Goal: Information Seeking & Learning: Learn about a topic

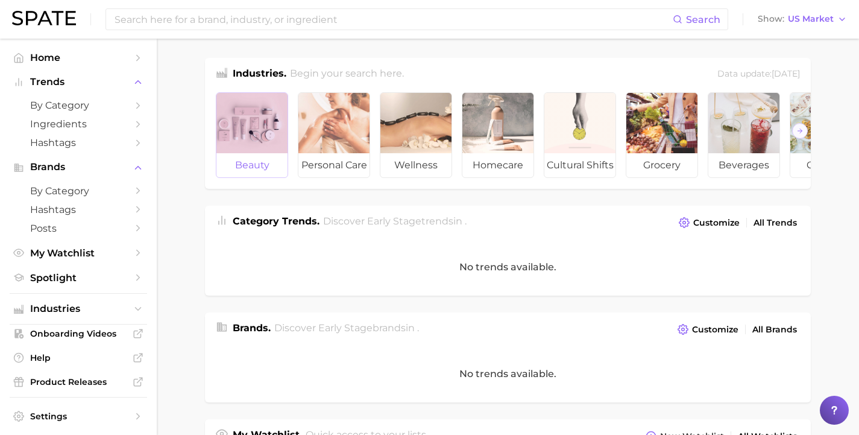
click at [259, 140] on div at bounding box center [251, 123] width 71 height 60
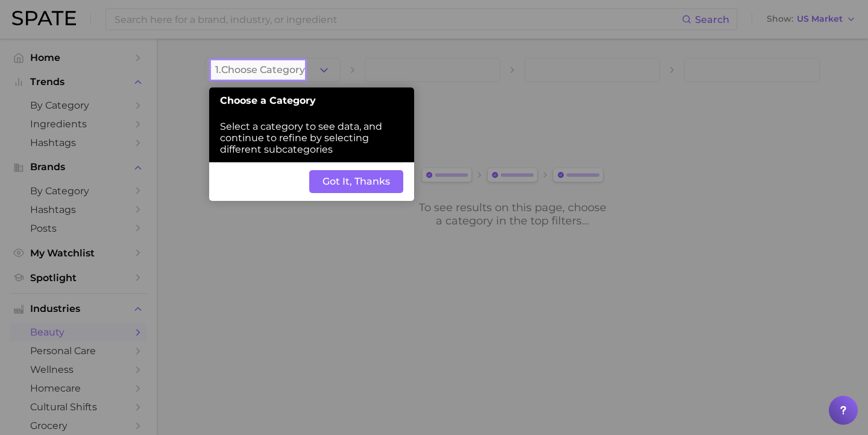
click at [350, 170] on button "Got It, Thanks" at bounding box center [356, 181] width 94 height 23
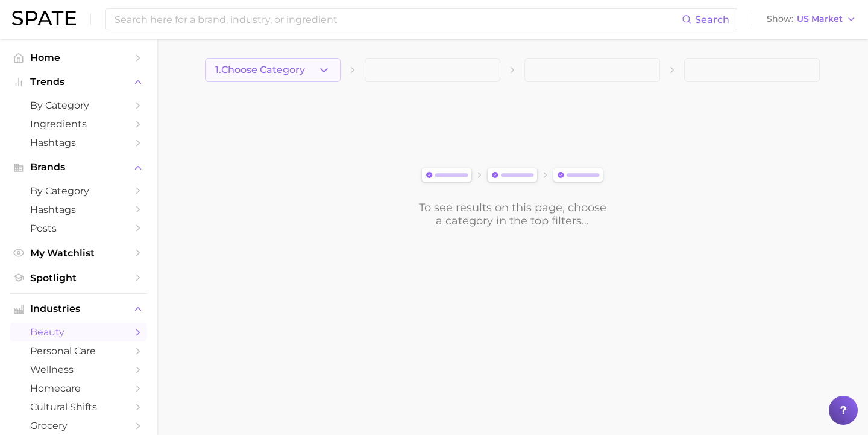
click at [321, 75] on icon "button" at bounding box center [324, 70] width 13 height 13
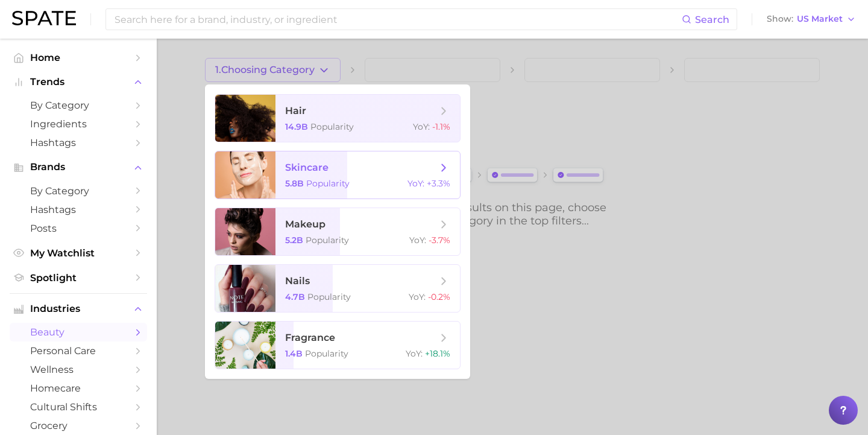
click at [364, 174] on span "skincare 5.8b Popularity YoY : +3.3%" at bounding box center [367, 174] width 184 height 47
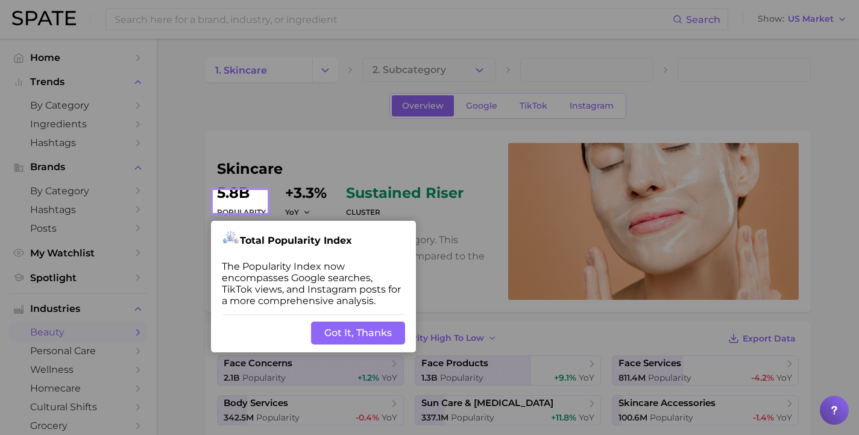
click at [359, 321] on button "Got It, Thanks" at bounding box center [358, 332] width 94 height 23
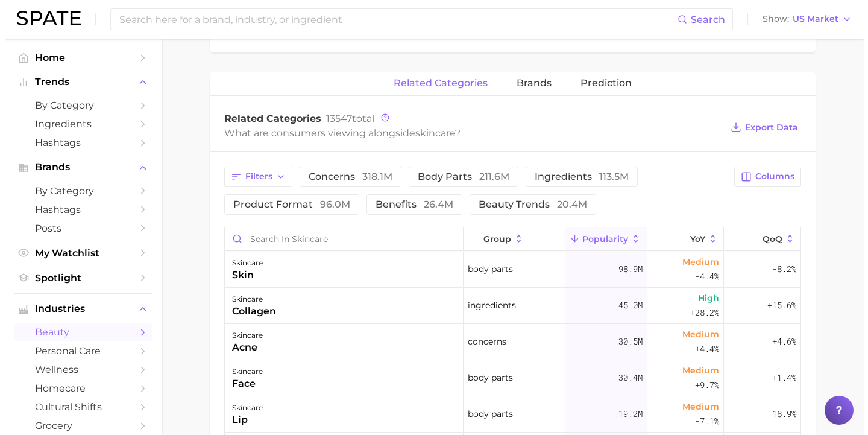
scroll to position [463, 0]
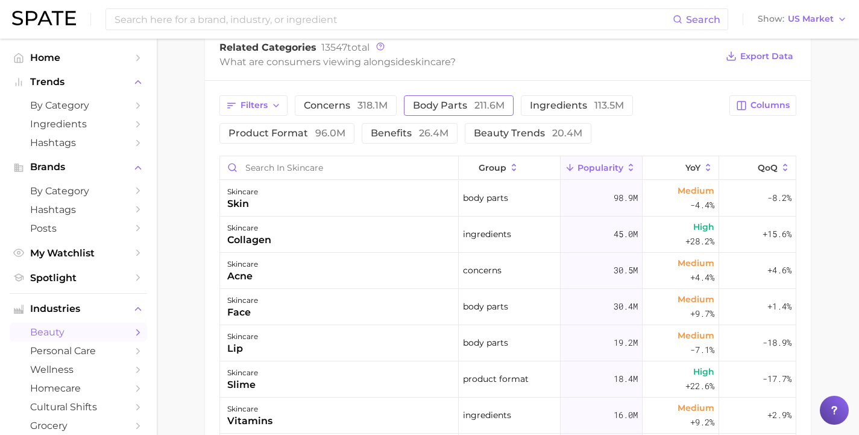
click at [424, 102] on span "body parts 211.6m" at bounding box center [459, 106] width 92 height 10
click at [410, 338] on div "skincare pores" at bounding box center [339, 343] width 239 height 36
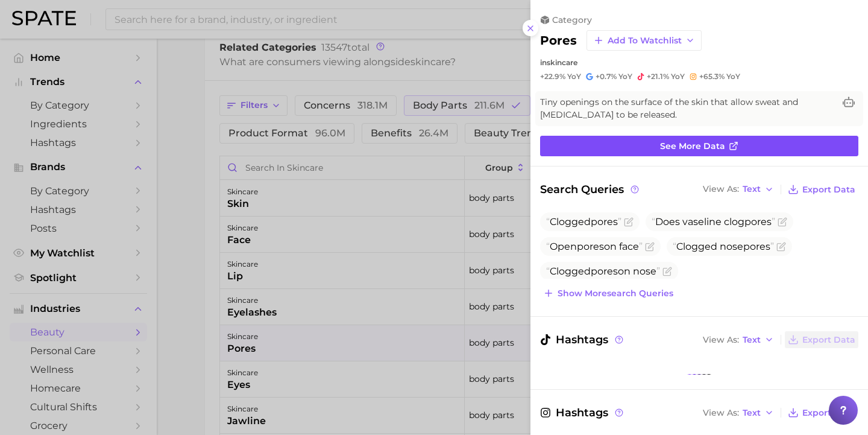
click at [652, 146] on link "See more data" at bounding box center [699, 146] width 318 height 20
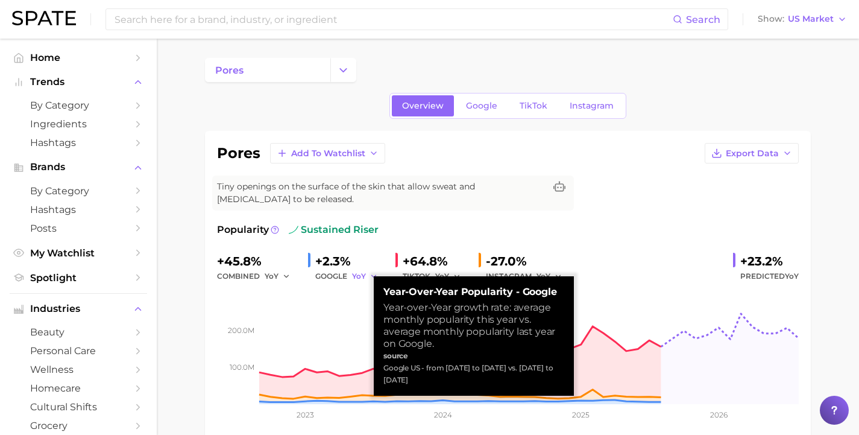
click at [370, 272] on icon "button" at bounding box center [374, 276] width 8 height 8
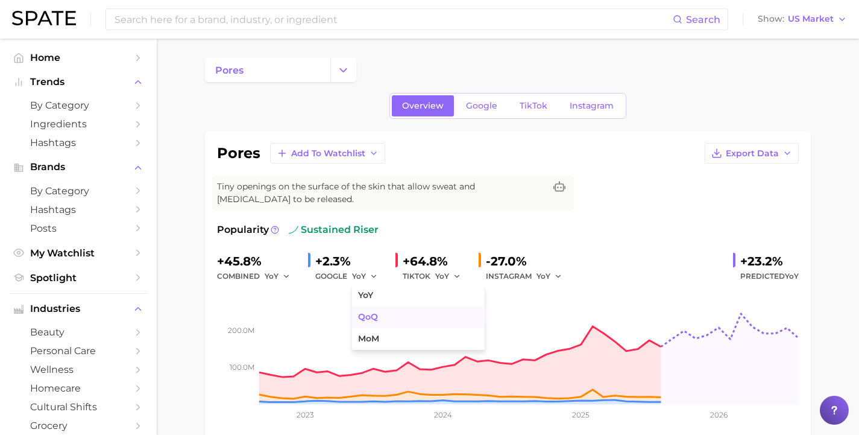
click at [362, 312] on span "QoQ" at bounding box center [368, 317] width 20 height 10
click at [458, 269] on div "YoY" at bounding box center [452, 276] width 34 height 14
click at [453, 272] on icon "button" at bounding box center [457, 276] width 8 height 8
click at [539, 105] on span "TikTok" at bounding box center [534, 106] width 28 height 10
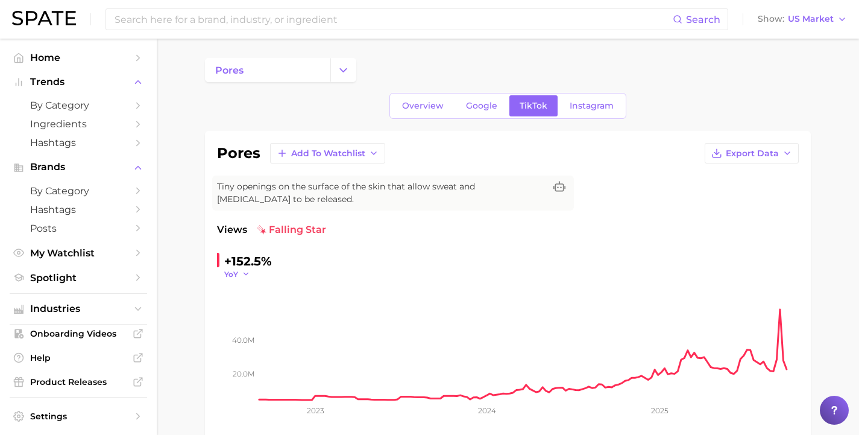
click at [243, 269] on icon "button" at bounding box center [246, 273] width 8 height 8
click at [245, 329] on span "MoM" at bounding box center [240, 334] width 21 height 10
click at [480, 110] on link "Google" at bounding box center [482, 105] width 52 height 21
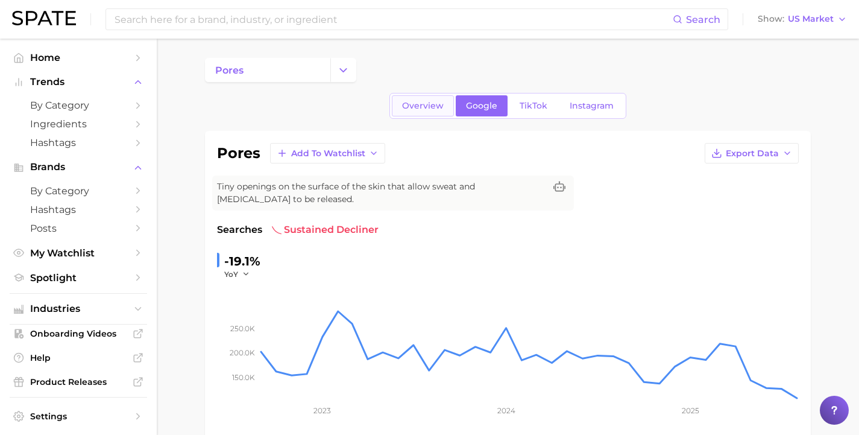
click at [419, 110] on span "Overview" at bounding box center [423, 106] width 42 height 10
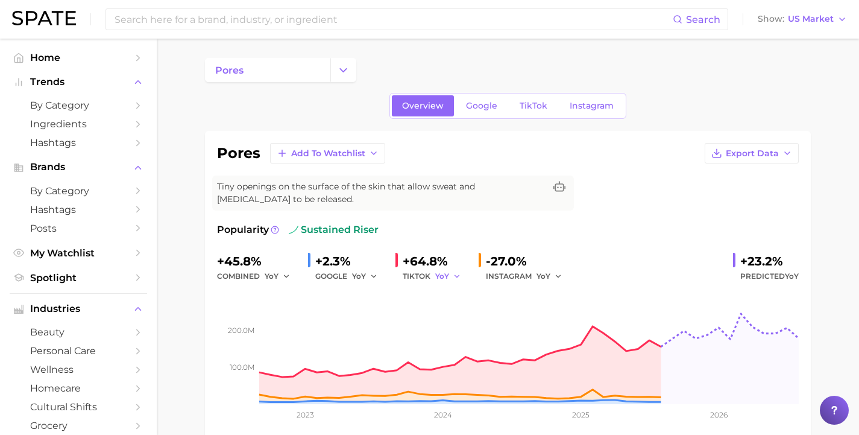
click at [453, 272] on icon "button" at bounding box center [457, 276] width 8 height 8
click at [445, 318] on button "QoQ" at bounding box center [501, 317] width 133 height 22
click at [456, 272] on icon "button" at bounding box center [460, 276] width 8 height 8
click at [456, 328] on button "MoM" at bounding box center [501, 339] width 133 height 22
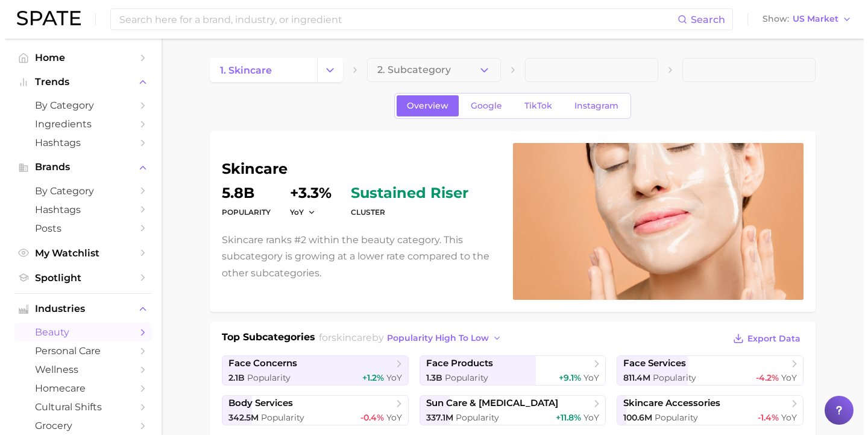
scroll to position [463, 0]
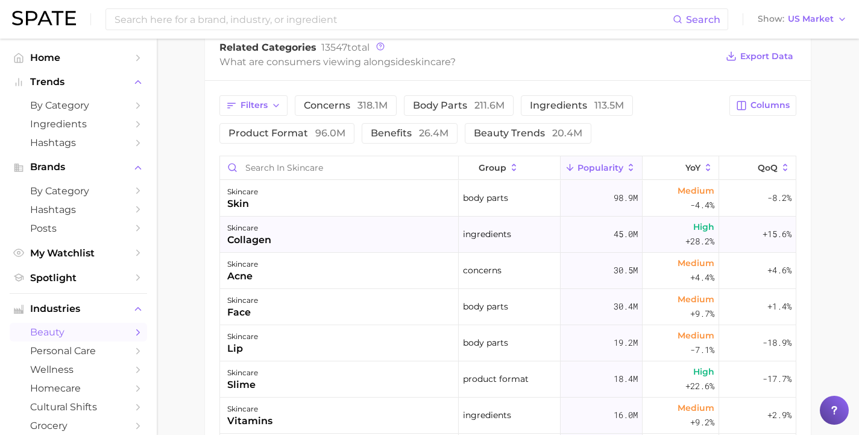
click at [336, 245] on div "skincare collagen" at bounding box center [339, 234] width 239 height 36
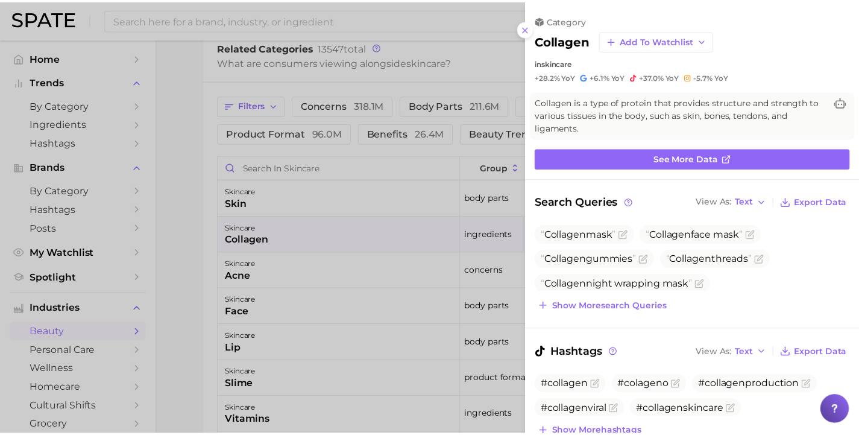
scroll to position [0, 0]
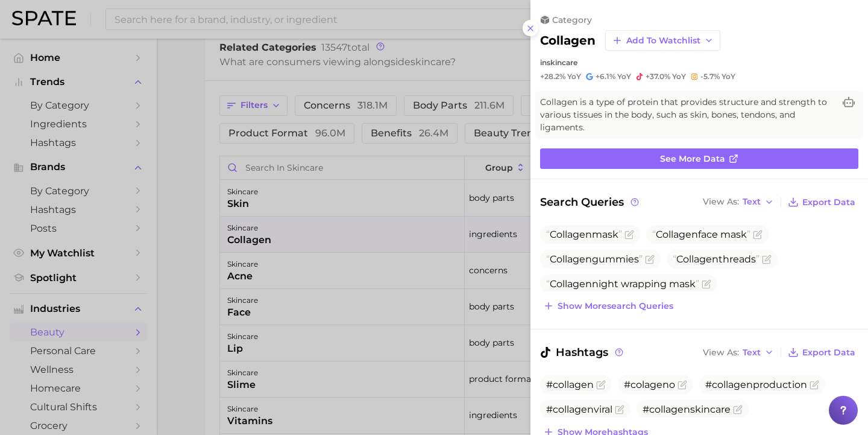
click at [200, 241] on div at bounding box center [434, 217] width 868 height 435
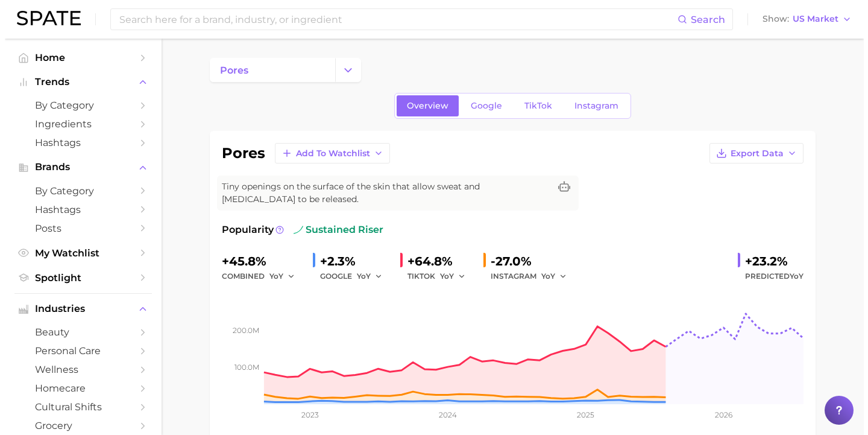
scroll to position [463, 0]
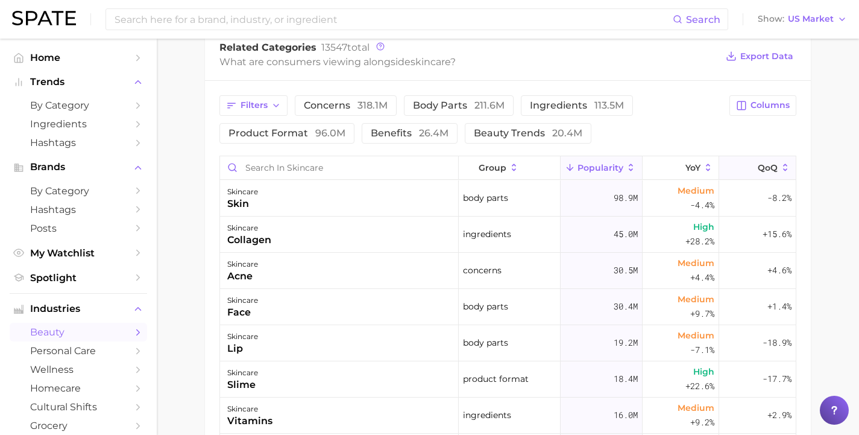
click at [780, 168] on icon at bounding box center [785, 167] width 11 height 11
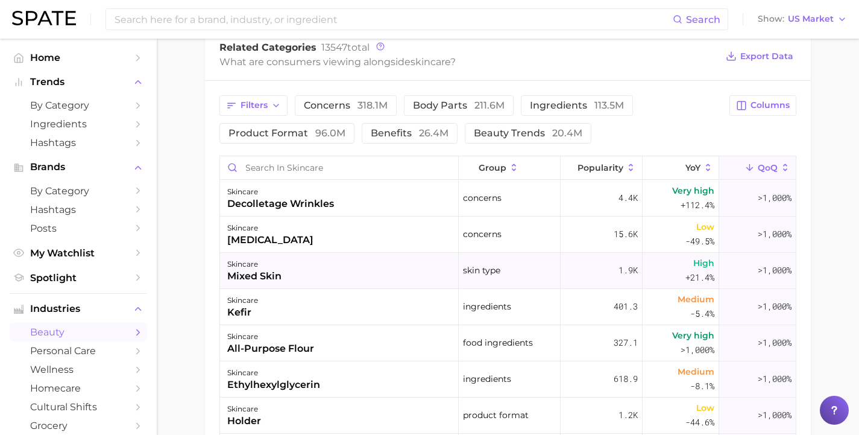
click at [325, 271] on div "skincare mixed skin" at bounding box center [339, 271] width 239 height 36
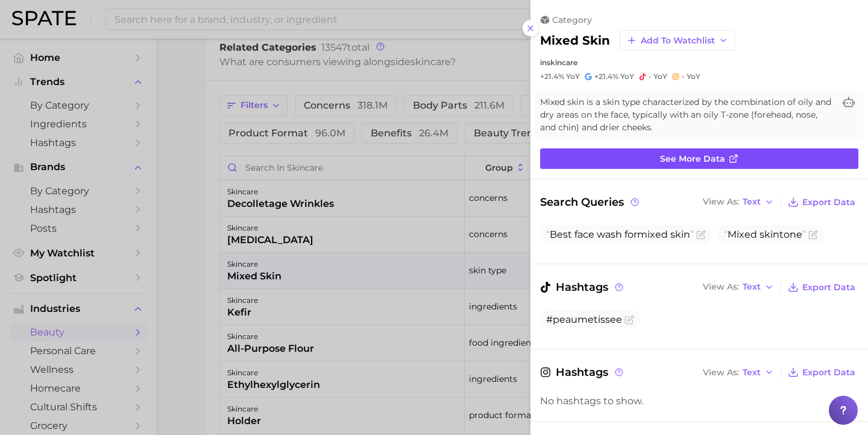
click at [619, 160] on link "See more data" at bounding box center [699, 158] width 318 height 20
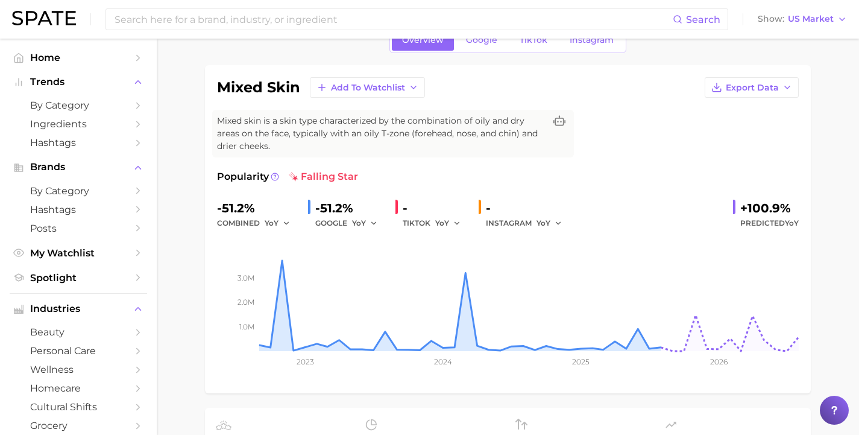
scroll to position [67, 0]
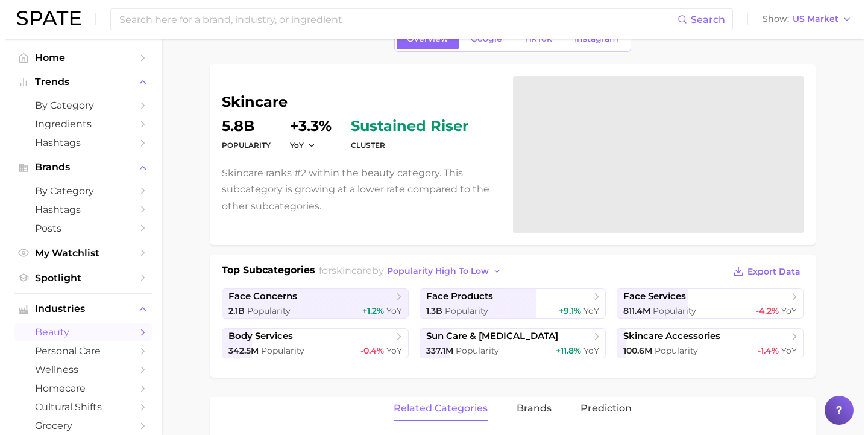
scroll to position [463, 0]
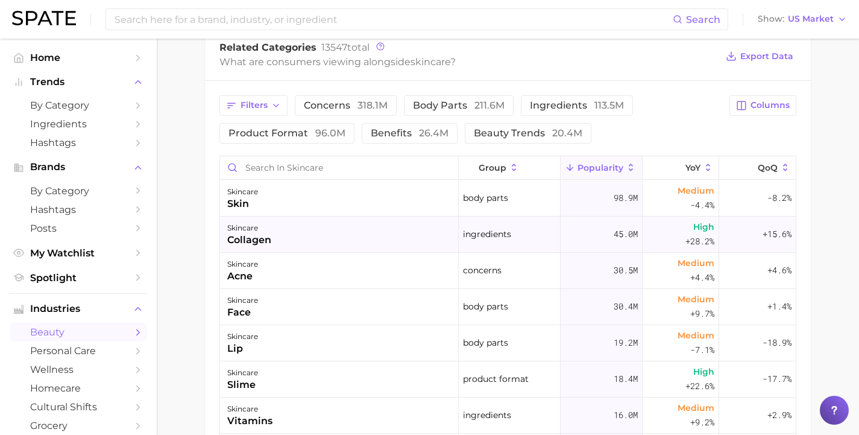
click at [685, 237] on span "+28.2%" at bounding box center [699, 241] width 29 height 14
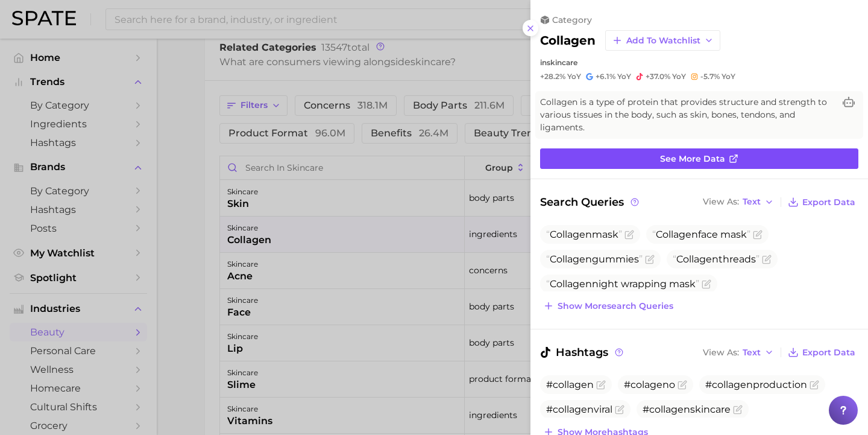
click at [590, 148] on link "See more data" at bounding box center [699, 158] width 318 height 20
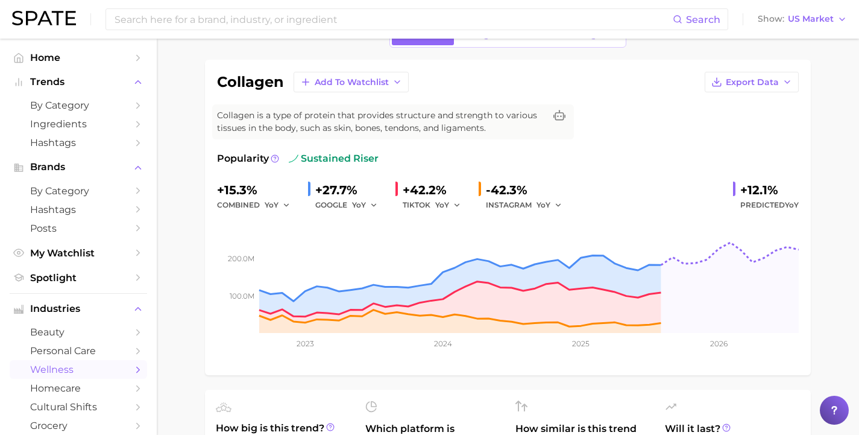
scroll to position [72, 0]
click at [364, 205] on button "YoY" at bounding box center [365, 204] width 26 height 14
click at [376, 265] on button "MoM" at bounding box center [418, 267] width 133 height 22
click at [452, 197] on button "YoY" at bounding box center [448, 204] width 26 height 14
click at [456, 268] on span "MoM" at bounding box center [451, 267] width 21 height 10
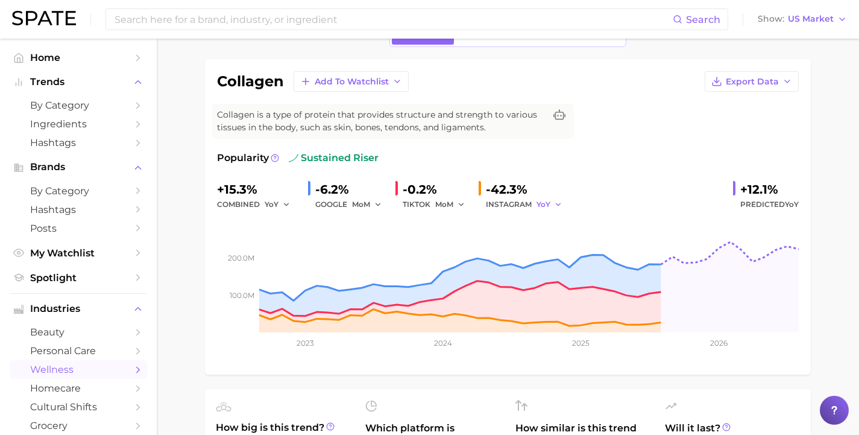
drag, startPoint x: 531, startPoint y: 197, endPoint x: 538, endPoint y: 199, distance: 6.9
click at [537, 197] on button "YoY" at bounding box center [550, 204] width 26 height 14
click at [552, 265] on span "MoM" at bounding box center [553, 267] width 21 height 10
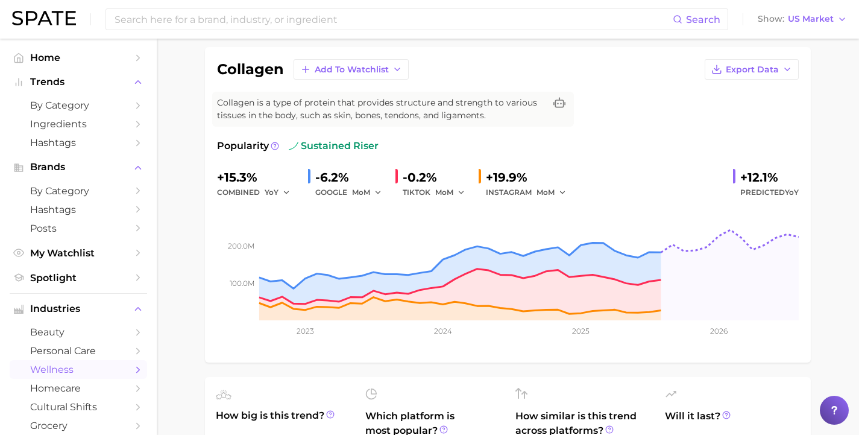
scroll to position [39, 0]
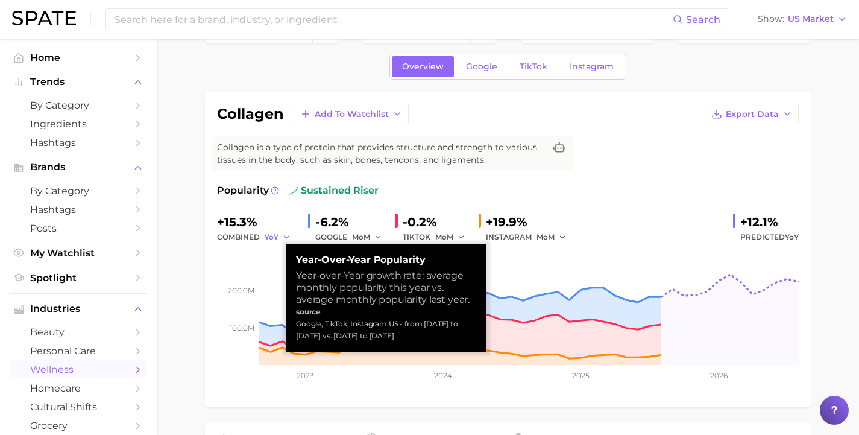
click at [282, 236] on icon "button" at bounding box center [286, 237] width 8 height 8
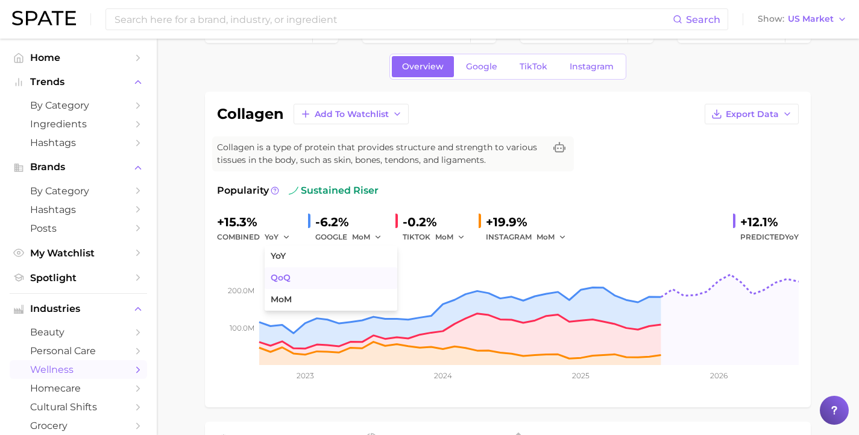
click at [274, 277] on span "QoQ" at bounding box center [281, 277] width 20 height 10
click at [276, 236] on span "QoQ" at bounding box center [273, 236] width 17 height 10
click at [276, 299] on span "MoM" at bounding box center [281, 299] width 21 height 10
click at [286, 239] on icon "button" at bounding box center [290, 237] width 8 height 8
click at [283, 257] on span "YoY" at bounding box center [278, 256] width 15 height 10
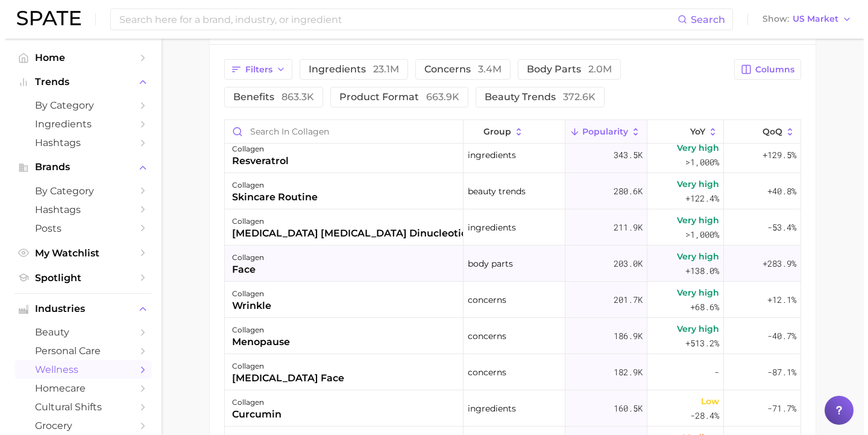
scroll to position [351, 0]
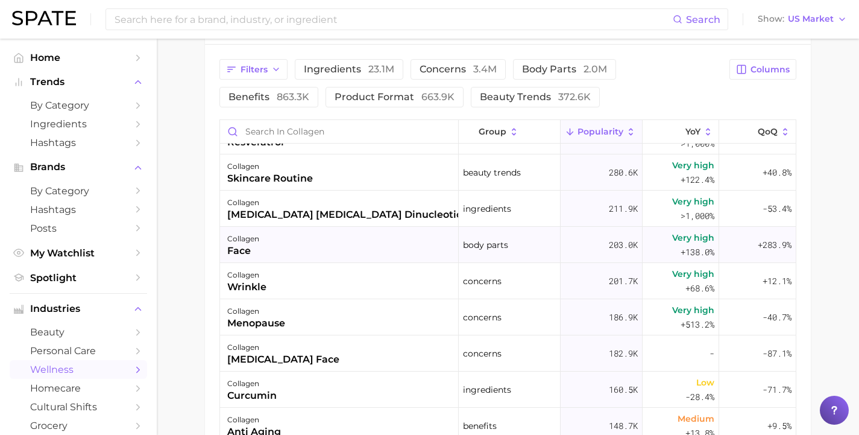
click at [734, 247] on div "+283.9%" at bounding box center [757, 245] width 77 height 36
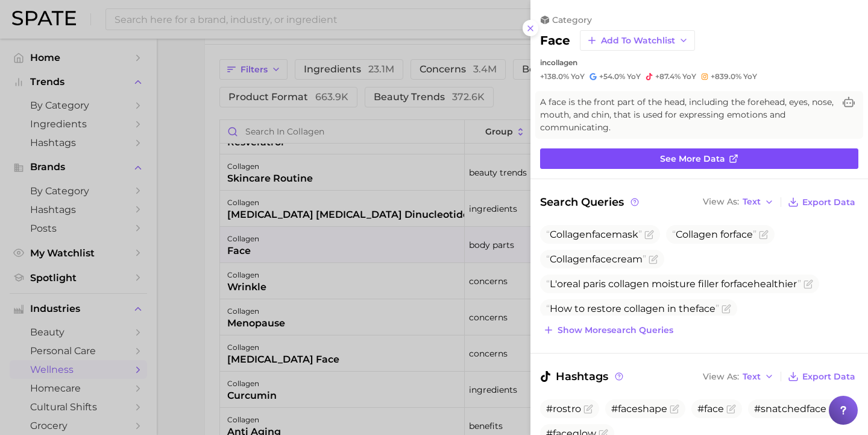
scroll to position [0, 0]
click at [672, 154] on span "See more data" at bounding box center [692, 159] width 65 height 10
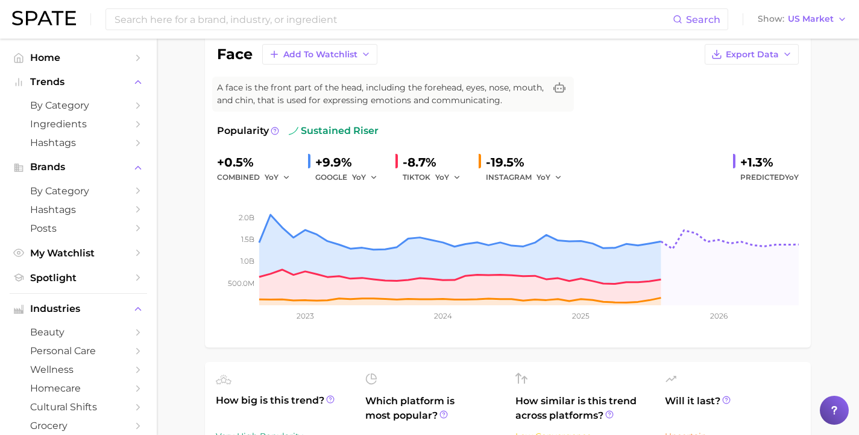
scroll to position [386, 0]
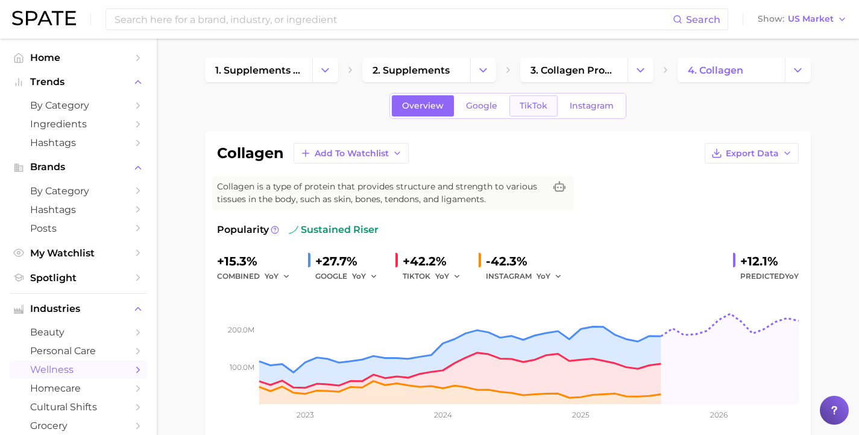
click at [540, 104] on span "TikTok" at bounding box center [534, 106] width 28 height 10
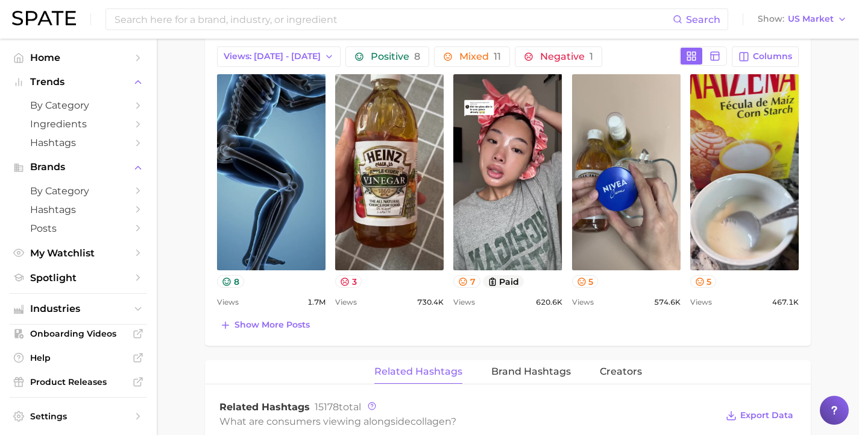
scroll to position [615, 0]
click at [282, 324] on span "Show more posts" at bounding box center [271, 324] width 75 height 10
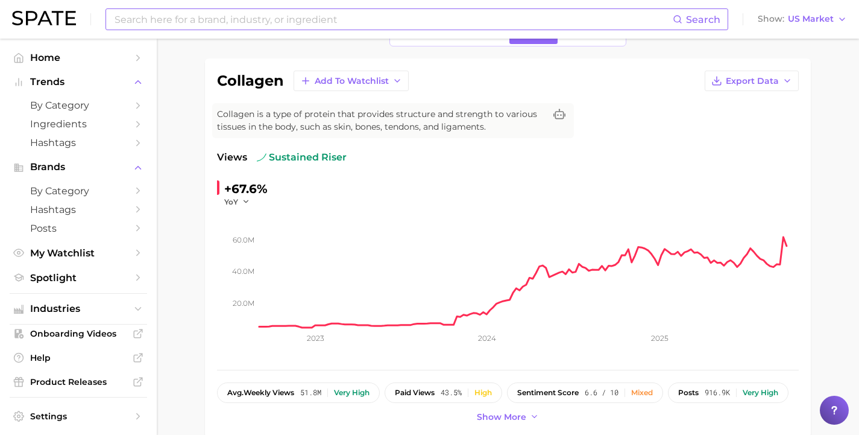
scroll to position [0, 0]
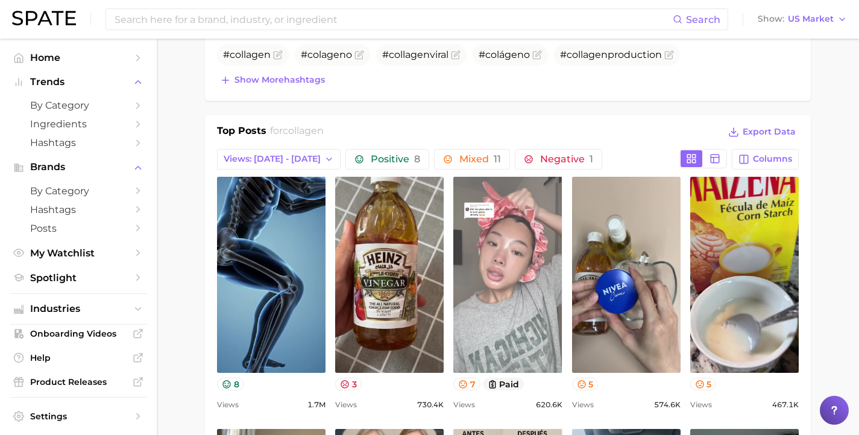
click at [494, 342] on link "view post on TikTok" at bounding box center [507, 275] width 109 height 196
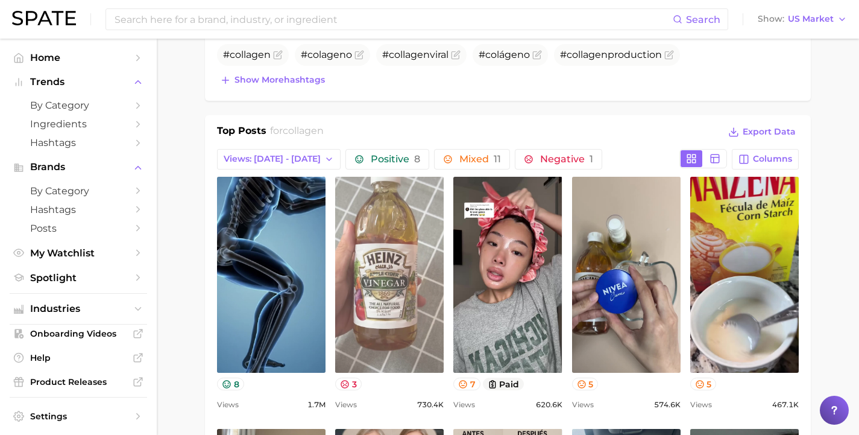
click at [382, 323] on link "view post on TikTok" at bounding box center [389, 275] width 109 height 196
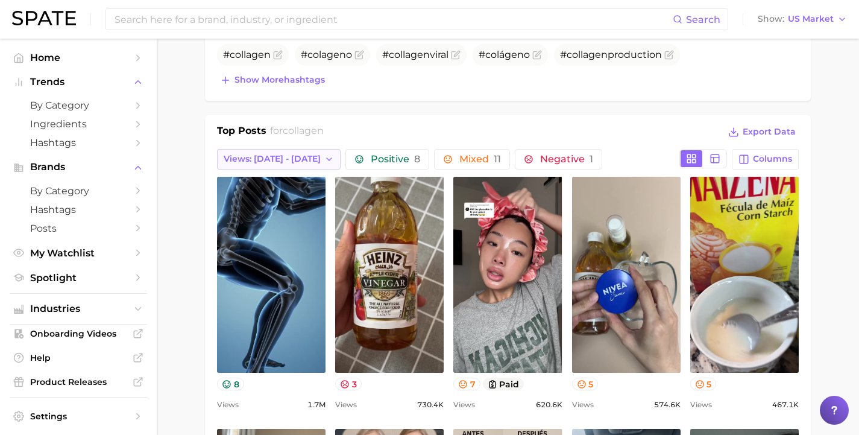
click at [288, 163] on span "Views: [DATE] - [DATE]" at bounding box center [272, 159] width 97 height 10
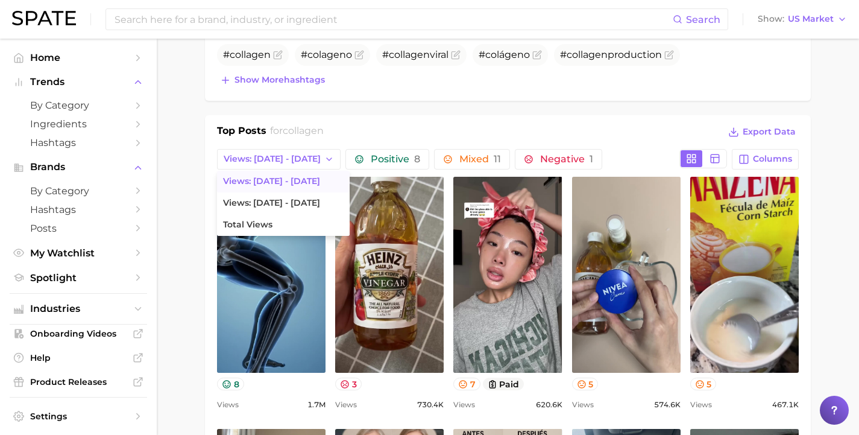
click at [274, 129] on h2 "for collagen" at bounding box center [297, 133] width 54 height 18
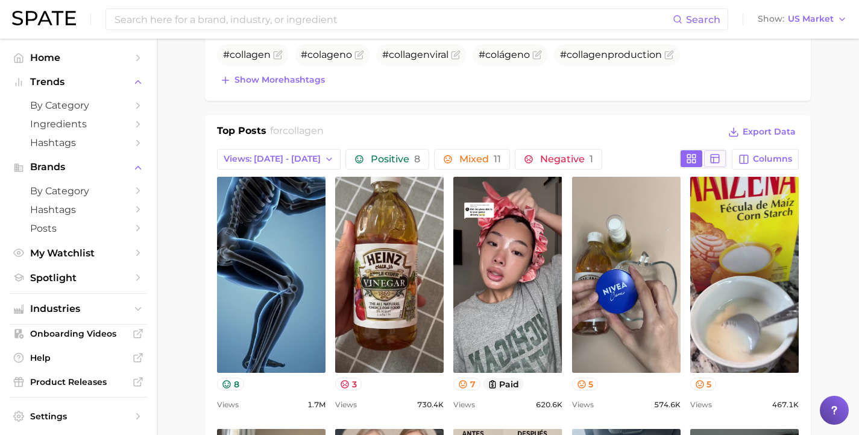
click at [716, 160] on icon at bounding box center [715, 158] width 11 height 11
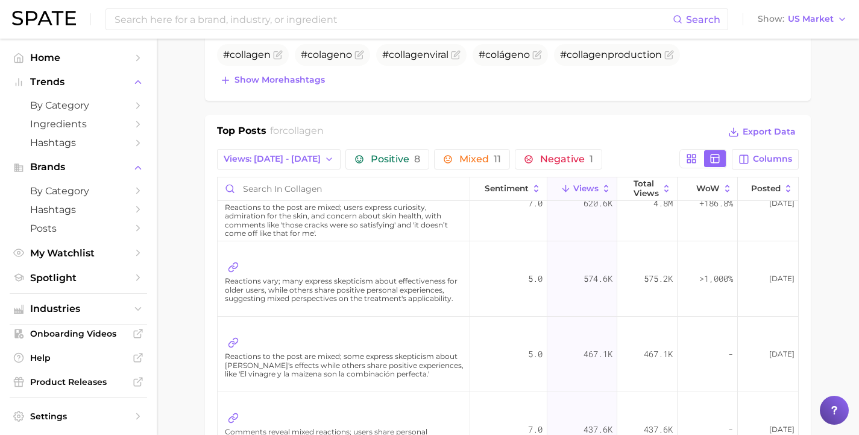
scroll to position [187, 0]
click at [326, 284] on span "Reactions vary; many express skepticism about effectiveness for older users, wh…" at bounding box center [345, 289] width 240 height 26
click at [584, 280] on span "574.6k" at bounding box center [598, 278] width 29 height 14
click at [235, 266] on icon at bounding box center [233, 266] width 11 height 11
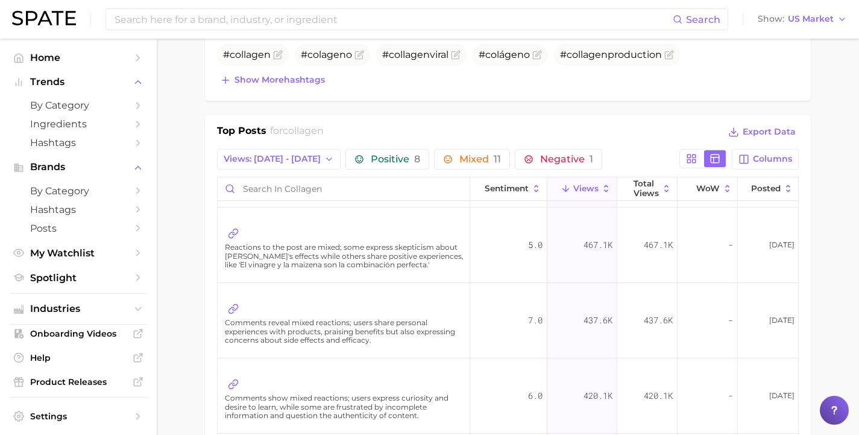
scroll to position [296, 0]
click at [231, 307] on icon at bounding box center [231, 310] width 5 height 6
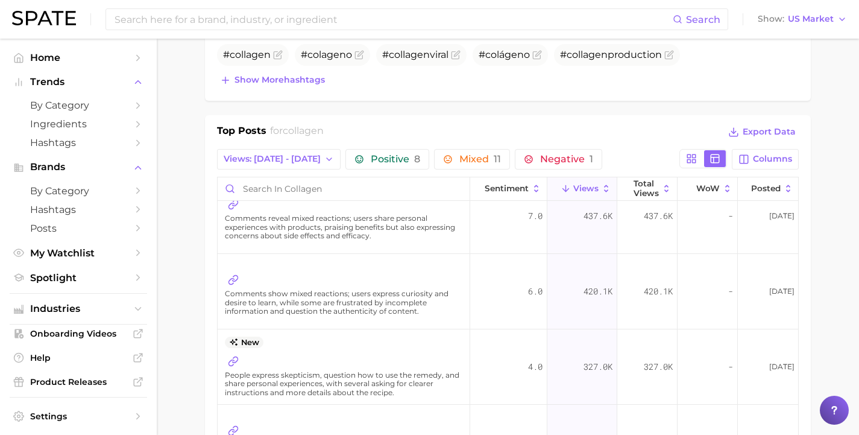
scroll to position [467, 0]
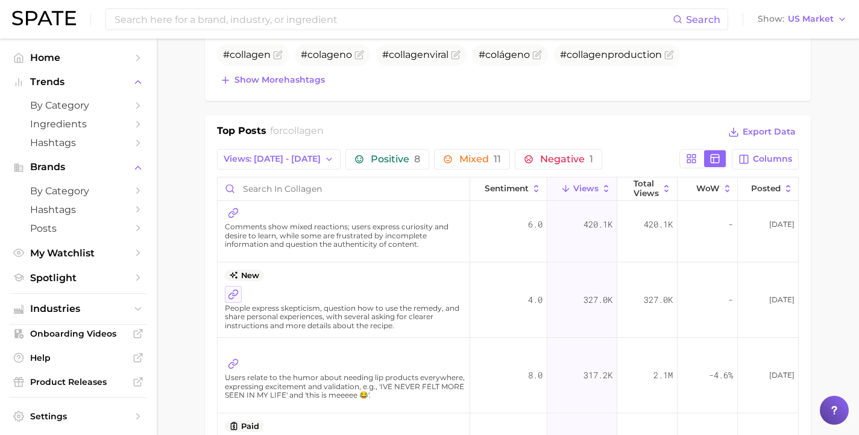
click at [232, 297] on icon at bounding box center [233, 294] width 11 height 11
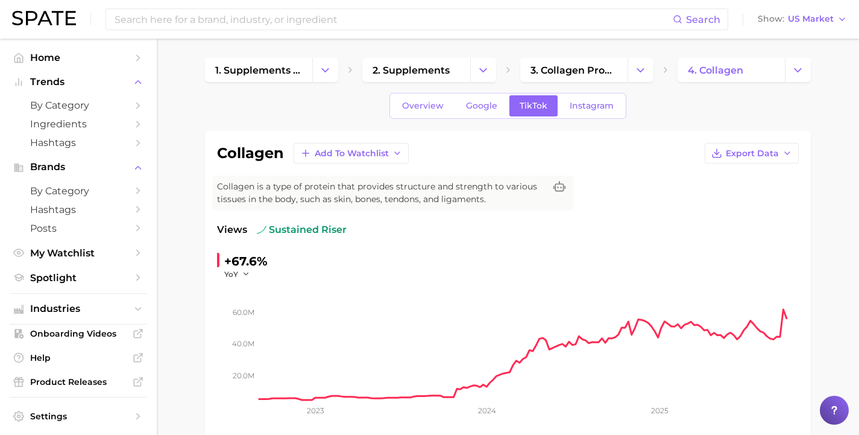
scroll to position [0, 0]
click at [423, 102] on span "Overview" at bounding box center [423, 106] width 42 height 10
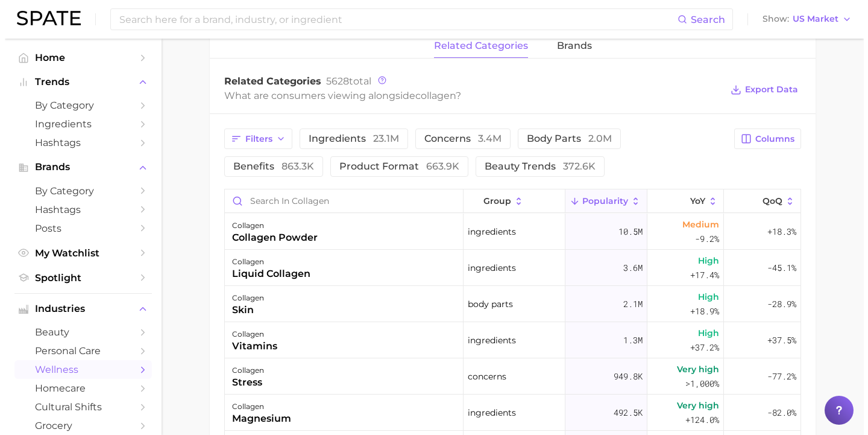
scroll to position [567, 0]
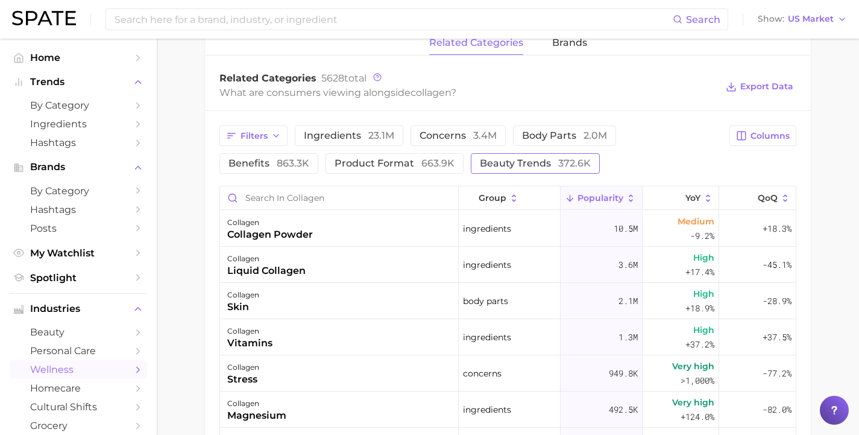
click at [471, 171] on button "beauty trends 372.6k" at bounding box center [535, 163] width 129 height 20
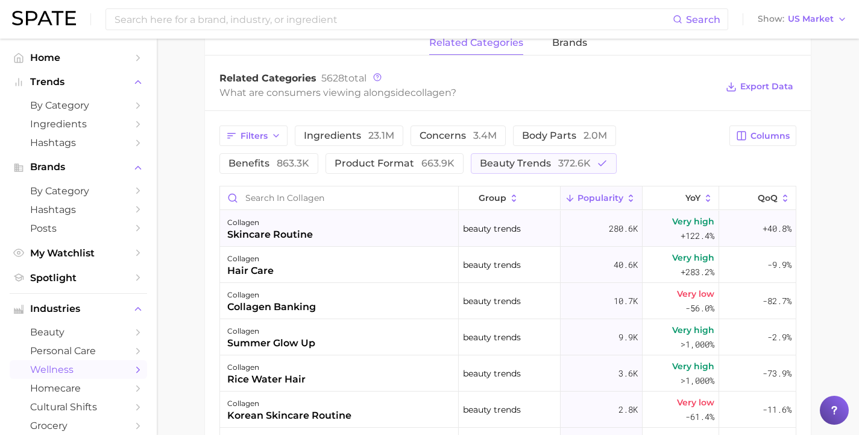
click at [379, 222] on div "collagen skincare routine" at bounding box center [339, 228] width 239 height 36
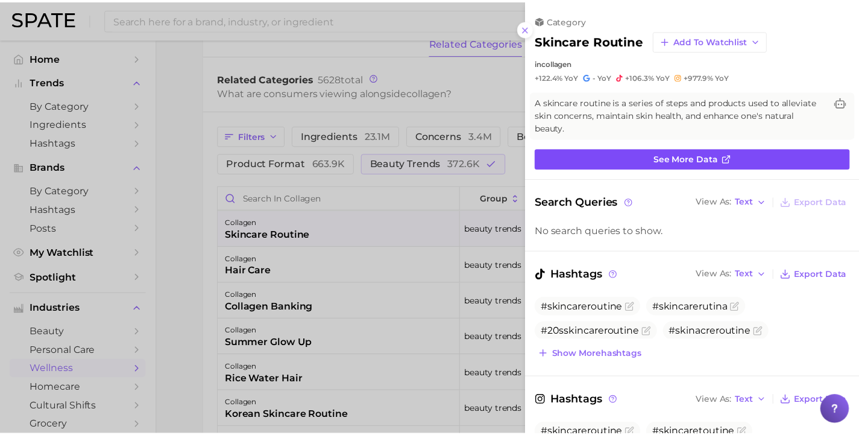
scroll to position [0, 0]
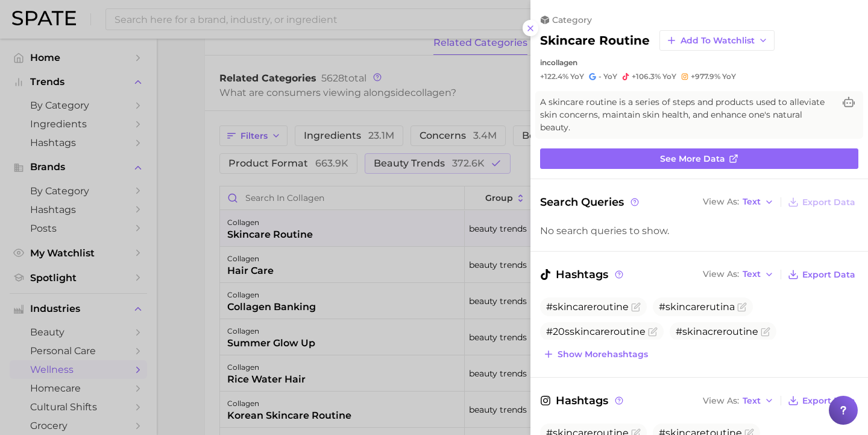
click at [500, 177] on div at bounding box center [434, 217] width 868 height 435
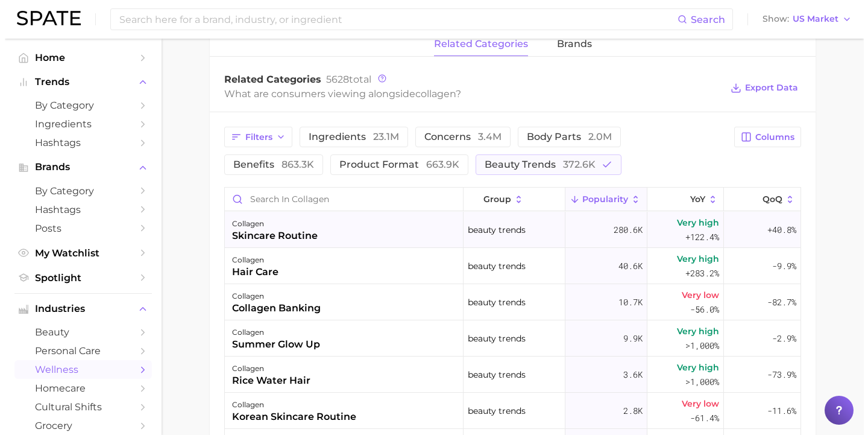
scroll to position [566, 0]
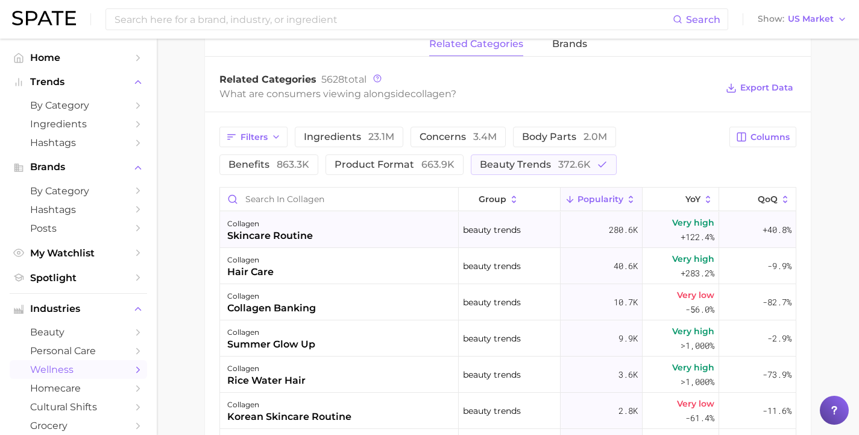
click at [398, 231] on div "collagen skincare routine" at bounding box center [339, 230] width 239 height 36
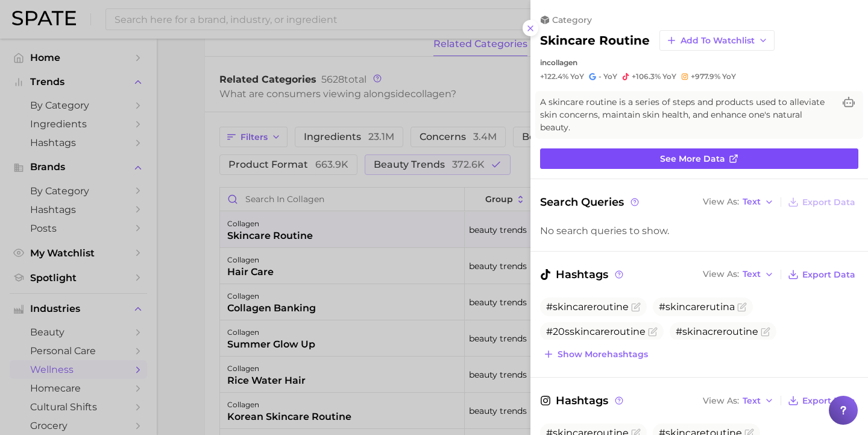
click at [620, 149] on link "See more data" at bounding box center [699, 158] width 318 height 20
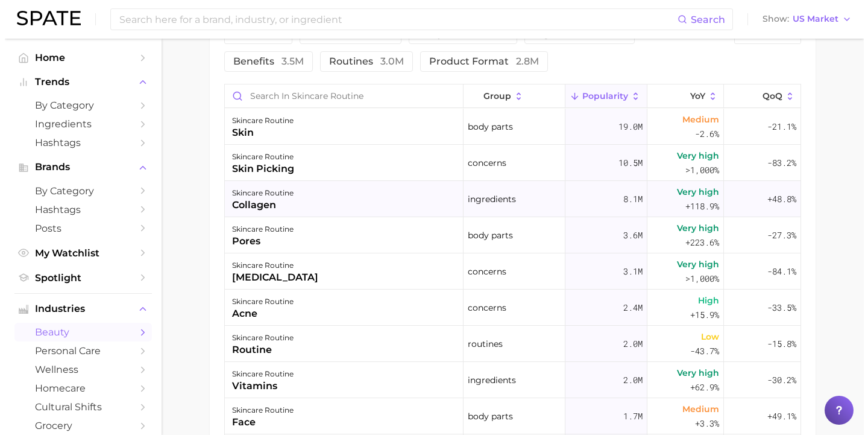
scroll to position [669, 0]
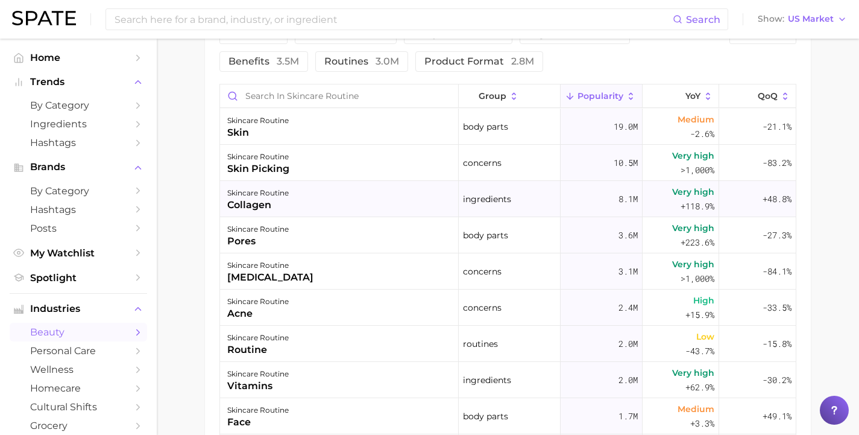
click at [763, 203] on span "+48.8%" at bounding box center [777, 199] width 29 height 14
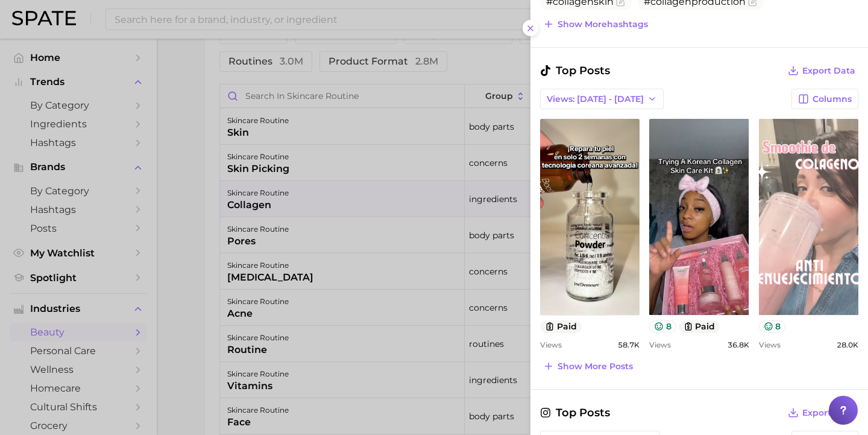
scroll to position [480, 0]
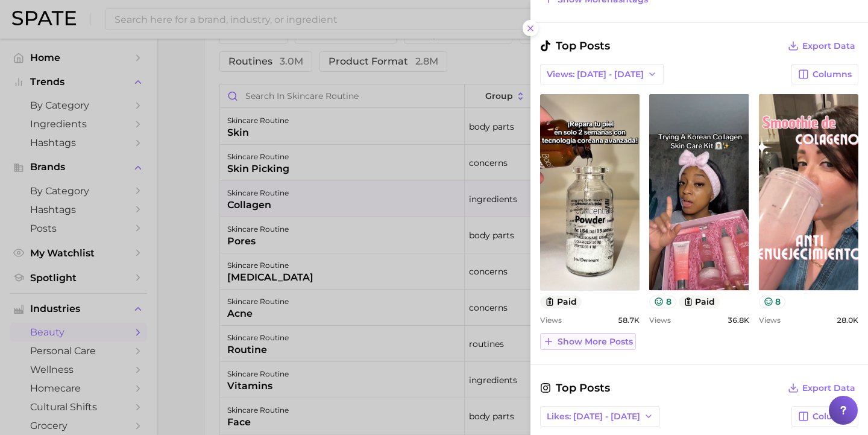
click at [590, 336] on span "Show more posts" at bounding box center [595, 341] width 75 height 10
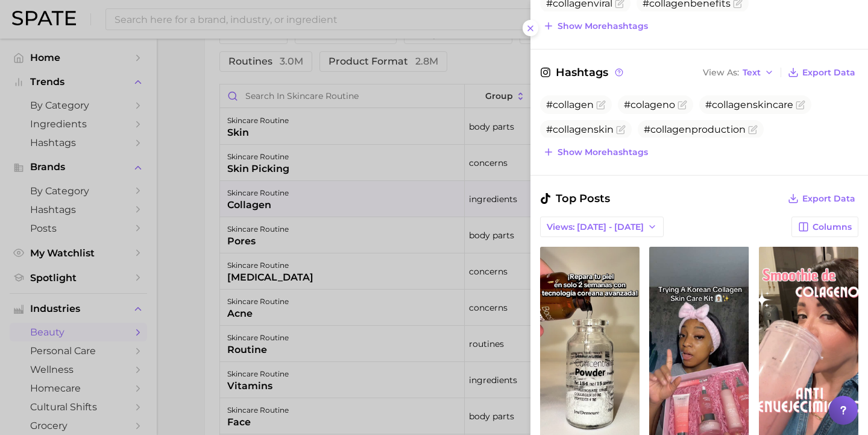
scroll to position [329, 0]
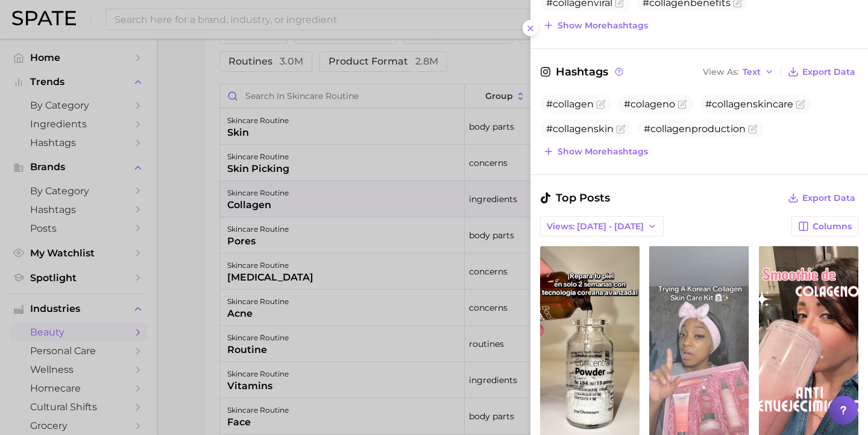
click at [672, 305] on link "view post on TikTok" at bounding box center [698, 344] width 99 height 196
click at [686, 315] on link "view post on TikTok" at bounding box center [698, 344] width 99 height 196
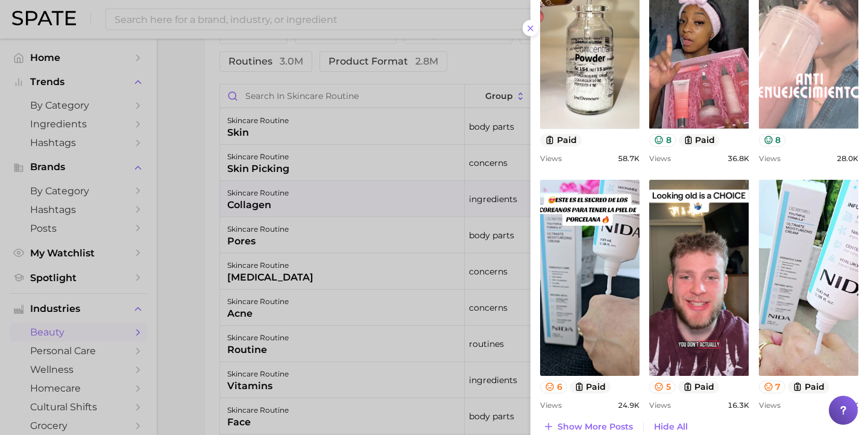
scroll to position [643, 0]
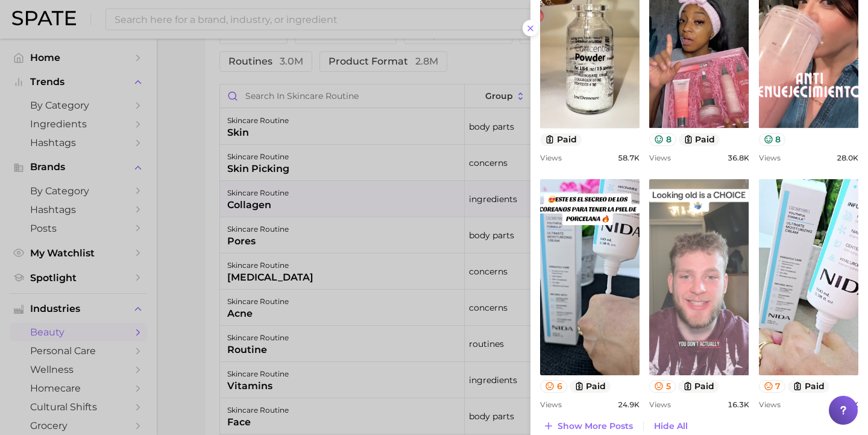
click at [694, 282] on link "view post on TikTok" at bounding box center [698, 277] width 99 height 196
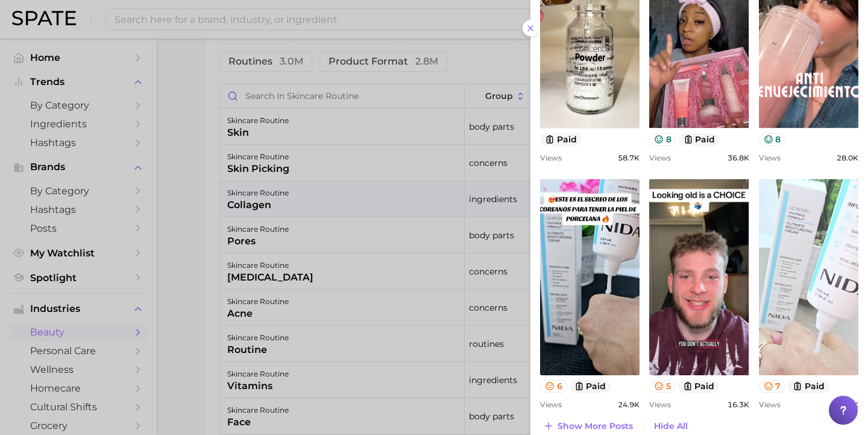
click at [776, 226] on link "view post on TikTok" at bounding box center [808, 277] width 99 height 196
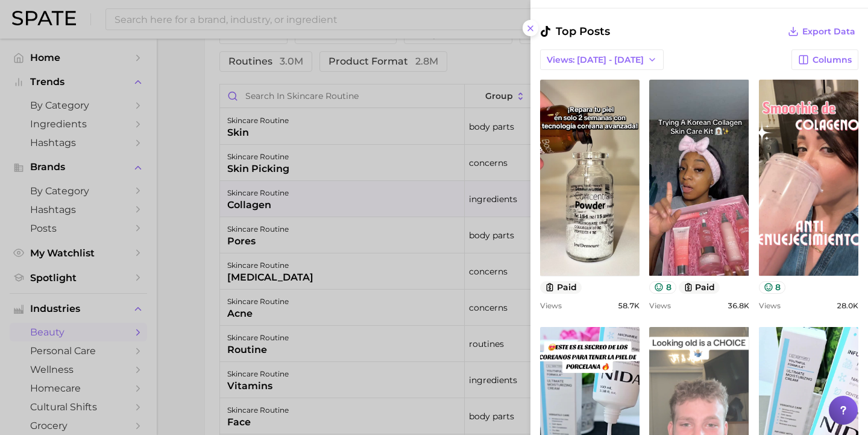
scroll to position [292, 0]
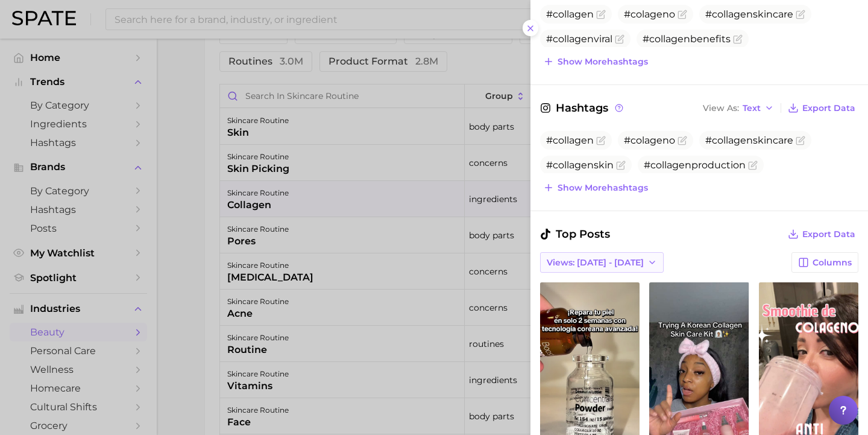
click at [603, 253] on button "Views: [DATE] - [DATE]" at bounding box center [602, 262] width 124 height 20
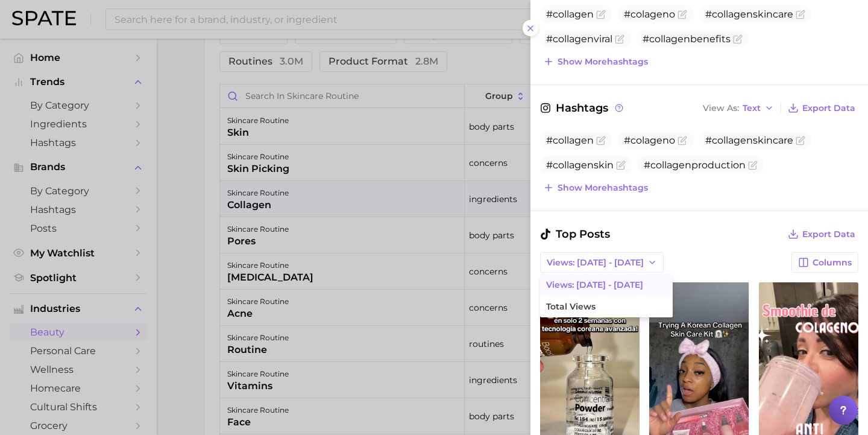
click at [626, 225] on div "Top Posts Export Data" at bounding box center [699, 233] width 318 height 17
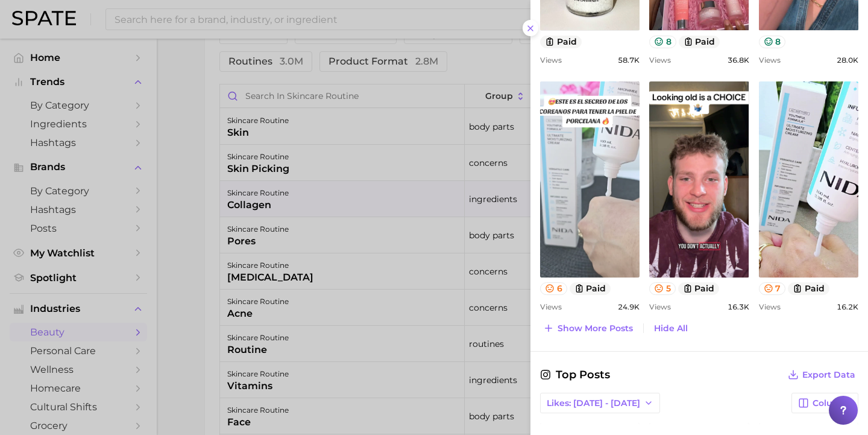
scroll to position [741, 0]
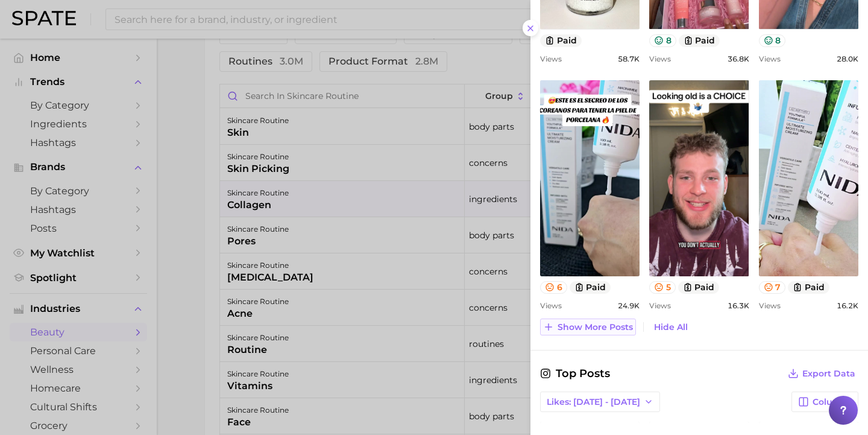
click at [589, 322] on span "Show more posts" at bounding box center [595, 327] width 75 height 10
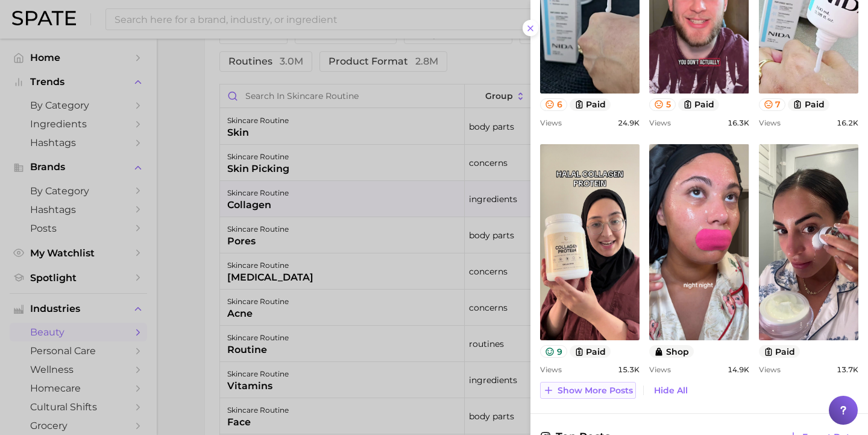
scroll to position [954, 0]
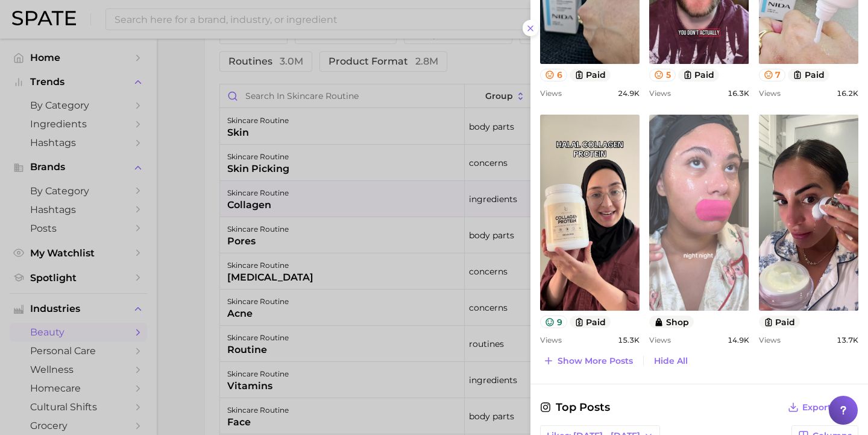
click at [679, 143] on link "view post on TikTok" at bounding box center [698, 213] width 99 height 196
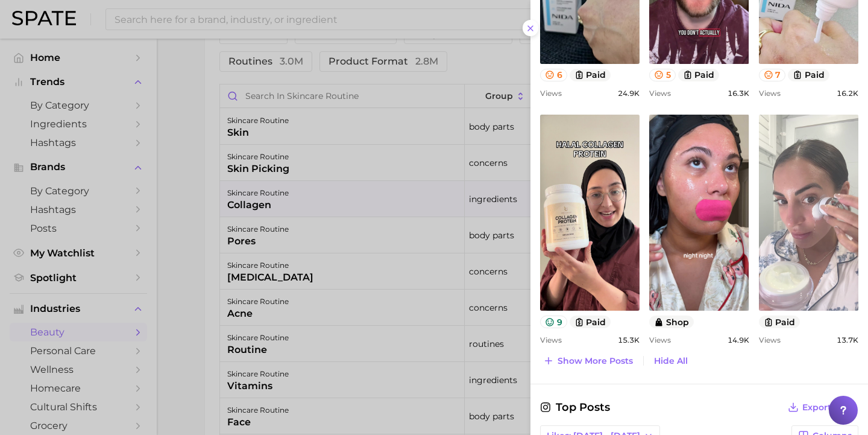
click at [790, 206] on link "view post on TikTok" at bounding box center [808, 213] width 99 height 196
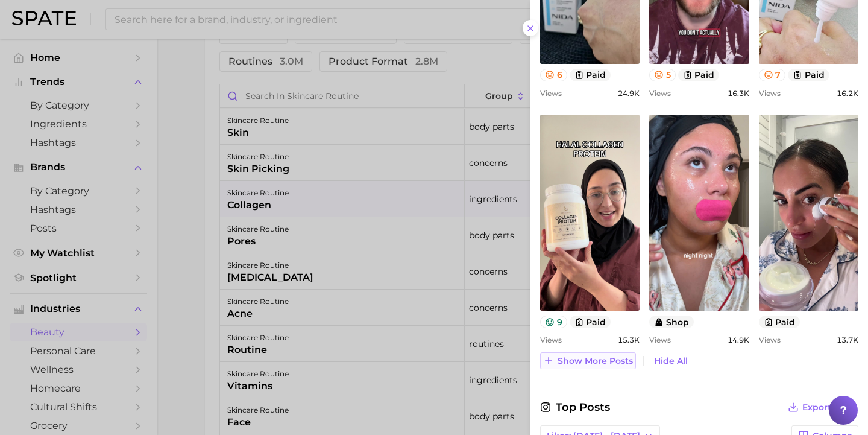
click at [590, 356] on span "Show more posts" at bounding box center [595, 361] width 75 height 10
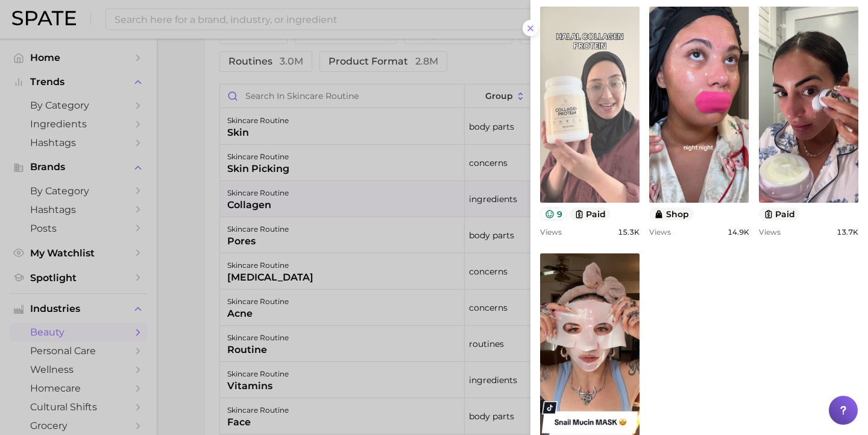
scroll to position [1147, 0]
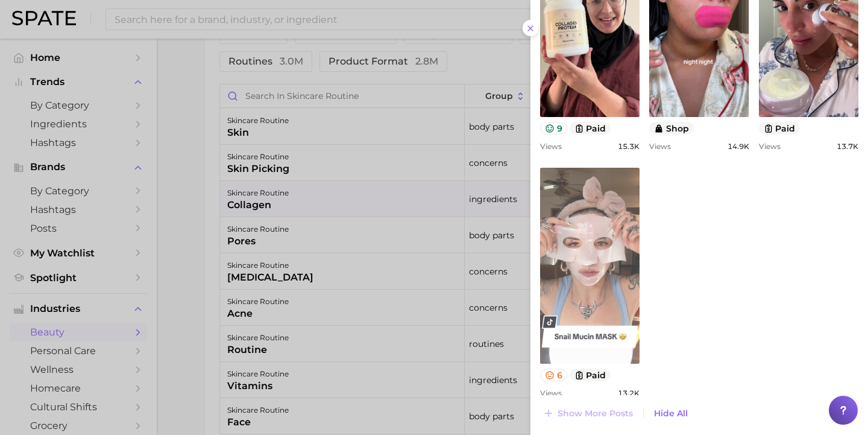
click at [585, 242] on link "view post on TikTok" at bounding box center [589, 266] width 99 height 196
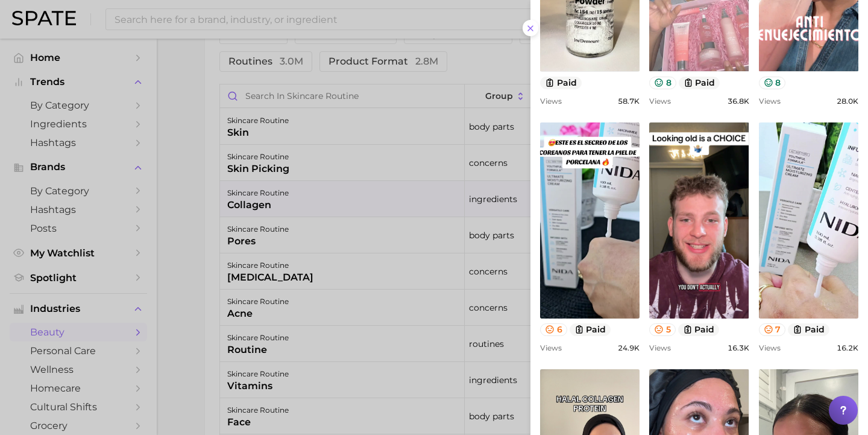
scroll to position [879, 0]
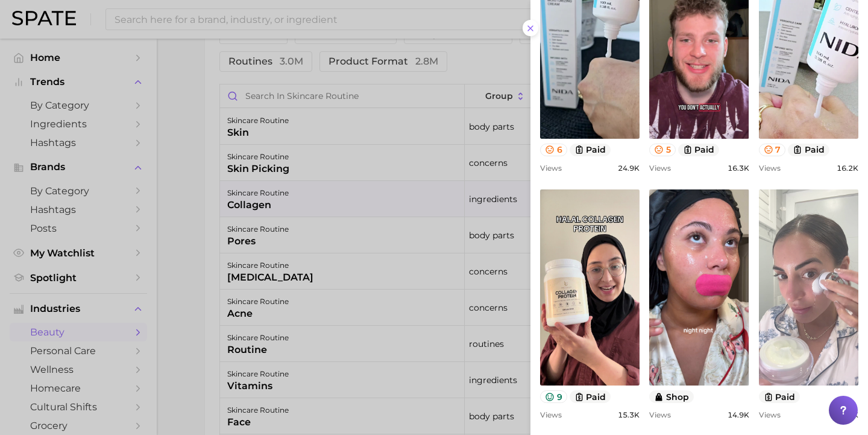
click at [779, 253] on link "view post on TikTok" at bounding box center [808, 287] width 99 height 196
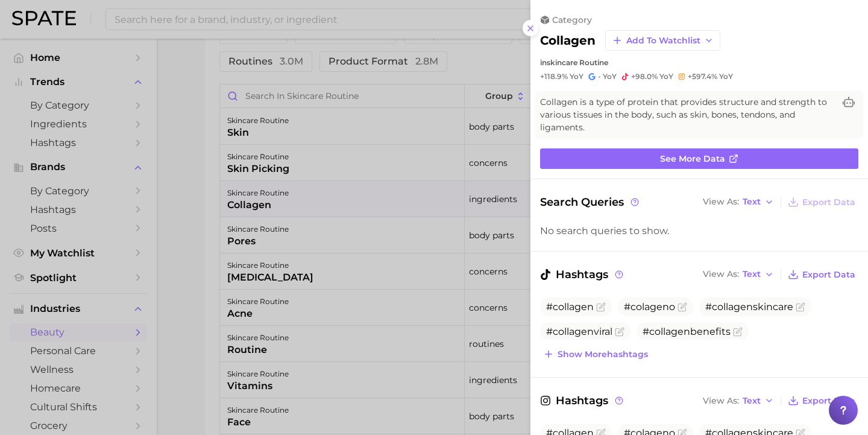
scroll to position [0, 0]
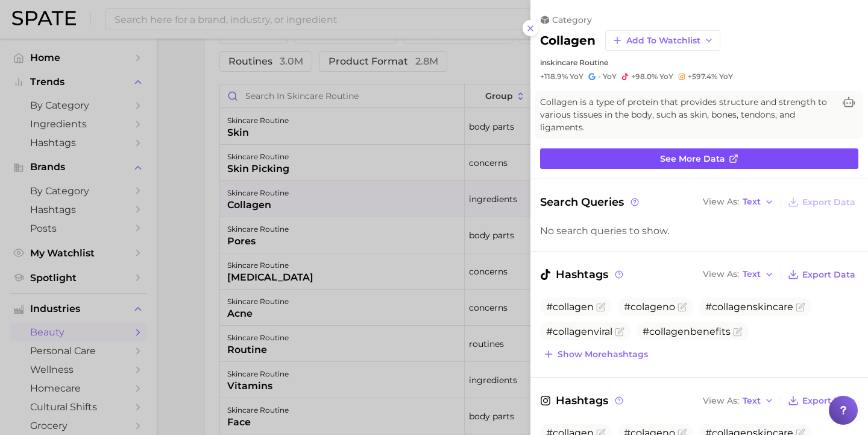
click at [682, 154] on span "See more data" at bounding box center [692, 159] width 65 height 10
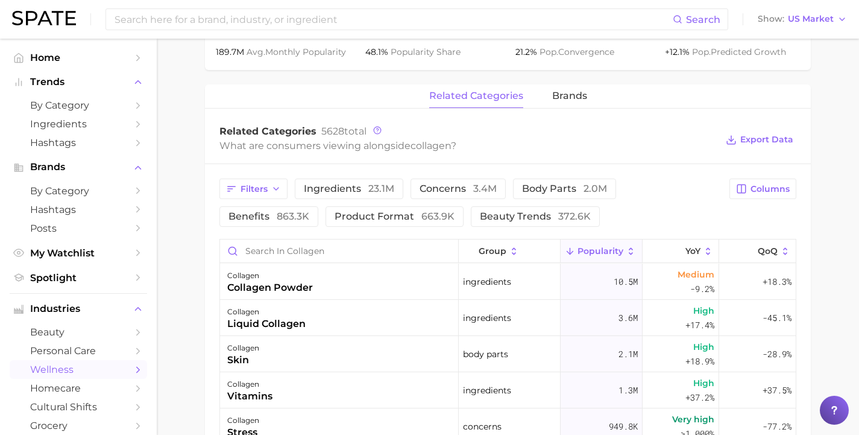
scroll to position [640, 0]
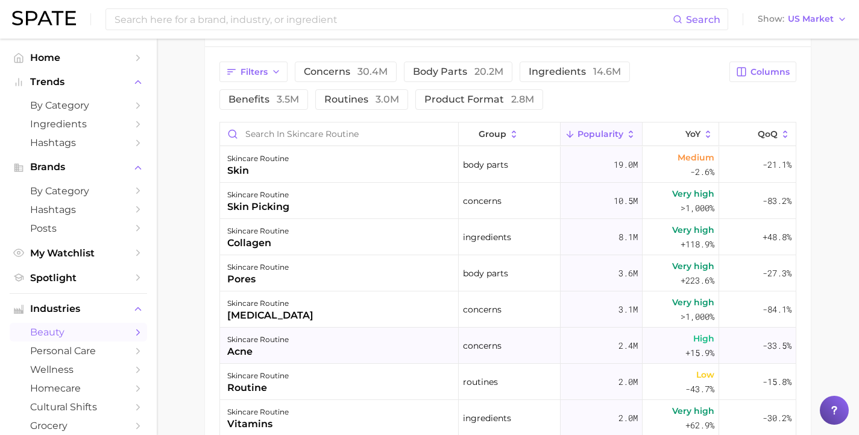
scroll to position [620, 0]
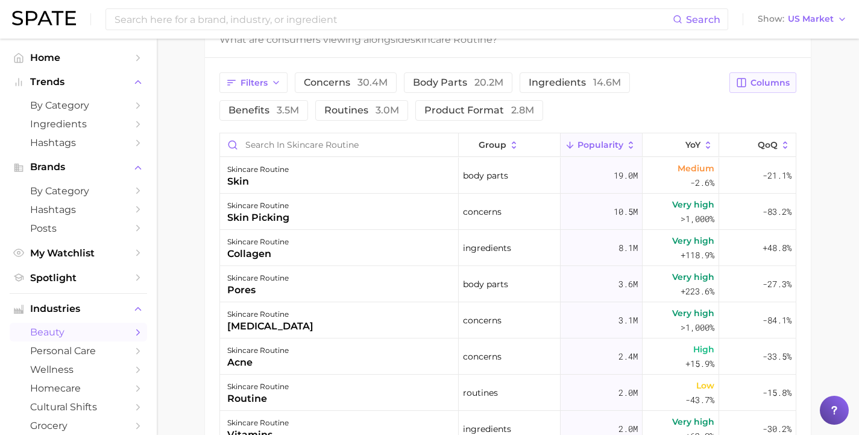
click at [773, 75] on button "Columns" at bounding box center [762, 82] width 67 height 20
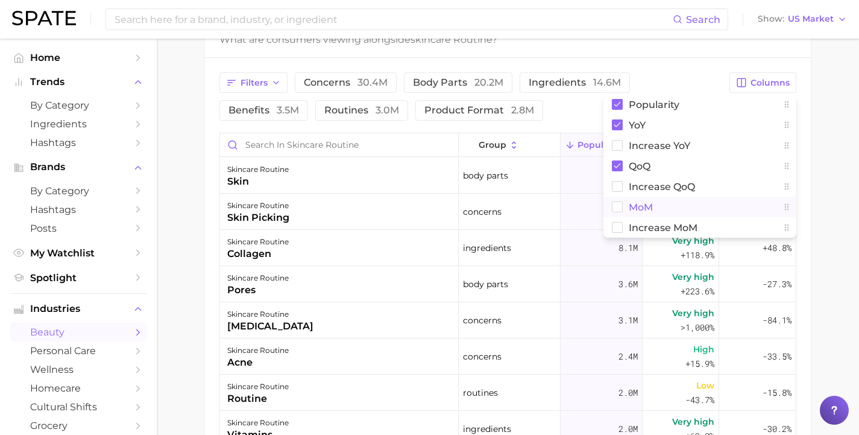
click at [623, 205] on button "MoM" at bounding box center [699, 207] width 193 height 20
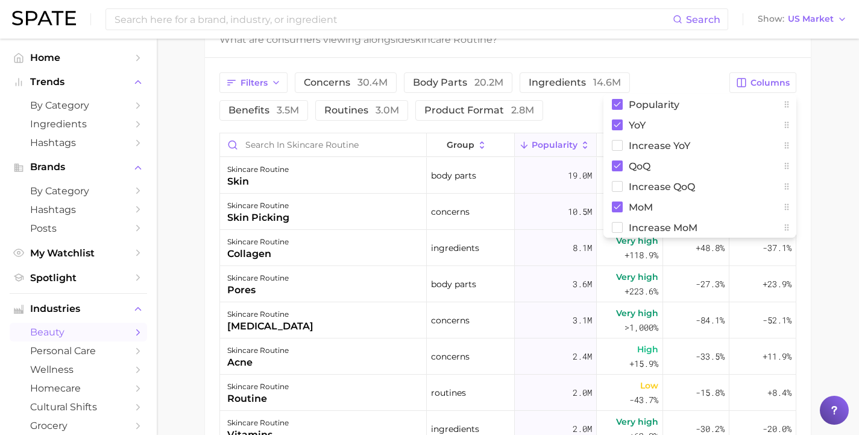
click at [826, 122] on main "1. skincare 2. face products 3. skincare routines 4. skincare routine Overview …" at bounding box center [508, 30] width 702 height 1224
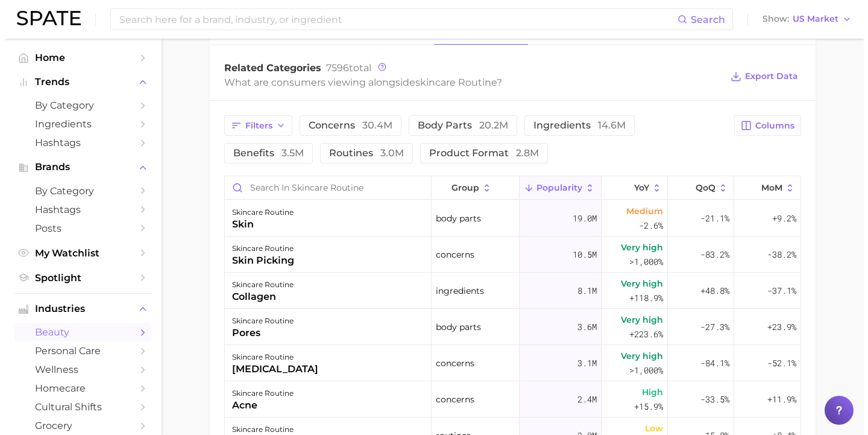
scroll to position [594, 0]
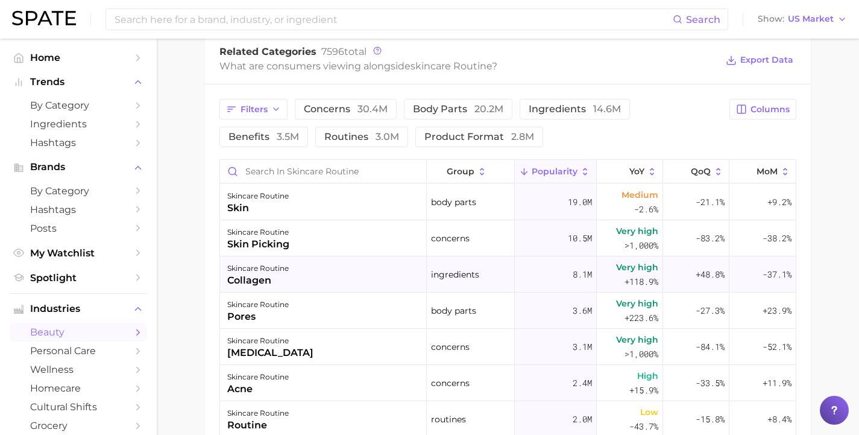
click at [616, 267] on span "Very high" at bounding box center [637, 267] width 42 height 14
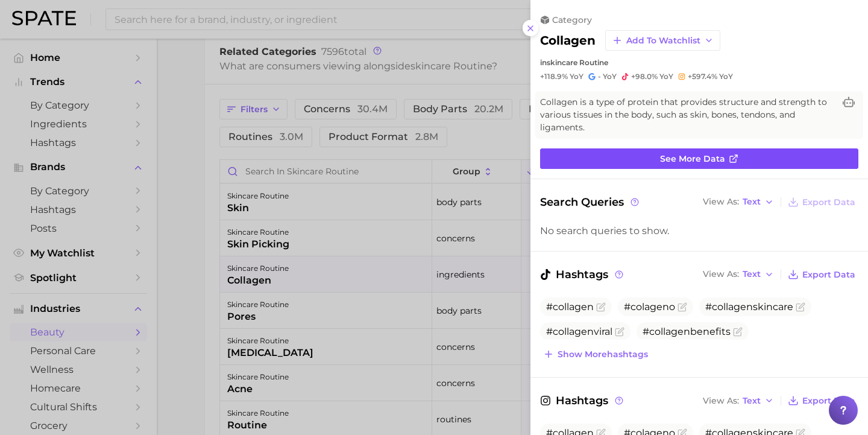
click at [591, 151] on link "See more data" at bounding box center [699, 158] width 318 height 20
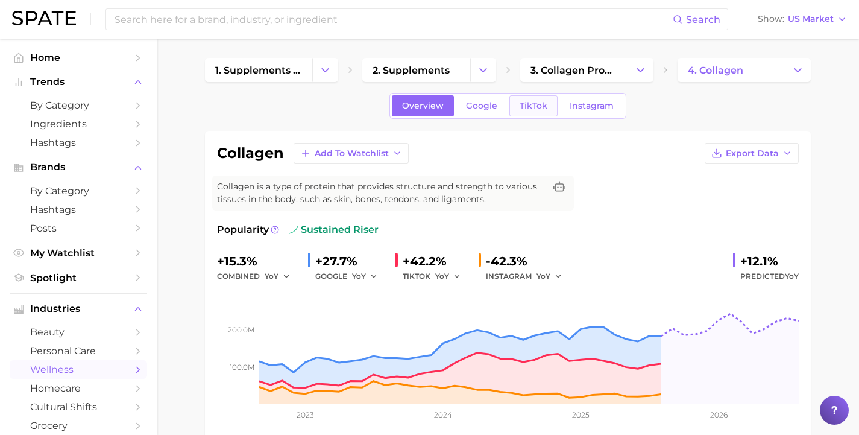
click at [527, 105] on span "TikTok" at bounding box center [534, 106] width 28 height 10
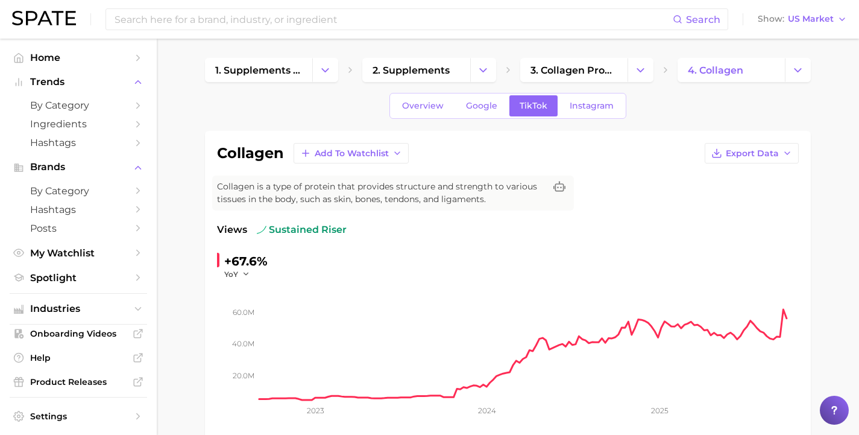
scroll to position [2, 0]
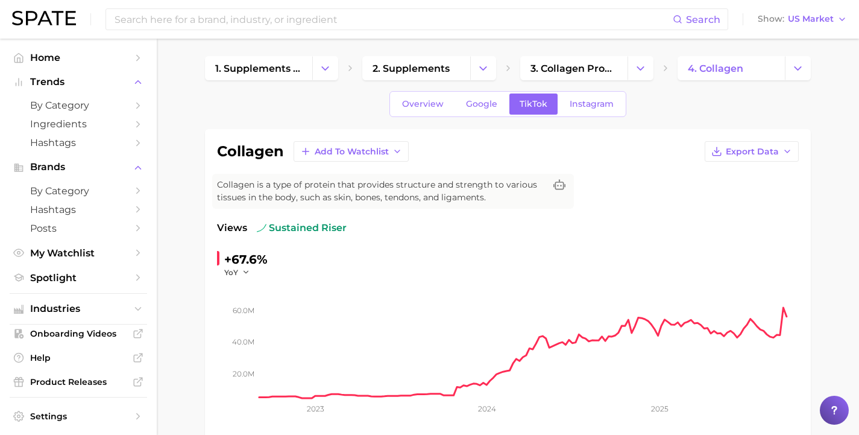
click at [245, 279] on icon "20.0m 40.0m 60.0m 2023 2024 2025" at bounding box center [508, 352] width 582 height 151
click at [247, 271] on icon "button" at bounding box center [246, 272] width 8 height 8
click at [251, 330] on button "MoM" at bounding box center [290, 333] width 133 height 22
click at [421, 98] on link "Overview" at bounding box center [423, 103] width 62 height 21
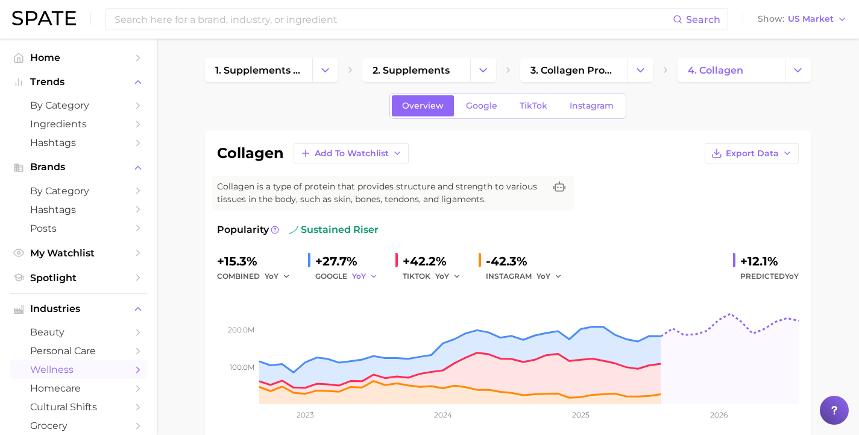
click at [370, 277] on icon "button" at bounding box center [374, 276] width 8 height 8
click at [282, 273] on icon "button" at bounding box center [286, 276] width 8 height 8
click at [295, 313] on button "QoQ" at bounding box center [331, 317] width 133 height 22
click at [370, 273] on icon "button" at bounding box center [374, 276] width 8 height 8
click at [360, 311] on button "QoQ" at bounding box center [418, 317] width 133 height 22
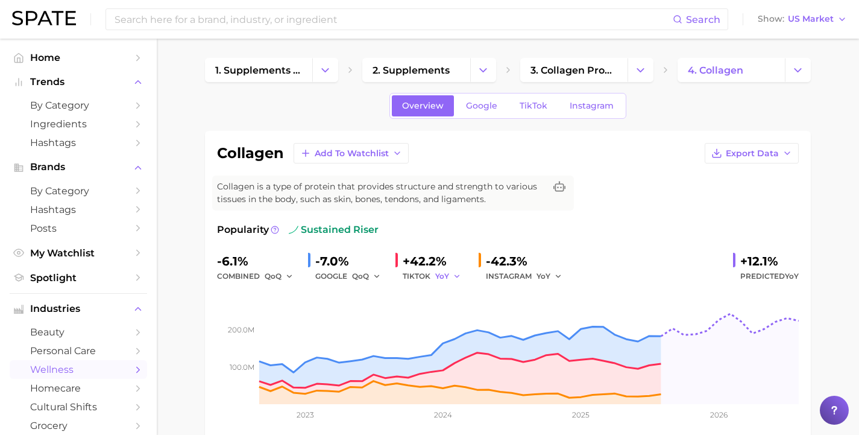
click at [444, 274] on span "YoY" at bounding box center [442, 276] width 14 height 10
click at [447, 312] on button "QoQ" at bounding box center [501, 317] width 133 height 22
click at [449, 271] on button "QoQ" at bounding box center [449, 276] width 29 height 14
click at [452, 337] on span "MoM" at bounding box center [451, 338] width 21 height 10
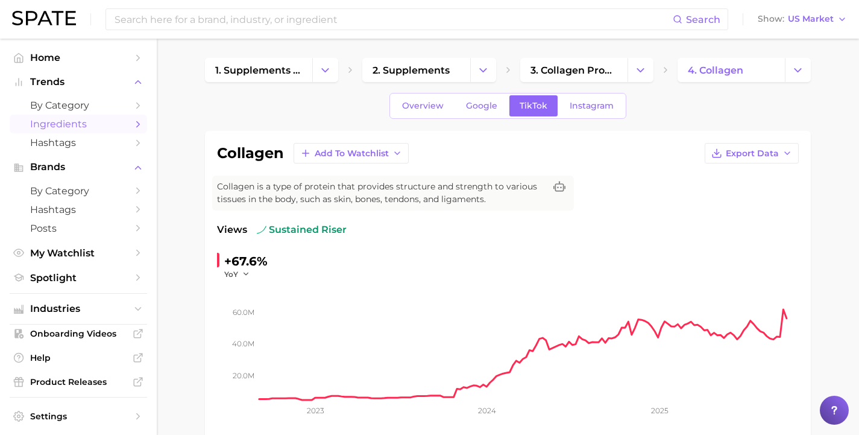
click at [104, 122] on span "Ingredients" at bounding box center [78, 123] width 96 height 11
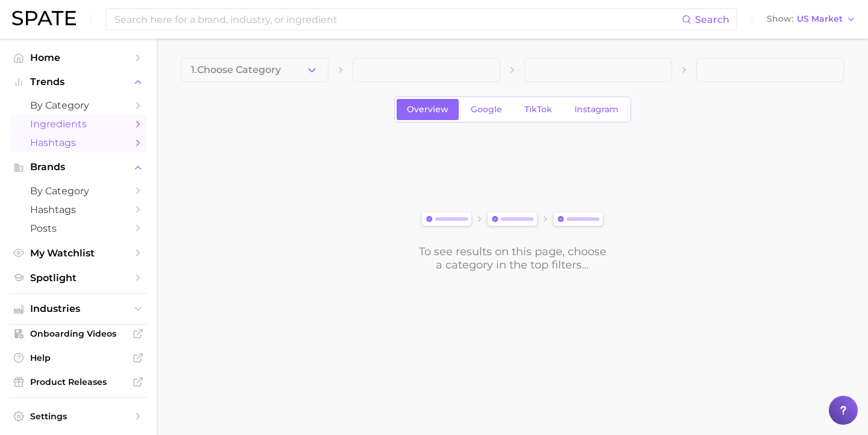
click at [109, 143] on span "Hashtags" at bounding box center [78, 142] width 96 height 11
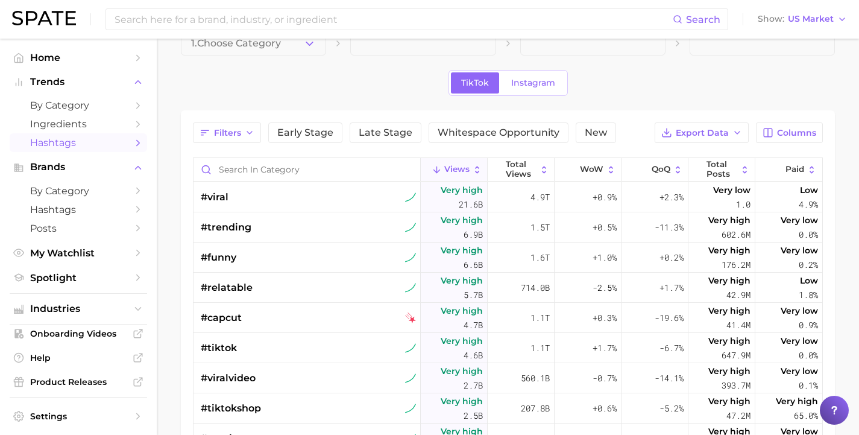
scroll to position [42, 0]
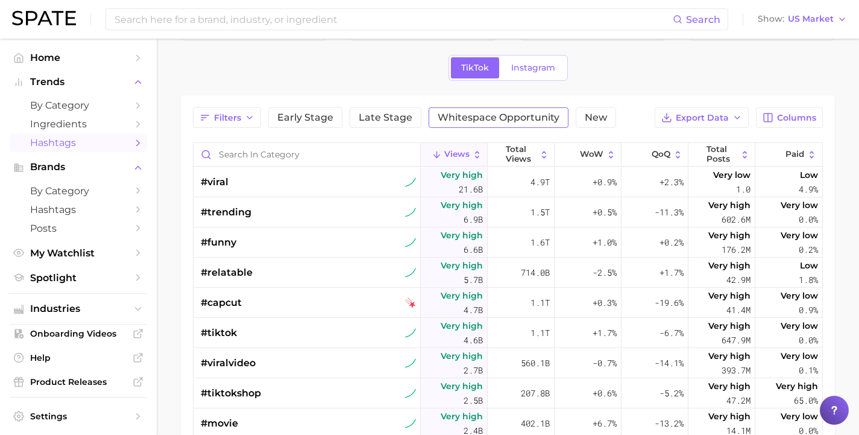
click at [465, 118] on span "Whitespace Opportunity" at bounding box center [499, 118] width 122 height 10
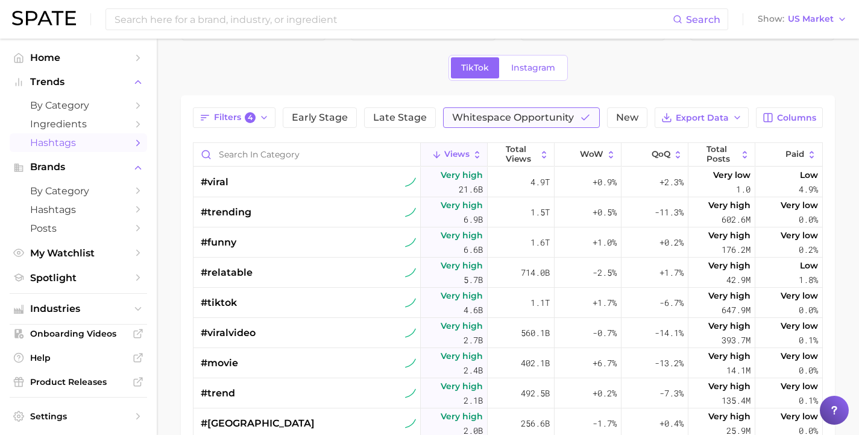
click at [483, 118] on span "Whitespace Opportunity" at bounding box center [513, 118] width 122 height 10
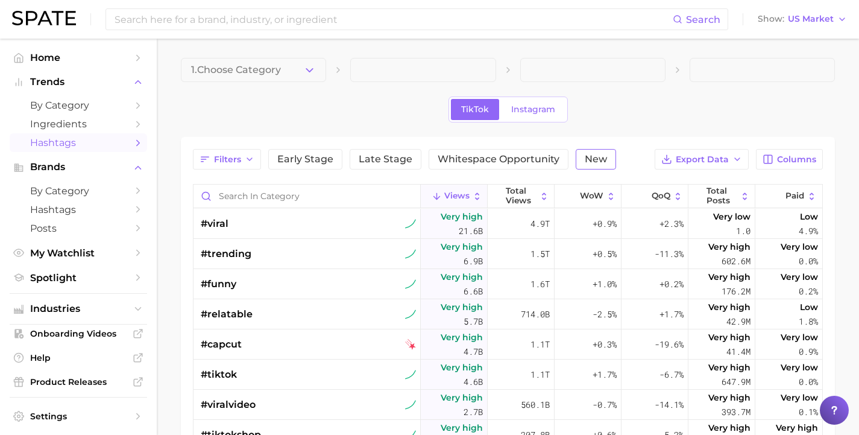
click at [576, 153] on button "New" at bounding box center [596, 159] width 40 height 20
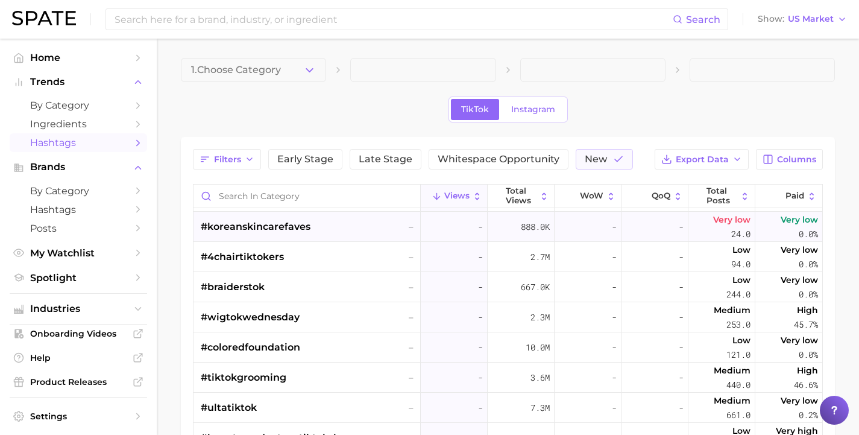
scroll to position [53, 0]
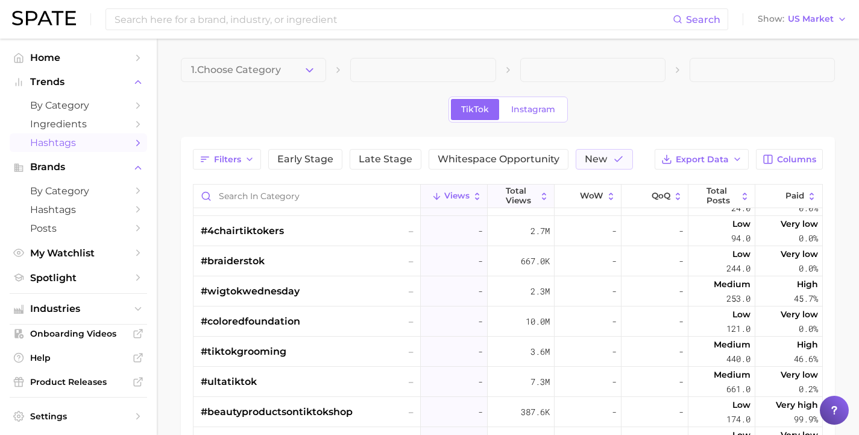
click at [541, 192] on icon at bounding box center [544, 196] width 10 height 10
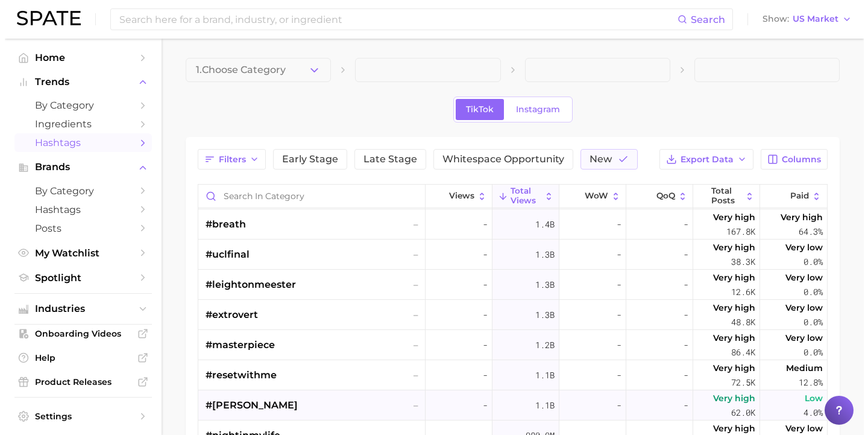
scroll to position [493, 0]
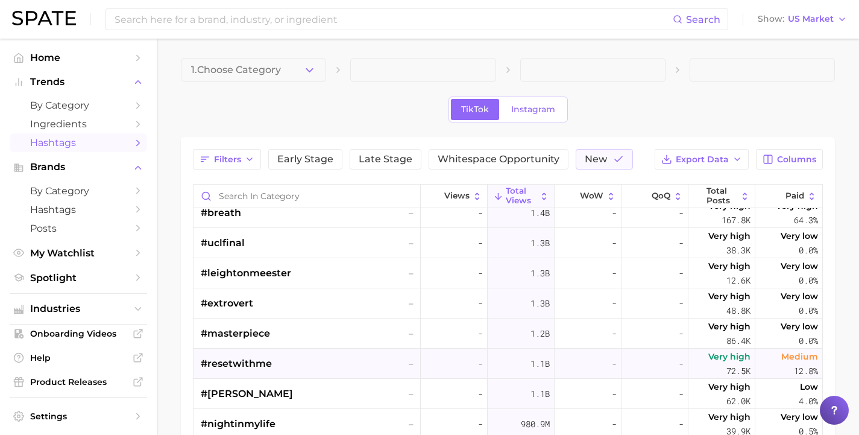
click at [293, 359] on div "#resetwithme –" at bounding box center [308, 363] width 215 height 30
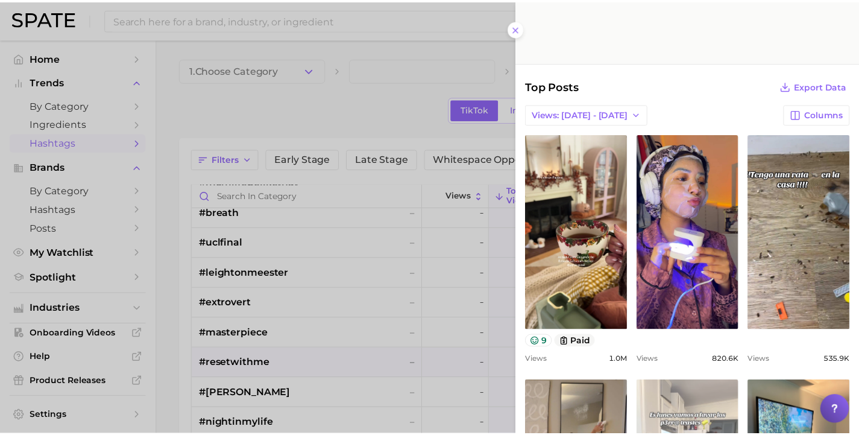
scroll to position [0, 0]
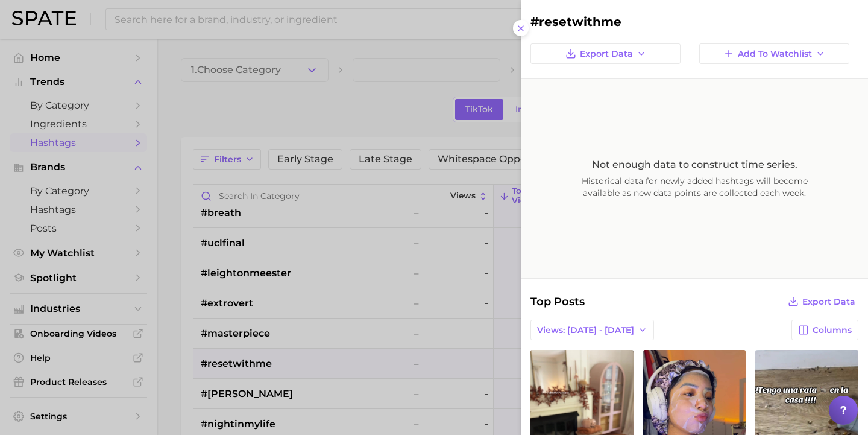
click at [169, 193] on div at bounding box center [434, 217] width 868 height 435
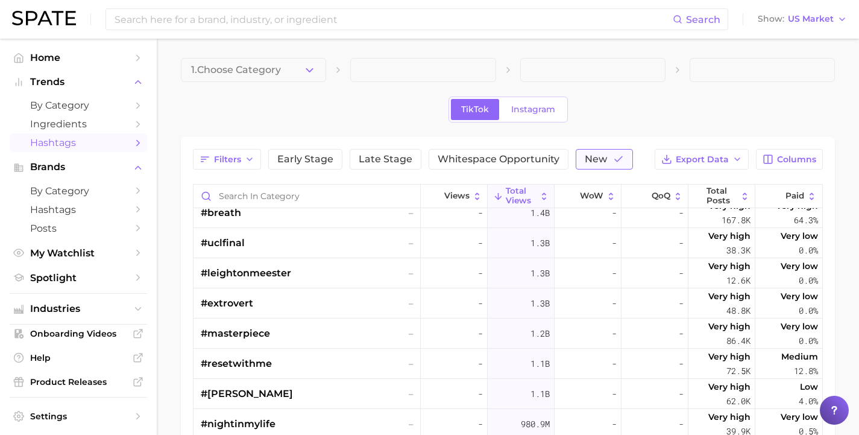
click at [613, 160] on icon "button" at bounding box center [618, 159] width 11 height 11
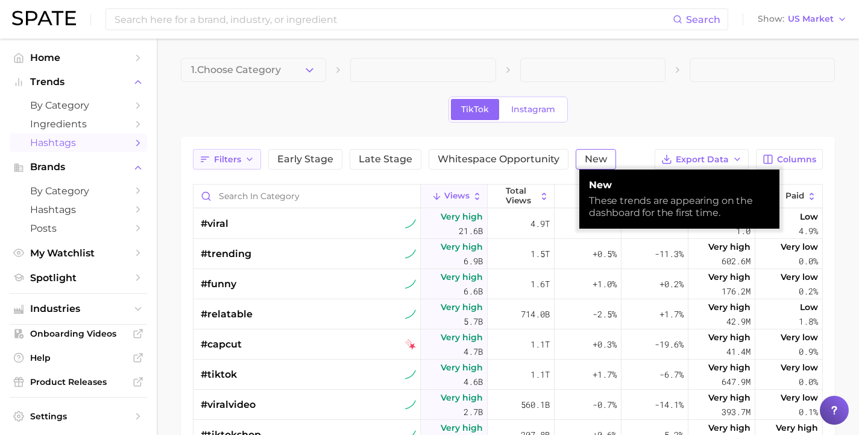
click at [242, 160] on button "Filters" at bounding box center [227, 159] width 68 height 20
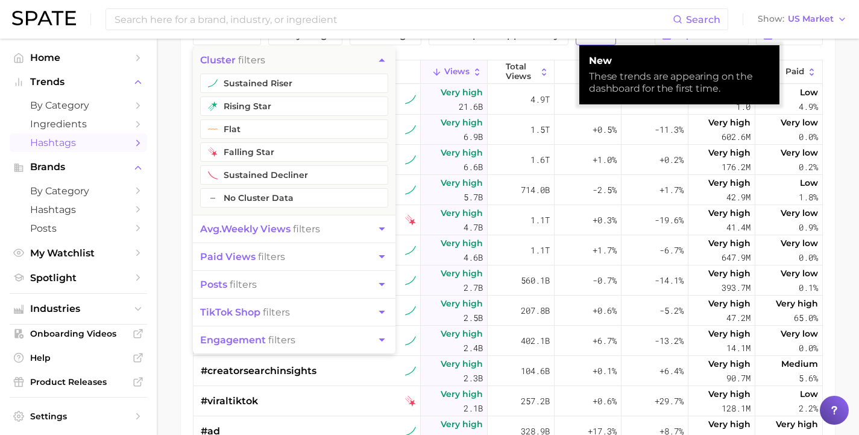
scroll to position [189, 0]
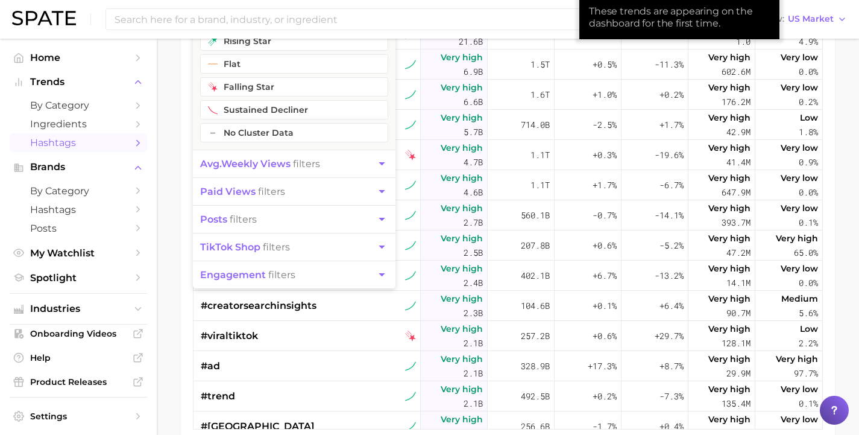
click at [359, 165] on button "avg. weekly views filters" at bounding box center [294, 163] width 203 height 27
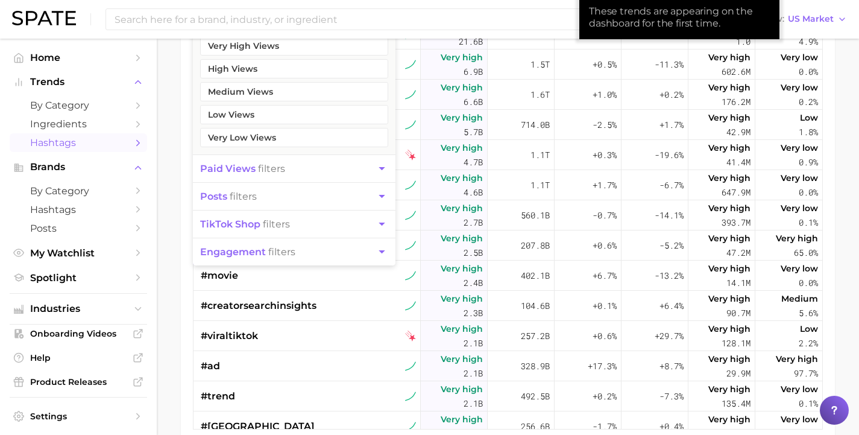
click at [380, 168] on icon "button" at bounding box center [382, 168] width 6 height 3
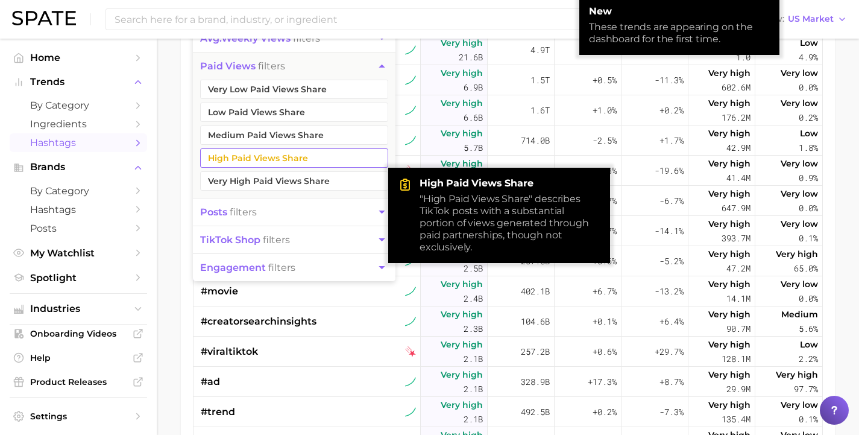
scroll to position [122, 0]
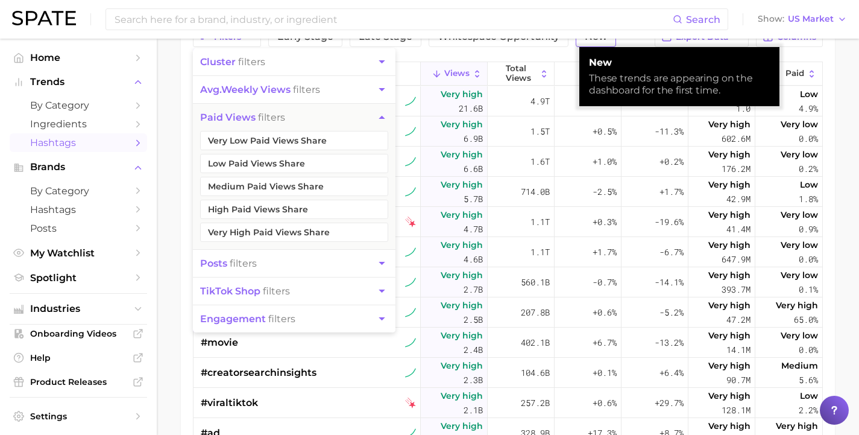
click at [380, 115] on icon "button" at bounding box center [382, 117] width 13 height 13
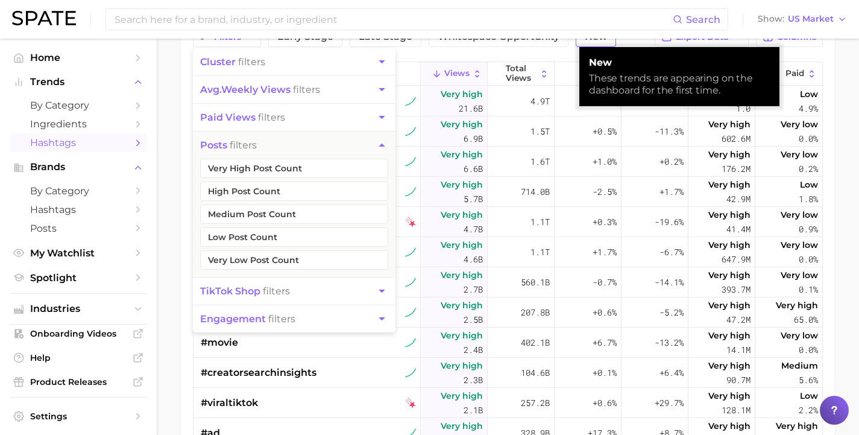
click at [382, 93] on icon "button" at bounding box center [382, 89] width 13 height 13
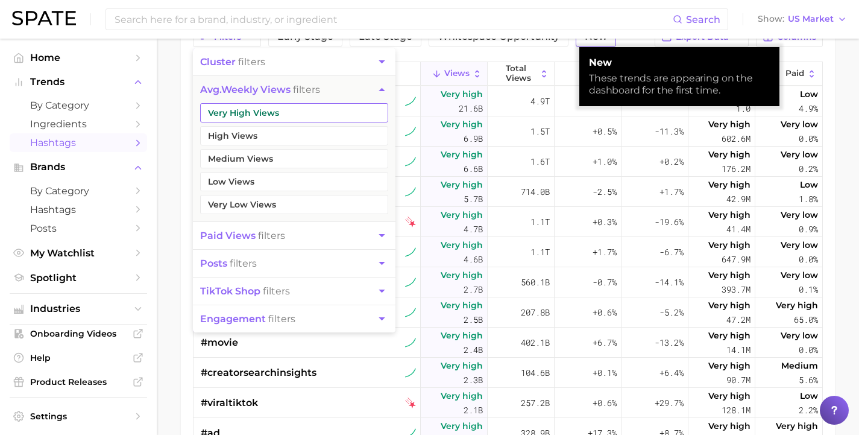
click at [328, 118] on button "Very High Views" at bounding box center [294, 112] width 188 height 19
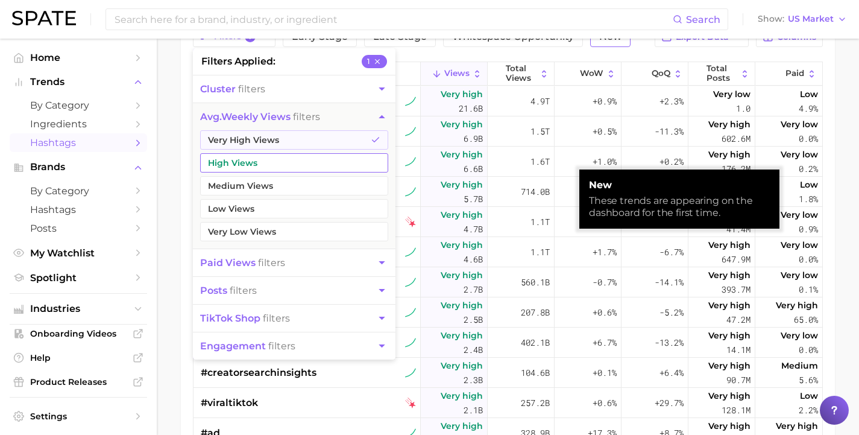
click at [264, 164] on button "High Views" at bounding box center [294, 162] width 188 height 19
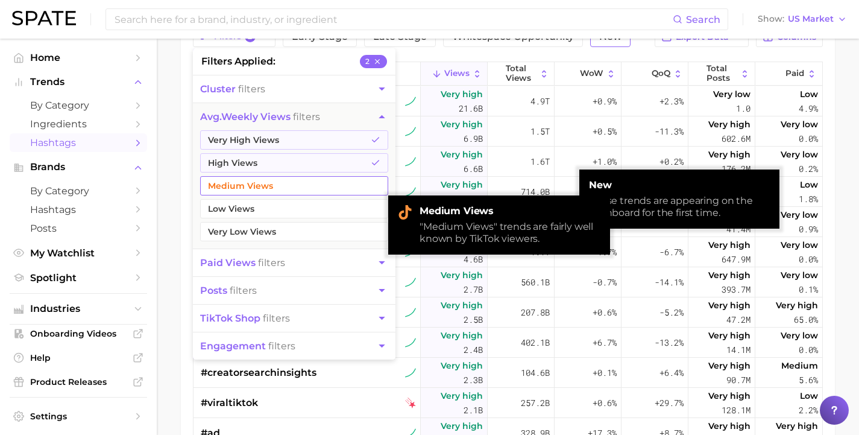
click at [235, 183] on button "Medium Views" at bounding box center [294, 185] width 188 height 19
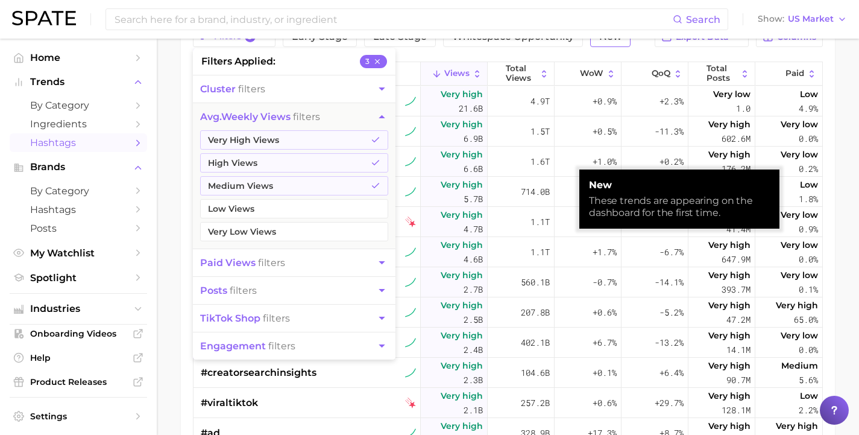
click at [186, 164] on div "Filters 3 filters applied 3 cluster filters avg. weekly views filters Very High…" at bounding box center [508, 261] width 654 height 494
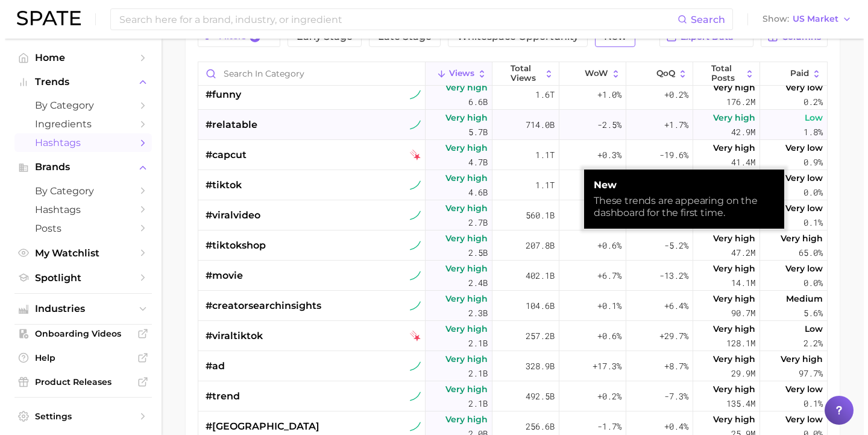
scroll to position [105, 0]
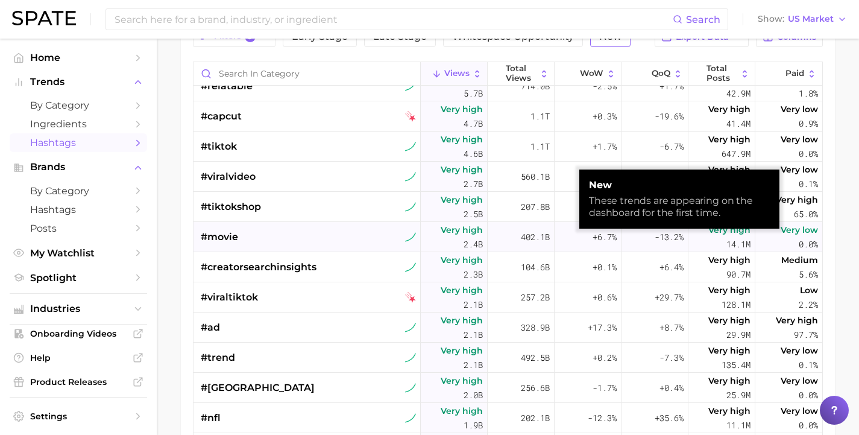
click at [219, 236] on span "#movie" at bounding box center [219, 237] width 37 height 14
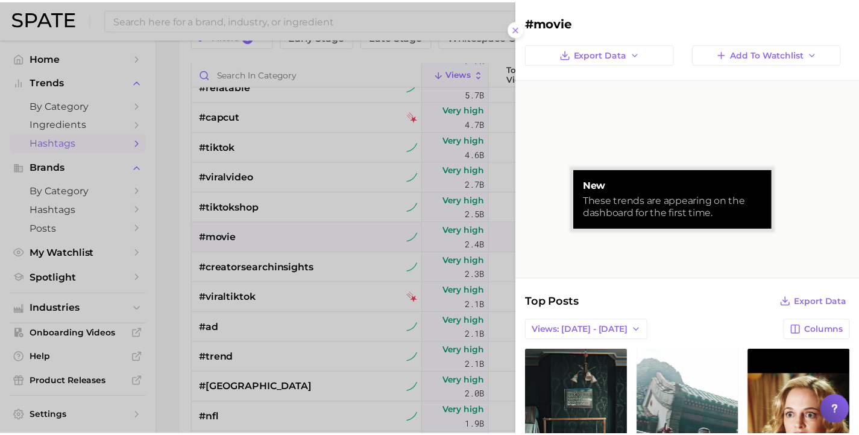
scroll to position [0, 0]
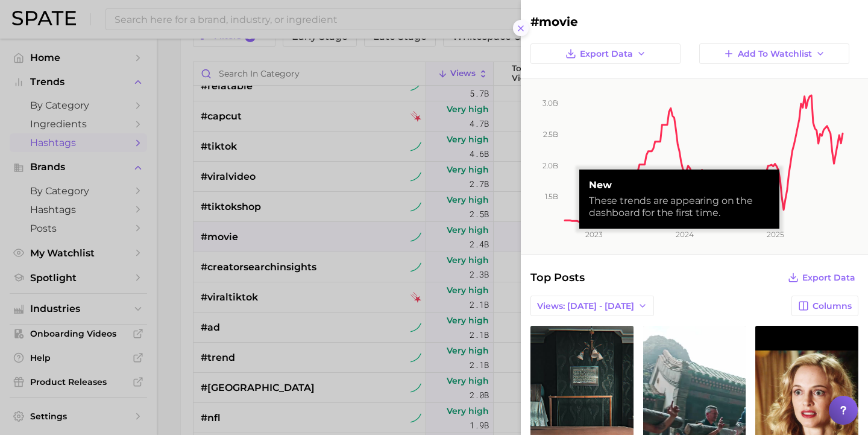
click at [520, 24] on icon at bounding box center [521, 29] width 10 height 10
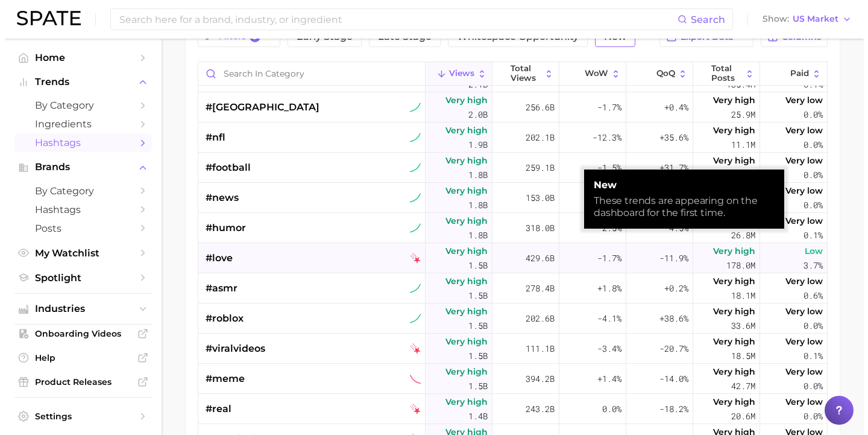
scroll to position [400, 0]
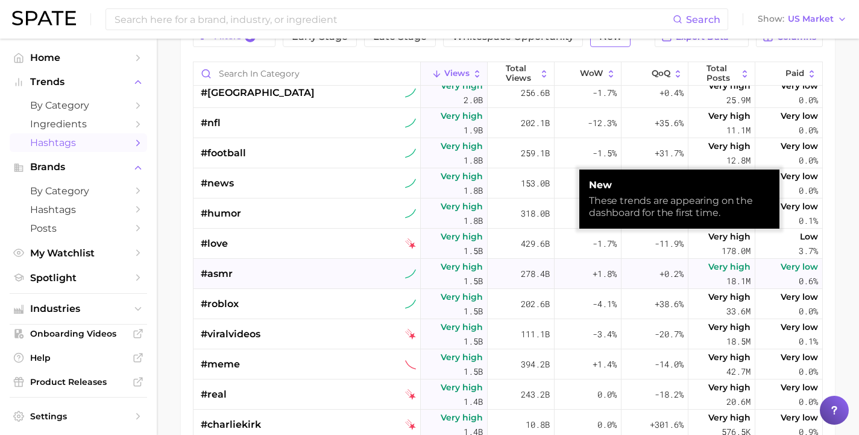
click at [322, 269] on div "#asmr" at bounding box center [308, 274] width 215 height 30
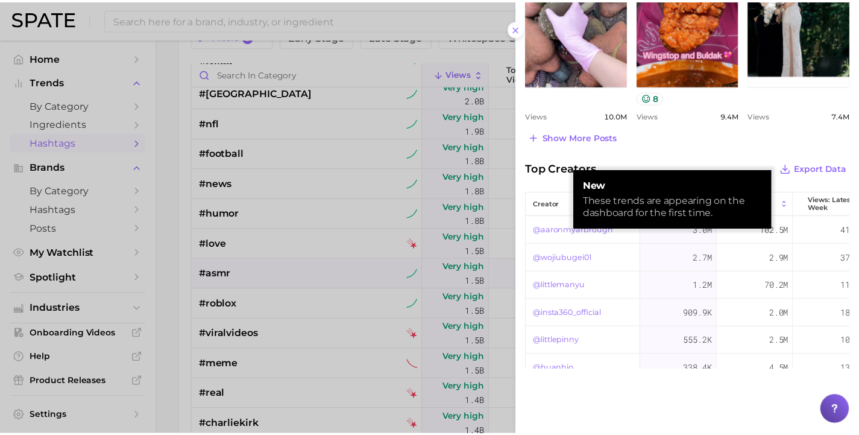
scroll to position [0, 0]
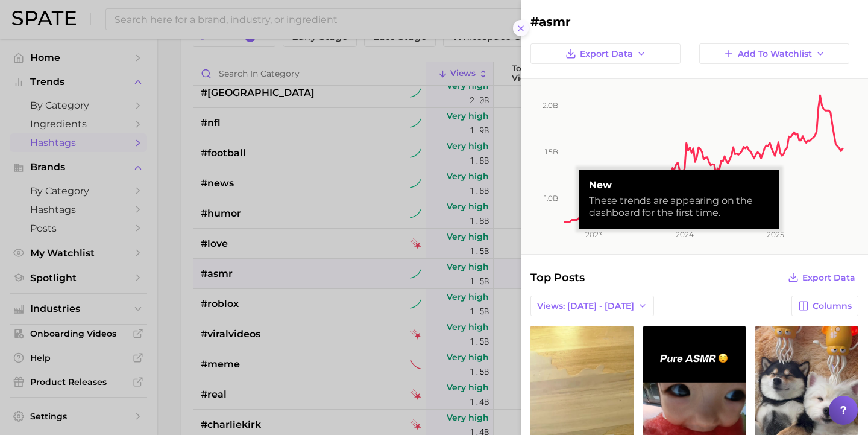
click at [519, 26] on icon at bounding box center [521, 29] width 10 height 10
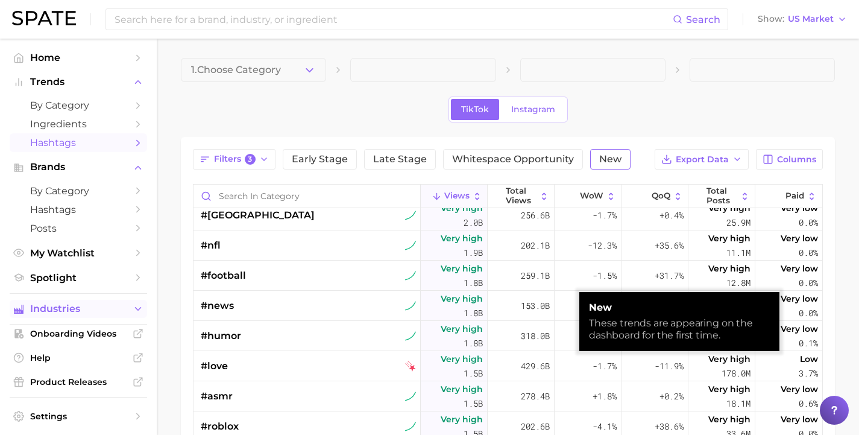
click at [121, 301] on button "Industries" at bounding box center [78, 309] width 137 height 18
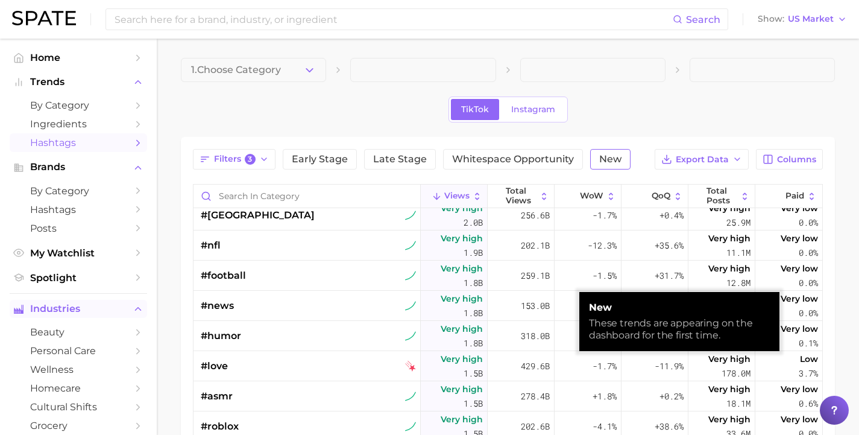
scroll to position [63, 0]
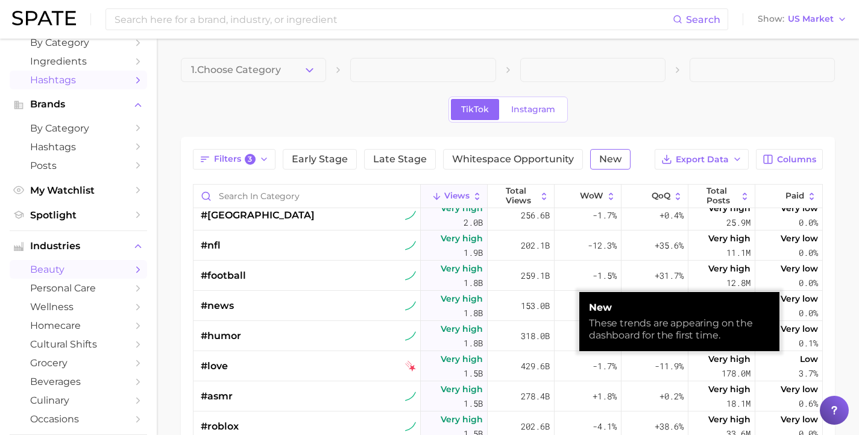
click at [119, 261] on link "beauty" at bounding box center [78, 269] width 137 height 19
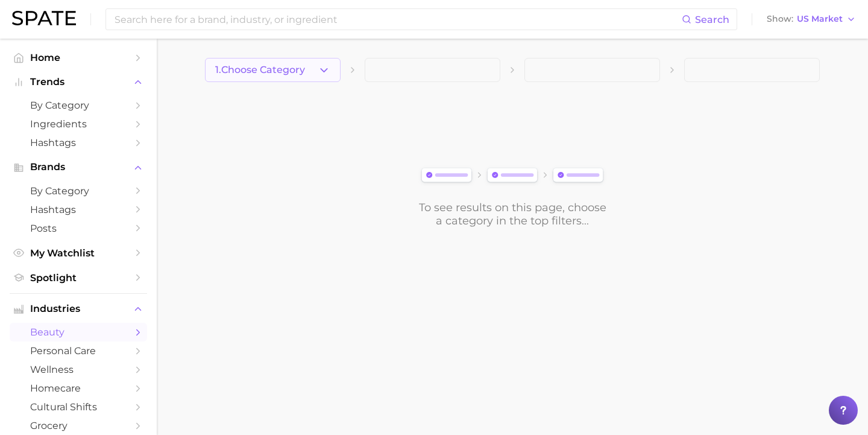
click at [324, 69] on icon "button" at bounding box center [324, 70] width 13 height 13
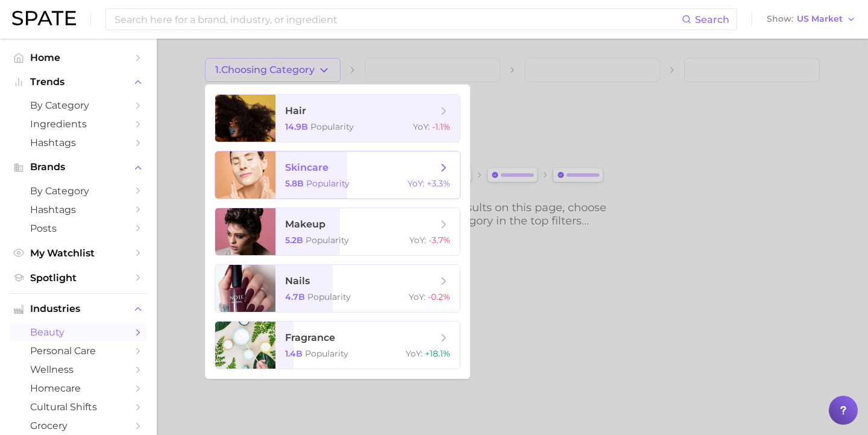
click at [331, 179] on span "Popularity" at bounding box center [327, 183] width 43 height 11
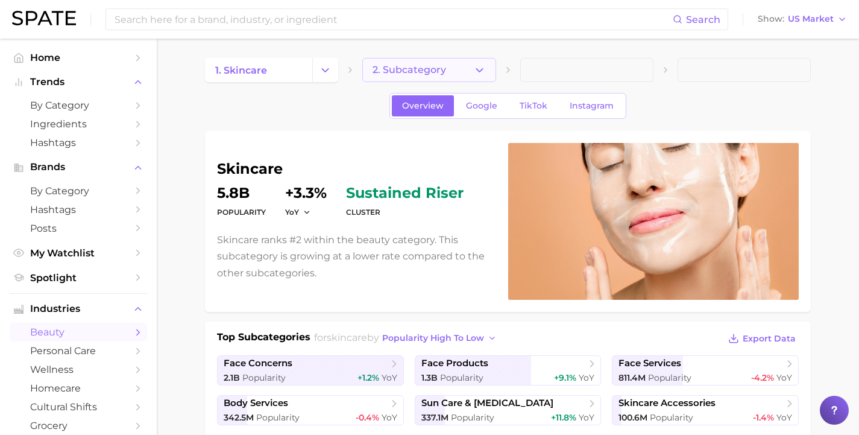
click at [470, 71] on button "2. Subcategory" at bounding box center [428, 70] width 133 height 24
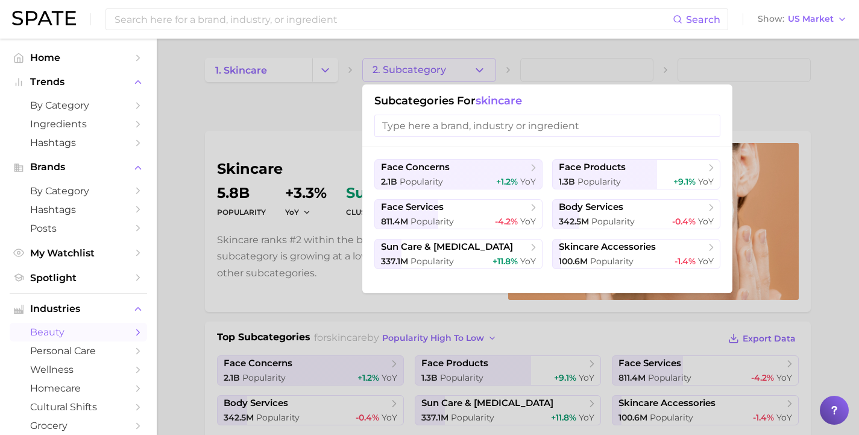
click at [464, 129] on input "search" at bounding box center [547, 126] width 346 height 22
type input "h"
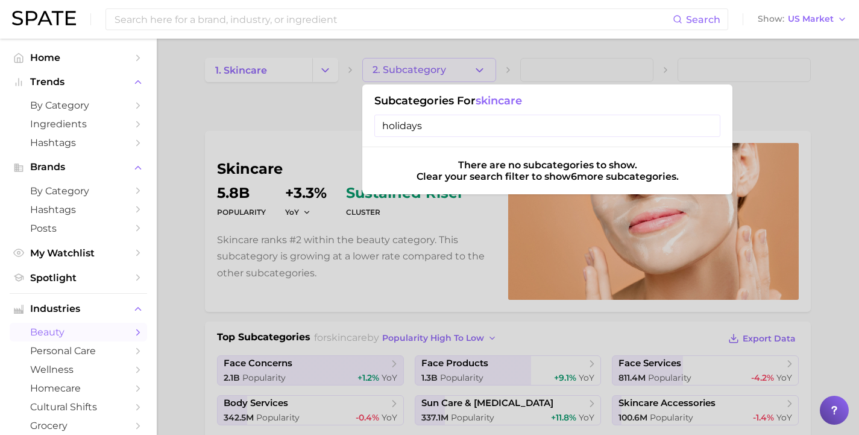
type input "holidays"
click at [705, 127] on input "holidays" at bounding box center [547, 126] width 346 height 22
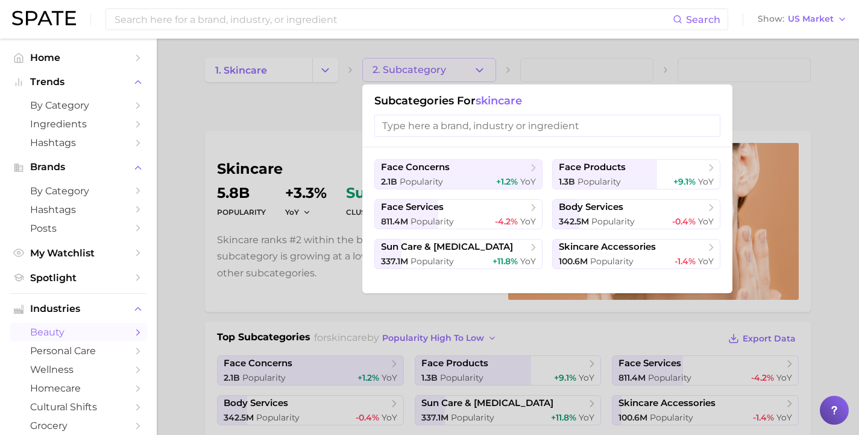
click at [204, 117] on div at bounding box center [429, 217] width 859 height 435
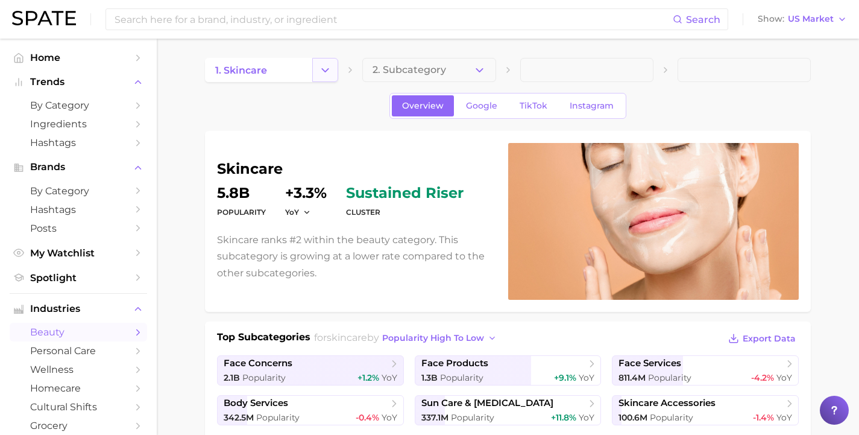
click at [325, 74] on icon "Change Category" at bounding box center [325, 70] width 13 height 13
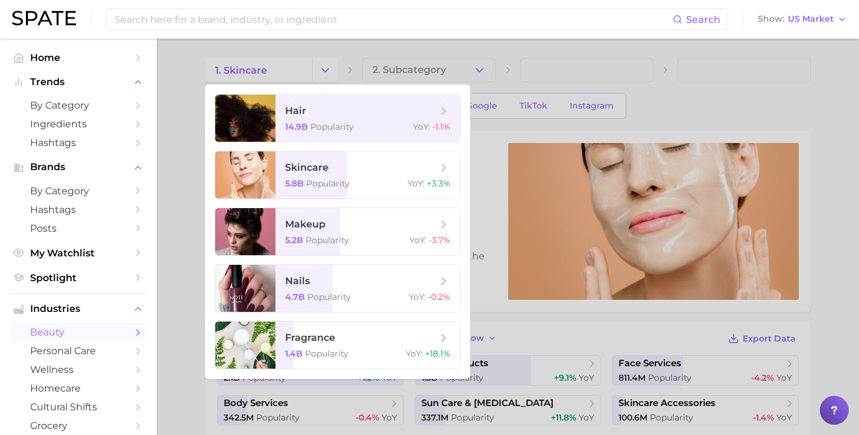
click at [316, 67] on div at bounding box center [429, 217] width 859 height 435
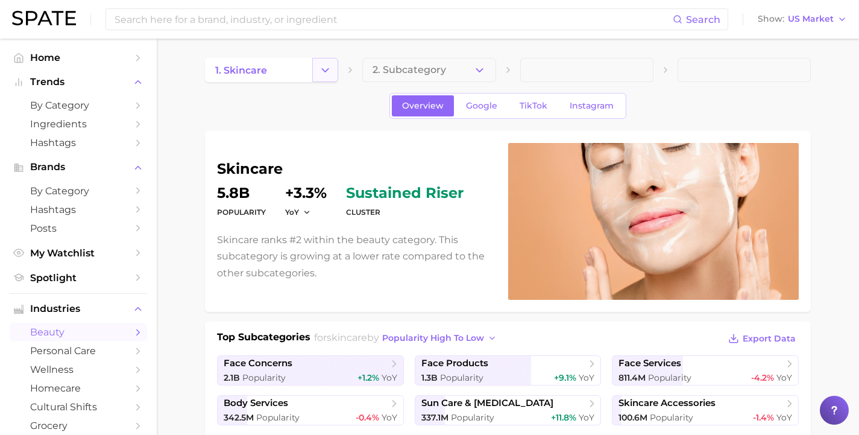
click at [330, 67] on icon "Change Category" at bounding box center [325, 70] width 13 height 13
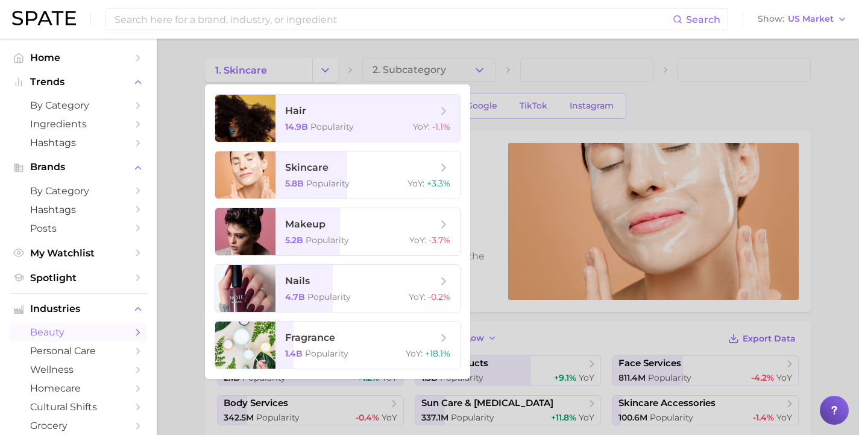
click at [98, 323] on link "beauty" at bounding box center [78, 332] width 137 height 19
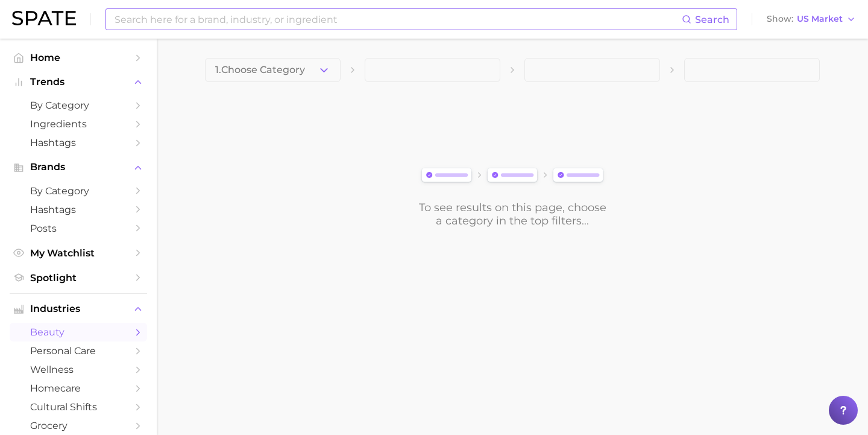
click at [259, 19] on input at bounding box center [397, 19] width 568 height 20
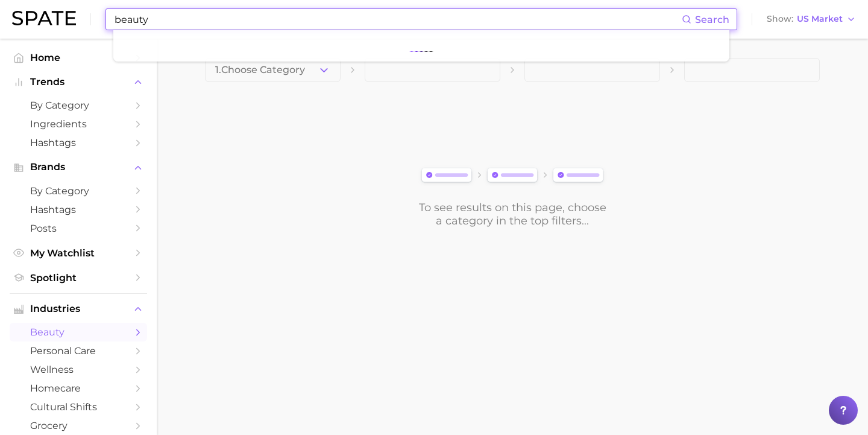
type input "beauty"
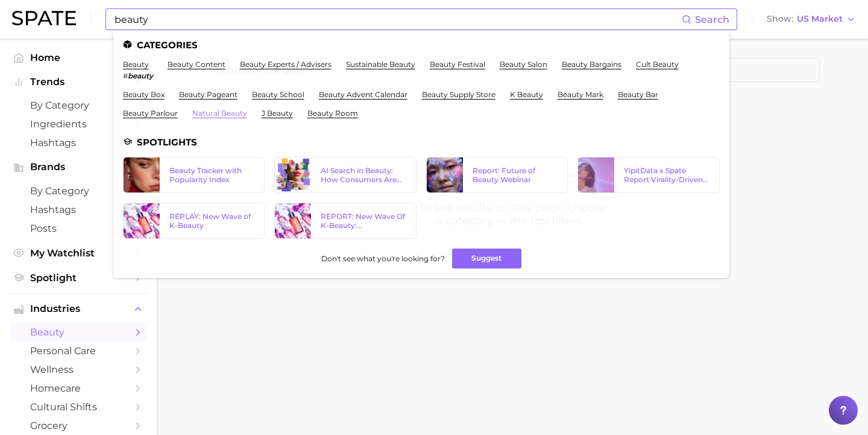
click at [247, 109] on link "natural beauty" at bounding box center [219, 113] width 55 height 9
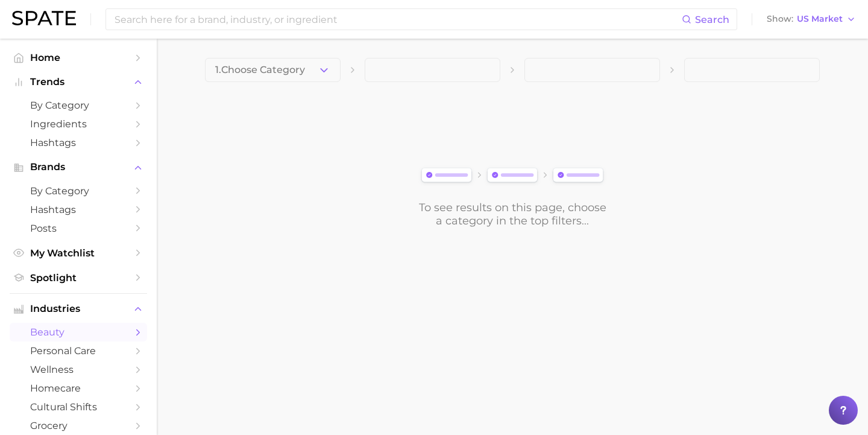
click at [244, 31] on div "Search Show US Market" at bounding box center [434, 19] width 844 height 39
click at [241, 21] on input at bounding box center [397, 19] width 568 height 20
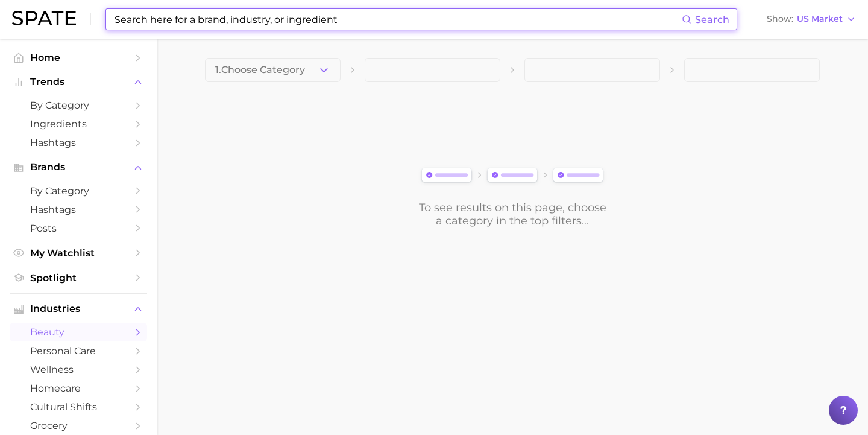
click at [133, 327] on icon "Sidebar" at bounding box center [138, 332] width 11 height 11
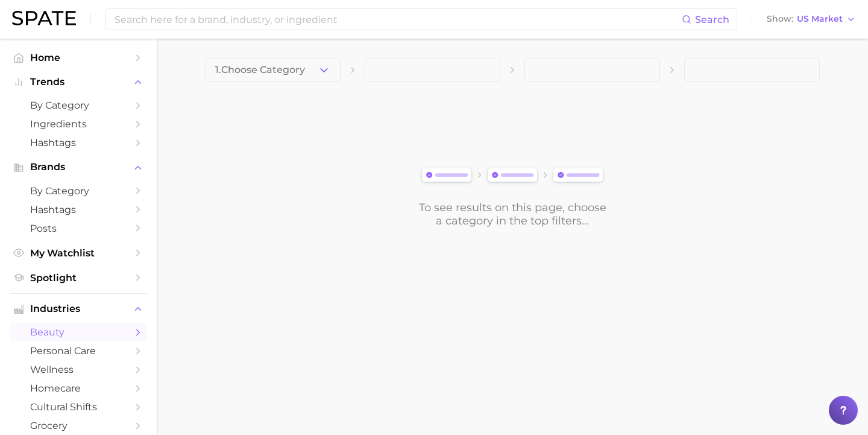
click at [133, 327] on icon "Sidebar" at bounding box center [138, 332] width 11 height 11
click at [269, 80] on button "1. Choose Category" at bounding box center [273, 70] width 136 height 24
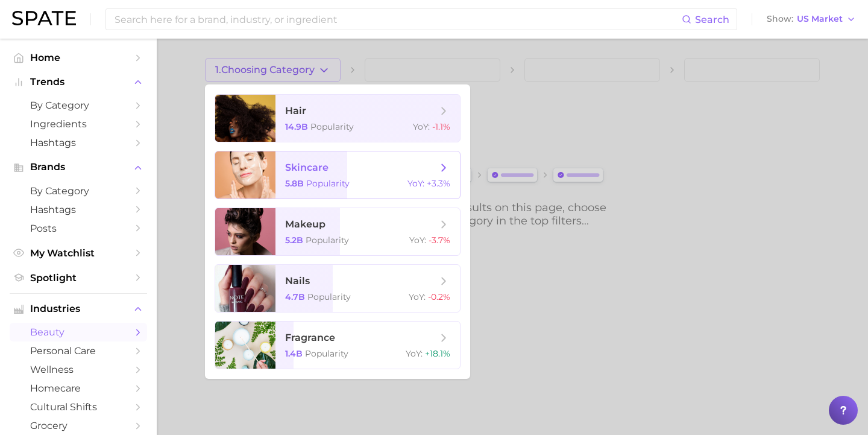
click at [348, 183] on div "5.8b Popularity YoY : +3.3%" at bounding box center [367, 183] width 165 height 11
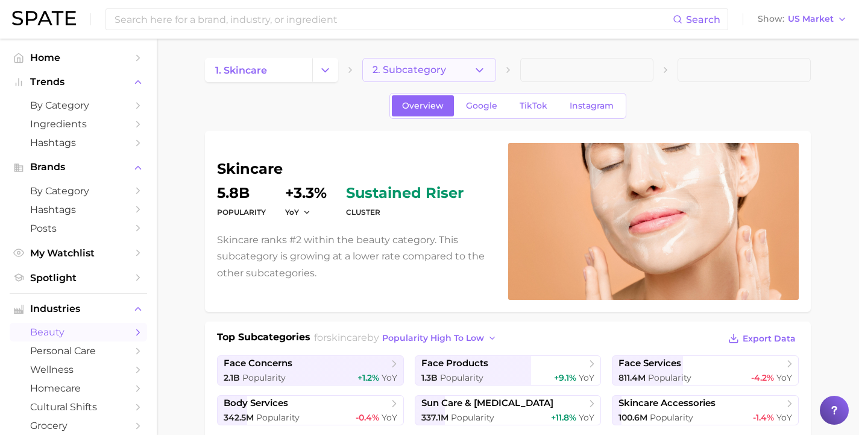
click at [412, 68] on span "2. Subcategory" at bounding box center [410, 70] width 74 height 11
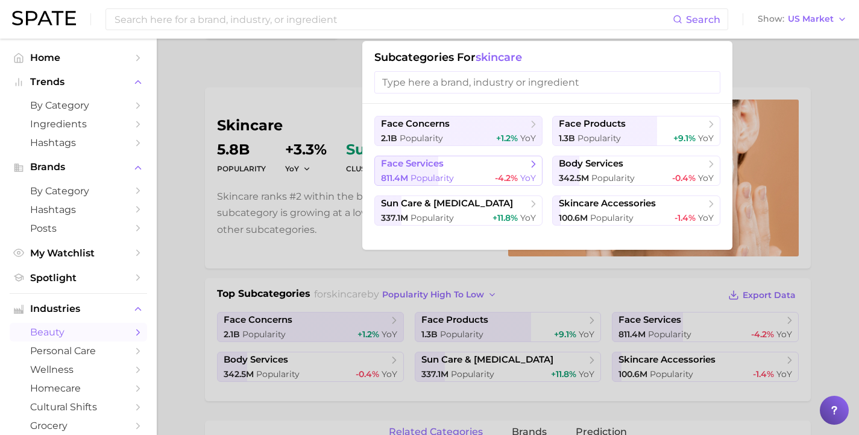
scroll to position [46, 0]
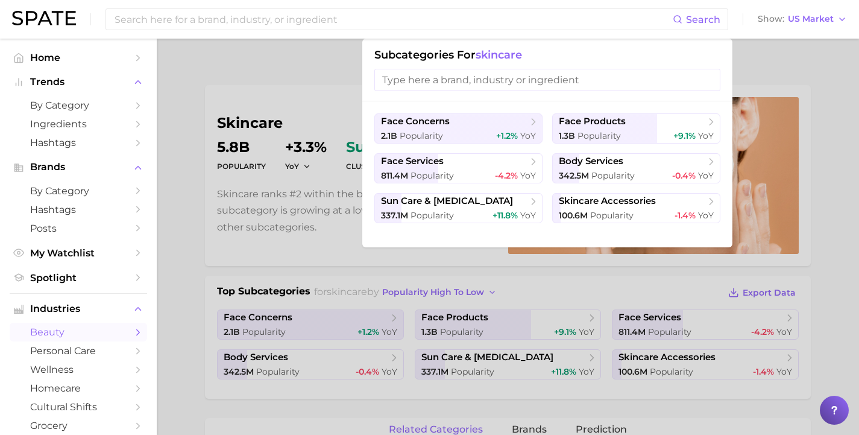
click at [436, 84] on input "search" at bounding box center [547, 80] width 346 height 22
click at [446, 210] on button "sun care & tanning 337.1m Popularity +11.8% YoY" at bounding box center [458, 208] width 168 height 30
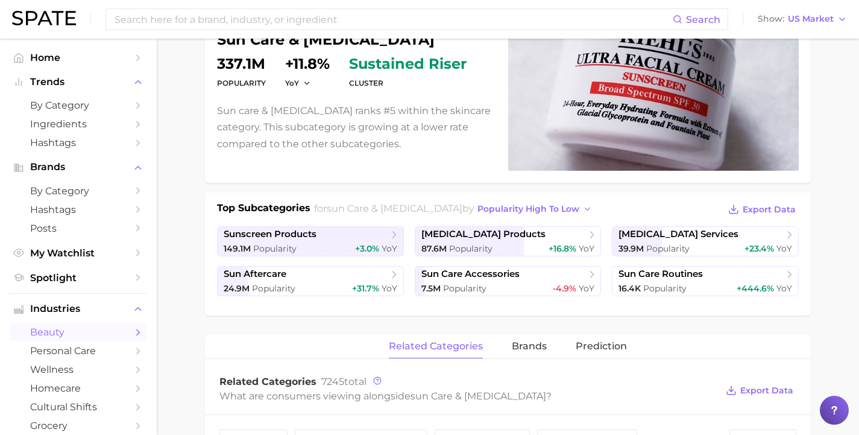
scroll to position [136, 0]
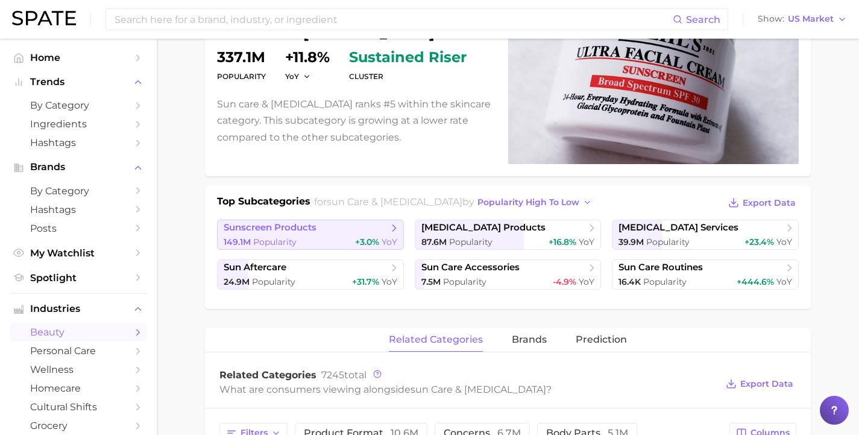
click at [277, 231] on span "sunscreen products" at bounding box center [270, 227] width 93 height 11
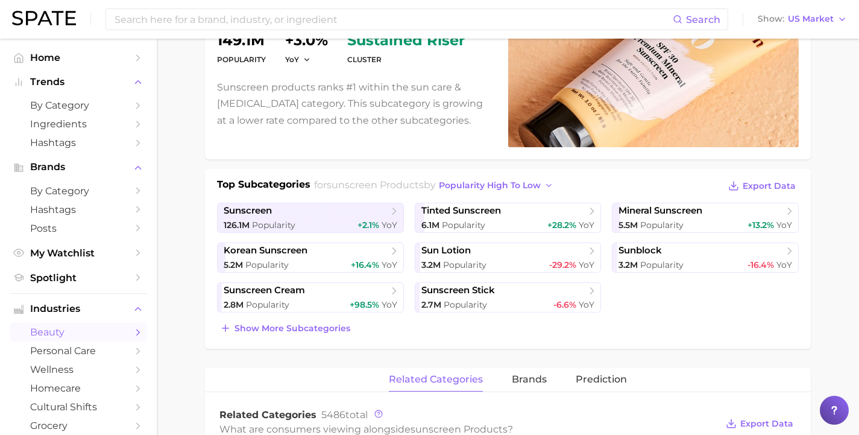
scroll to position [213, 0]
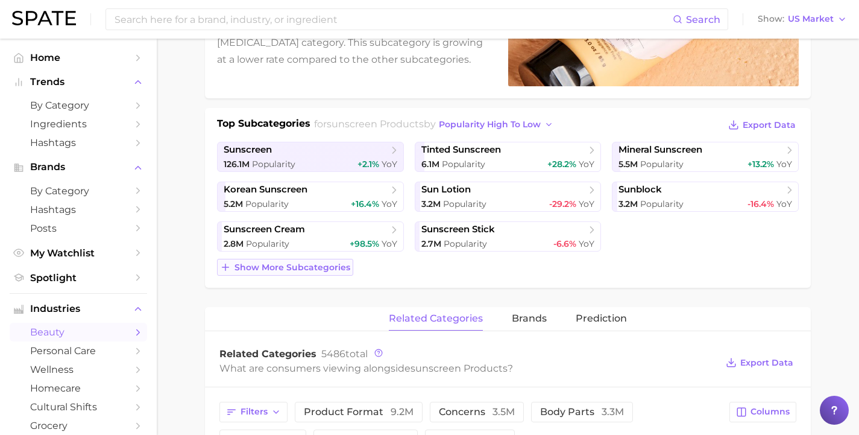
click at [316, 274] on button "Show more subcategories" at bounding box center [285, 267] width 136 height 17
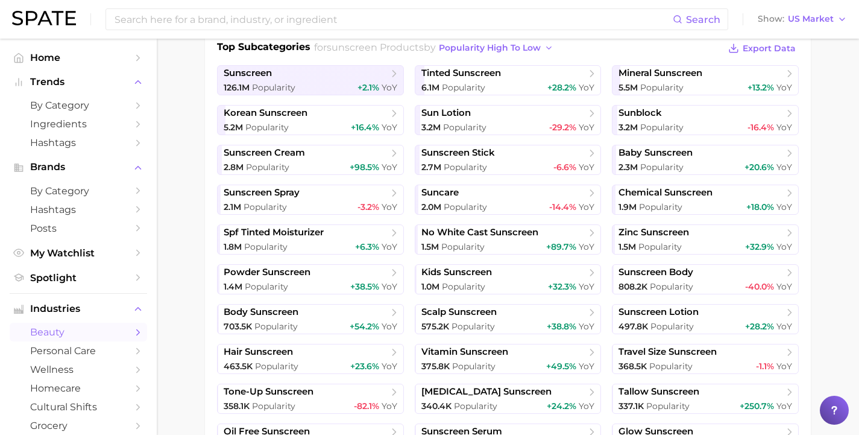
scroll to position [271, 0]
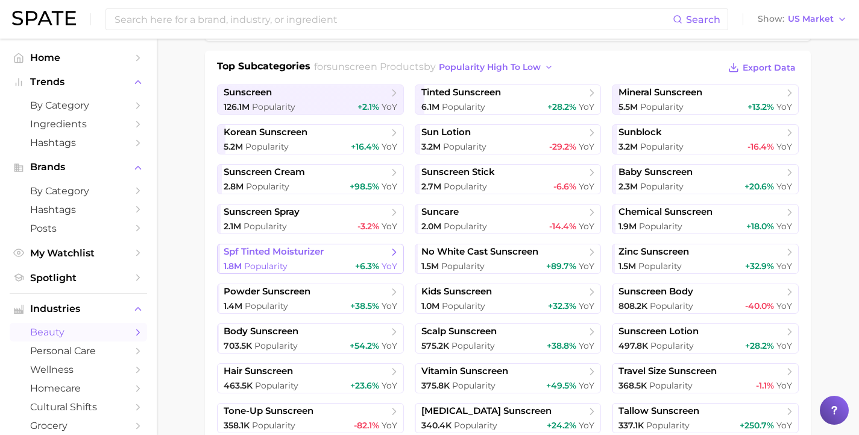
click at [333, 258] on span "spf tinted moisturizer" at bounding box center [306, 252] width 165 height 12
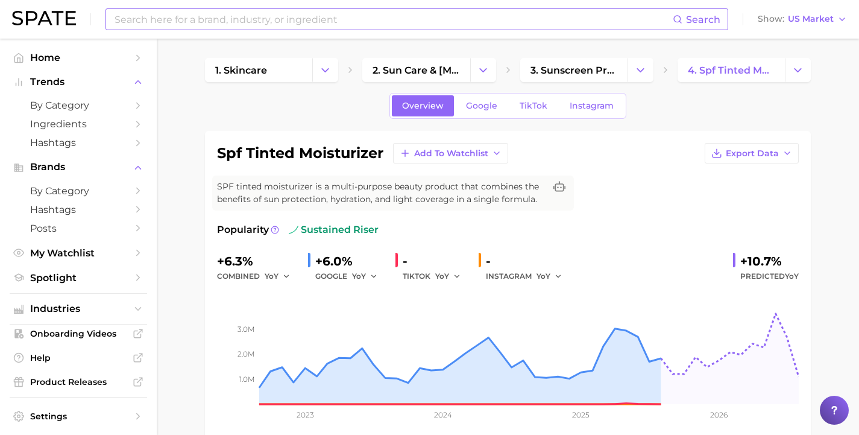
scroll to position [271, 0]
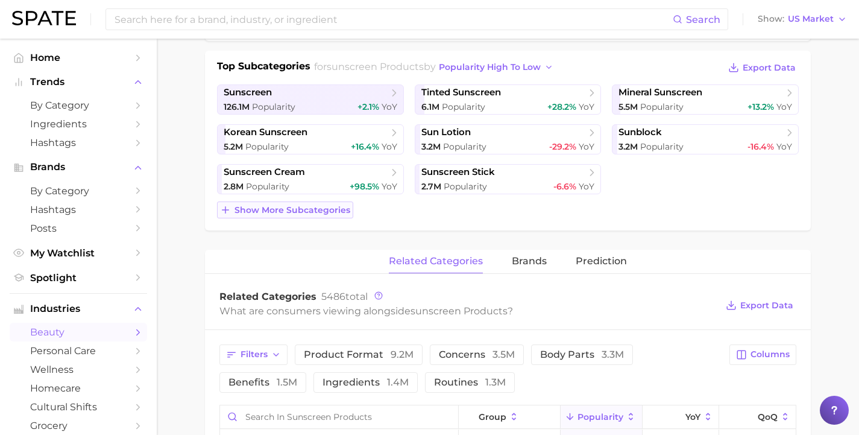
click at [315, 209] on span "Show more subcategories" at bounding box center [292, 210] width 116 height 10
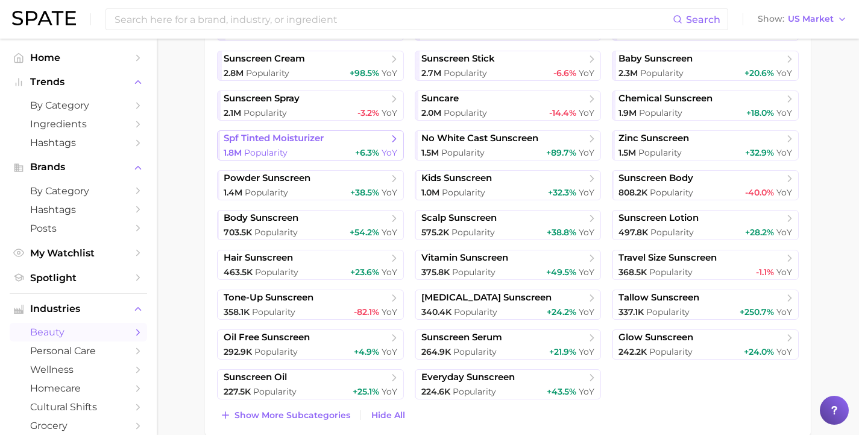
scroll to position [385, 0]
click at [504, 345] on link "sunscreen serum 264.9k Popularity +21.9% YoY" at bounding box center [508, 344] width 187 height 30
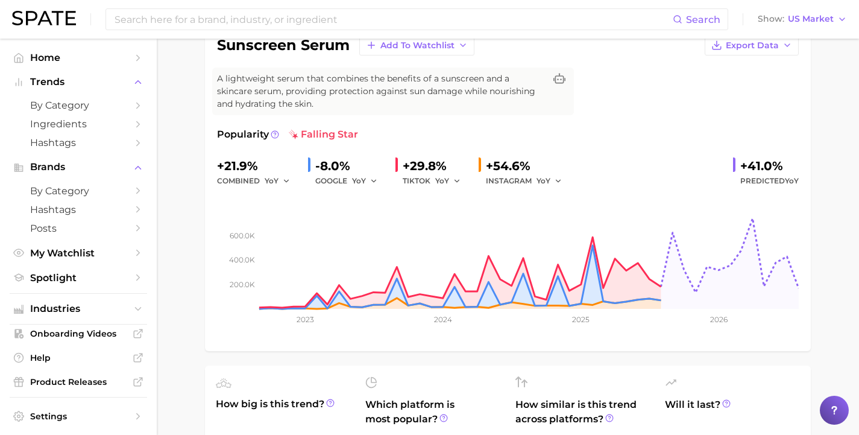
scroll to position [117, 0]
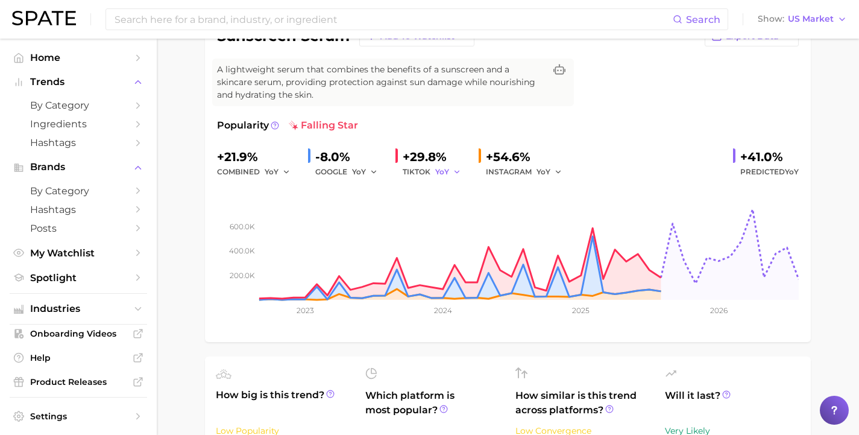
click at [445, 165] on button "YoY" at bounding box center [448, 172] width 26 height 14
click at [455, 207] on span "QoQ" at bounding box center [451, 212] width 20 height 10
click at [456, 168] on icon "button" at bounding box center [460, 172] width 8 height 8
click at [456, 224] on button "MoM" at bounding box center [501, 235] width 133 height 22
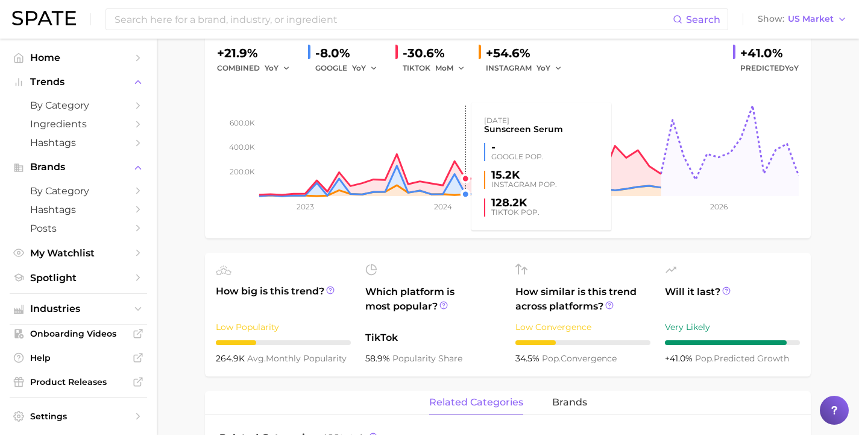
scroll to position [278, 0]
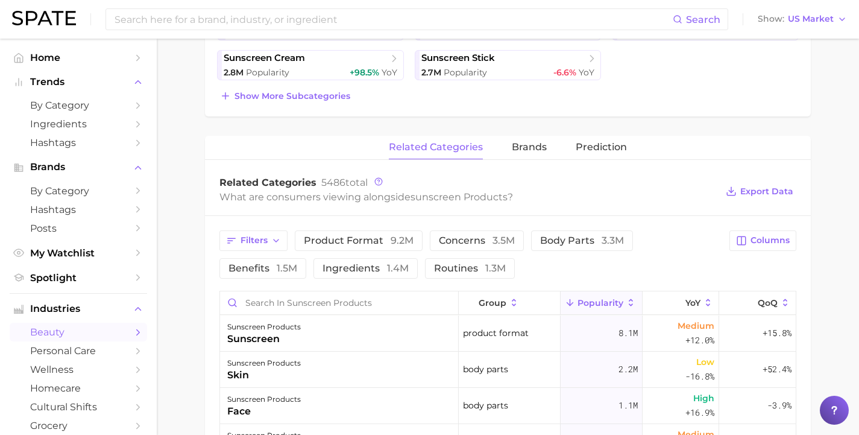
scroll to position [148, 0]
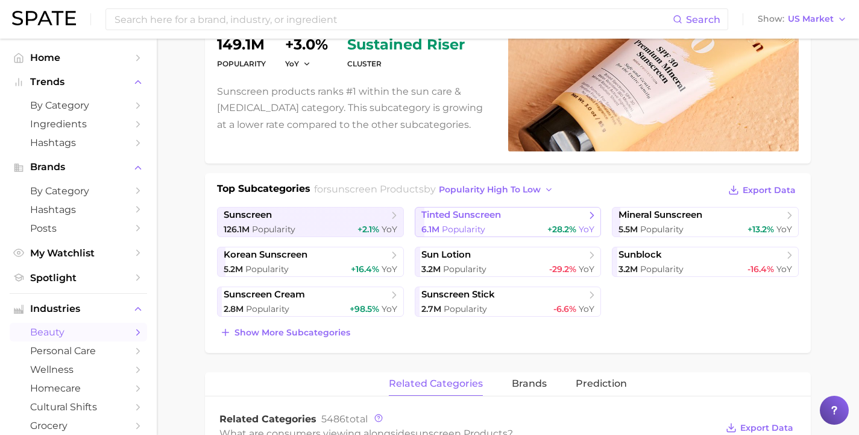
click at [478, 225] on span "Popularity" at bounding box center [463, 229] width 43 height 11
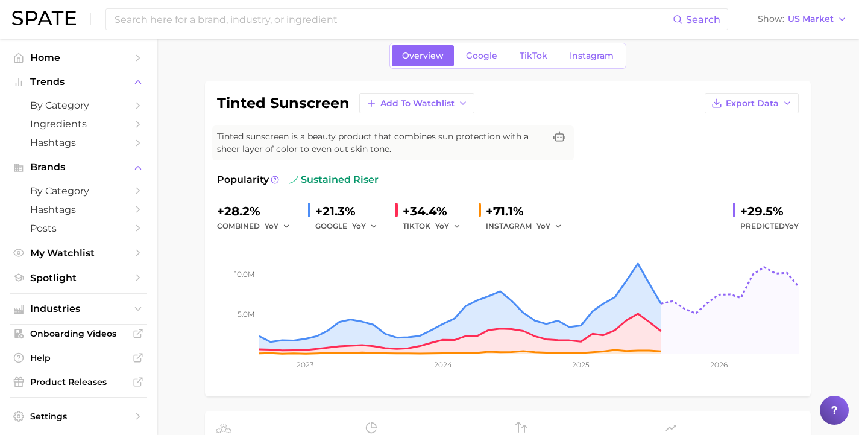
scroll to position [51, 0]
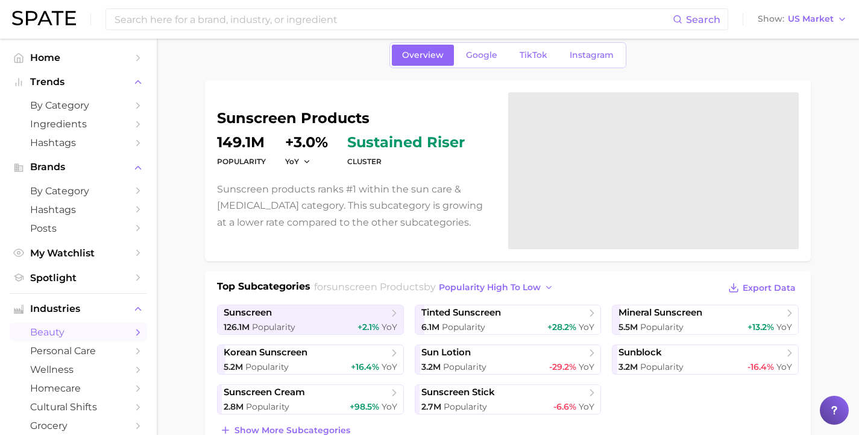
scroll to position [148, 0]
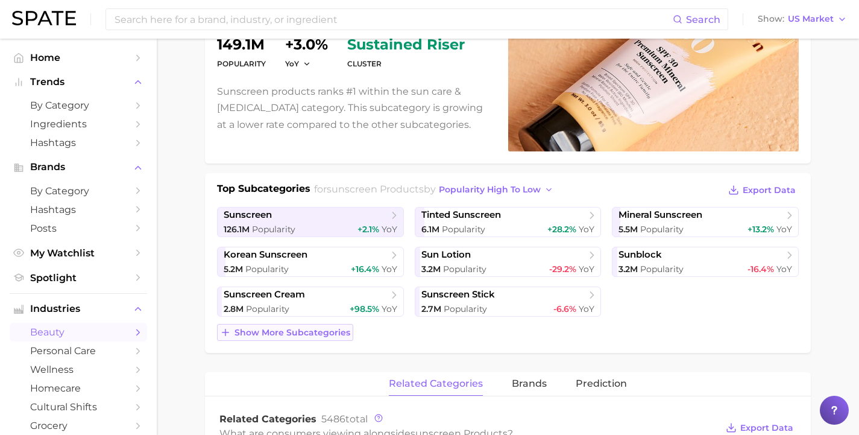
click at [302, 332] on span "Show more subcategories" at bounding box center [292, 332] width 116 height 10
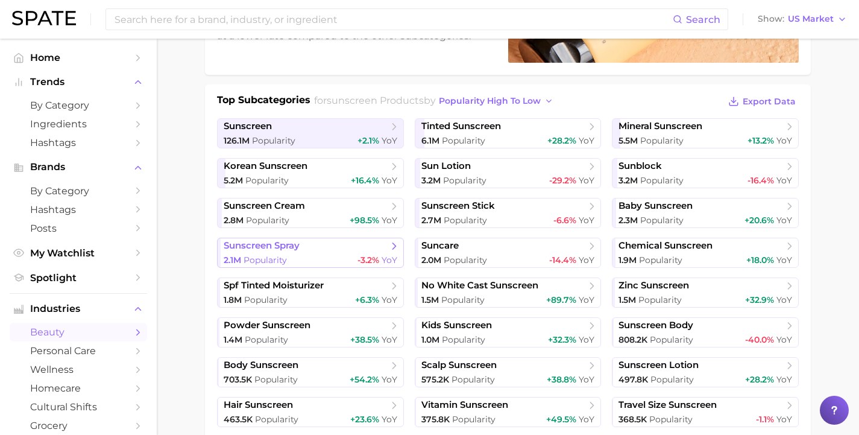
scroll to position [244, 0]
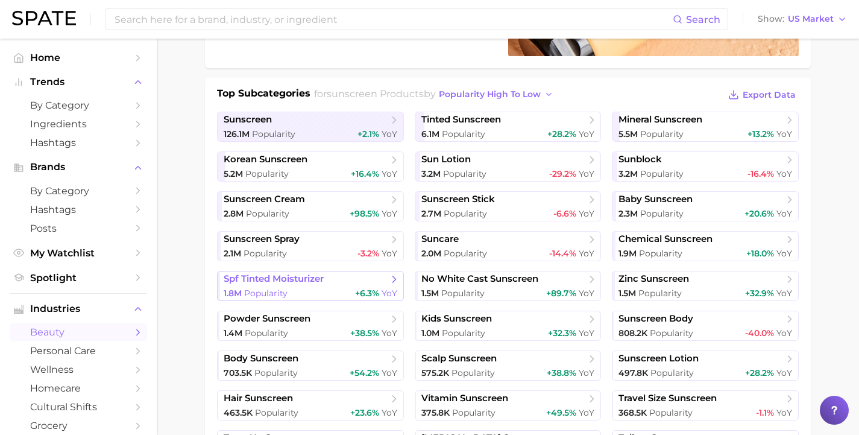
click at [268, 279] on span "spf tinted moisturizer" at bounding box center [274, 278] width 100 height 11
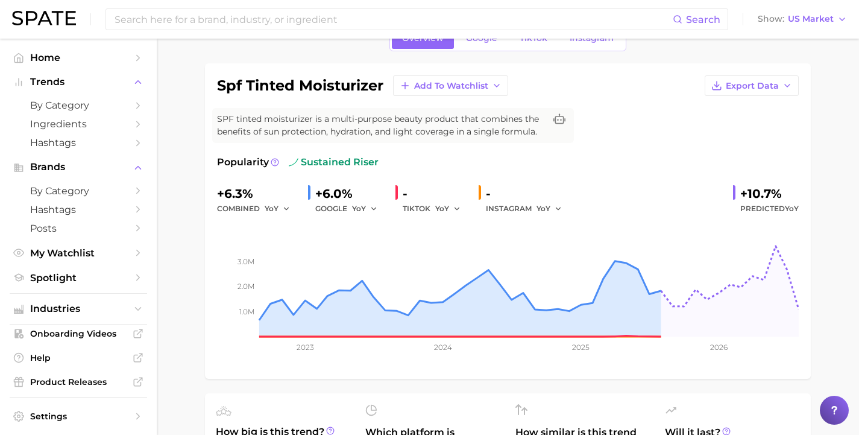
scroll to position [68, 0]
click at [453, 206] on icon "button" at bounding box center [457, 208] width 8 height 8
click at [451, 248] on span "QoQ" at bounding box center [451, 249] width 20 height 10
click at [451, 214] on button "QoQ" at bounding box center [449, 208] width 29 height 14
click at [453, 269] on span "MoM" at bounding box center [451, 270] width 21 height 10
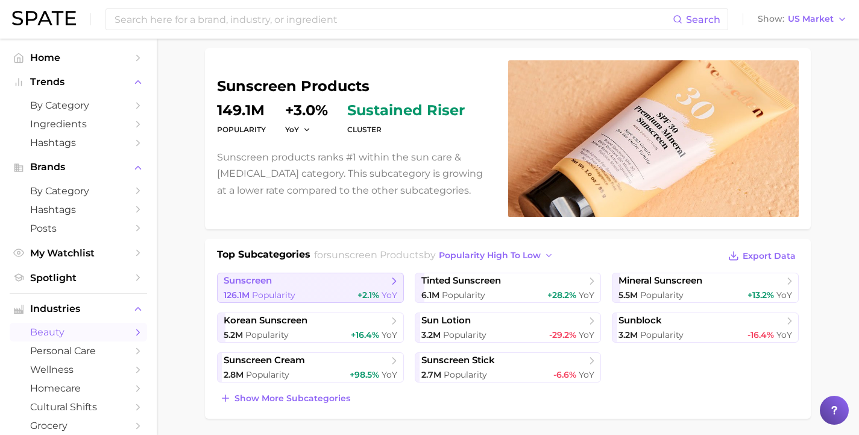
scroll to position [83, 0]
click at [292, 286] on span "sunscreen" at bounding box center [306, 280] width 165 height 12
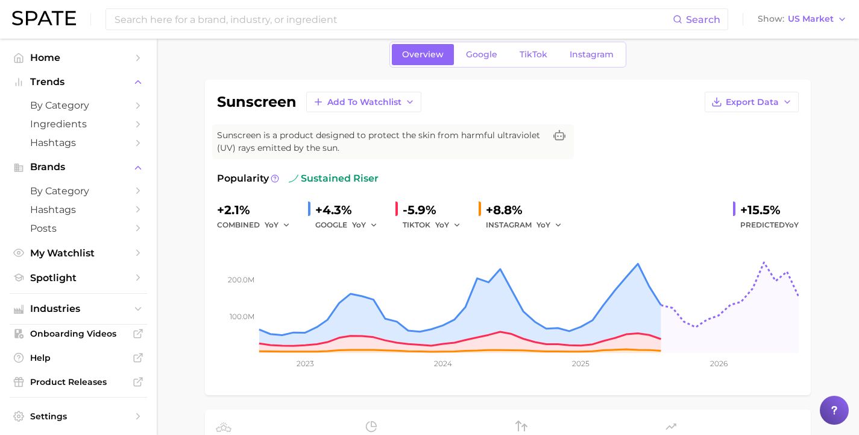
scroll to position [54, 0]
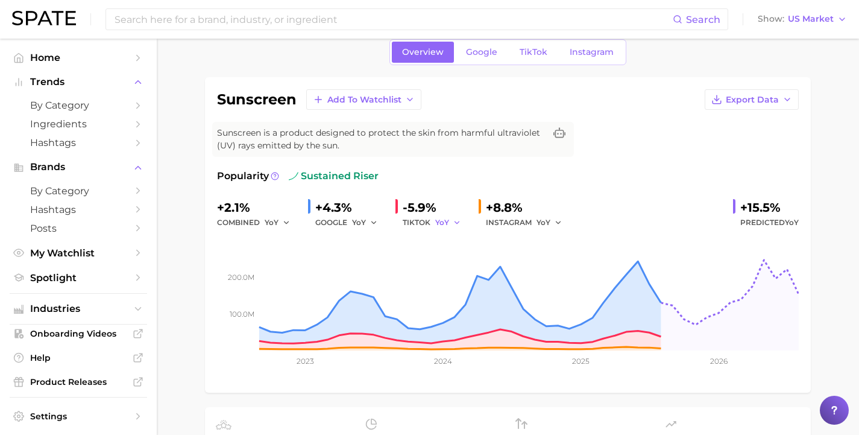
click at [453, 225] on icon "button" at bounding box center [457, 222] width 8 height 8
click at [456, 267] on button "QoQ" at bounding box center [501, 264] width 133 height 22
click at [456, 221] on icon "button" at bounding box center [460, 222] width 8 height 8
click at [450, 282] on span "MoM" at bounding box center [451, 285] width 21 height 10
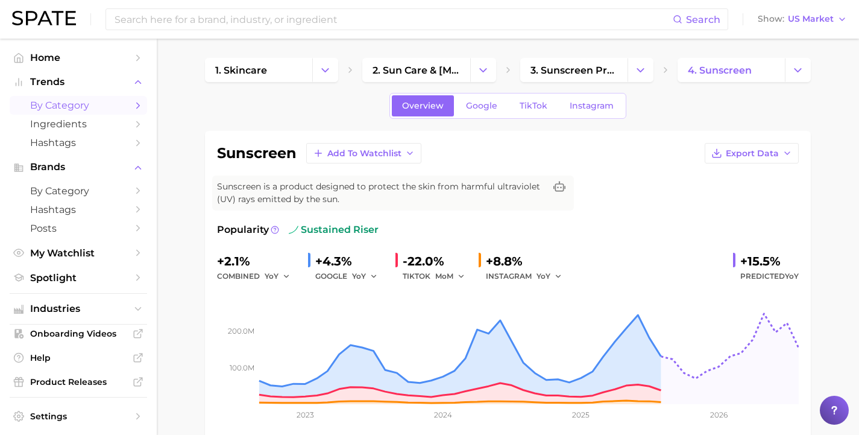
scroll to position [0, 0]
click at [78, 125] on span "Ingredients" at bounding box center [78, 123] width 96 height 11
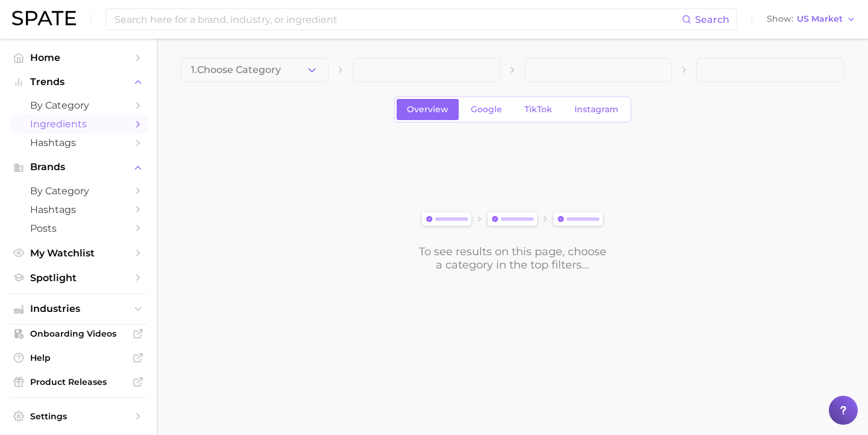
click at [282, 83] on div "1. Choose Category Overview Google TikTok Instagram To see results on this page…" at bounding box center [512, 164] width 663 height 213
click at [282, 75] on button "1. Choose Category" at bounding box center [255, 70] width 148 height 24
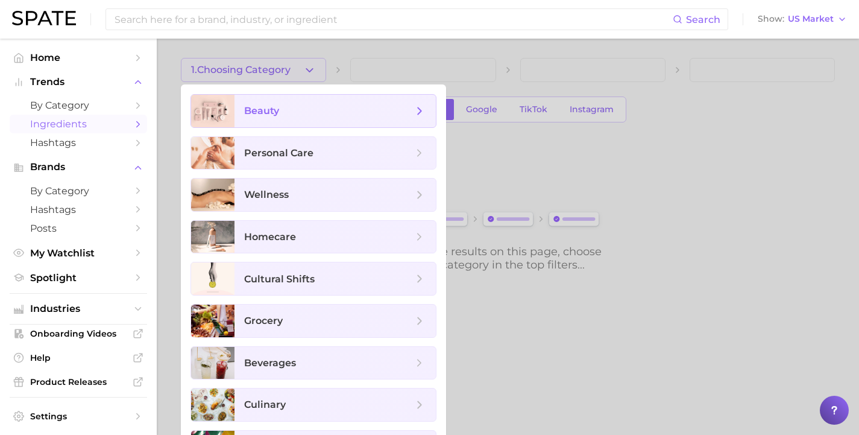
click at [282, 107] on span "beauty" at bounding box center [328, 110] width 169 height 13
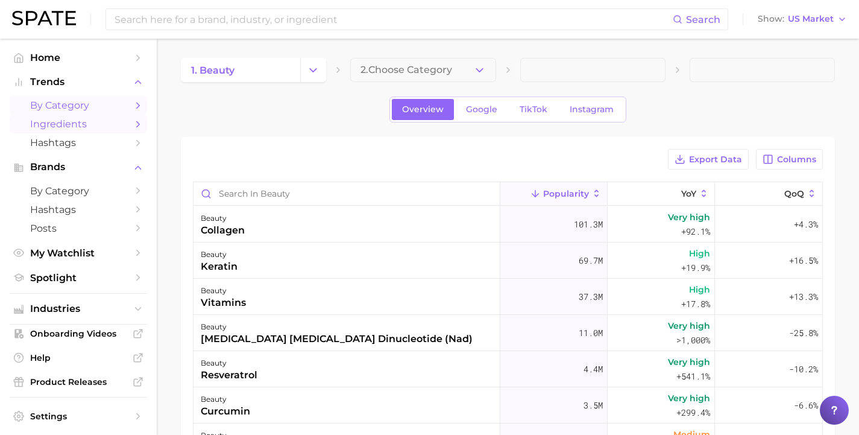
click at [99, 107] on span "by Category" at bounding box center [78, 104] width 96 height 11
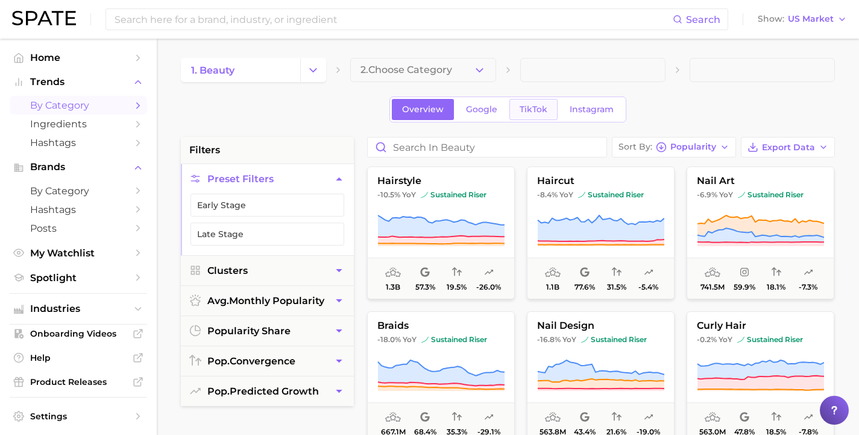
click at [525, 109] on span "TikTok" at bounding box center [534, 109] width 28 height 10
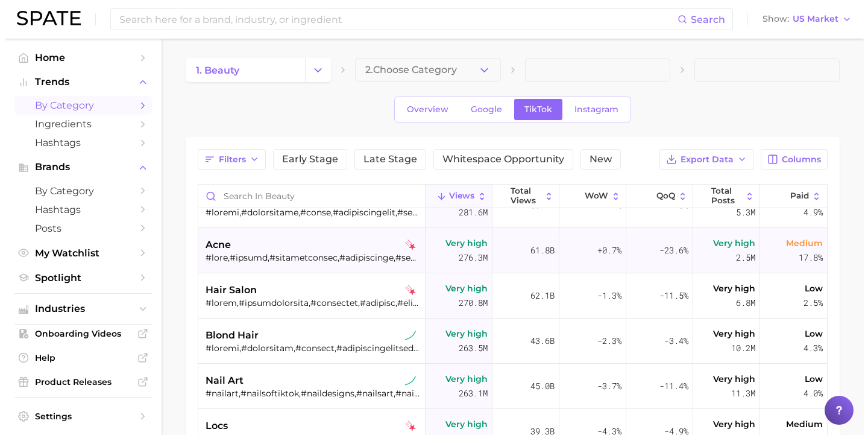
scroll to position [254, 0]
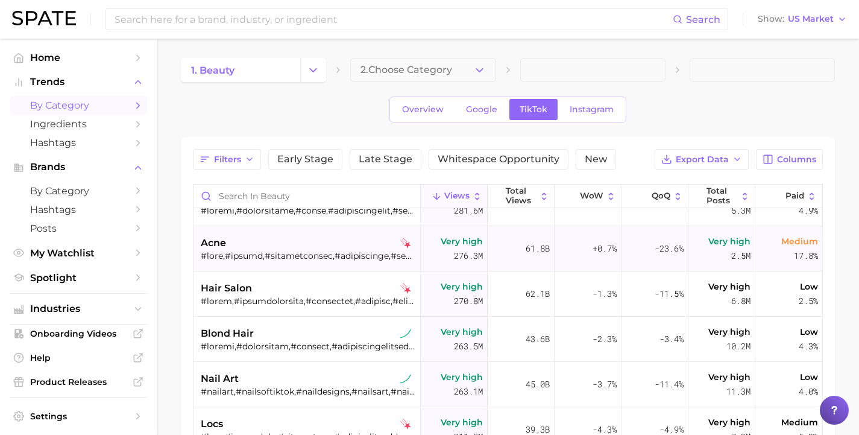
click at [348, 243] on div "acne" at bounding box center [308, 243] width 215 height 14
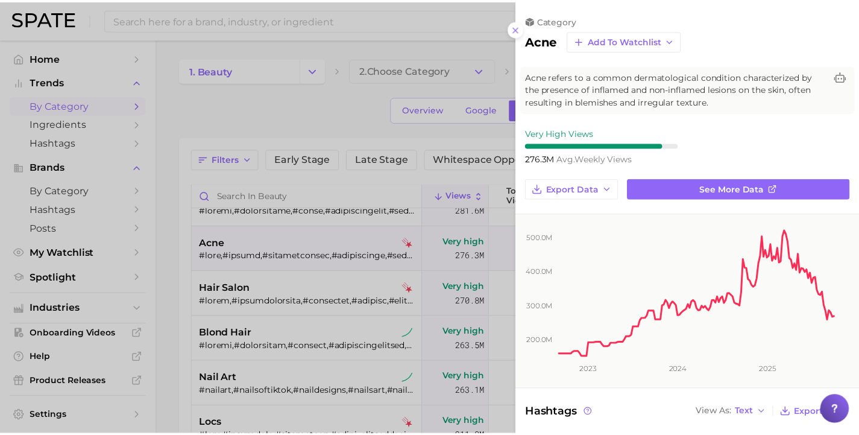
scroll to position [0, 0]
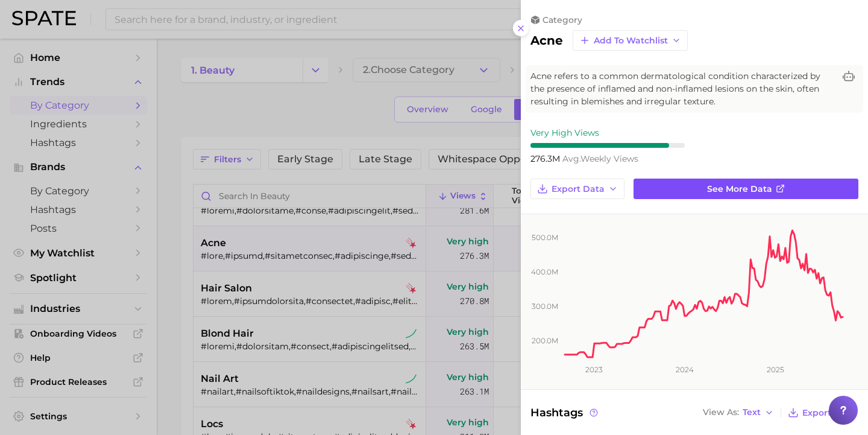
click at [671, 184] on link "See more data" at bounding box center [746, 188] width 225 height 20
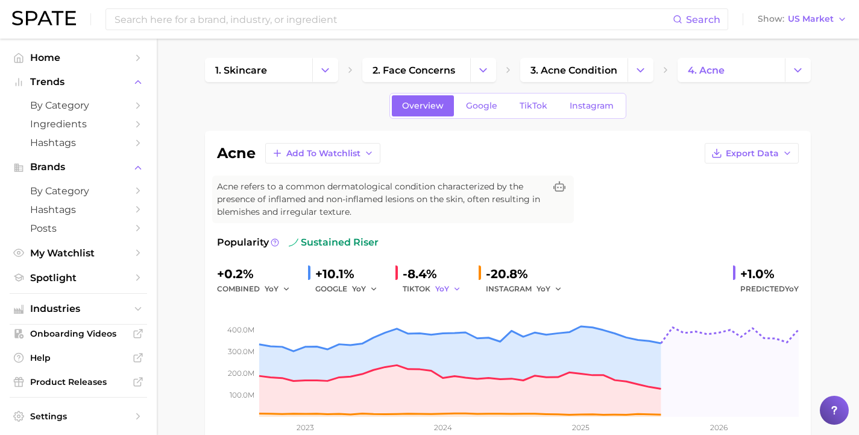
click at [455, 289] on polyline "button" at bounding box center [457, 289] width 4 height 2
click at [456, 353] on button "MoM" at bounding box center [501, 352] width 133 height 22
click at [450, 290] on button "MoM" at bounding box center [450, 289] width 30 height 14
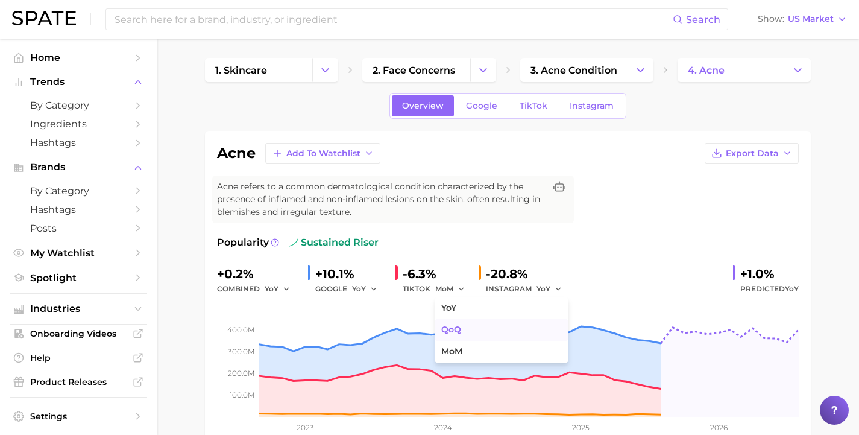
click at [453, 324] on span "QoQ" at bounding box center [451, 329] width 20 height 10
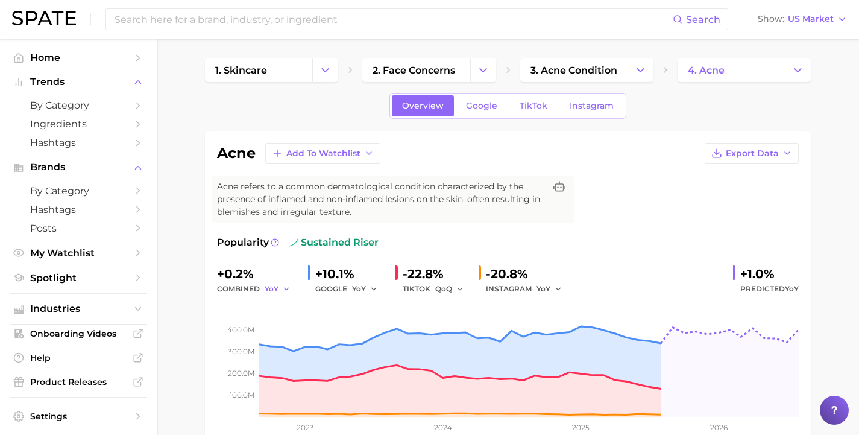
click at [276, 288] on button "YoY" at bounding box center [278, 289] width 26 height 14
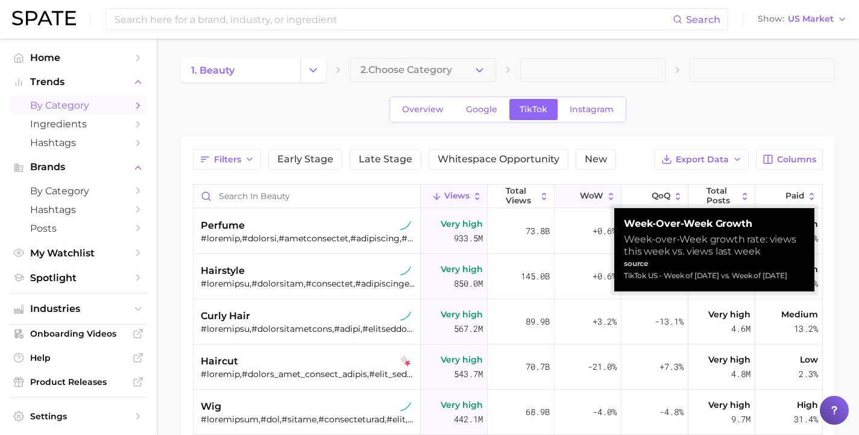
click at [609, 198] on icon at bounding box center [611, 195] width 4 height 7
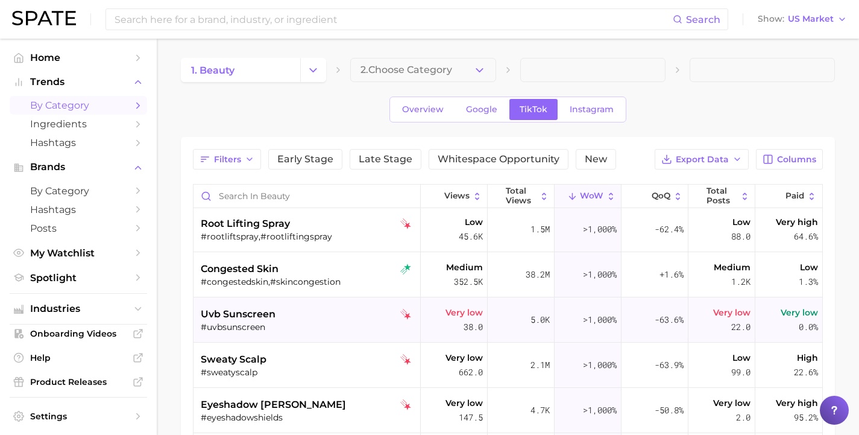
scroll to position [1575, 0]
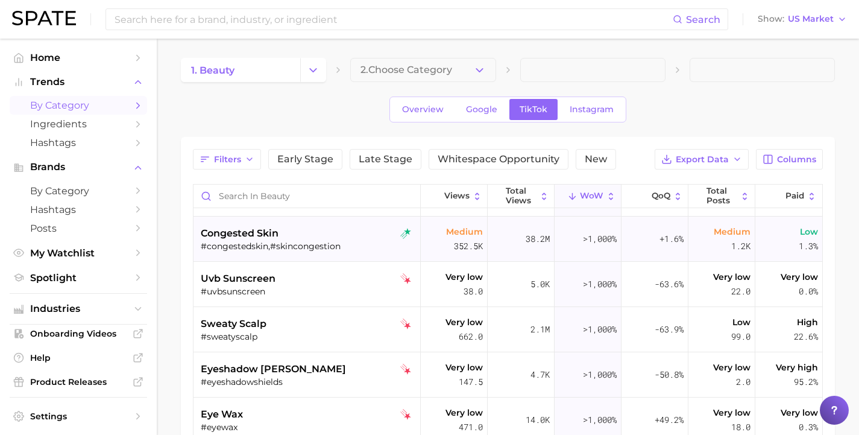
click at [361, 238] on div "congested skin" at bounding box center [308, 233] width 215 height 14
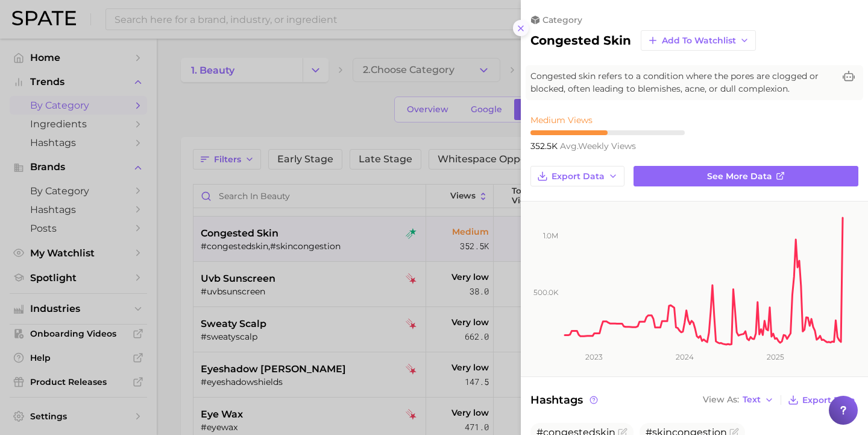
click at [520, 24] on icon at bounding box center [521, 29] width 10 height 10
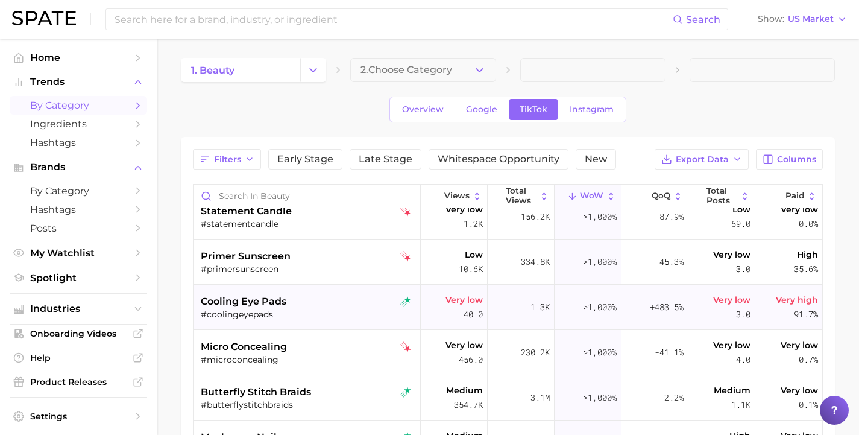
scroll to position [1941, 0]
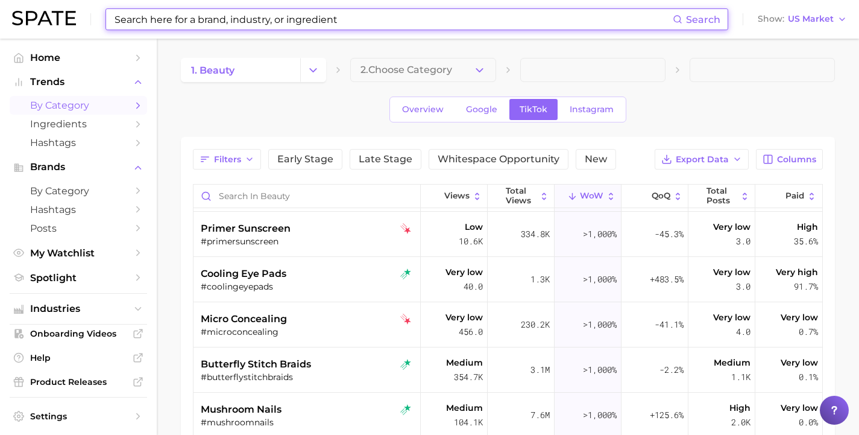
click at [294, 23] on input at bounding box center [392, 19] width 559 height 20
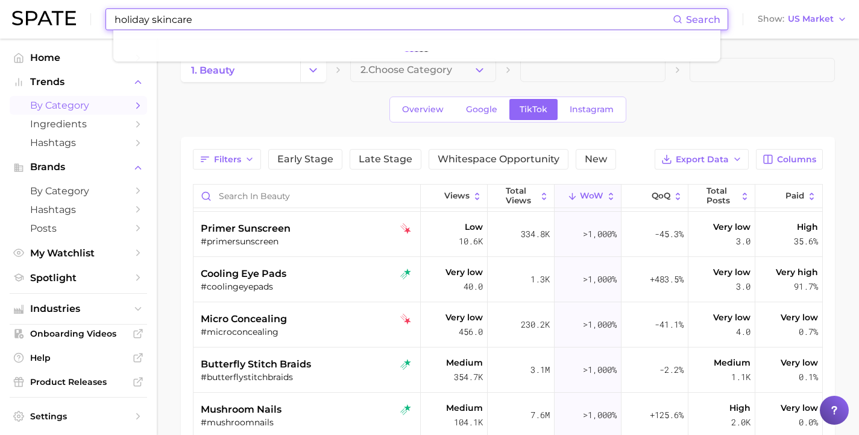
type input "holiday skincare"
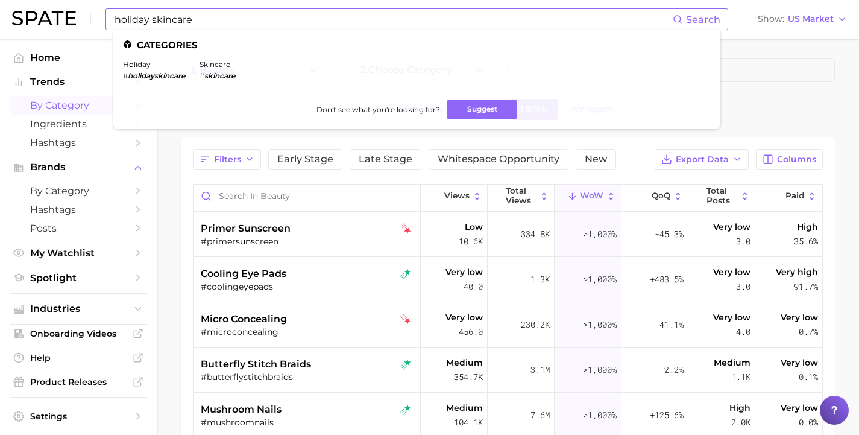
click at [160, 75] on em "holidayskincare" at bounding box center [156, 75] width 57 height 9
click at [134, 60] on link "holiday" at bounding box center [137, 64] width 28 height 9
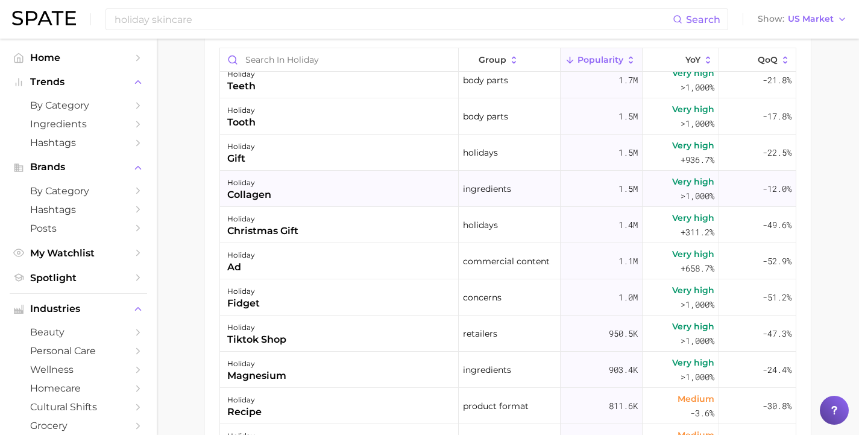
scroll to position [265, 0]
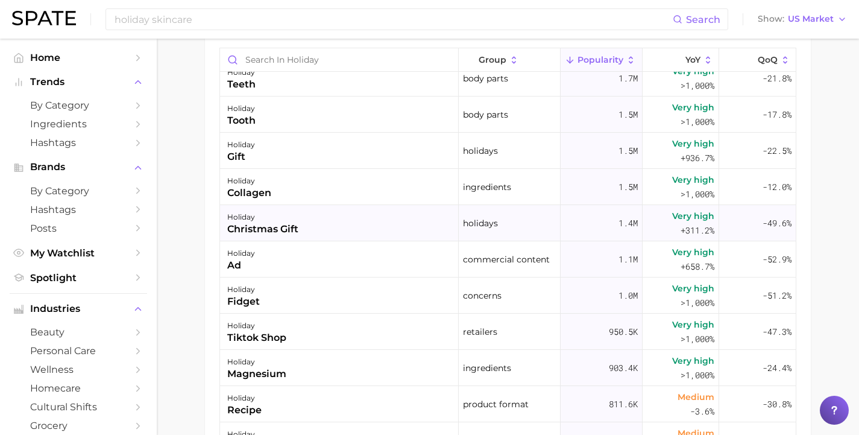
click at [397, 217] on div "holiday christmas gift" at bounding box center [339, 223] width 239 height 36
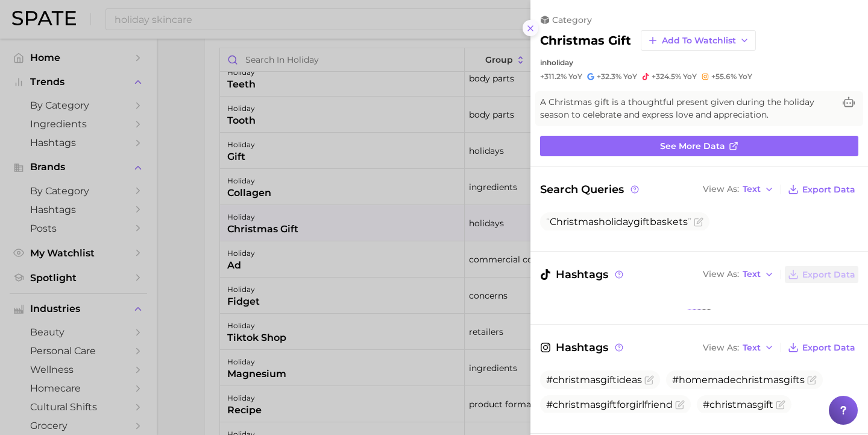
click at [530, 24] on icon at bounding box center [531, 29] width 10 height 10
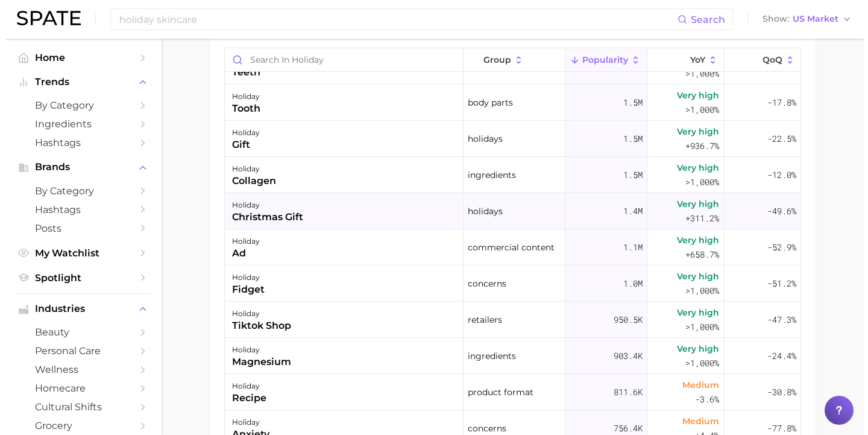
scroll to position [281, 0]
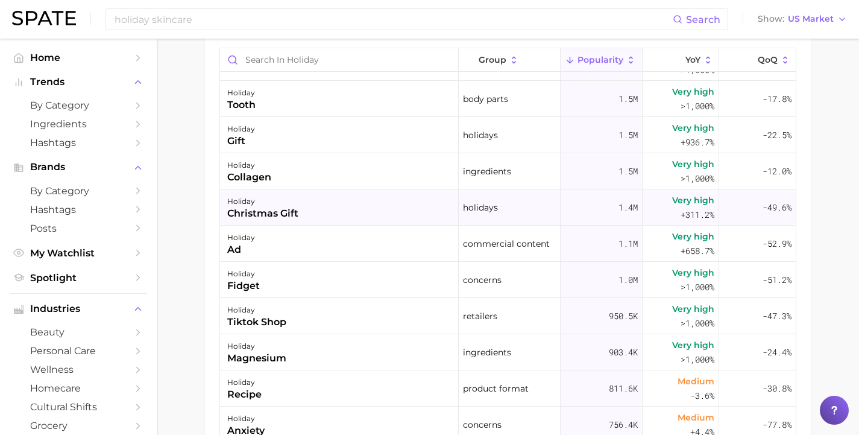
click at [435, 214] on div "holiday christmas gift" at bounding box center [339, 207] width 239 height 36
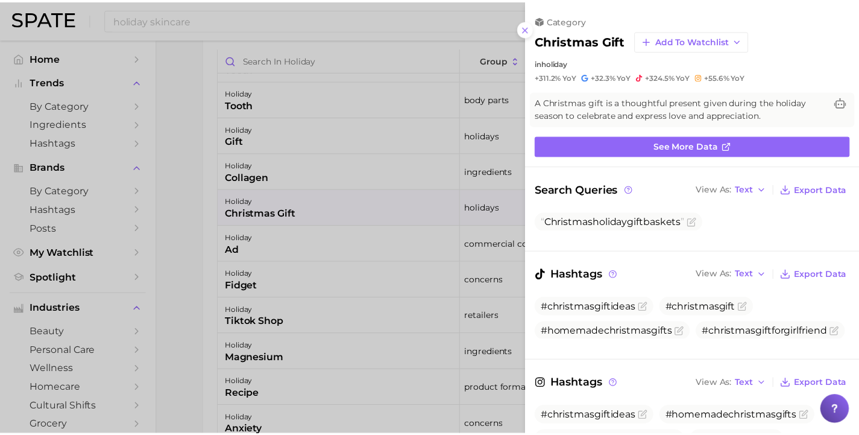
scroll to position [0, 0]
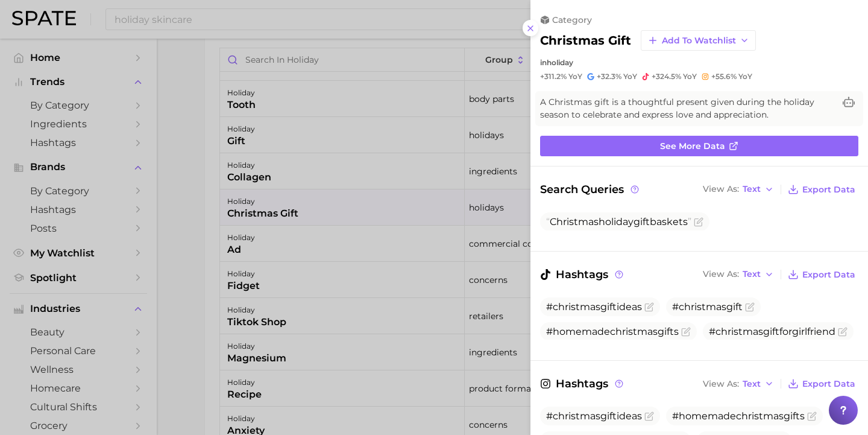
click at [197, 240] on div at bounding box center [434, 217] width 868 height 435
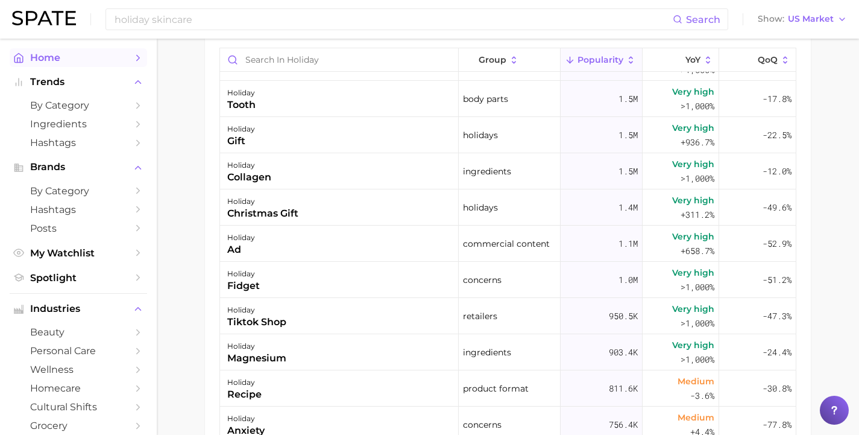
click at [81, 59] on span "Home" at bounding box center [78, 57] width 96 height 11
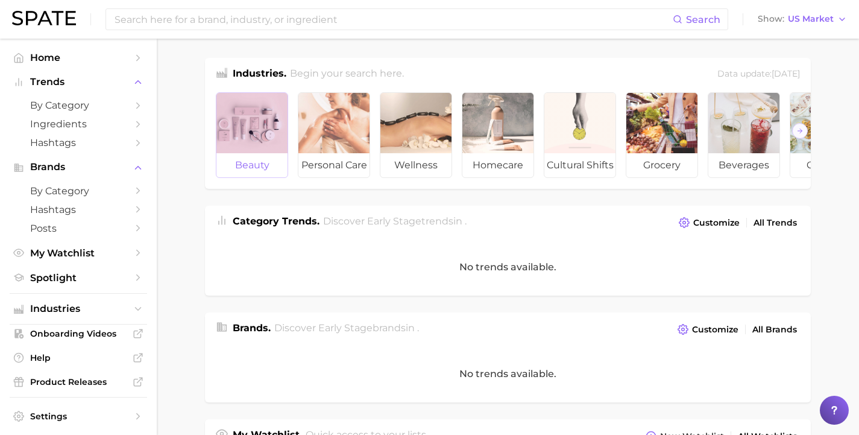
click at [238, 163] on span "beauty" at bounding box center [251, 165] width 71 height 24
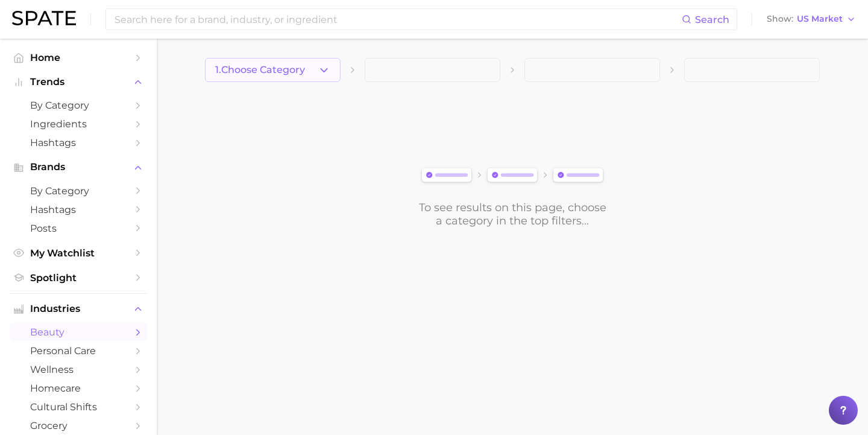
click at [298, 72] on span "1. Choose Category" at bounding box center [260, 70] width 90 height 11
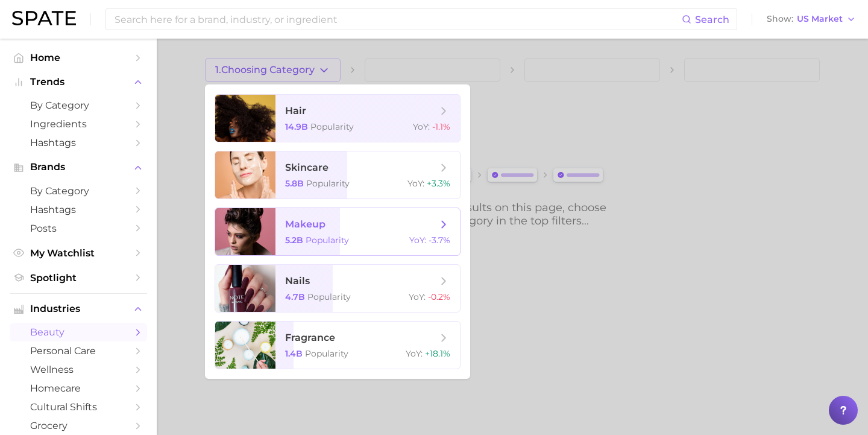
click at [346, 222] on span "makeup" at bounding box center [361, 224] width 152 height 13
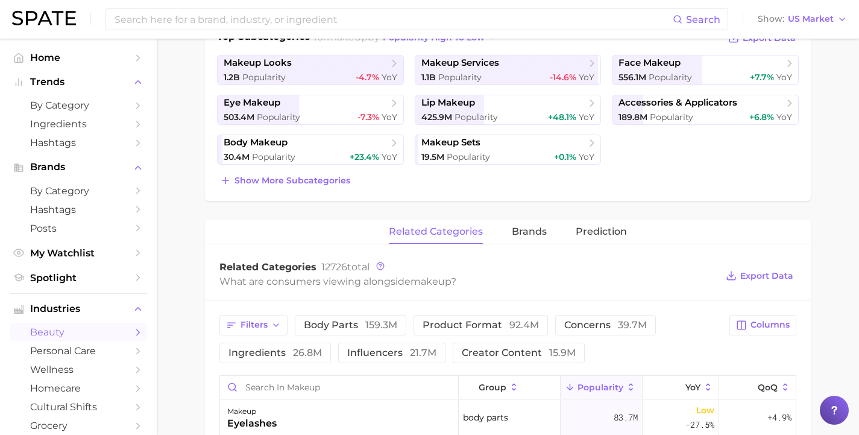
scroll to position [302, 0]
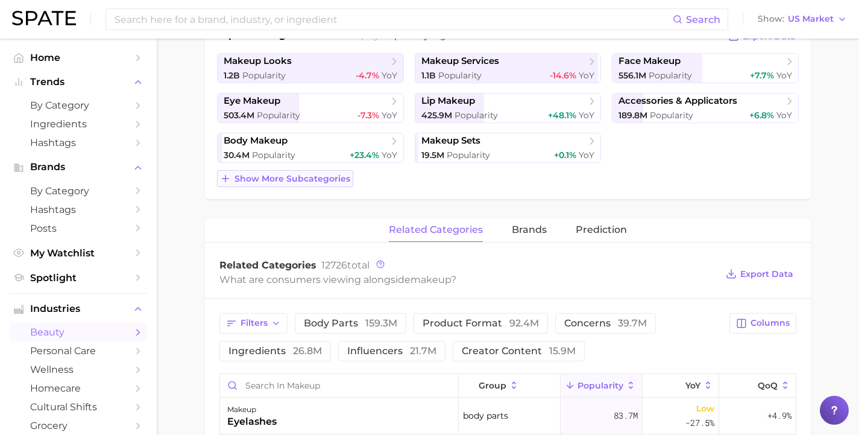
click at [316, 182] on span "Show more subcategories" at bounding box center [292, 179] width 116 height 10
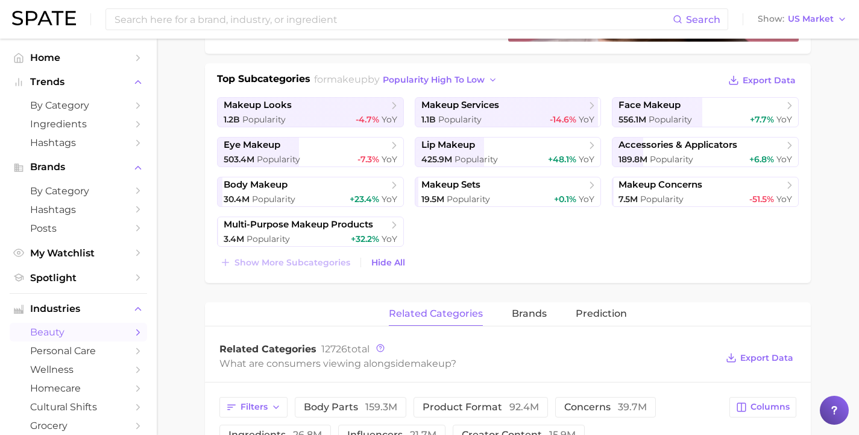
scroll to position [225, 0]
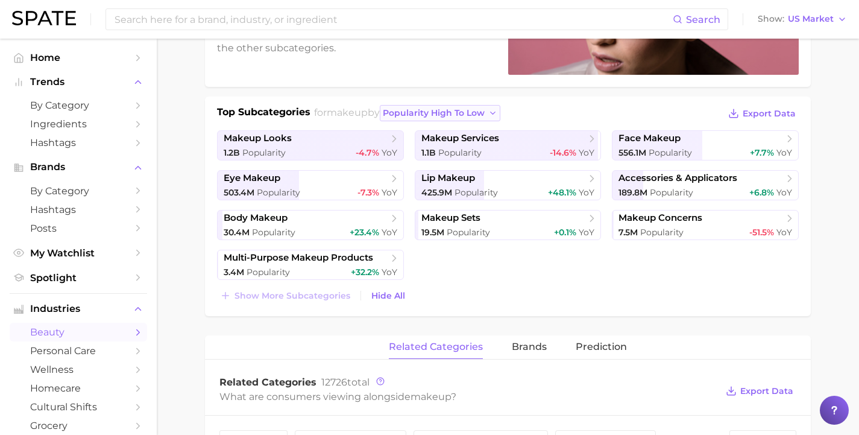
click at [450, 116] on span "popularity high to low" at bounding box center [434, 113] width 102 height 10
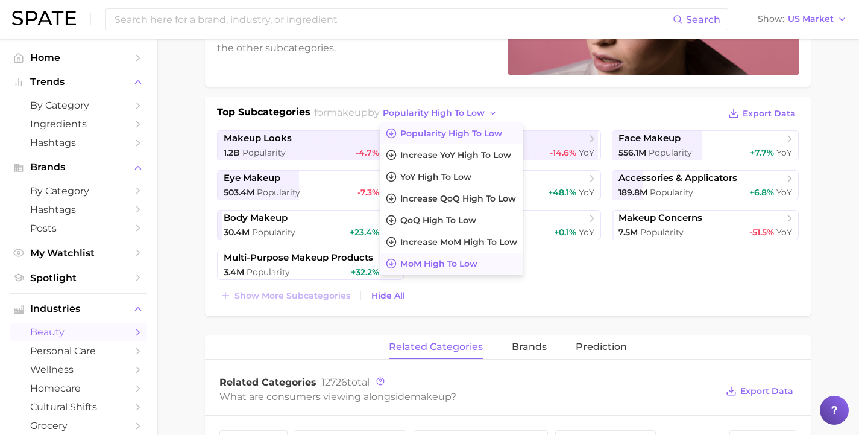
click at [441, 266] on span "MoM high to low" at bounding box center [438, 264] width 77 height 10
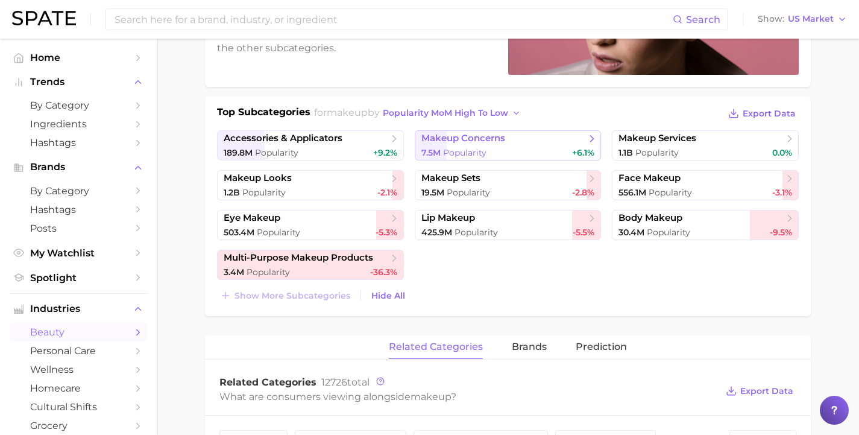
click at [458, 141] on span "makeup concerns" at bounding box center [463, 138] width 84 height 11
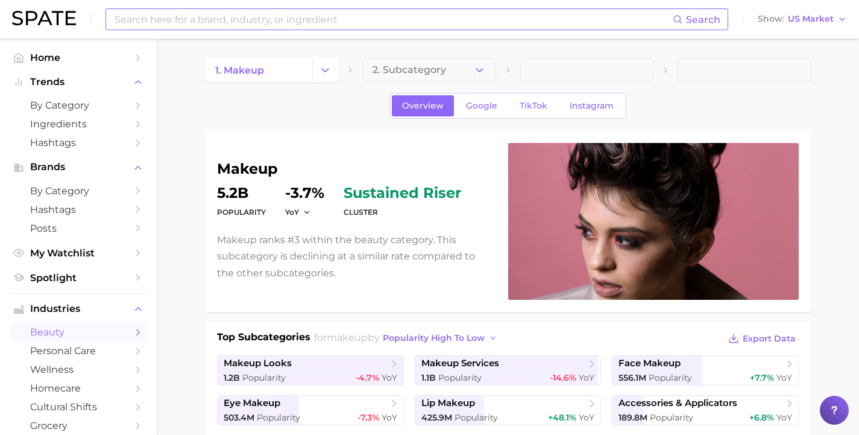
scroll to position [225, 0]
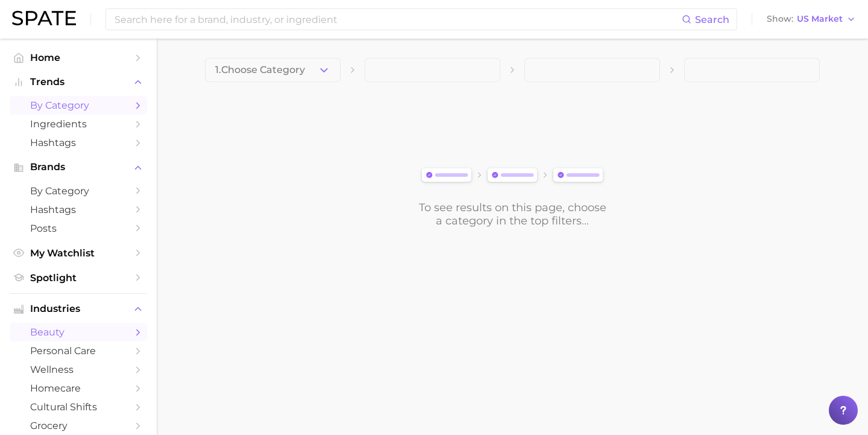
click at [61, 103] on span "by Category" at bounding box center [78, 104] width 96 height 11
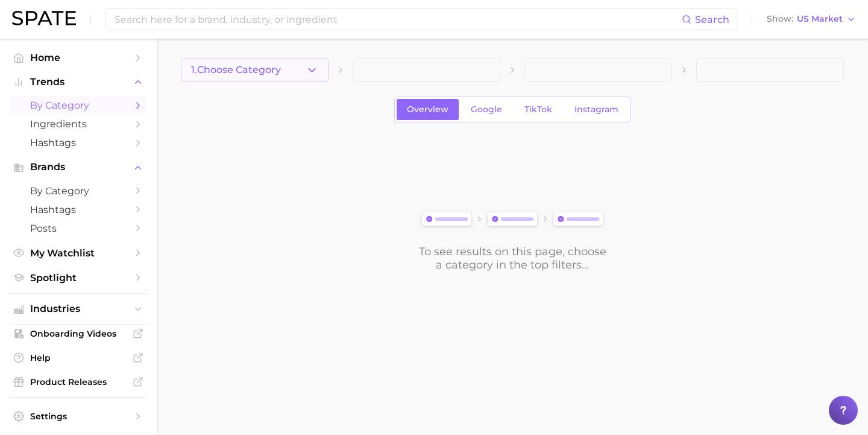
click at [258, 77] on button "1. Choose Category" at bounding box center [255, 70] width 148 height 24
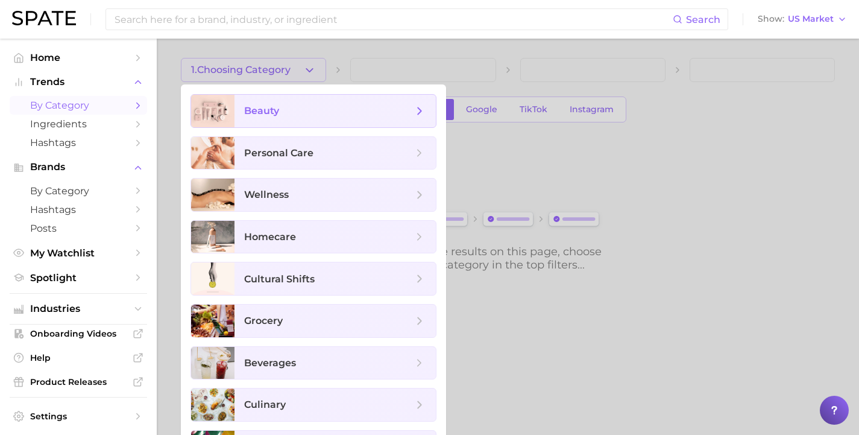
click at [269, 119] on span "beauty" at bounding box center [334, 111] width 201 height 33
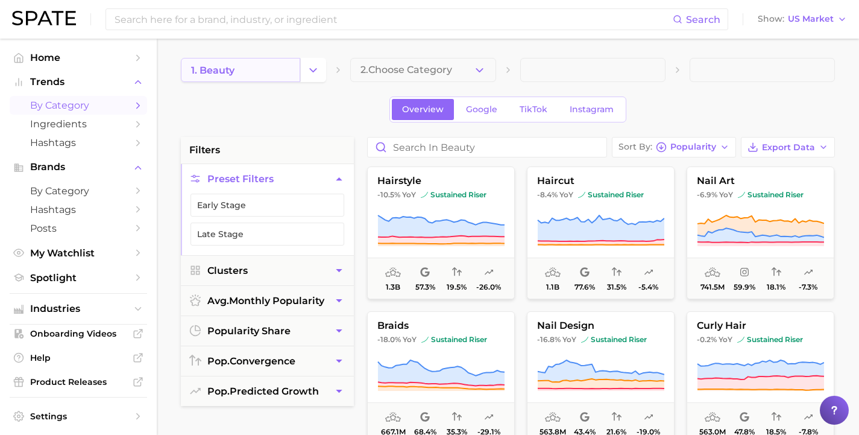
click at [284, 65] on link "1. beauty" at bounding box center [240, 70] width 119 height 24
click at [311, 72] on icon "Change Category" at bounding box center [313, 70] width 13 height 13
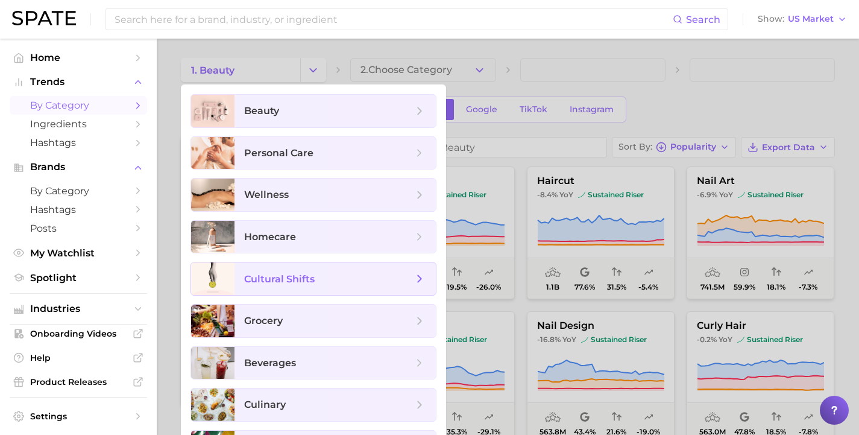
click at [311, 274] on span "cultural shifts" at bounding box center [328, 278] width 169 height 13
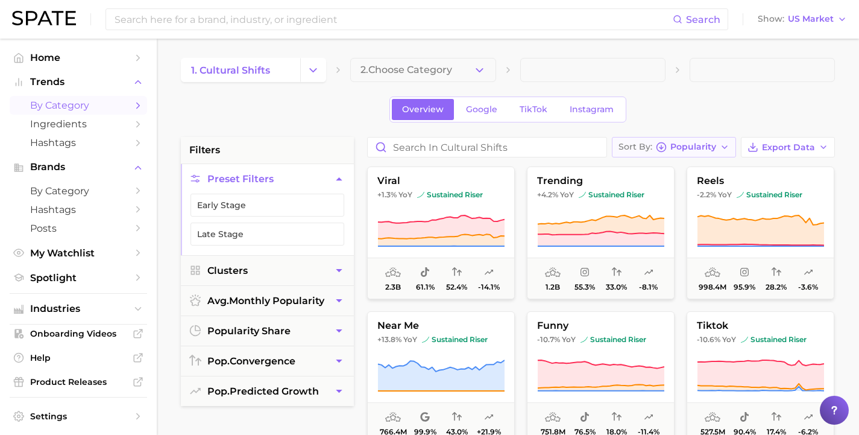
click at [729, 151] on icon "button" at bounding box center [725, 147] width 10 height 10
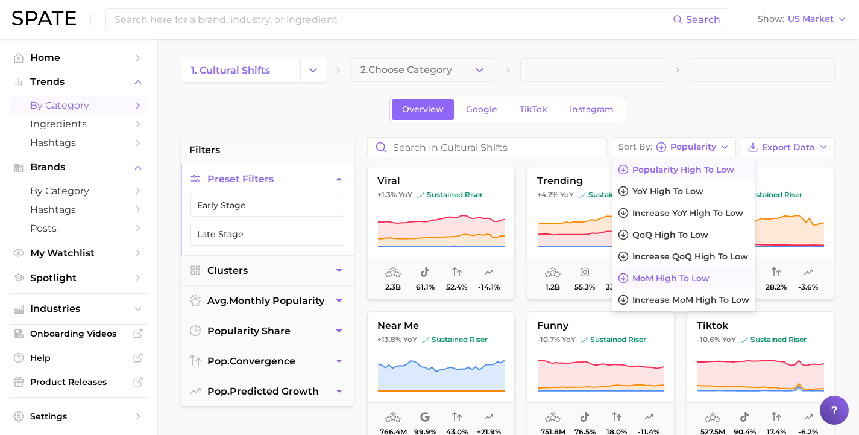
click at [710, 280] on span "MoM high to low" at bounding box center [670, 278] width 77 height 10
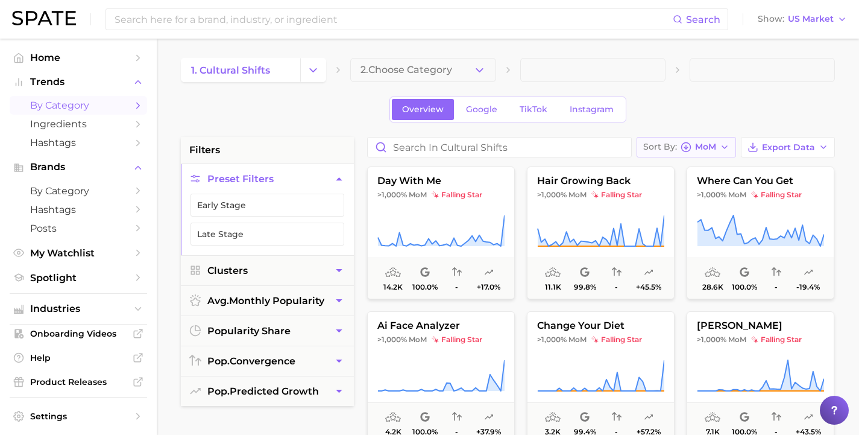
click at [711, 145] on span "MoM" at bounding box center [705, 146] width 21 height 7
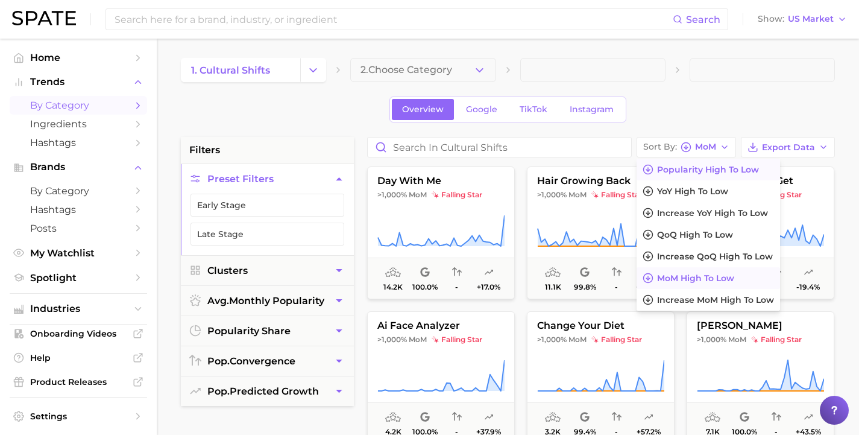
click at [703, 173] on span "Popularity high to low" at bounding box center [708, 170] width 102 height 10
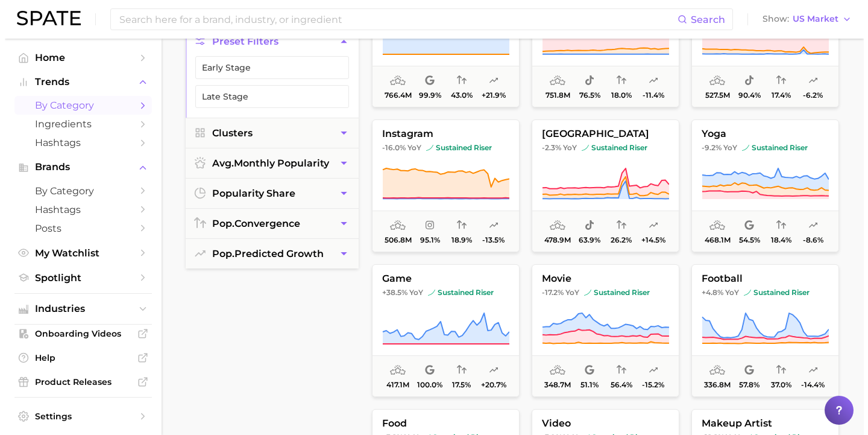
scroll to position [225, 0]
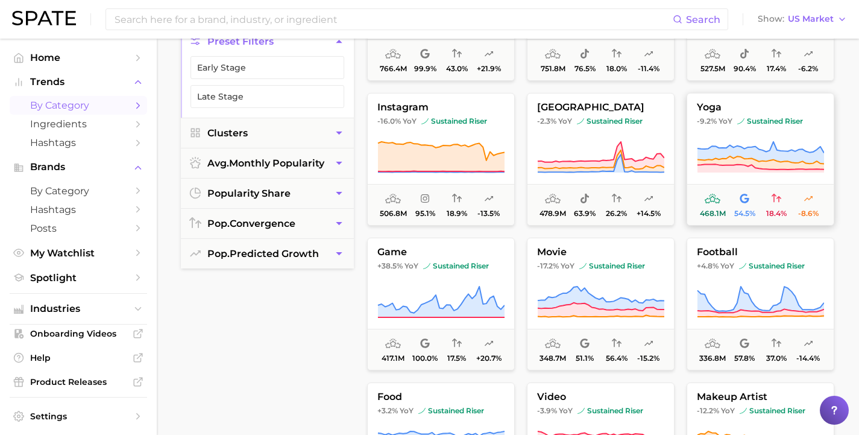
click at [752, 105] on span "yoga" at bounding box center [760, 107] width 146 height 11
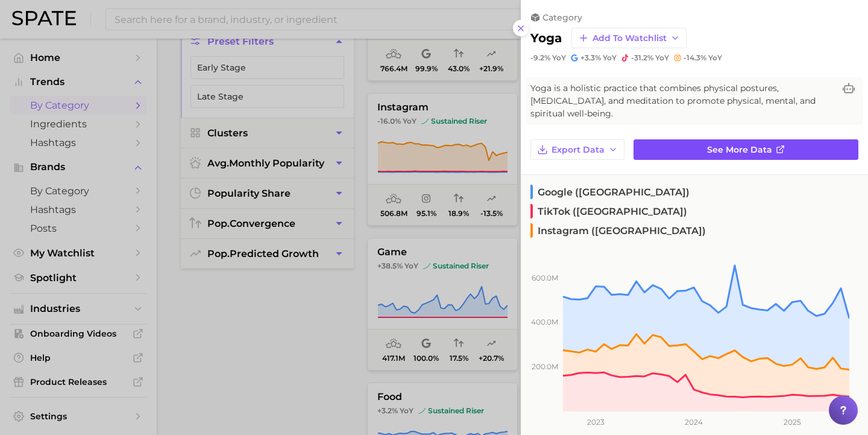
click at [675, 139] on link "See more data" at bounding box center [746, 149] width 225 height 20
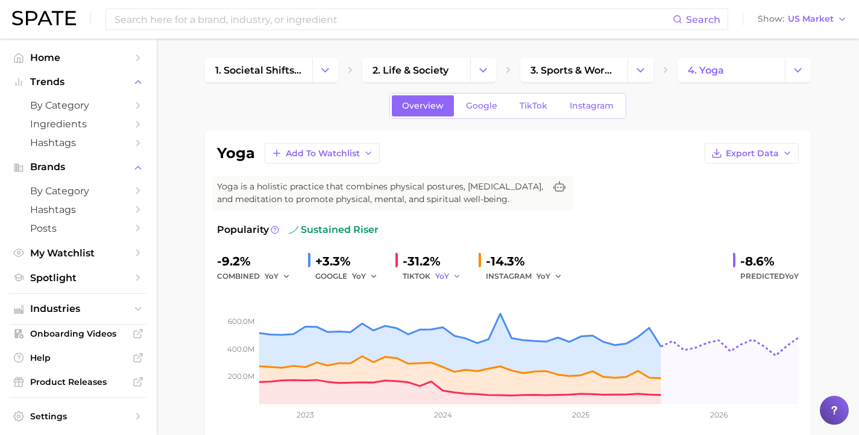
click at [453, 277] on icon "button" at bounding box center [457, 276] width 8 height 8
click at [451, 340] on span "MoM" at bounding box center [451, 338] width 21 height 10
click at [444, 274] on span "MoM" at bounding box center [444, 276] width 18 height 10
click at [447, 312] on span "QoQ" at bounding box center [451, 317] width 20 height 10
click at [360, 275] on span "YoY" at bounding box center [359, 276] width 14 height 10
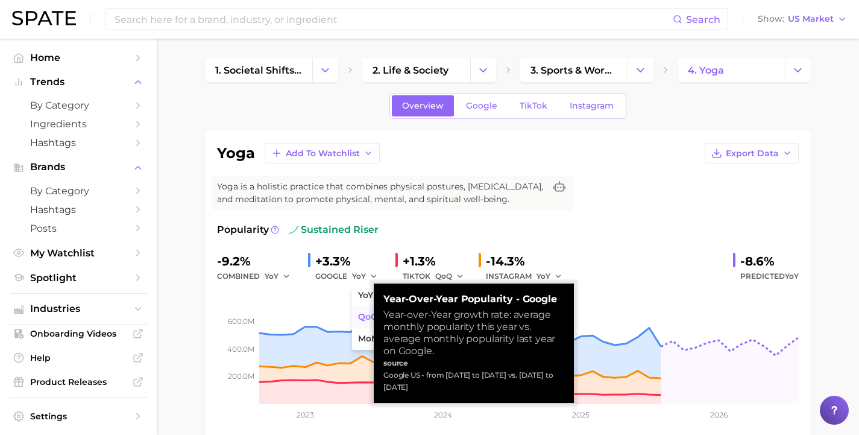
click at [370, 313] on span "QoQ" at bounding box center [368, 317] width 20 height 10
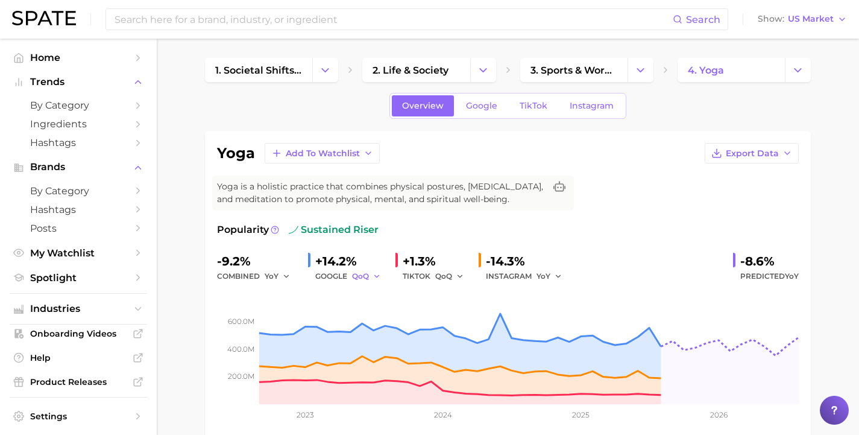
click at [366, 279] on button "QoQ" at bounding box center [366, 276] width 29 height 14
click at [368, 334] on span "MoM" at bounding box center [368, 338] width 21 height 10
click at [537, 276] on span "YoY" at bounding box center [544, 276] width 14 height 10
click at [543, 341] on span "MoM" at bounding box center [553, 338] width 21 height 10
click at [272, 269] on button "YoY" at bounding box center [278, 276] width 26 height 14
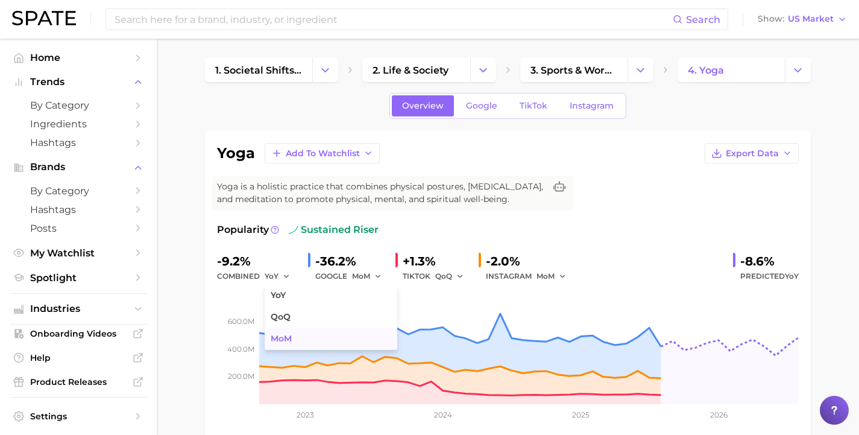
click at [274, 335] on span "MoM" at bounding box center [281, 338] width 21 height 10
click at [270, 279] on span "MoM" at bounding box center [274, 276] width 18 height 10
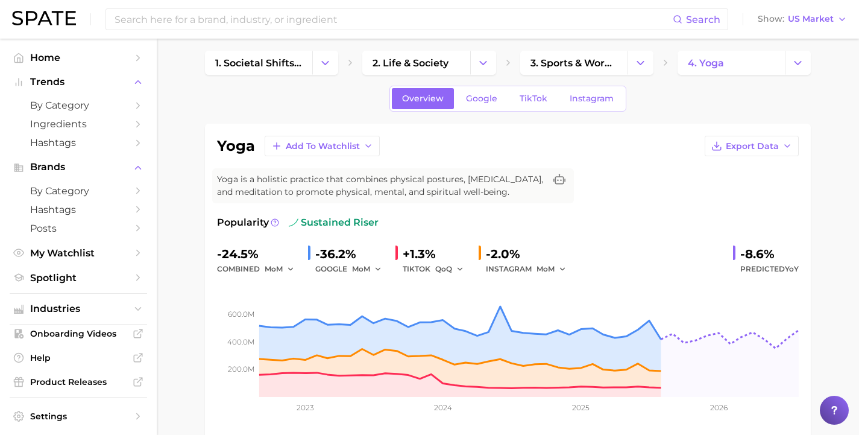
scroll to position [40, 0]
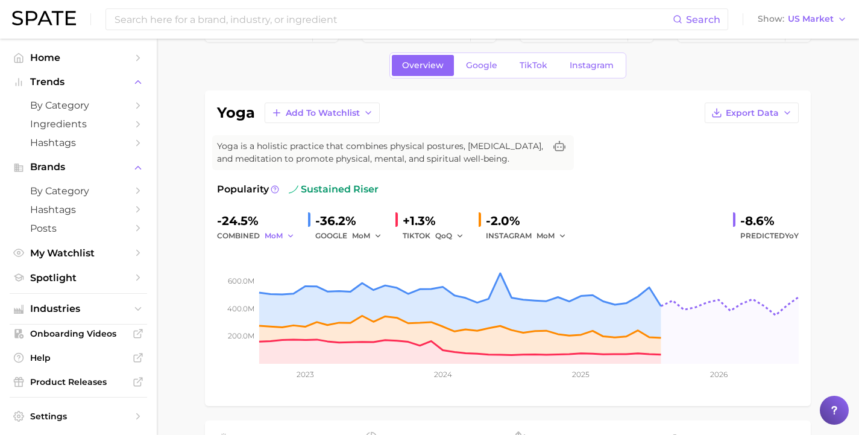
click at [286, 239] on icon "button" at bounding box center [290, 235] width 8 height 8
click at [278, 305] on button "MoM" at bounding box center [331, 299] width 133 height 22
click at [286, 238] on icon "button" at bounding box center [290, 235] width 8 height 8
click at [279, 298] on span "MoM" at bounding box center [281, 298] width 21 height 10
drag, startPoint x: 189, startPoint y: 209, endPoint x: 159, endPoint y: 77, distance: 135.4
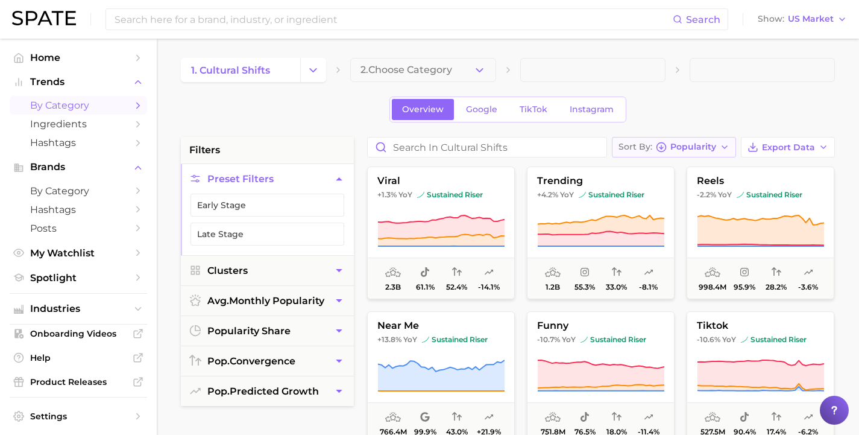
click at [712, 148] on span "Popularity" at bounding box center [693, 146] width 46 height 7
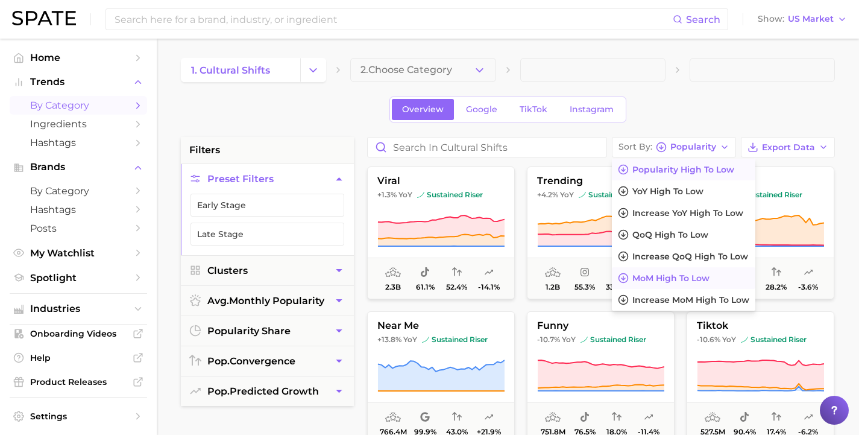
click at [710, 277] on span "MoM high to low" at bounding box center [670, 278] width 77 height 10
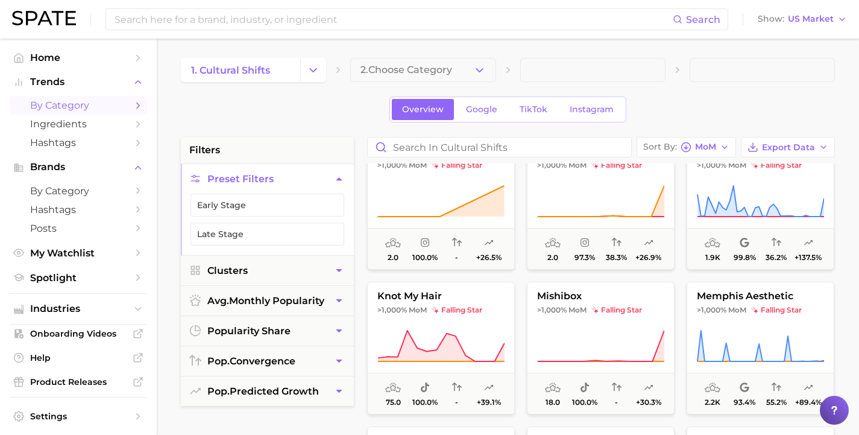
scroll to position [1785, 0]
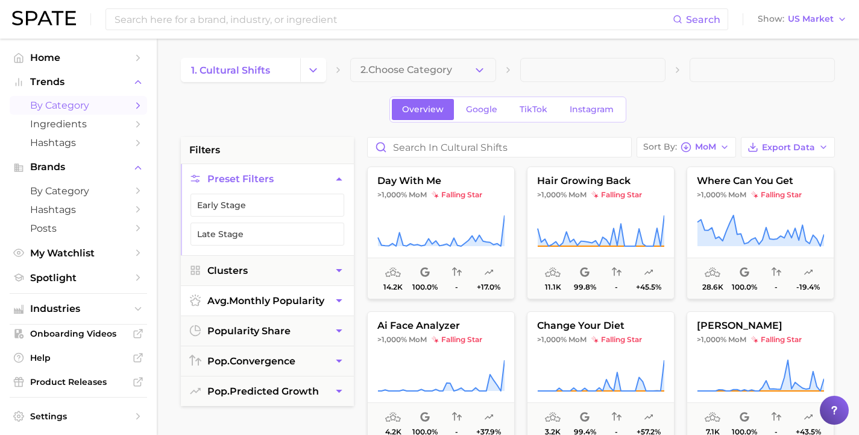
click at [318, 297] on button "avg. monthly popularity" at bounding box center [267, 301] width 173 height 30
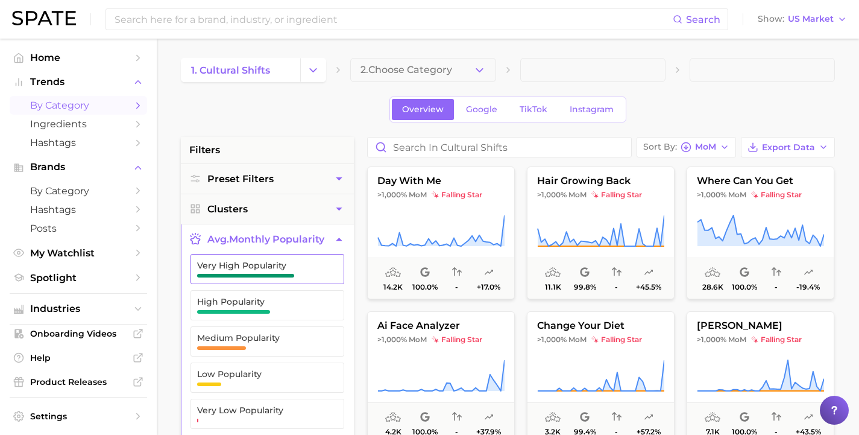
click at [289, 271] on span "Very High Popularity" at bounding box center [257, 268] width 121 height 17
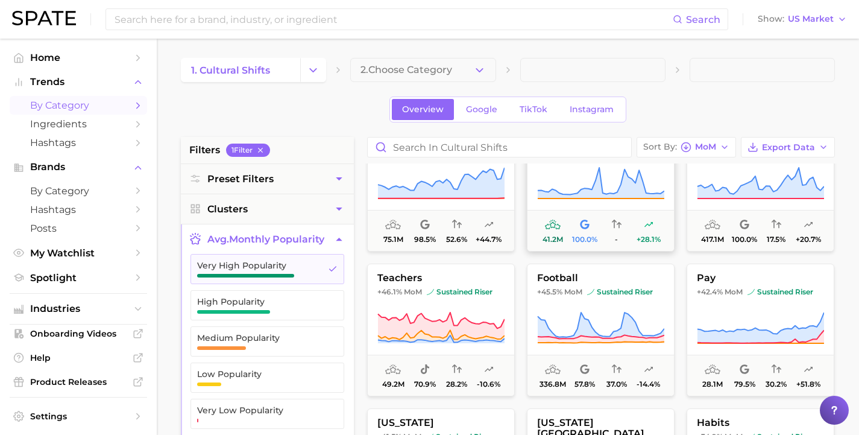
scroll to position [506, 0]
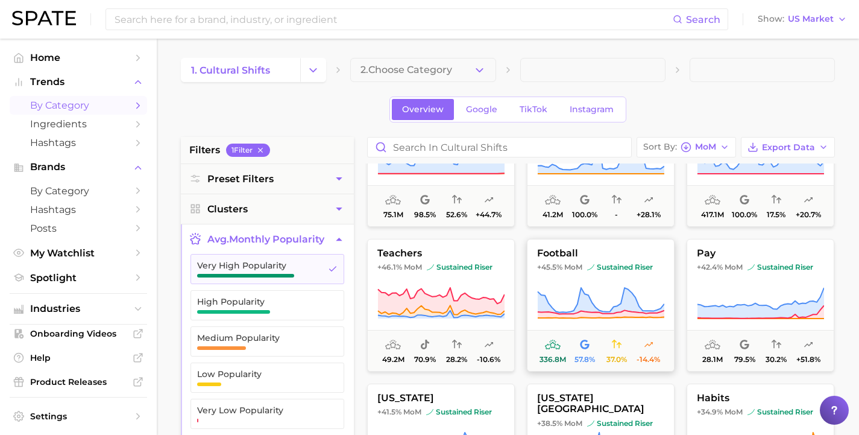
click at [623, 254] on span "football" at bounding box center [600, 253] width 146 height 11
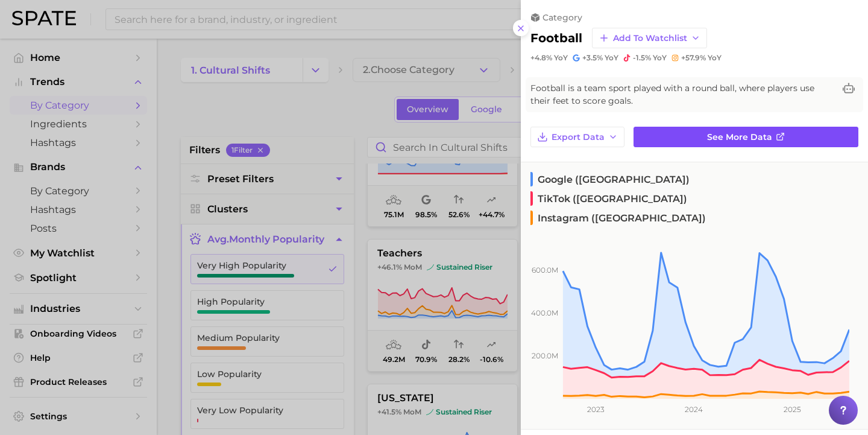
click at [723, 134] on span "See more data" at bounding box center [739, 137] width 65 height 10
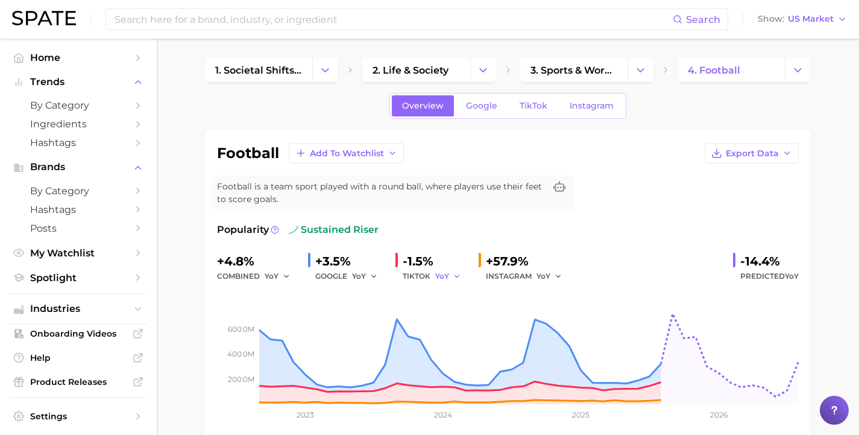
click at [442, 275] on span "YoY" at bounding box center [442, 276] width 14 height 10
click at [450, 338] on span "MoM" at bounding box center [451, 338] width 21 height 10
click at [554, 275] on icon "button" at bounding box center [558, 276] width 8 height 8
click at [549, 336] on span "MoM" at bounding box center [553, 338] width 21 height 10
click at [344, 277] on div "GOOGLE YoY" at bounding box center [350, 276] width 71 height 14
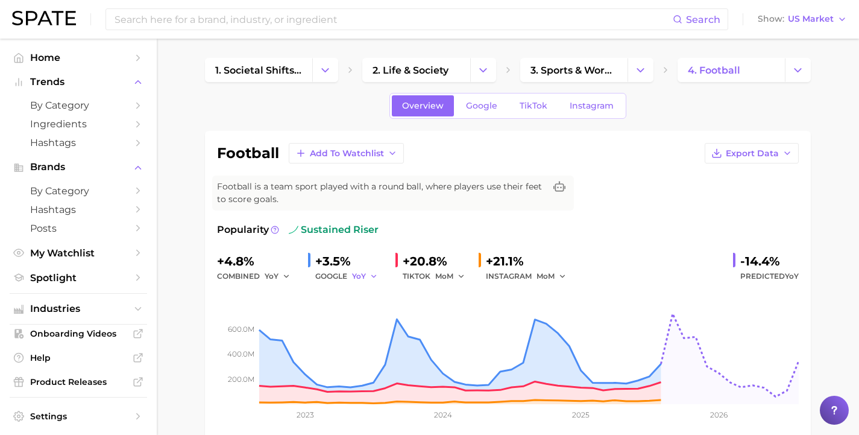
click at [364, 278] on button "YoY" at bounding box center [365, 276] width 26 height 14
click at [364, 342] on span "MoM" at bounding box center [368, 338] width 21 height 10
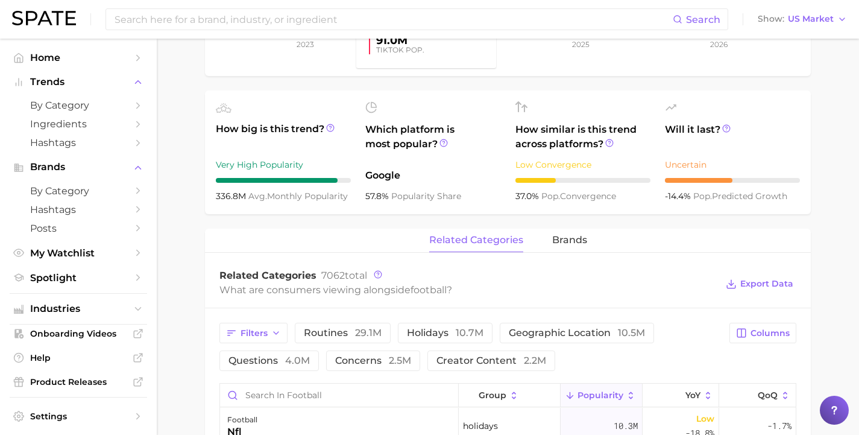
scroll to position [387, 0]
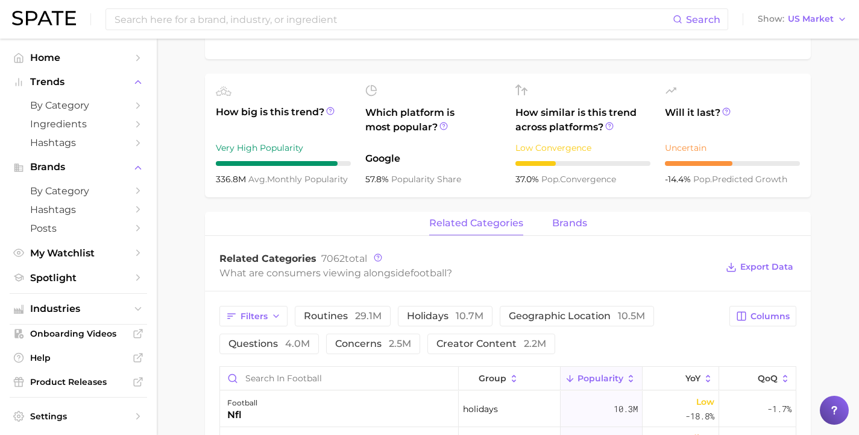
click at [570, 222] on span "brands" at bounding box center [569, 223] width 35 height 11
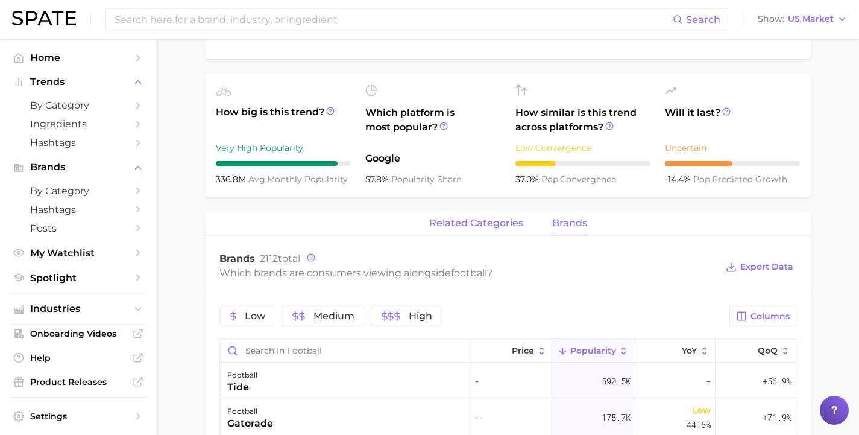
click at [512, 227] on span "related categories" at bounding box center [476, 223] width 94 height 11
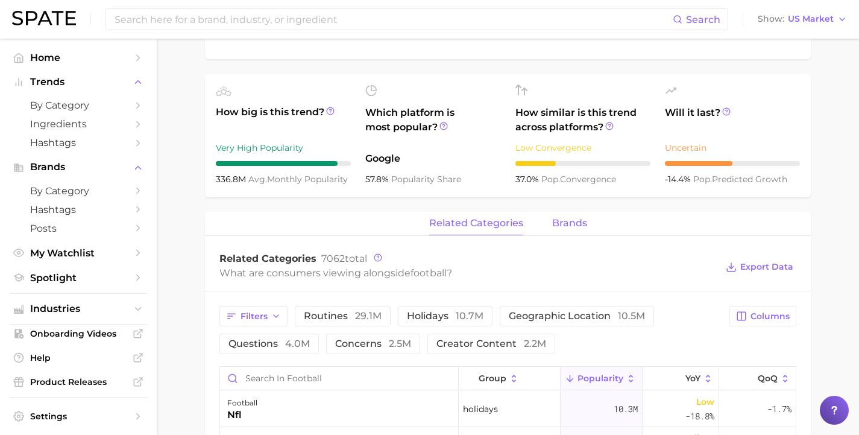
click at [558, 226] on span "brands" at bounding box center [569, 223] width 35 height 11
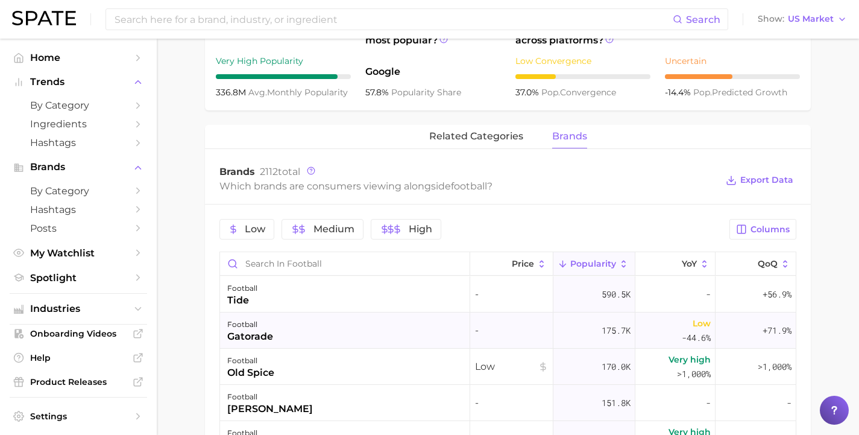
scroll to position [439, 0]
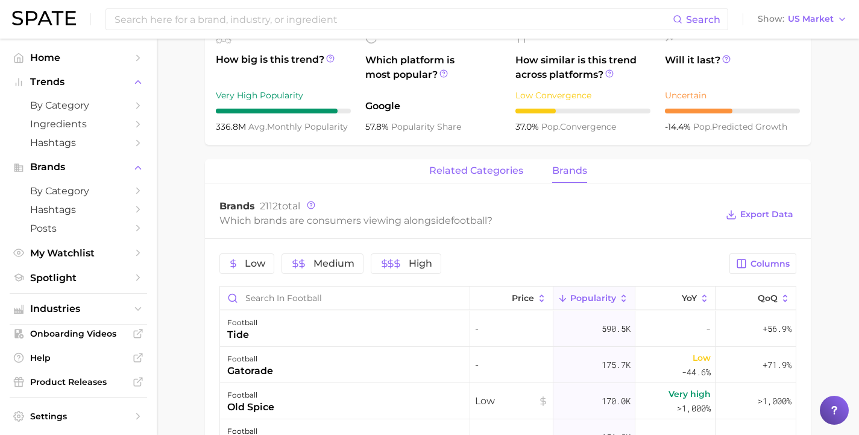
click at [494, 178] on button "related categories" at bounding box center [476, 171] width 94 height 24
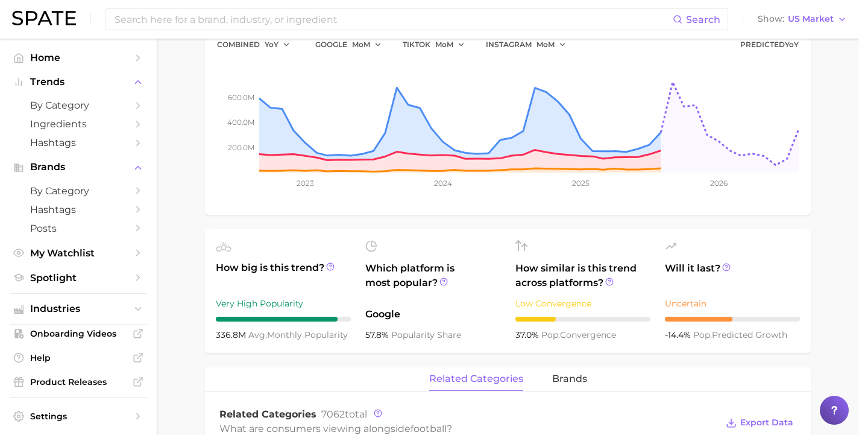
scroll to position [239, 0]
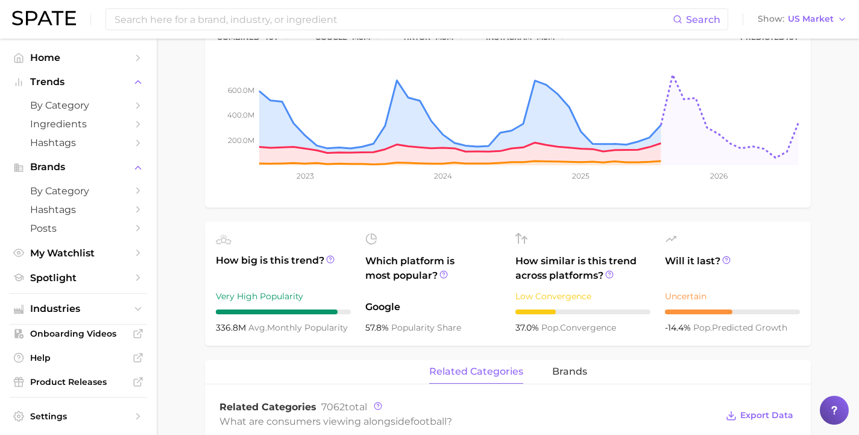
click at [241, 244] on div at bounding box center [283, 240] width 135 height 14
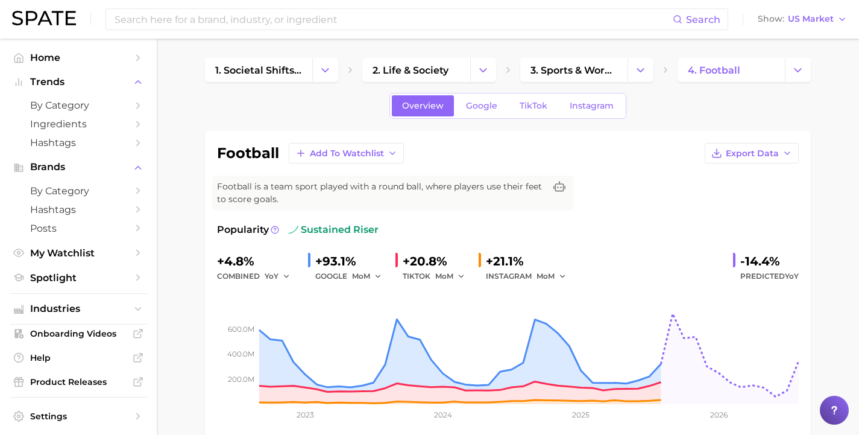
scroll to position [0, 0]
click at [528, 109] on span "TikTok" at bounding box center [534, 106] width 28 height 10
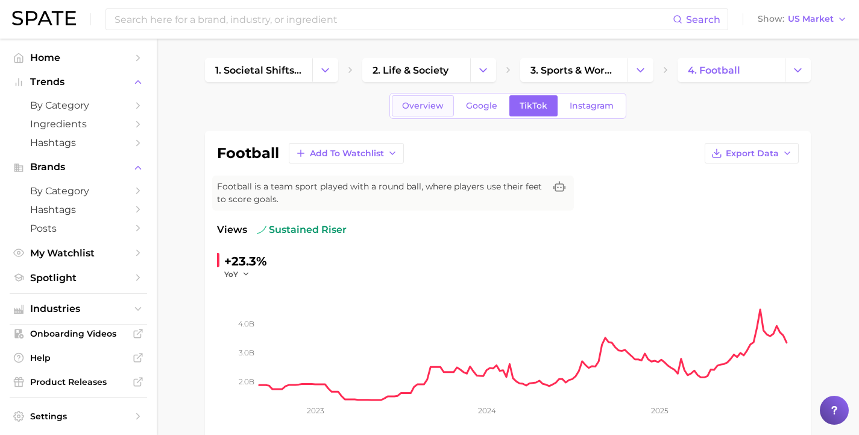
click at [428, 109] on span "Overview" at bounding box center [423, 106] width 42 height 10
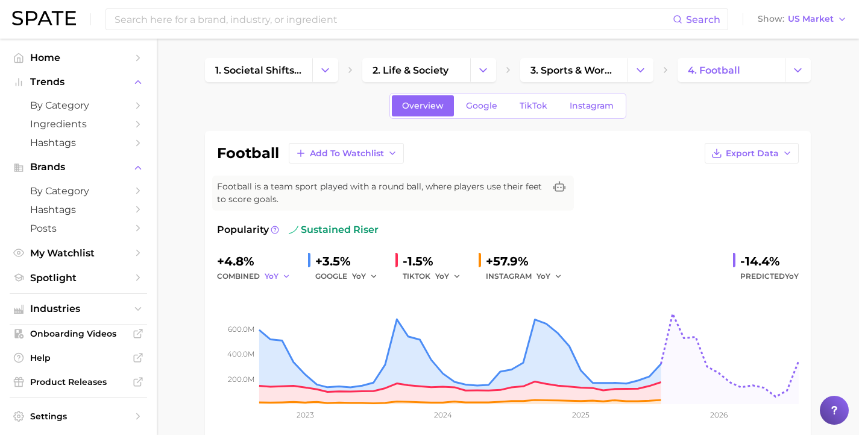
click at [282, 275] on icon "button" at bounding box center [286, 276] width 8 height 8
click at [279, 340] on span "MoM" at bounding box center [281, 338] width 21 height 10
click at [280, 278] on button "MoM" at bounding box center [280, 276] width 30 height 14
click at [283, 316] on span "QoQ" at bounding box center [281, 317] width 20 height 10
click at [285, 278] on icon "button" at bounding box center [289, 276] width 8 height 8
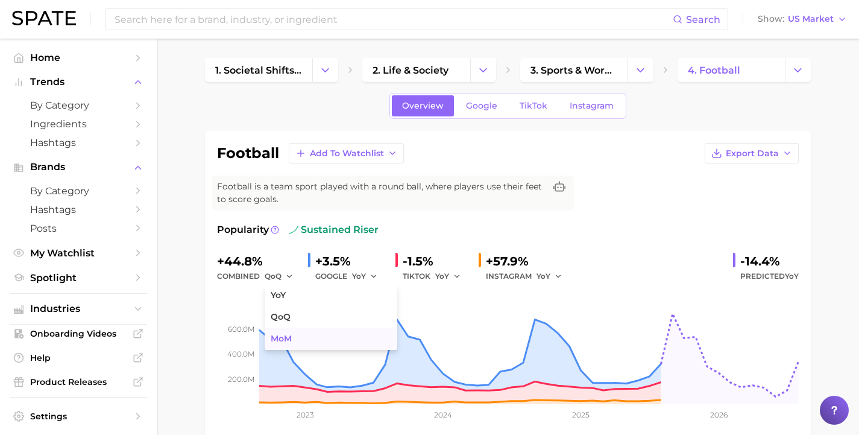
click at [280, 333] on span "MoM" at bounding box center [281, 338] width 21 height 10
click at [370, 278] on icon "button" at bounding box center [374, 276] width 8 height 8
click at [376, 336] on button "MoM" at bounding box center [418, 339] width 133 height 22
click at [453, 275] on icon "button" at bounding box center [457, 276] width 8 height 8
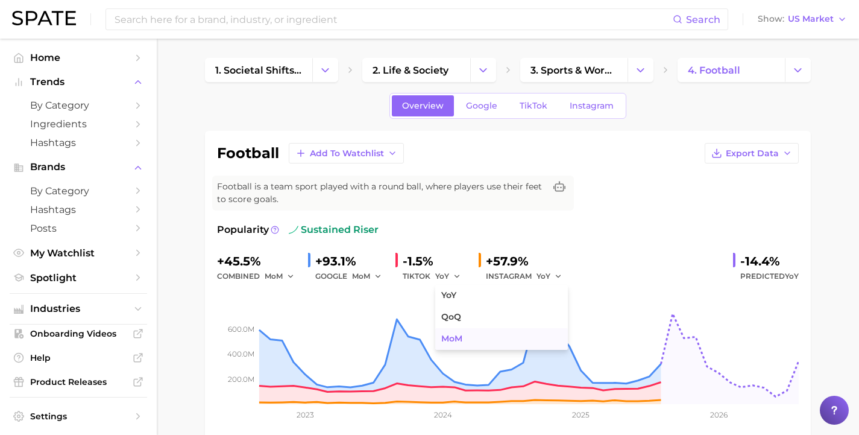
click at [451, 345] on button "MoM" at bounding box center [501, 339] width 133 height 22
click at [514, 272] on div "INSTAGRAM YoY" at bounding box center [528, 276] width 84 height 14
click at [544, 272] on button "YoY" at bounding box center [550, 276] width 26 height 14
click at [544, 335] on span "MoM" at bounding box center [553, 338] width 21 height 10
click at [528, 111] on link "TikTok" at bounding box center [533, 105] width 48 height 21
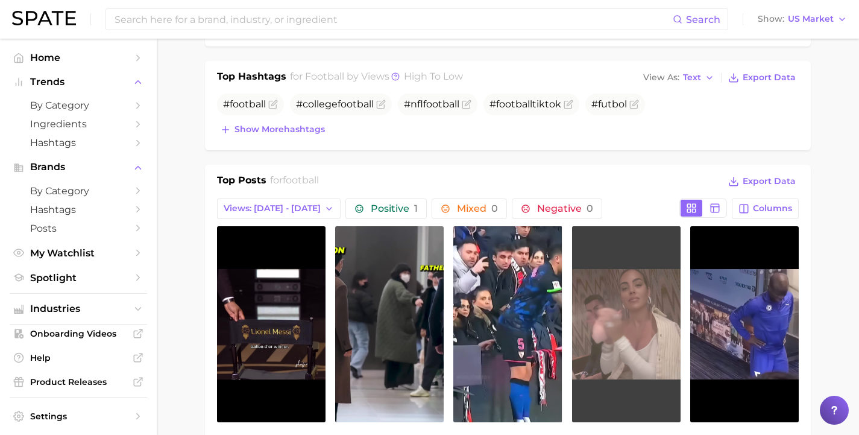
scroll to position [594, 0]
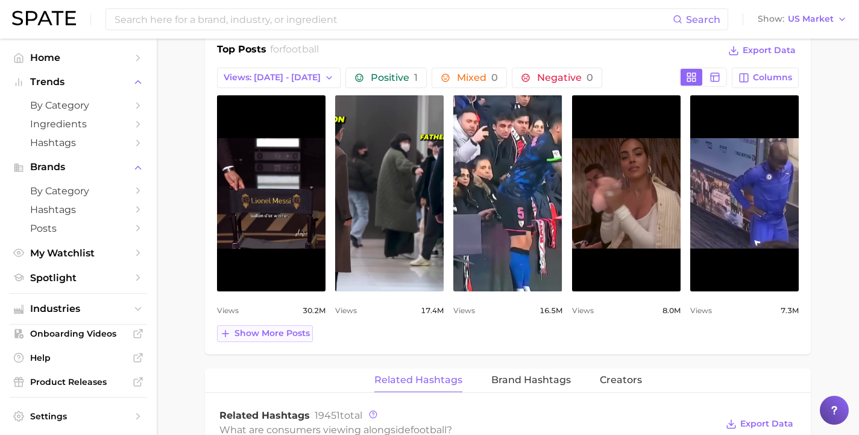
click at [278, 335] on span "Show more posts" at bounding box center [271, 333] width 75 height 10
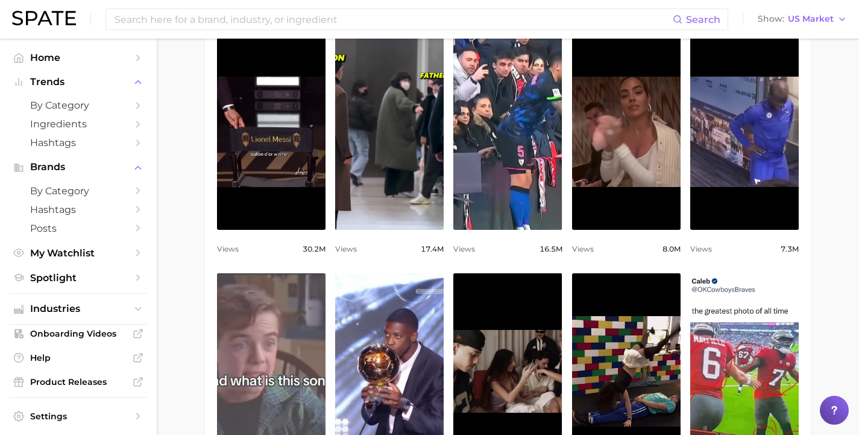
scroll to position [462, 0]
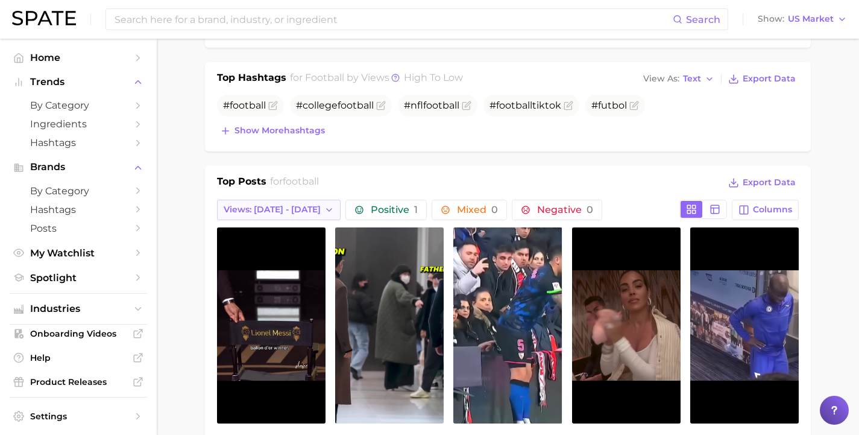
click at [292, 210] on span "Views: [DATE] - [DATE]" at bounding box center [272, 209] width 97 height 10
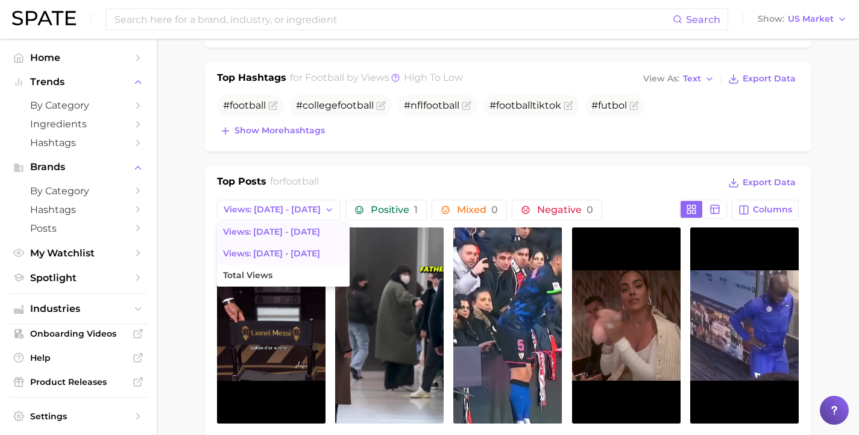
click at [282, 253] on span "Views: [DATE] - [DATE]" at bounding box center [271, 253] width 97 height 10
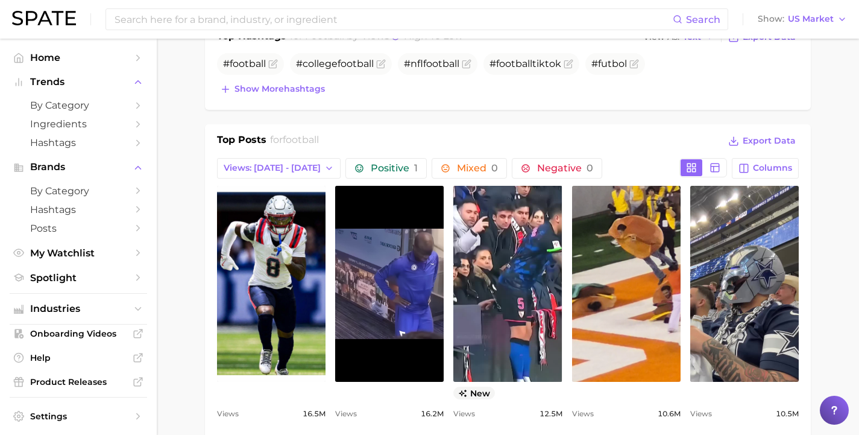
scroll to position [0, 0]
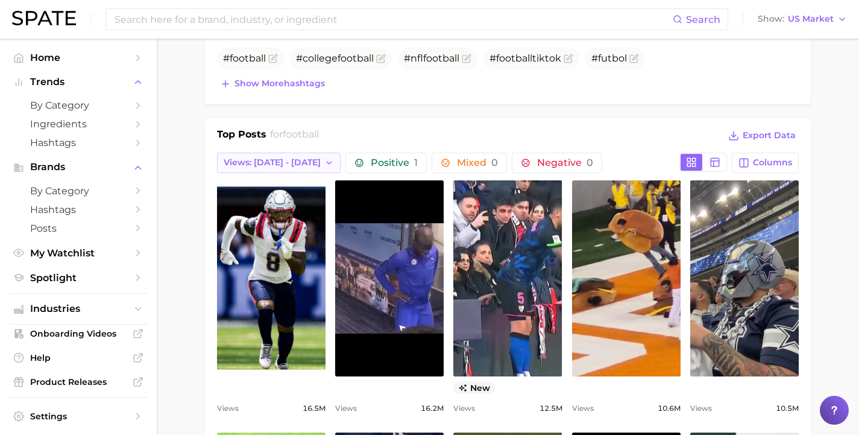
click at [290, 158] on span "Views: [DATE] - [DATE]" at bounding box center [272, 162] width 97 height 10
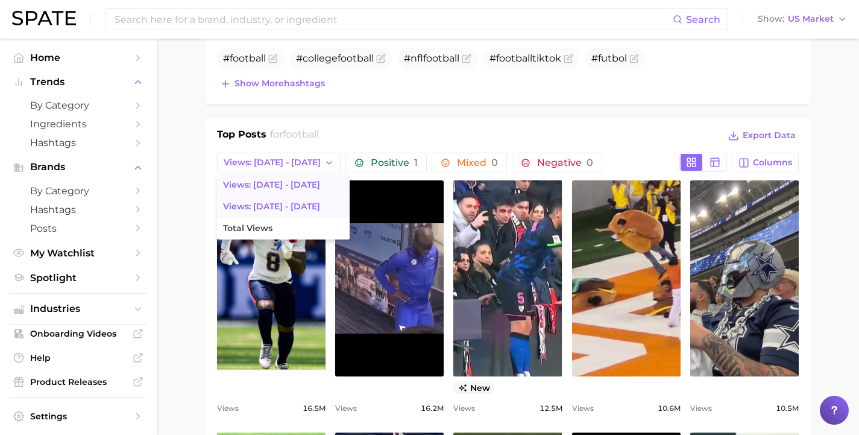
click at [267, 189] on span "Views: [DATE] - [DATE]" at bounding box center [271, 185] width 97 height 10
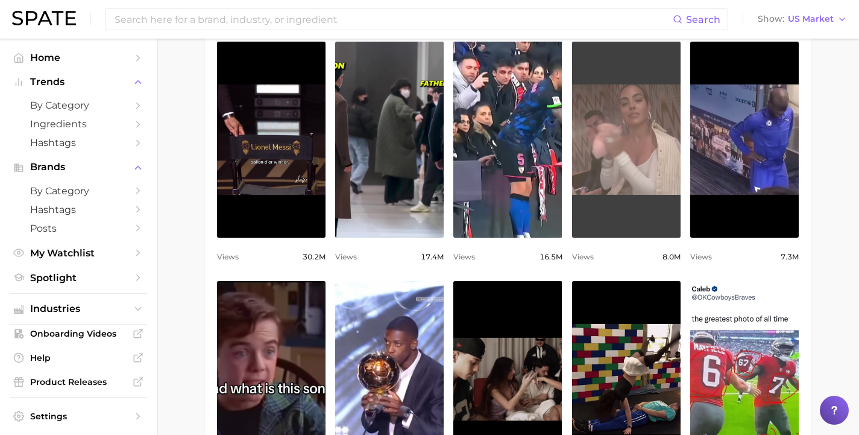
click at [631, 134] on link "view post on TikTok" at bounding box center [626, 140] width 109 height 196
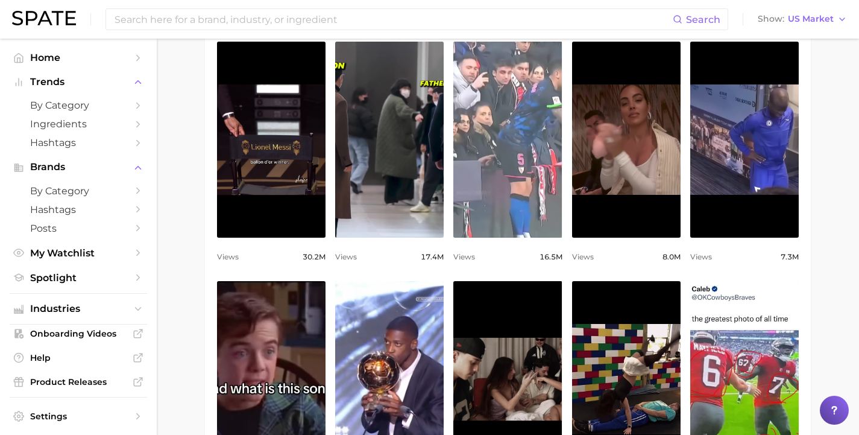
click at [480, 176] on link "view post on TikTok" at bounding box center [507, 140] width 109 height 196
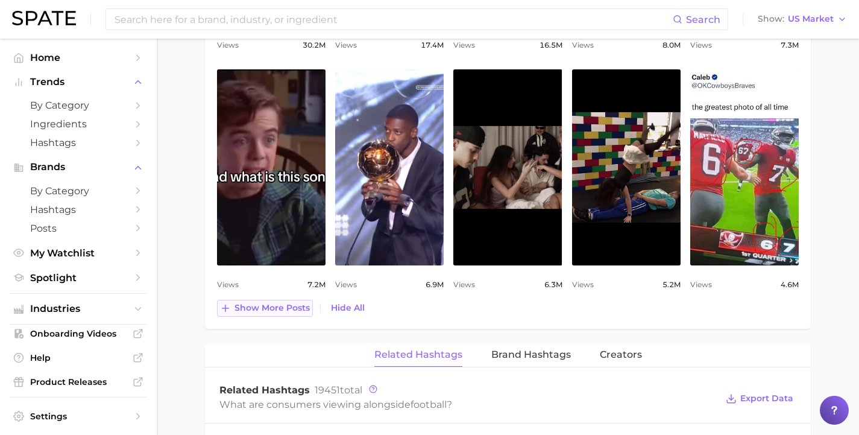
click at [272, 307] on span "Show more posts" at bounding box center [271, 308] width 75 height 10
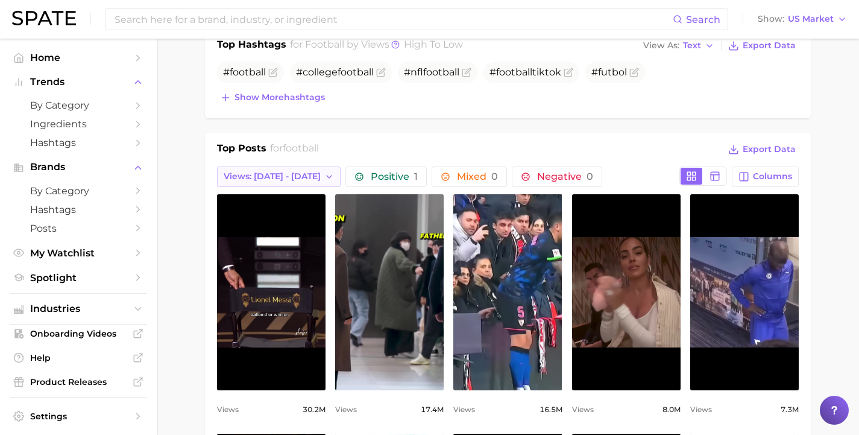
click at [291, 172] on span "Views: [DATE] - [DATE]" at bounding box center [272, 176] width 97 height 10
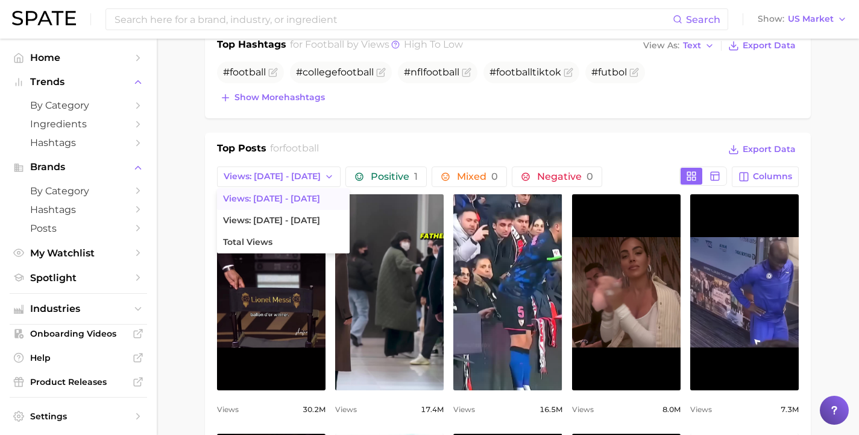
click at [279, 198] on span "Views: [DATE] - [DATE]" at bounding box center [271, 199] width 97 height 10
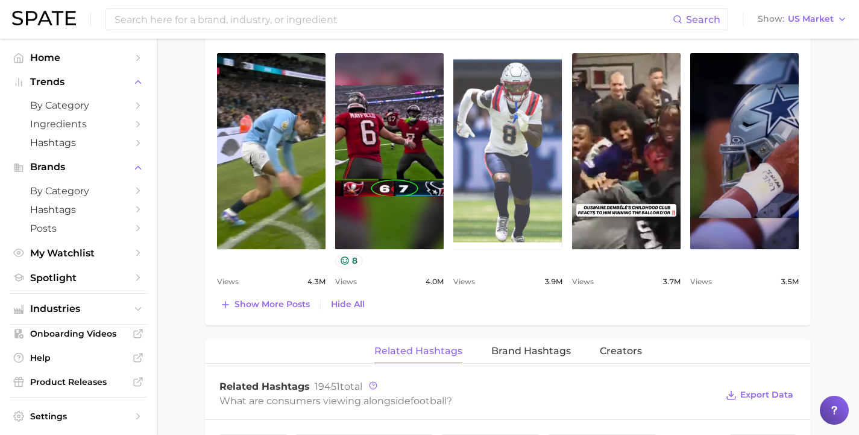
click at [520, 203] on link "view post on TikTok" at bounding box center [507, 151] width 109 height 196
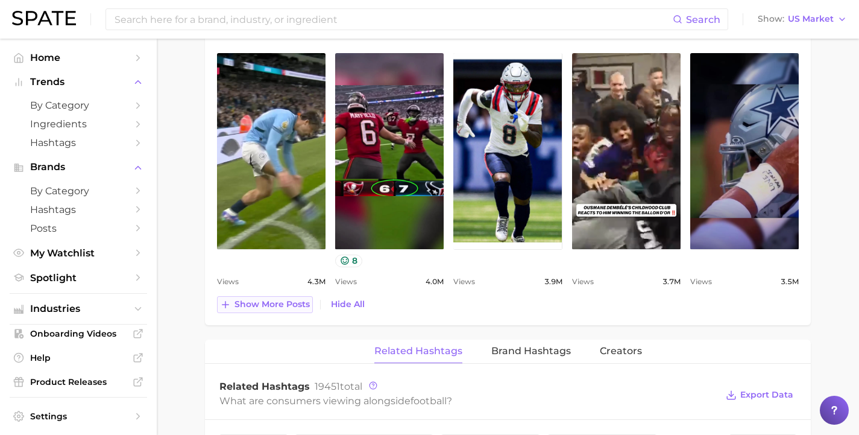
click at [271, 309] on span "Show more posts" at bounding box center [271, 304] width 75 height 10
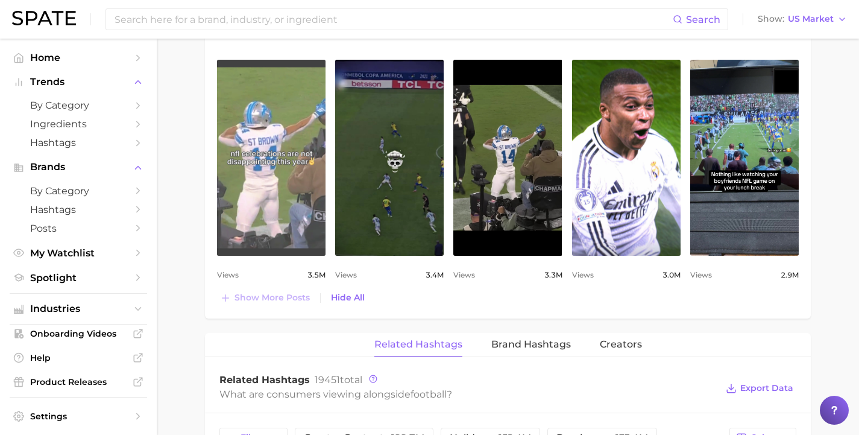
click at [266, 152] on link "view post on TikTok" at bounding box center [271, 158] width 109 height 196
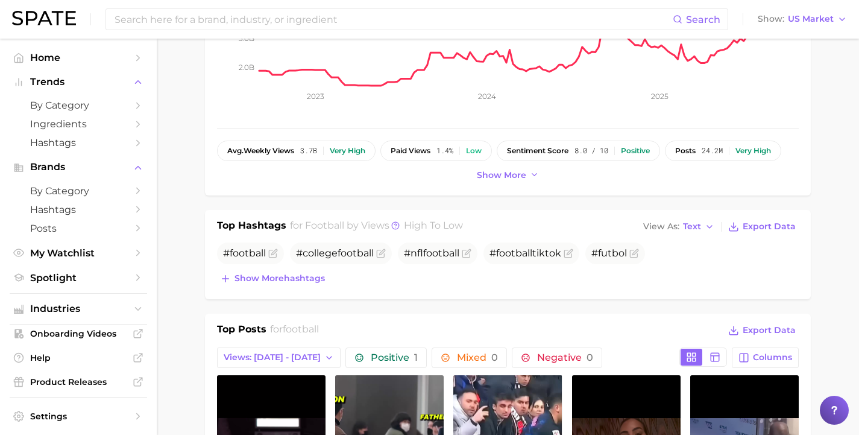
scroll to position [273, 0]
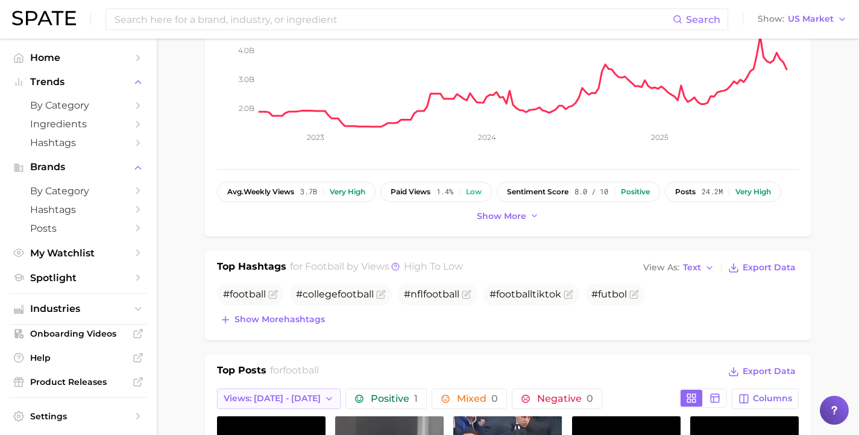
click at [289, 398] on span "Views: [DATE] - [DATE]" at bounding box center [272, 398] width 97 height 10
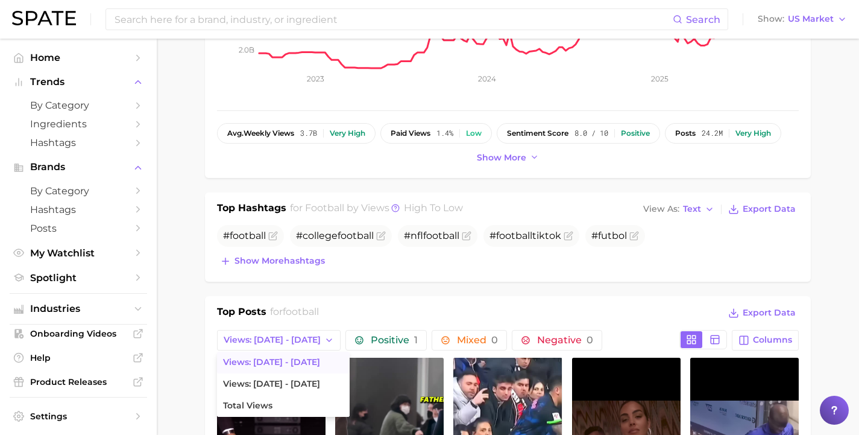
scroll to position [332, 0]
click at [284, 381] on span "Views: [DATE] - [DATE]" at bounding box center [271, 383] width 97 height 10
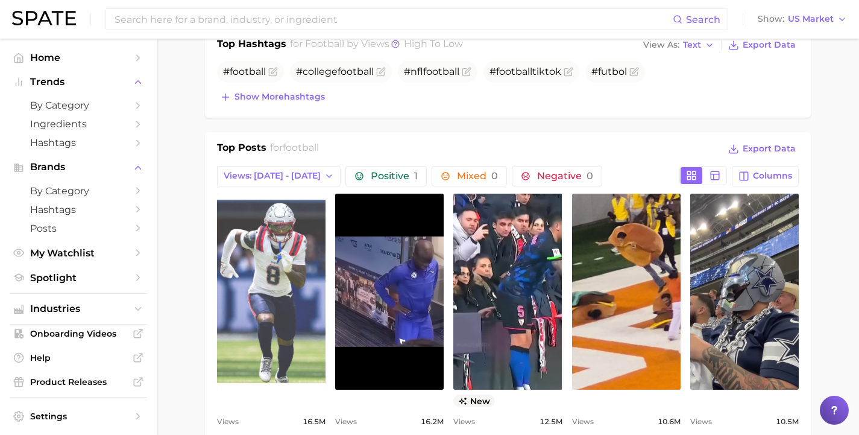
scroll to position [0, 0]
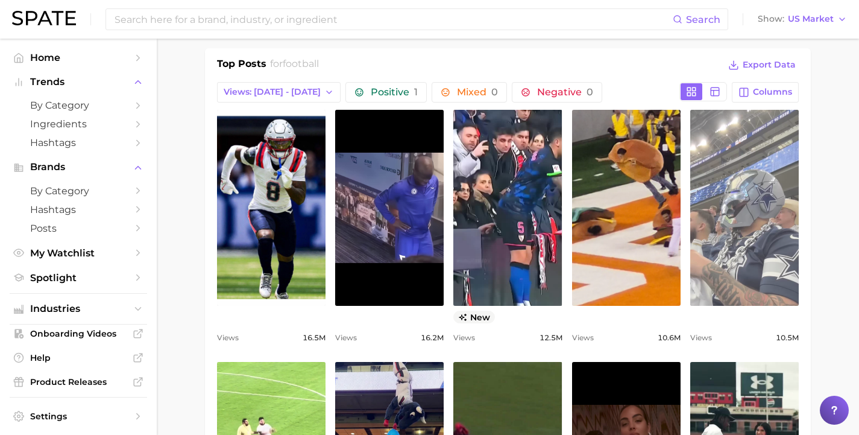
click at [740, 241] on link "view post on TikTok" at bounding box center [744, 208] width 109 height 196
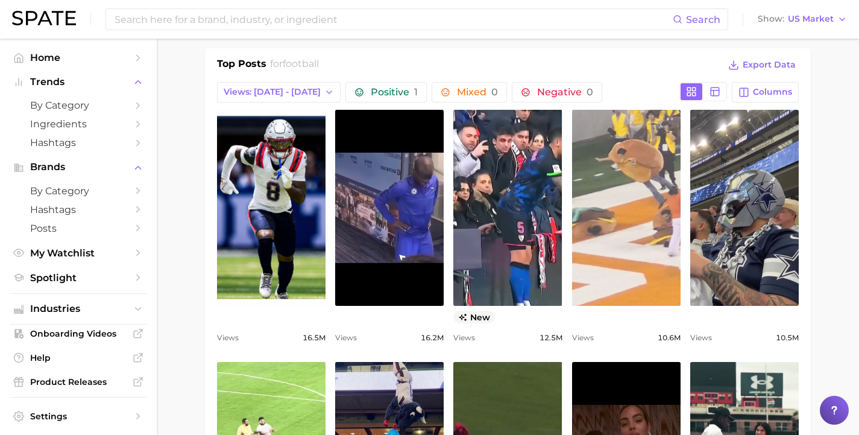
click at [622, 222] on link "view post on TikTok" at bounding box center [626, 208] width 109 height 196
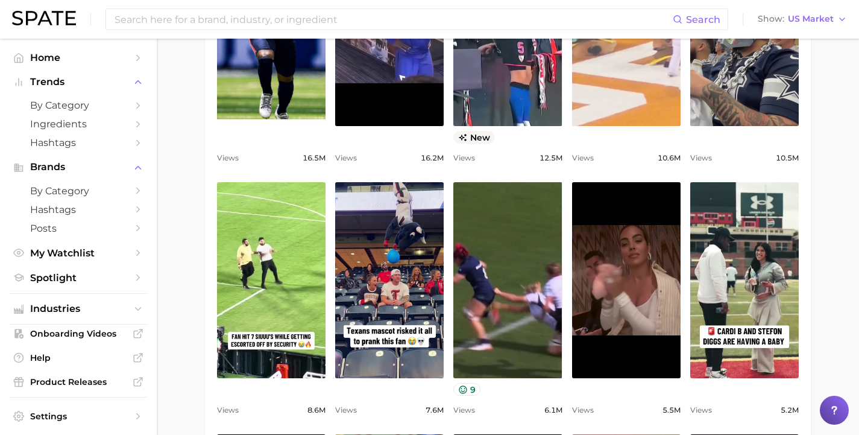
scroll to position [798, 0]
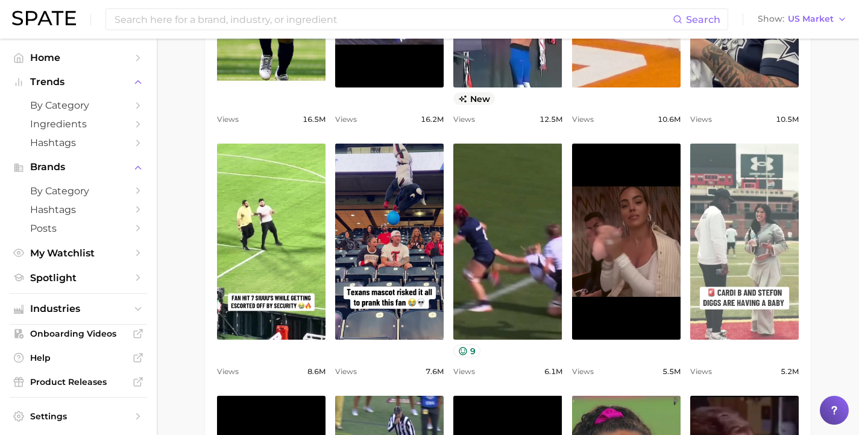
click at [750, 234] on link "view post on TikTok" at bounding box center [744, 241] width 109 height 196
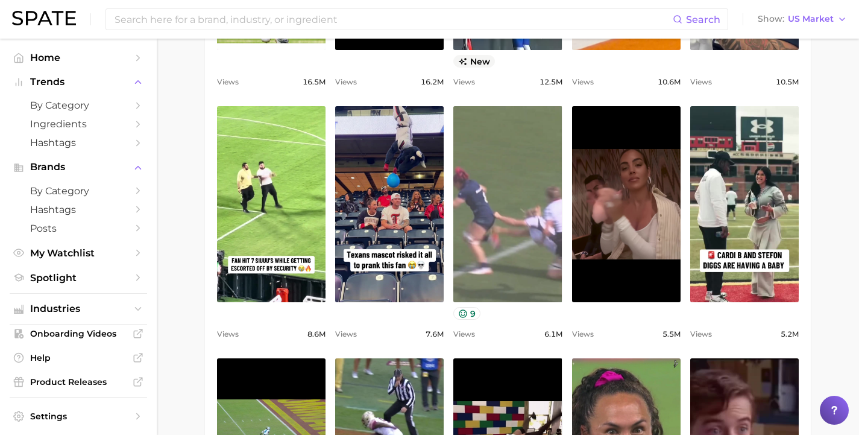
scroll to position [837, 0]
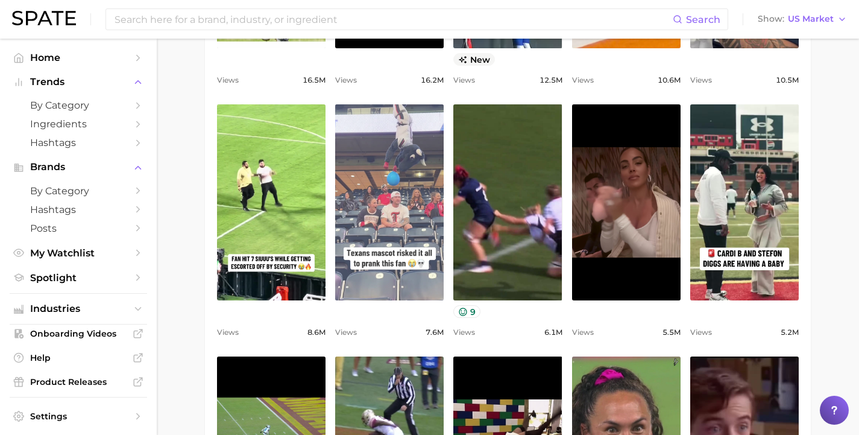
click at [381, 205] on link "view post on TikTok" at bounding box center [389, 202] width 109 height 196
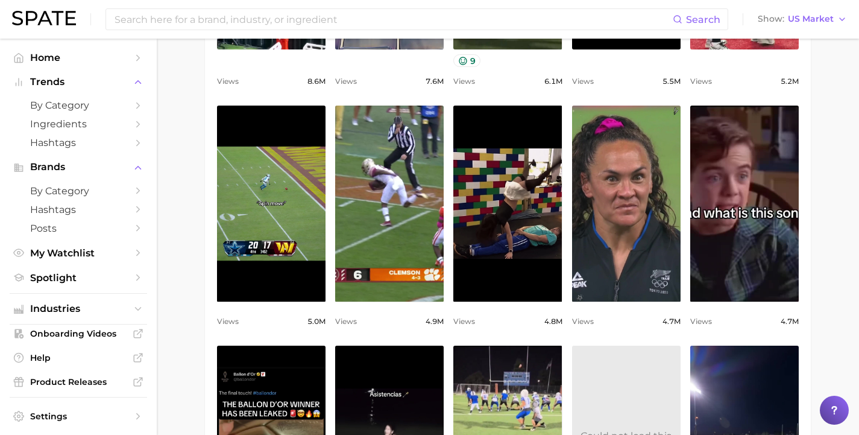
scroll to position [1094, 0]
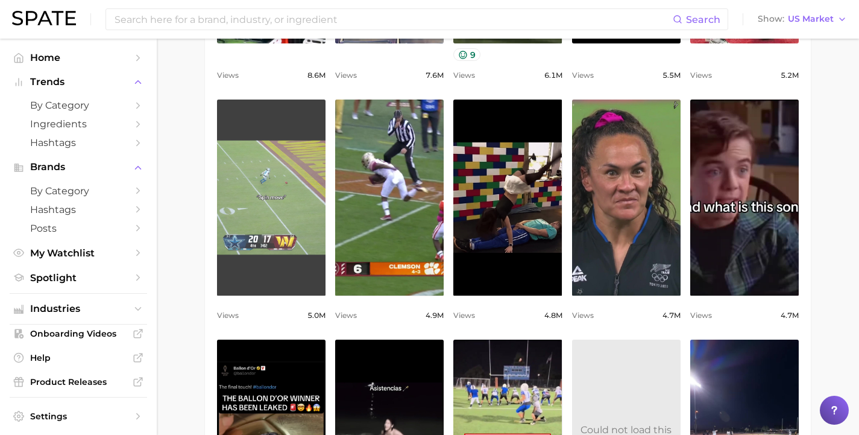
click at [239, 189] on link "view post on TikTok" at bounding box center [271, 197] width 109 height 196
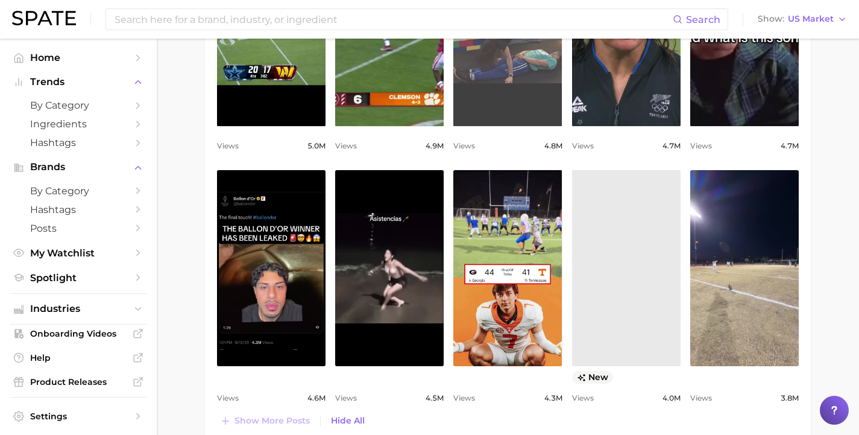
scroll to position [1315, 0]
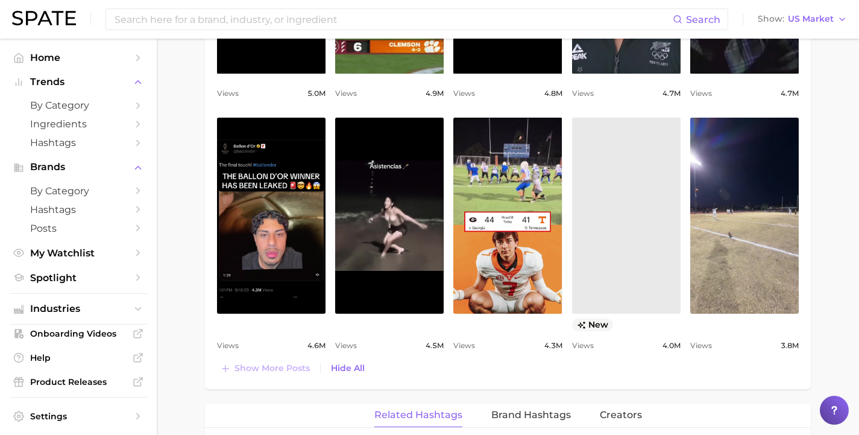
click at [635, 219] on link at bounding box center [626, 216] width 109 height 196
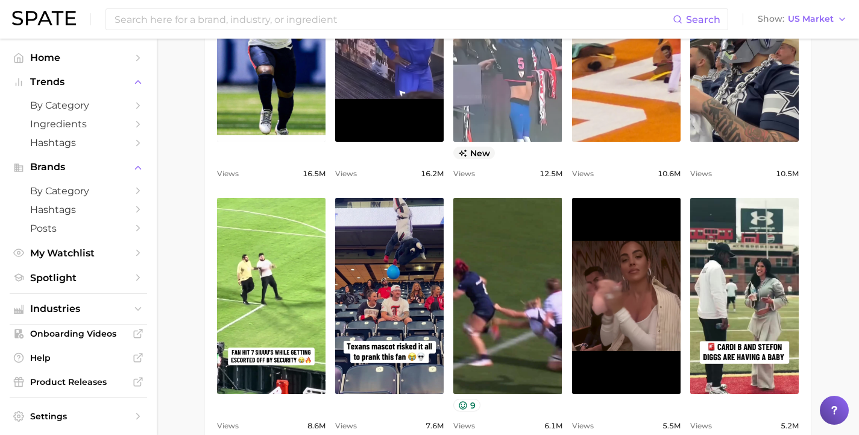
scroll to position [457, 0]
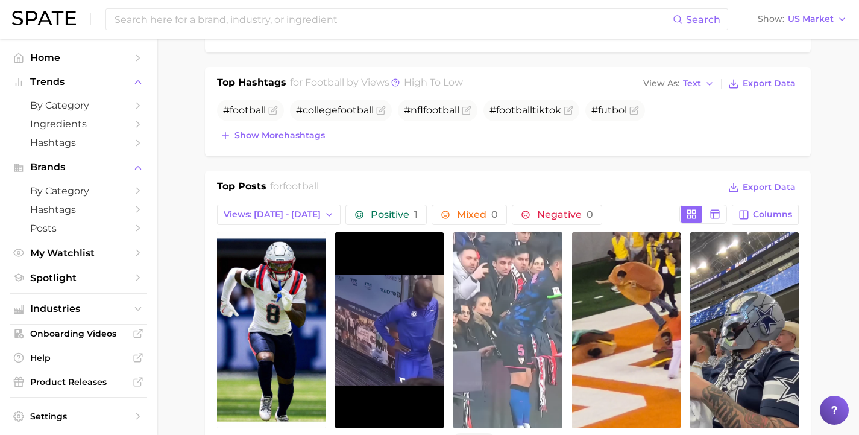
click at [496, 256] on link "view post on TikTok" at bounding box center [507, 330] width 109 height 196
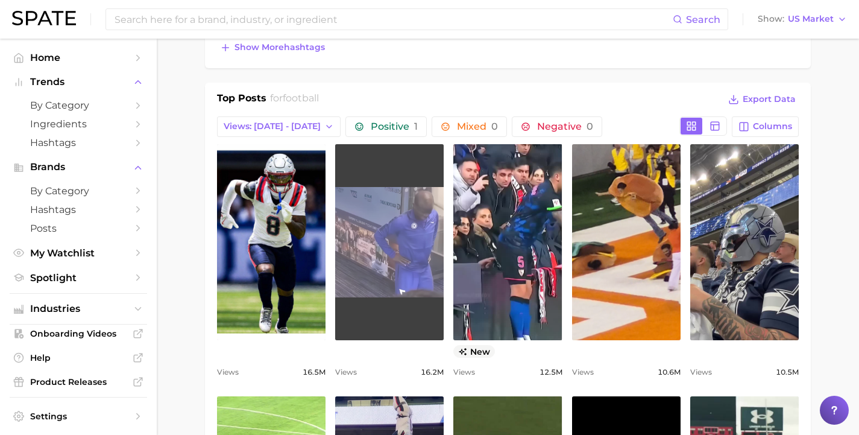
scroll to position [550, 0]
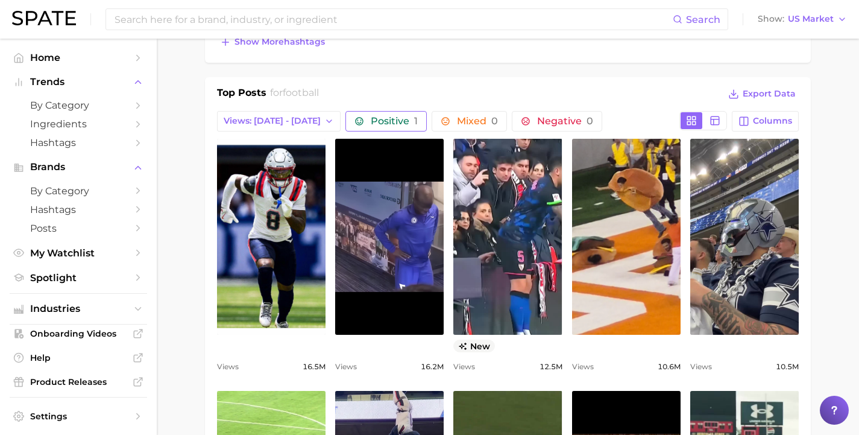
click at [371, 124] on span "Positive 1" at bounding box center [394, 121] width 47 height 10
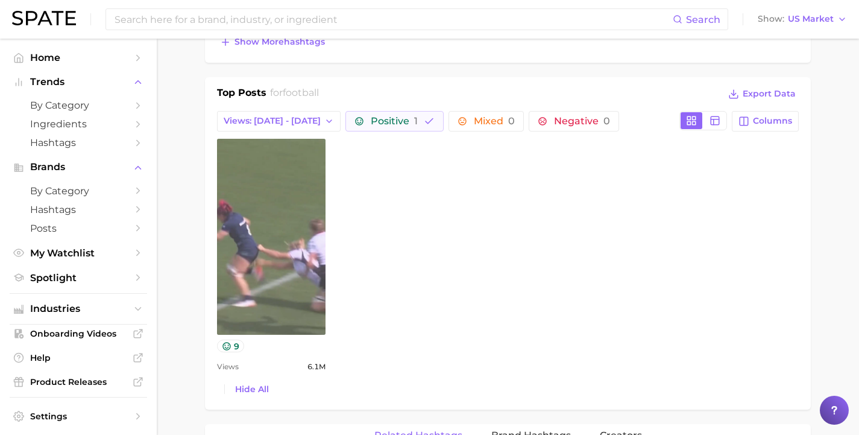
click at [266, 244] on link "view post on TikTok" at bounding box center [271, 237] width 109 height 196
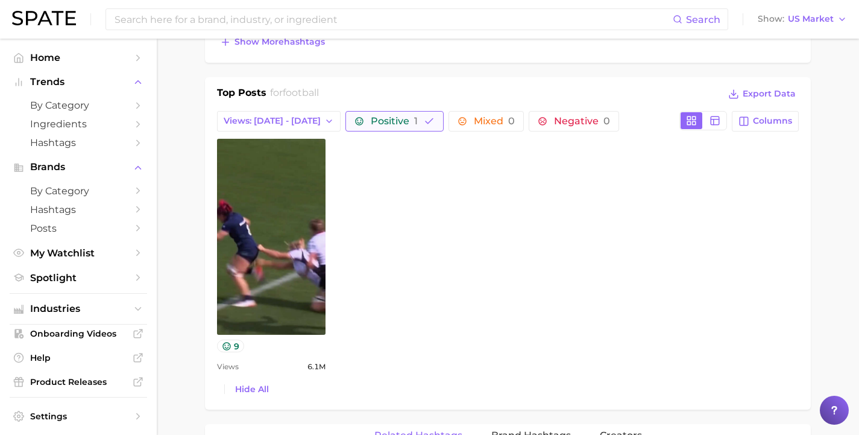
click at [374, 124] on span "Positive 1" at bounding box center [394, 121] width 47 height 10
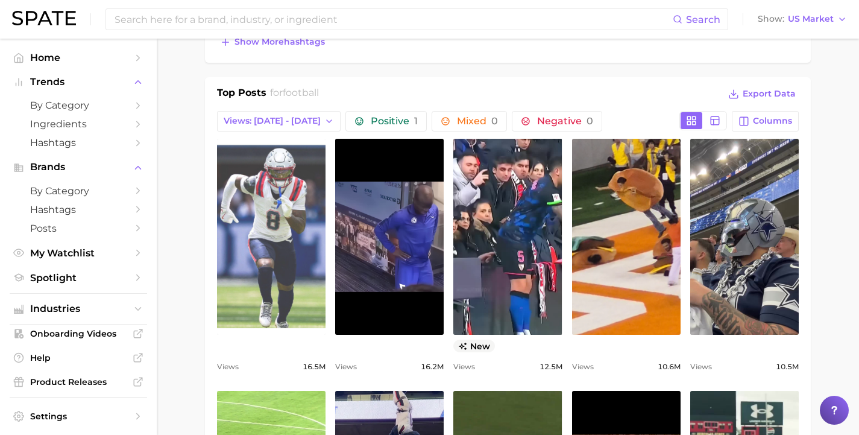
scroll to position [0, 0]
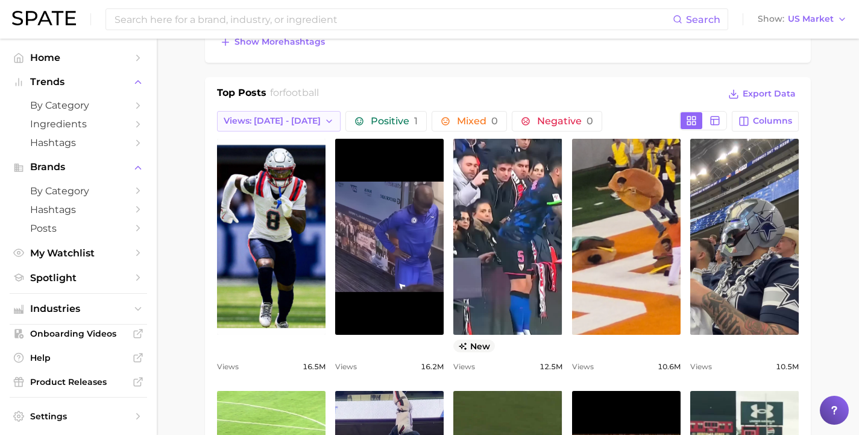
click at [242, 123] on span "Views: [DATE] - [DATE]" at bounding box center [272, 121] width 97 height 10
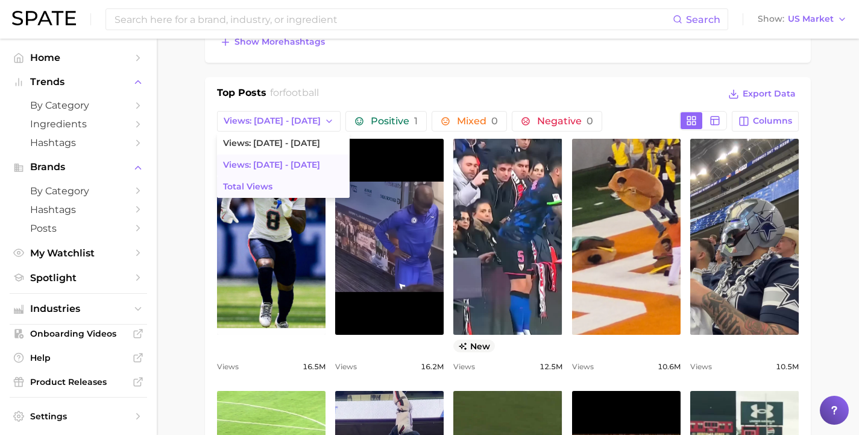
click at [247, 183] on span "Total Views" at bounding box center [247, 186] width 49 height 10
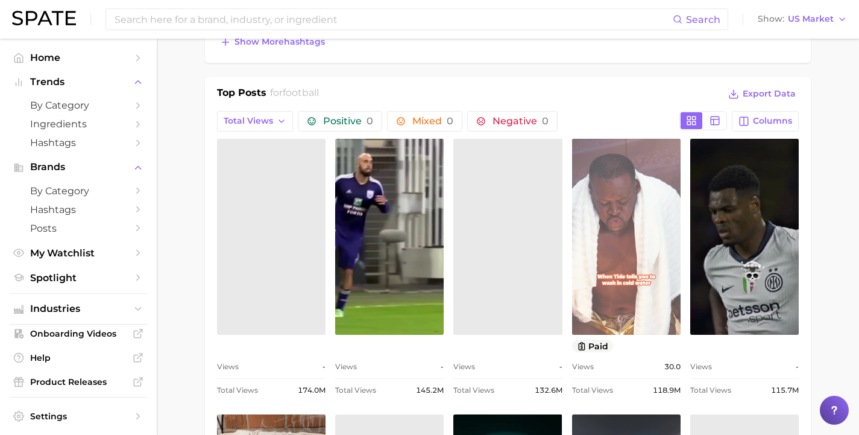
click at [621, 249] on link "view post on TikTok" at bounding box center [626, 237] width 109 height 196
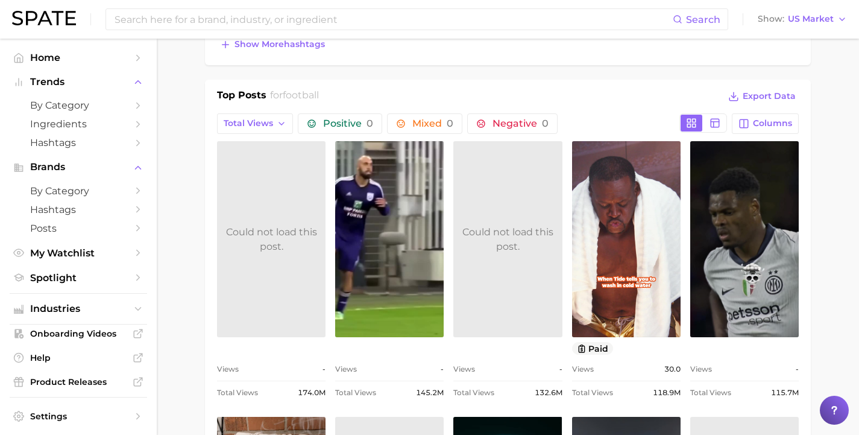
scroll to position [576, 0]
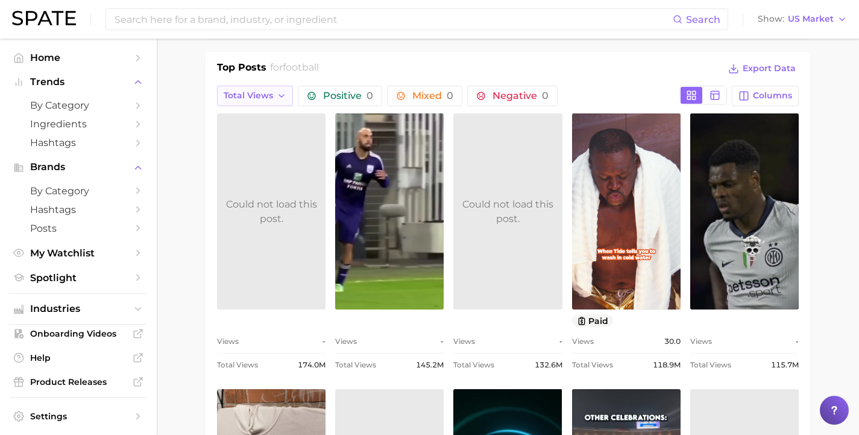
click at [267, 95] on span "Total Views" at bounding box center [248, 95] width 49 height 10
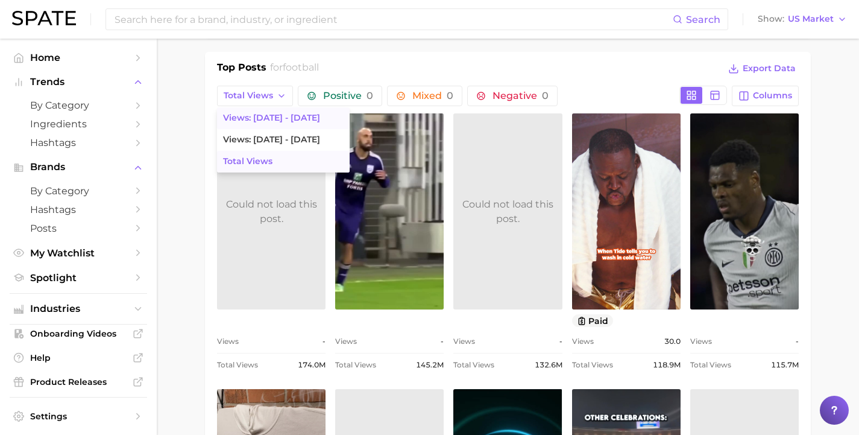
click at [279, 121] on span "Views: [DATE] - [DATE]" at bounding box center [271, 118] width 97 height 10
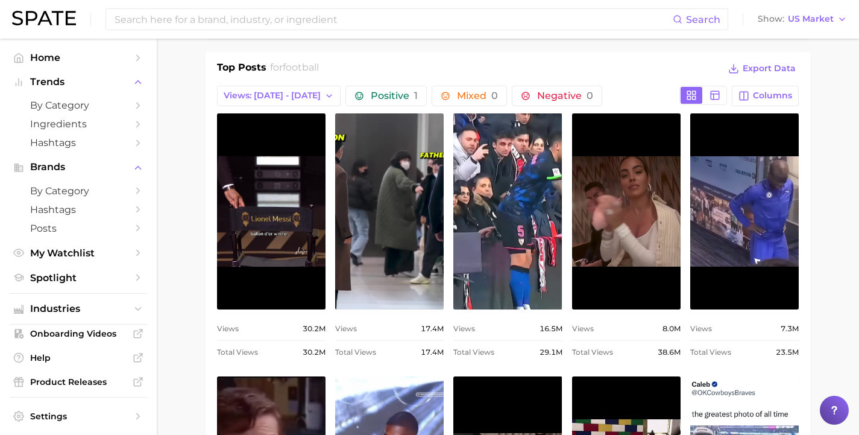
scroll to position [0, 0]
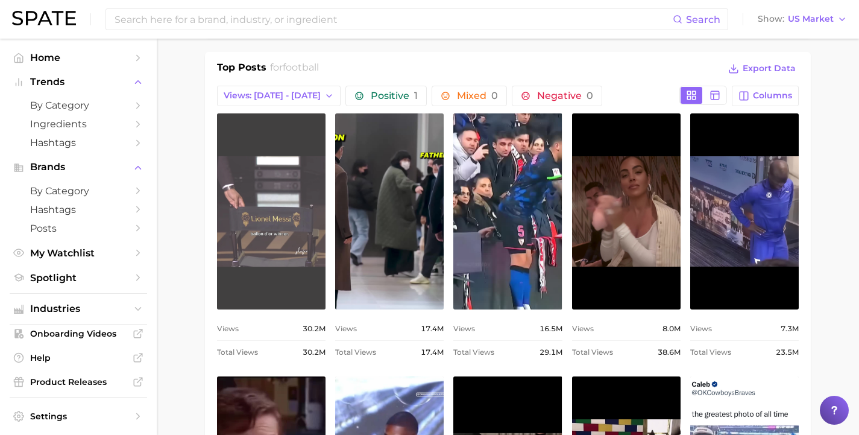
click at [274, 166] on link "view post on TikTok" at bounding box center [271, 211] width 109 height 196
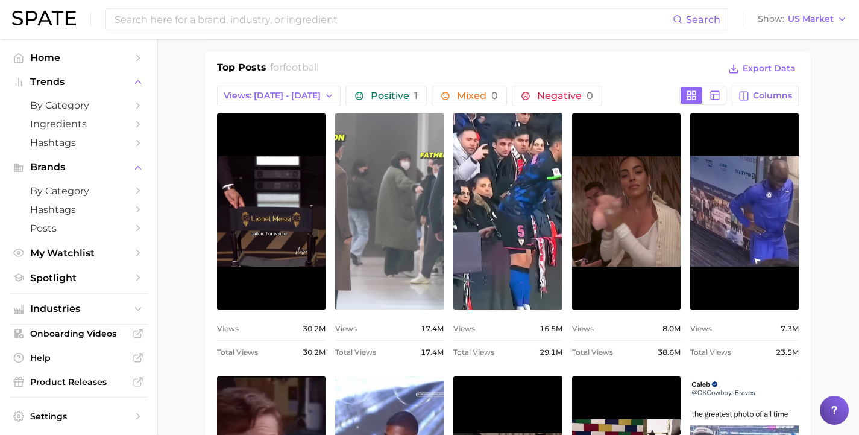
click at [395, 228] on link "view post on TikTok" at bounding box center [389, 211] width 109 height 196
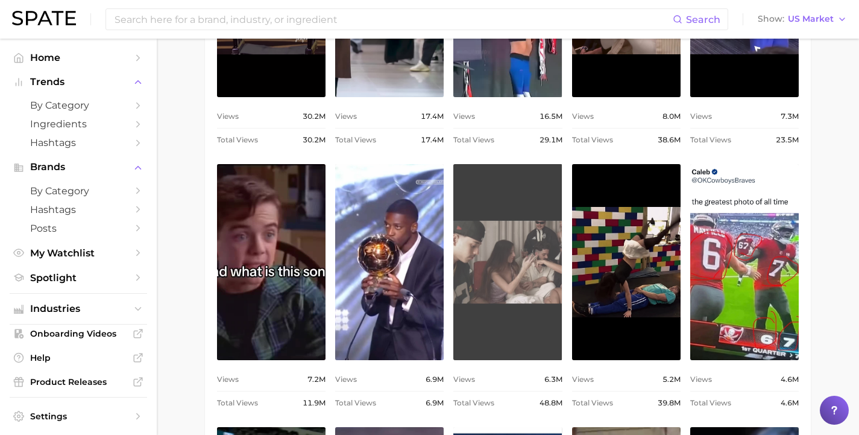
click at [508, 277] on link "view post on TikTok" at bounding box center [507, 262] width 109 height 196
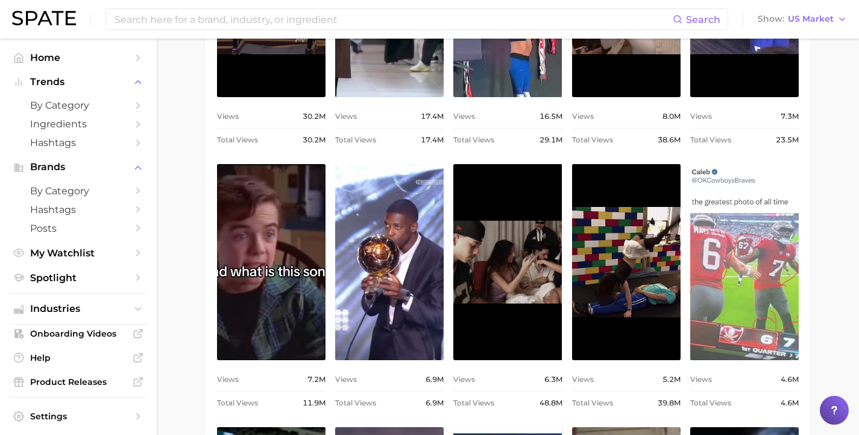
click at [726, 288] on link "view post on TikTok" at bounding box center [744, 262] width 109 height 196
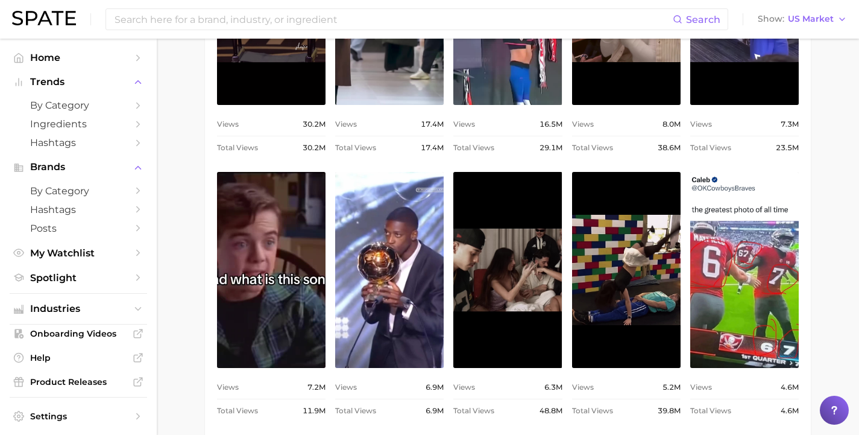
scroll to position [799, 0]
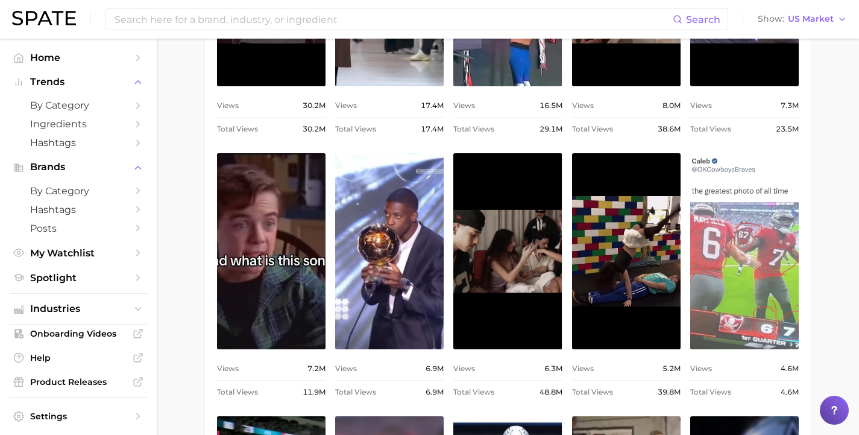
click at [748, 266] on link "view post on TikTok" at bounding box center [744, 251] width 109 height 196
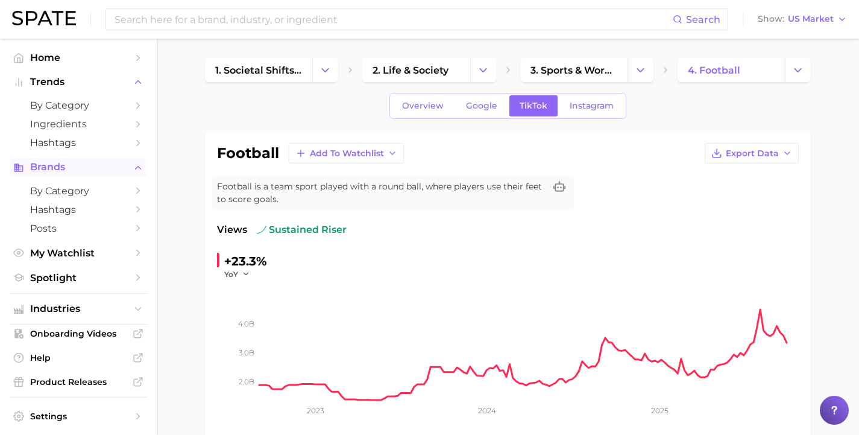
scroll to position [0, 0]
click at [133, 109] on icon "Sidebar" at bounding box center [138, 105] width 11 height 11
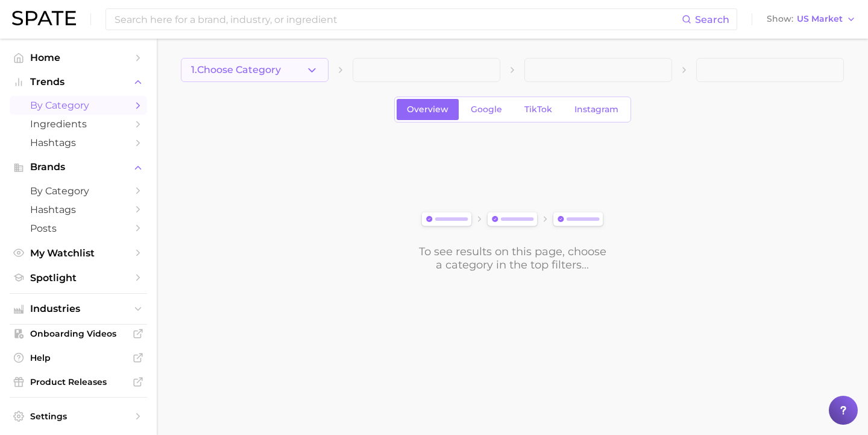
click at [269, 59] on button "1. Choose Category" at bounding box center [255, 70] width 148 height 24
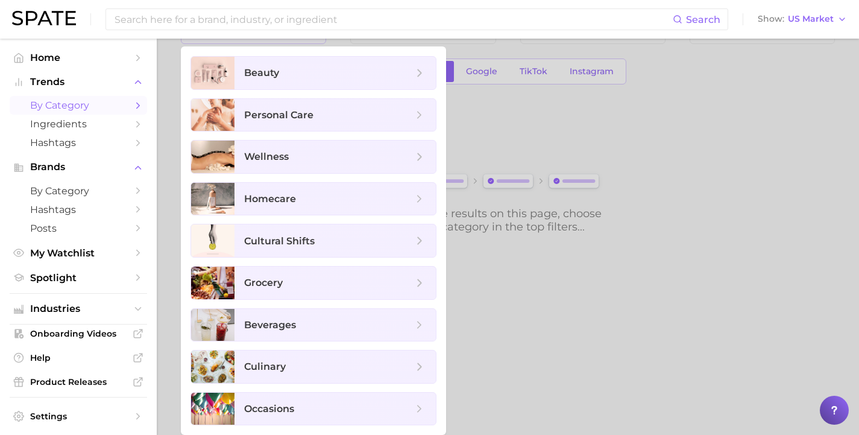
scroll to position [38, 0]
click at [325, 416] on span "occasions" at bounding box center [334, 408] width 201 height 33
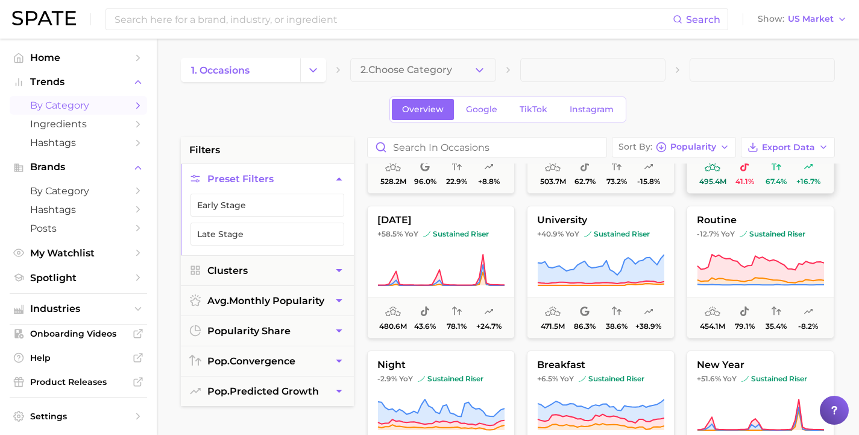
scroll to position [707, 0]
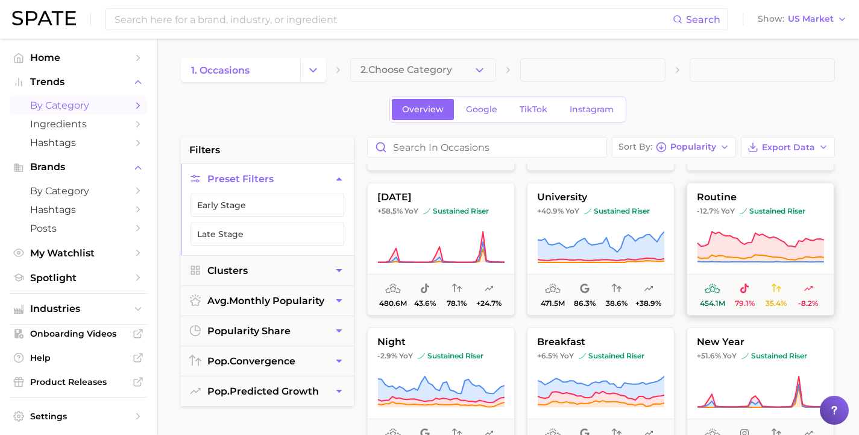
click at [709, 197] on span "routine" at bounding box center [760, 197] width 146 height 11
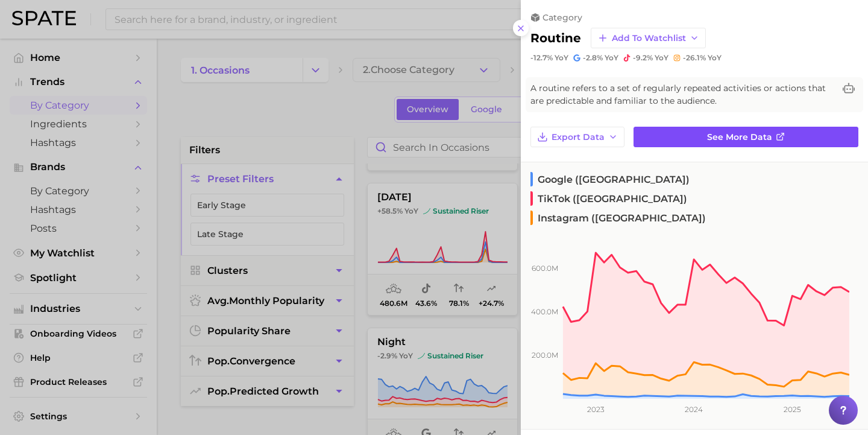
click at [679, 132] on link "See more data" at bounding box center [746, 137] width 225 height 20
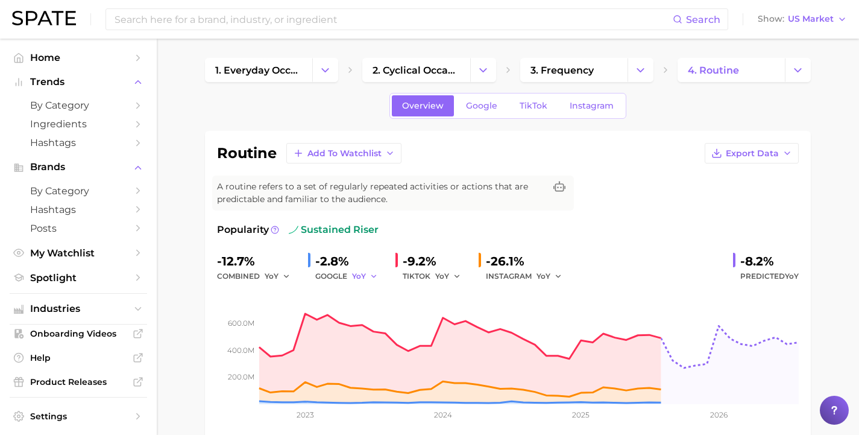
click at [365, 277] on button "YoY" at bounding box center [365, 276] width 26 height 14
click at [368, 336] on span "MoM" at bounding box center [368, 338] width 21 height 10
click at [442, 277] on span "YoY" at bounding box center [442, 276] width 14 height 10
click at [444, 338] on span "MoM" at bounding box center [451, 338] width 21 height 10
click at [540, 280] on span "YoY" at bounding box center [544, 276] width 14 height 10
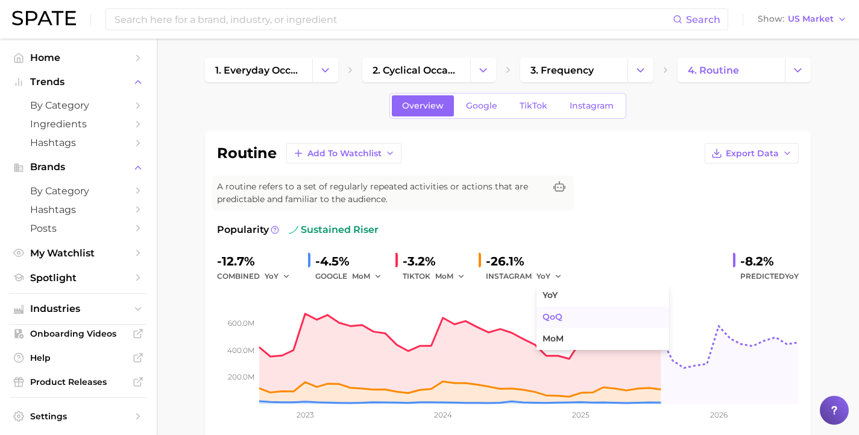
click at [547, 319] on span "QoQ" at bounding box center [553, 317] width 20 height 10
click at [540, 274] on span "QoQ" at bounding box center [545, 276] width 17 height 10
click at [542, 332] on button "MoM" at bounding box center [603, 339] width 133 height 22
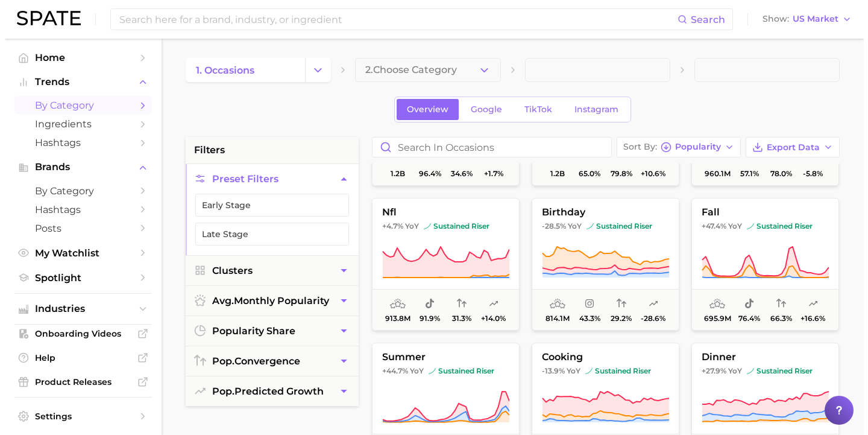
scroll to position [259, 0]
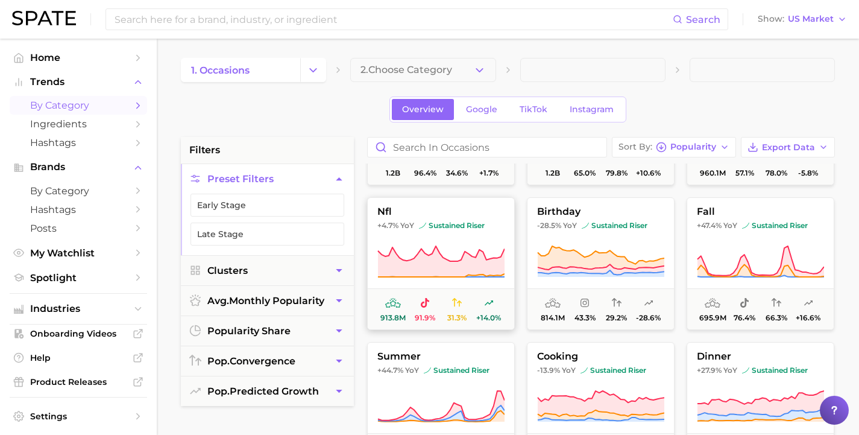
click at [424, 309] on span at bounding box center [425, 303] width 10 height 14
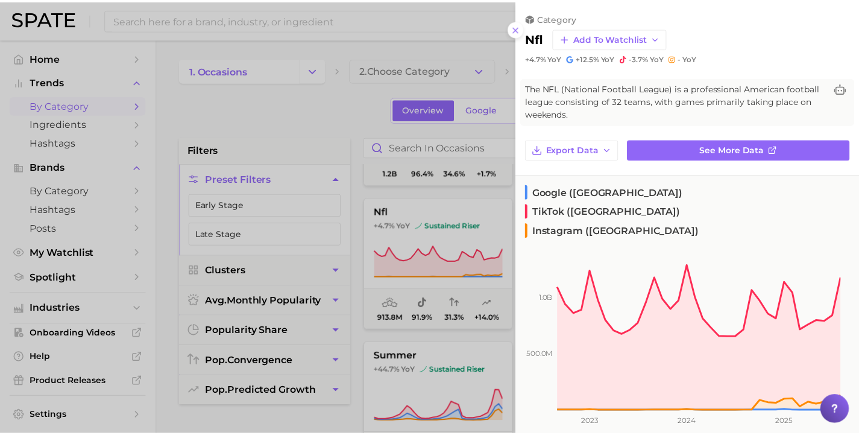
scroll to position [0, 0]
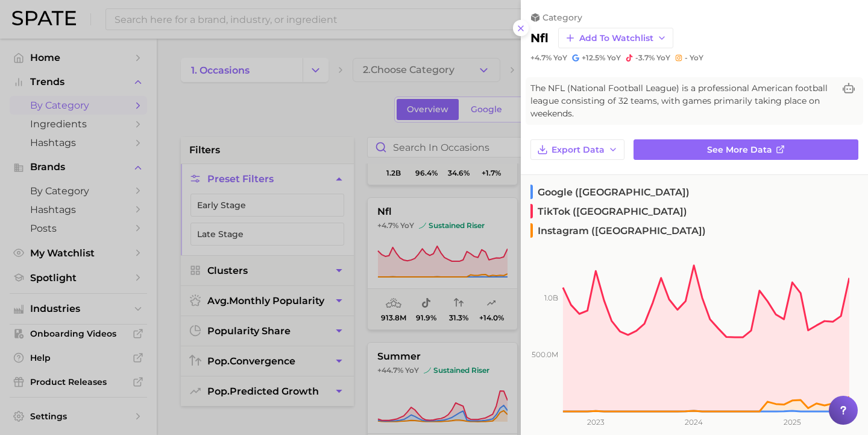
click at [361, 335] on div at bounding box center [434, 217] width 868 height 435
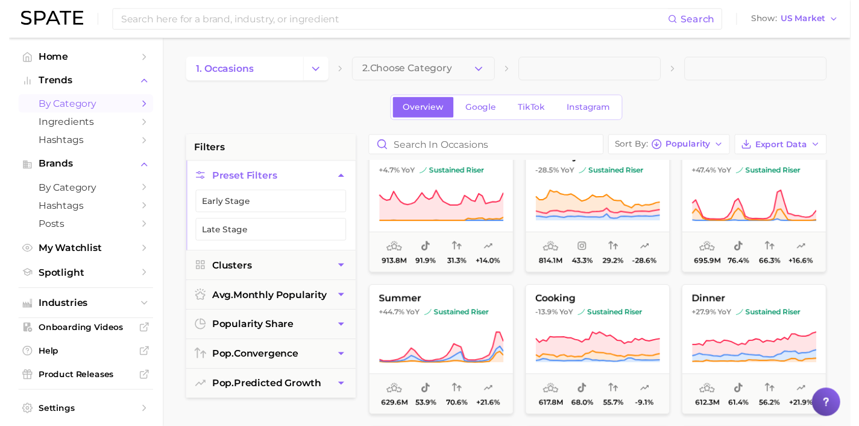
scroll to position [275, 0]
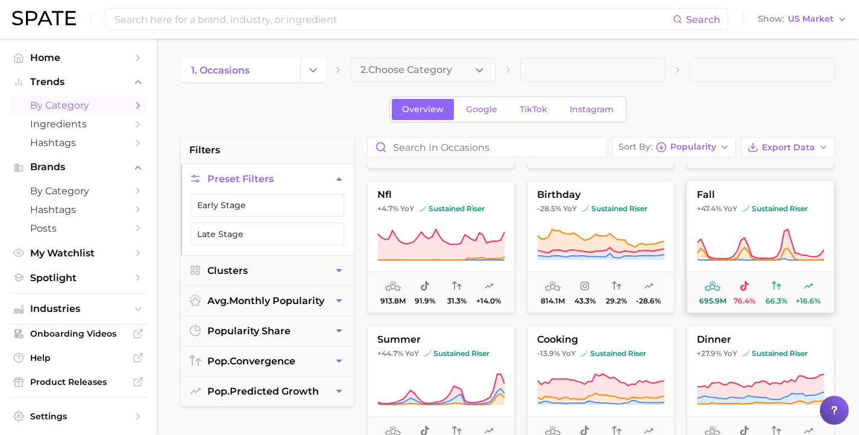
click at [739, 196] on span "fall" at bounding box center [760, 194] width 146 height 11
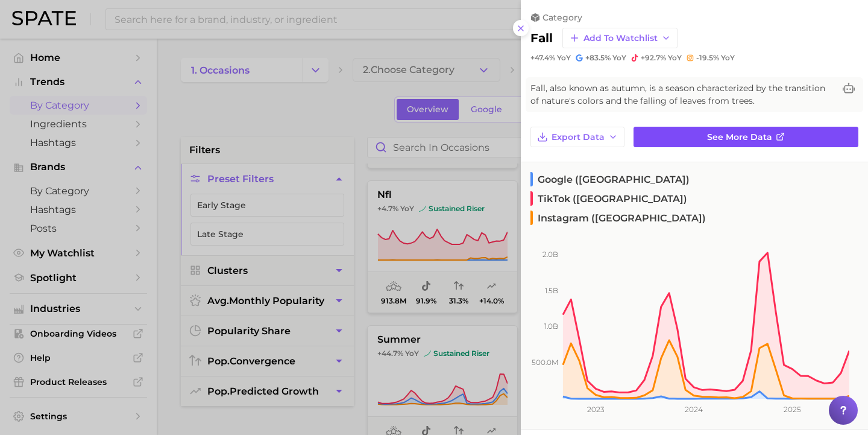
click at [660, 139] on link "See more data" at bounding box center [746, 137] width 225 height 20
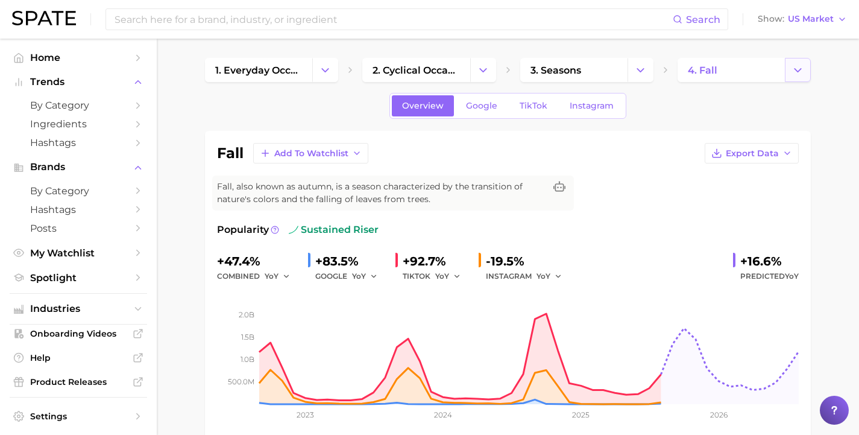
click at [799, 74] on icon "Change Category" at bounding box center [798, 70] width 13 height 13
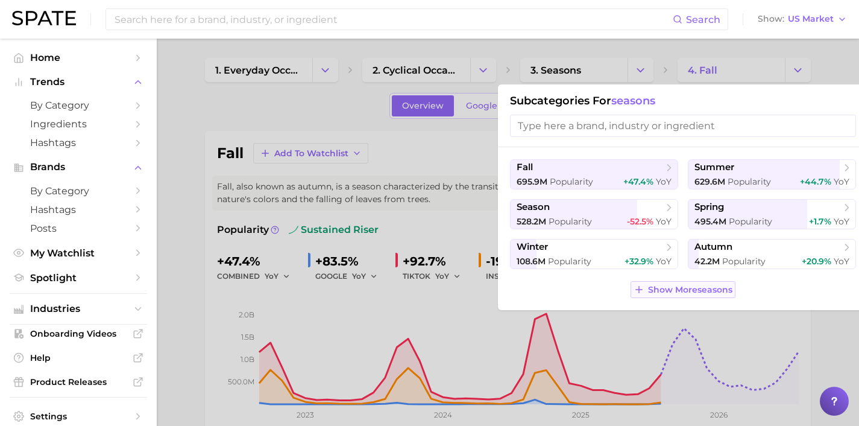
click at [650, 285] on span "Show More seasons" at bounding box center [690, 290] width 84 height 10
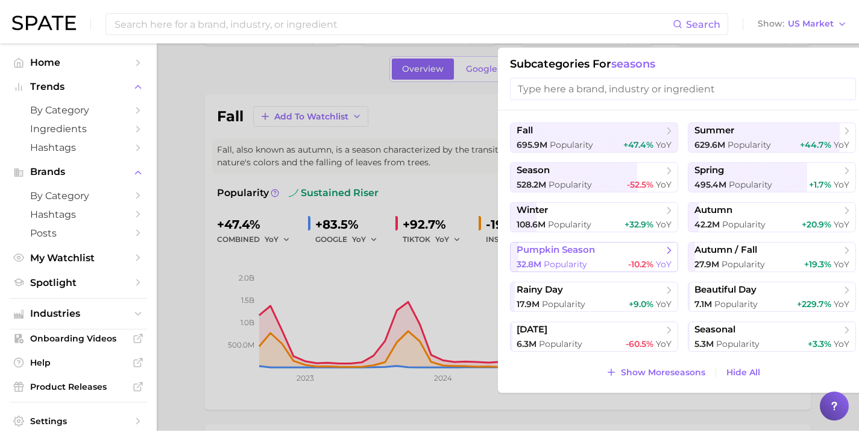
scroll to position [45, 0]
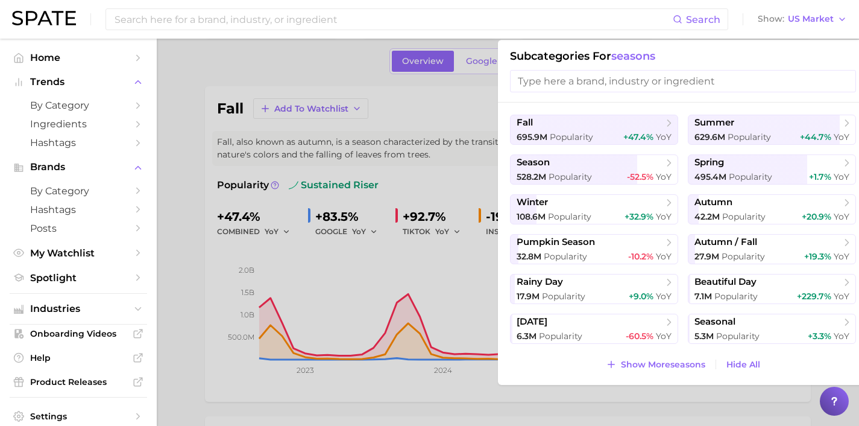
click at [439, 390] on div at bounding box center [429, 213] width 859 height 426
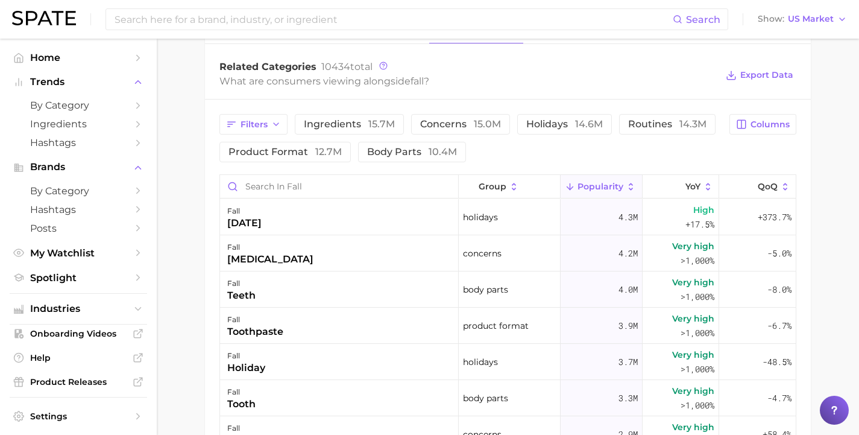
scroll to position [547, 0]
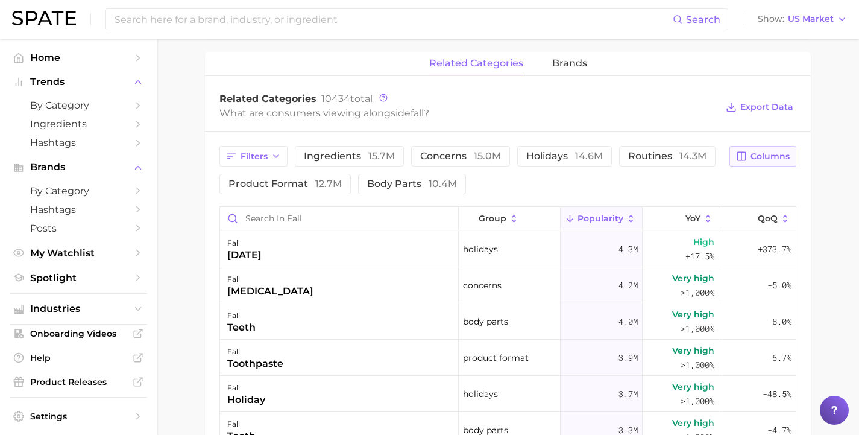
click at [760, 160] on span "Columns" at bounding box center [770, 156] width 39 height 10
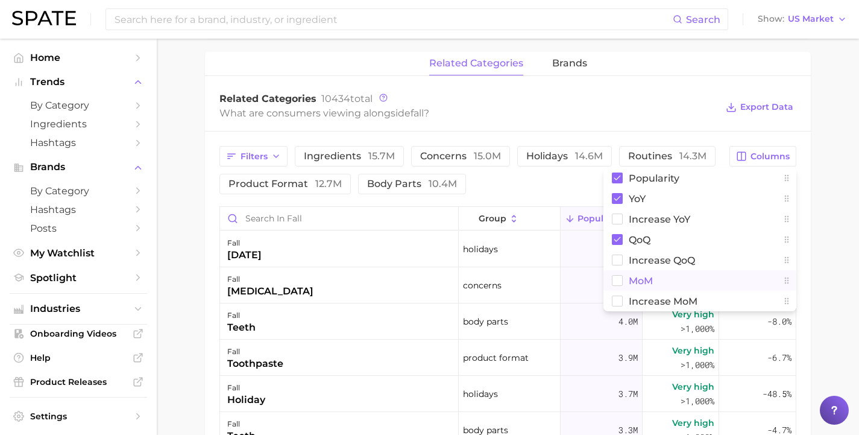
click at [672, 282] on button "MoM" at bounding box center [699, 280] width 193 height 20
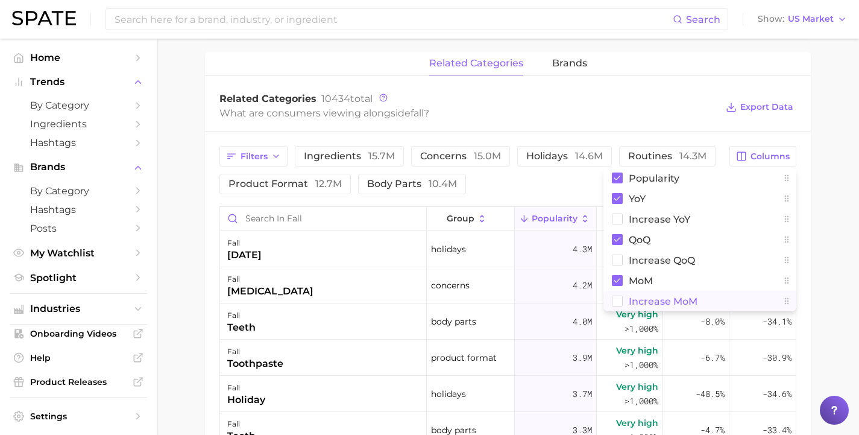
click at [675, 305] on span "Increase MoM" at bounding box center [663, 301] width 69 height 10
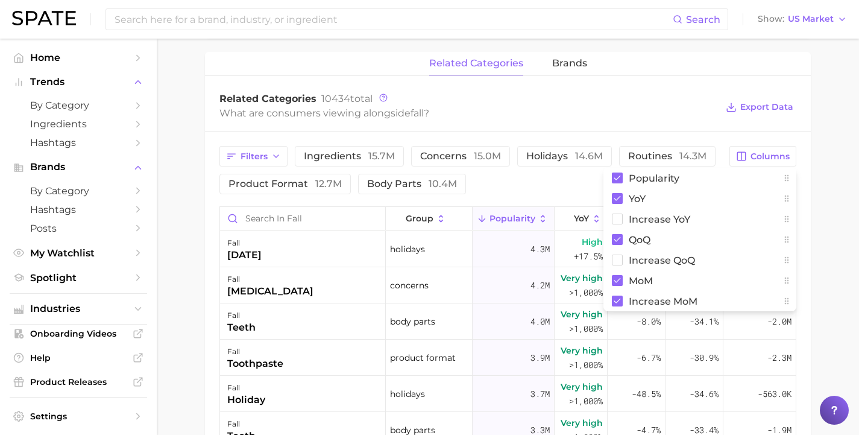
click at [708, 127] on div "Related Categories 10434 total What are consumers viewing alongside fall ? Expo…" at bounding box center [508, 107] width 606 height 48
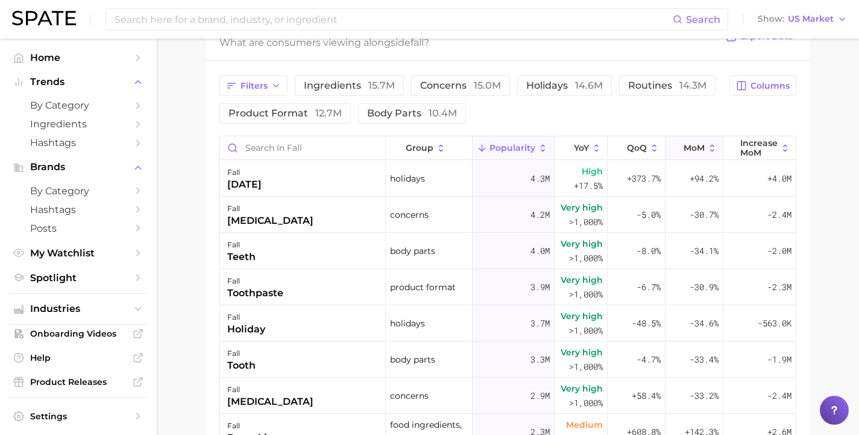
scroll to position [0, 7]
click at [707, 148] on icon at bounding box center [712, 148] width 11 height 11
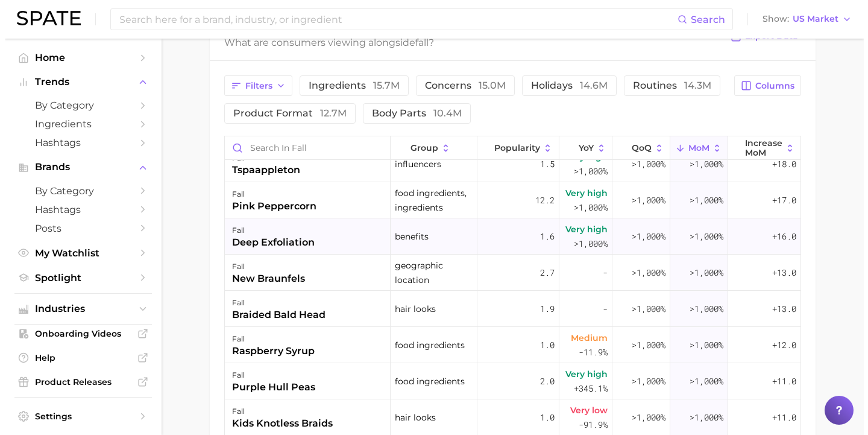
scroll to position [846, 0]
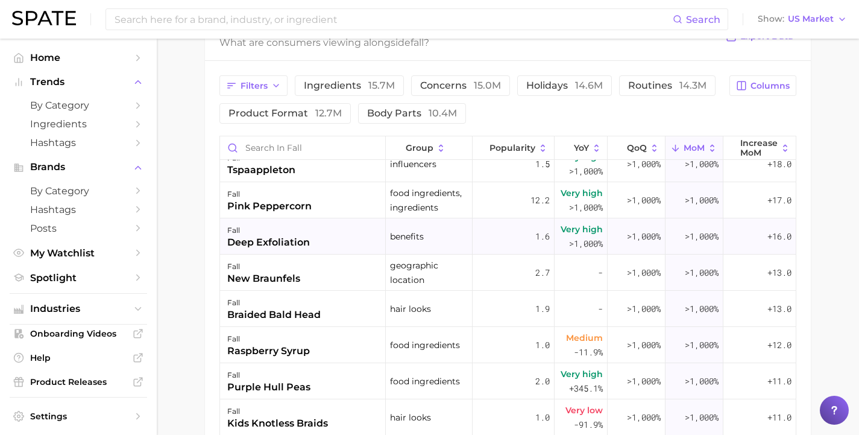
click at [683, 248] on div ">1,000%" at bounding box center [695, 236] width 58 height 36
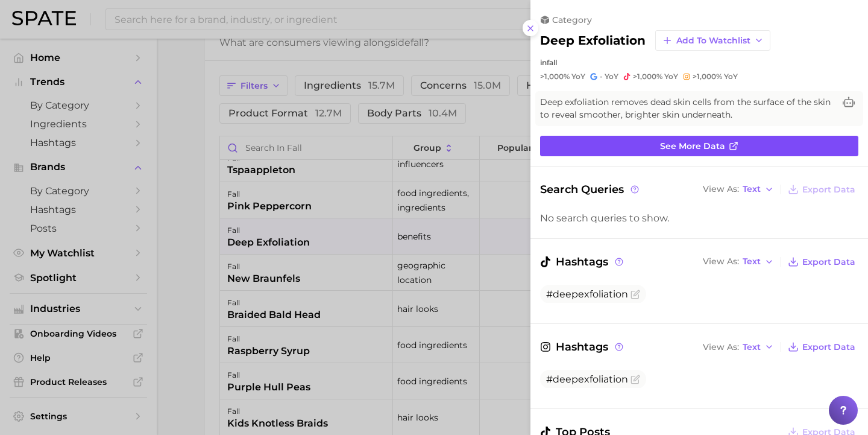
scroll to position [0, 0]
click at [682, 142] on span "See more data" at bounding box center [692, 146] width 65 height 10
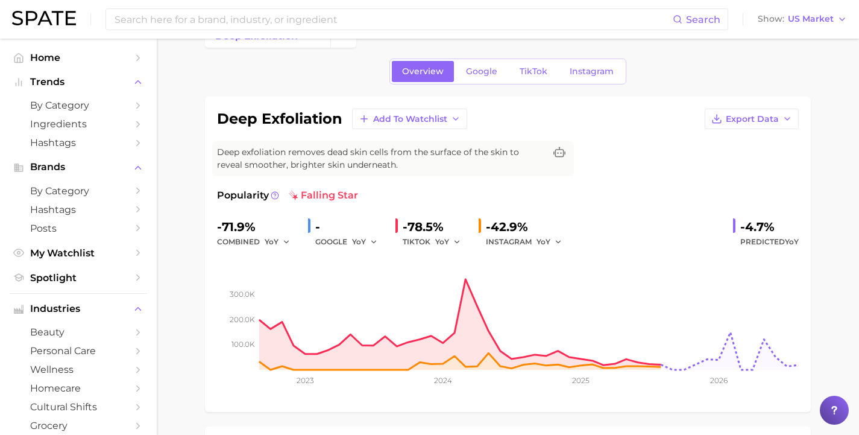
scroll to position [40, 0]
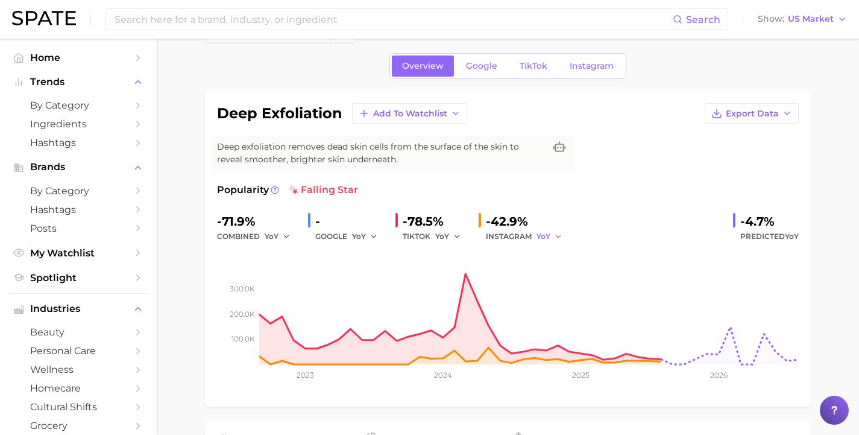
click at [554, 239] on icon "button" at bounding box center [558, 236] width 8 height 8
click at [550, 295] on span "MoM" at bounding box center [553, 299] width 21 height 10
click at [444, 236] on button "YoY" at bounding box center [448, 236] width 26 height 14
click at [451, 297] on span "MoM" at bounding box center [451, 299] width 21 height 10
click at [341, 235] on div "GOOGLE YoY" at bounding box center [350, 236] width 71 height 14
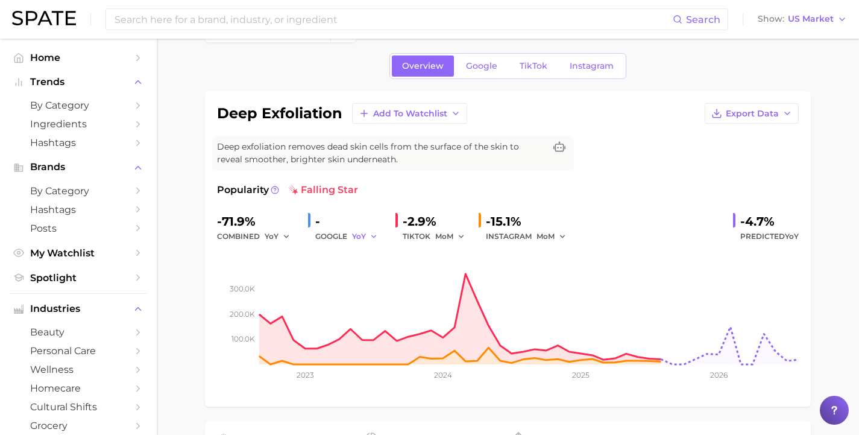
click at [359, 235] on span "YoY" at bounding box center [359, 236] width 14 height 10
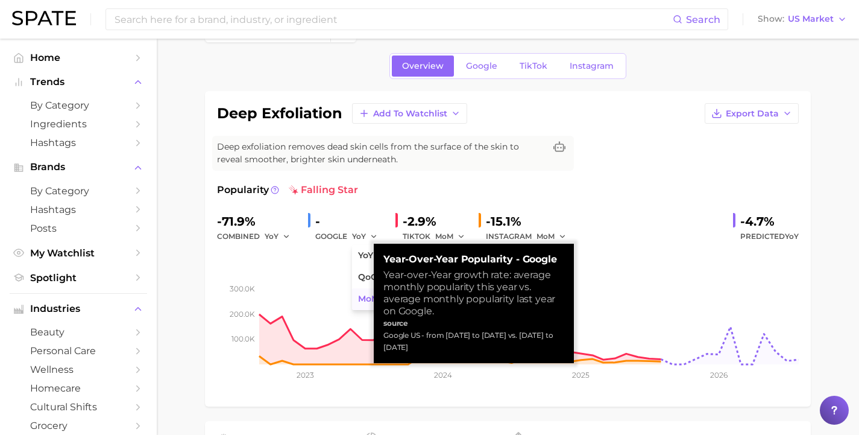
click at [361, 298] on span "MoM" at bounding box center [368, 299] width 21 height 10
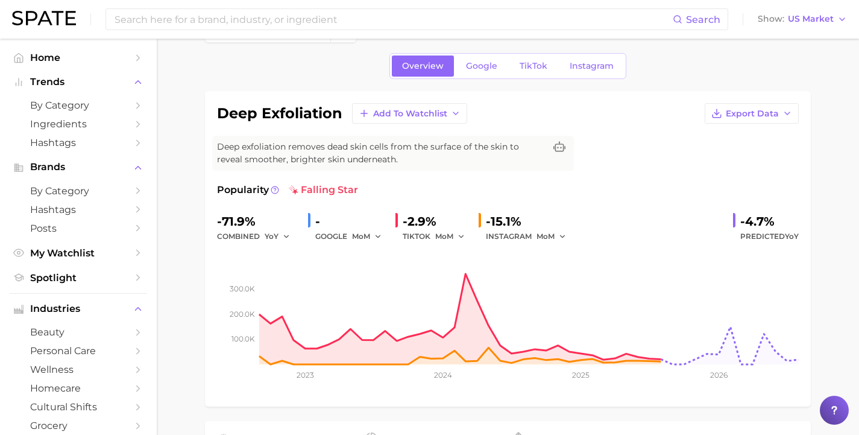
click at [288, 234] on div "YoY" at bounding box center [282, 236] width 34 height 14
click at [274, 234] on span "YoY" at bounding box center [272, 236] width 14 height 10
click at [282, 300] on span "MoM" at bounding box center [281, 299] width 21 height 10
click at [280, 234] on button "MoM" at bounding box center [280, 236] width 30 height 14
click at [283, 280] on span "QoQ" at bounding box center [281, 277] width 20 height 10
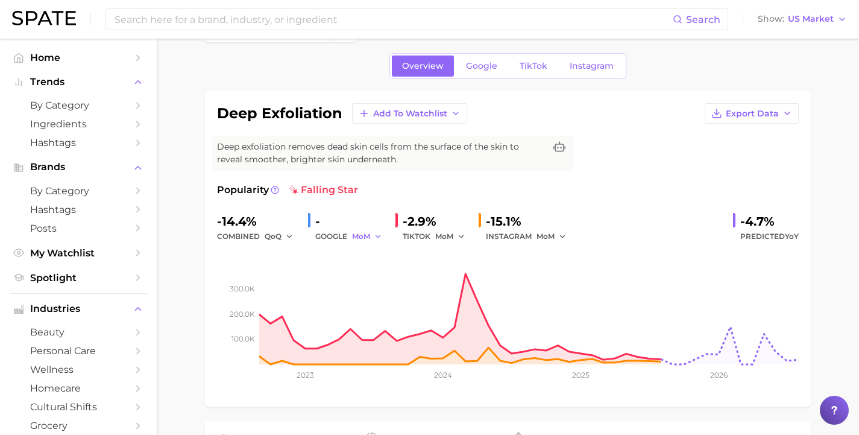
click at [361, 238] on span "MoM" at bounding box center [361, 236] width 18 height 10
click at [365, 277] on span "QoQ" at bounding box center [368, 277] width 20 height 10
click at [446, 231] on span "MoM" at bounding box center [444, 236] width 18 height 10
click at [456, 277] on button "QoQ" at bounding box center [501, 277] width 133 height 22
click at [539, 233] on span "MoM" at bounding box center [546, 236] width 18 height 10
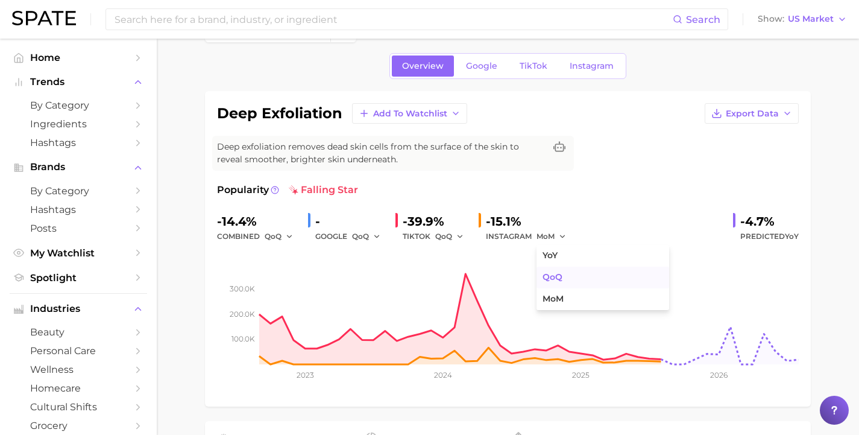
click at [561, 282] on button "QoQ" at bounding box center [603, 277] width 133 height 22
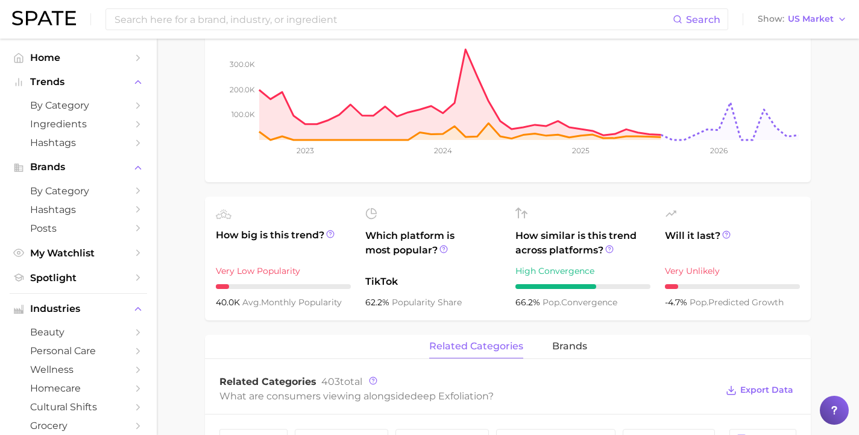
scroll to position [371, 0]
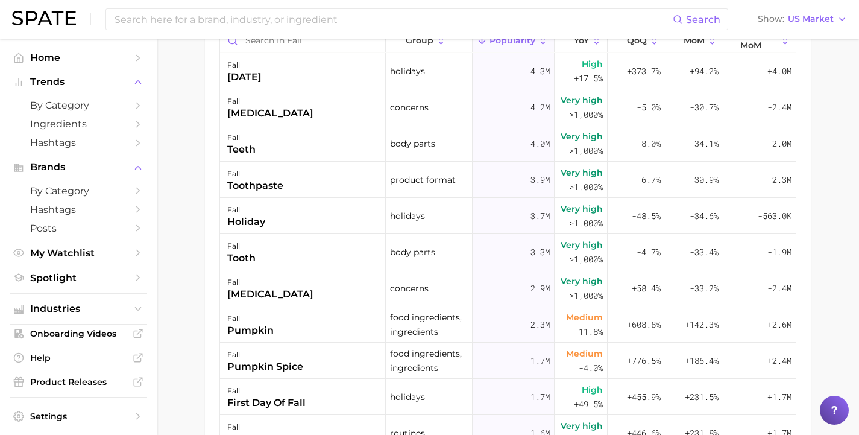
scroll to position [711, 0]
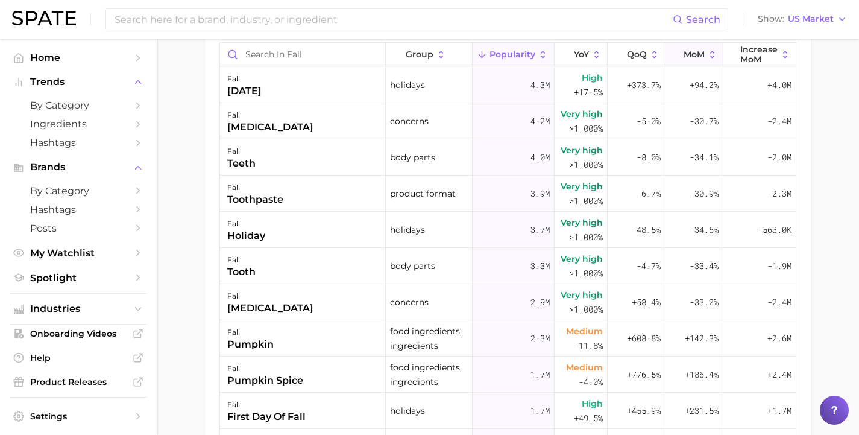
click at [707, 59] on icon at bounding box center [712, 54] width 11 height 11
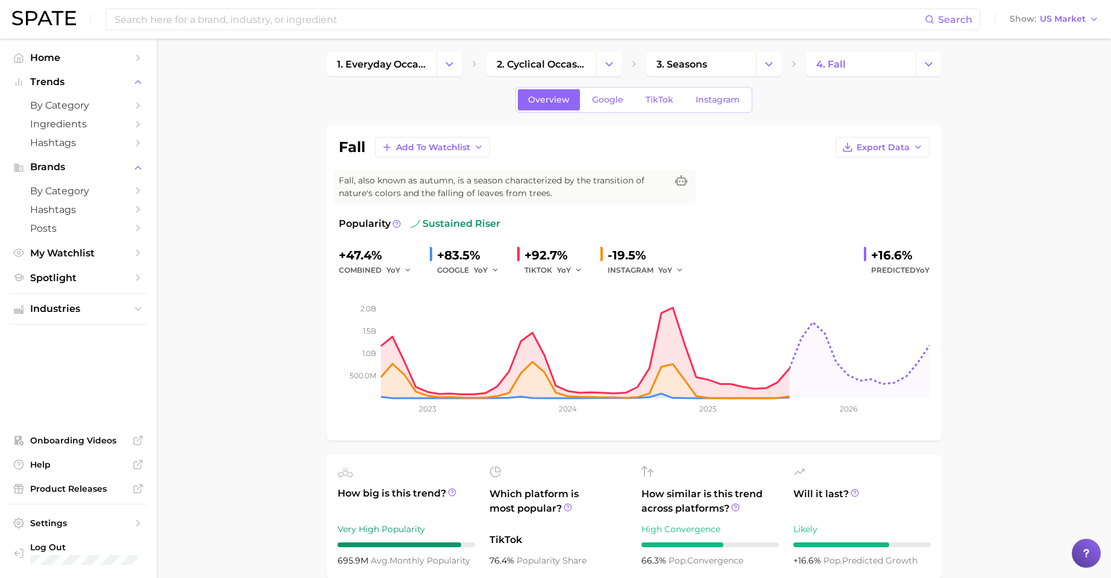
scroll to position [0, 0]
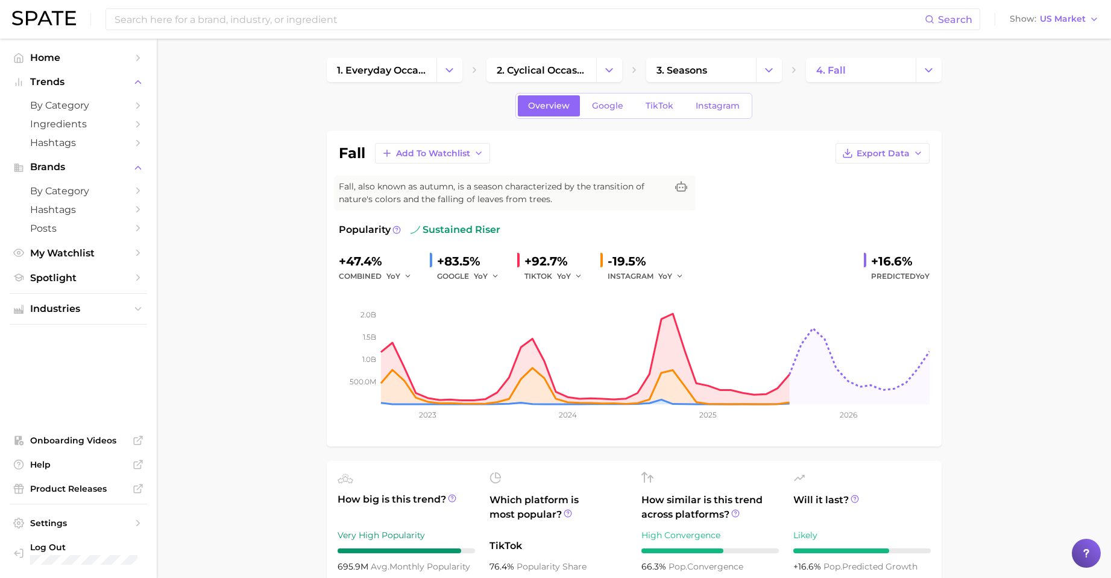
click at [48, 24] on img at bounding box center [44, 18] width 64 height 14
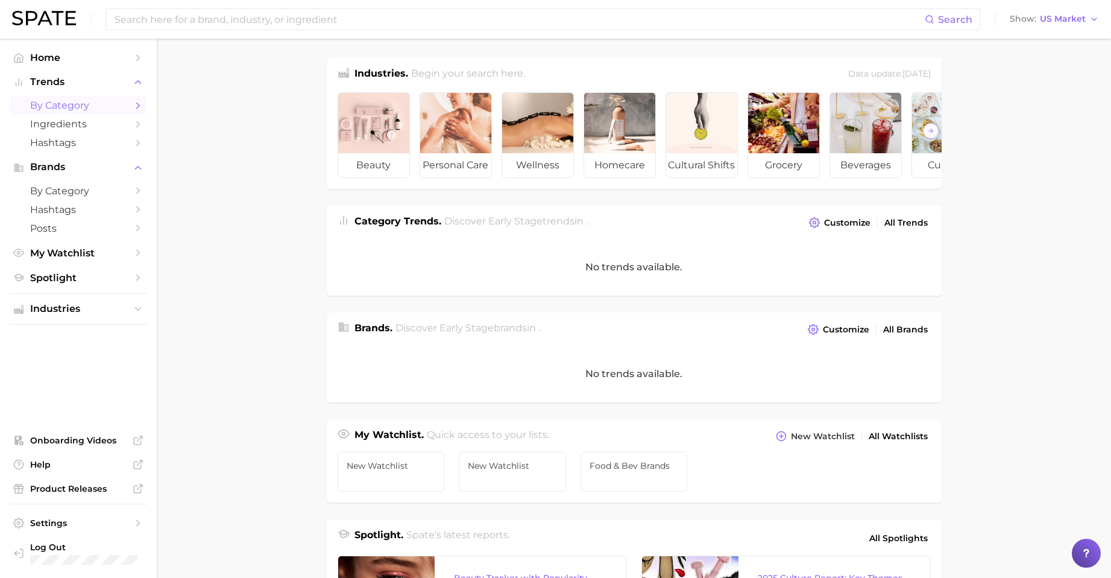
click at [96, 107] on span "by Category" at bounding box center [78, 104] width 96 height 11
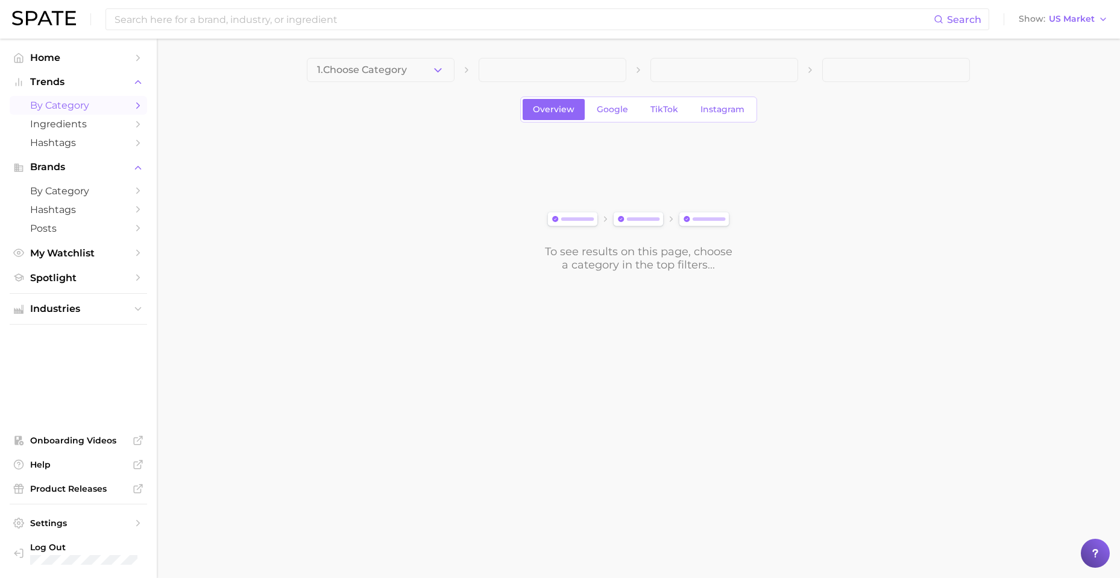
click at [388, 72] on span "1. Choose Category" at bounding box center [362, 70] width 90 height 11
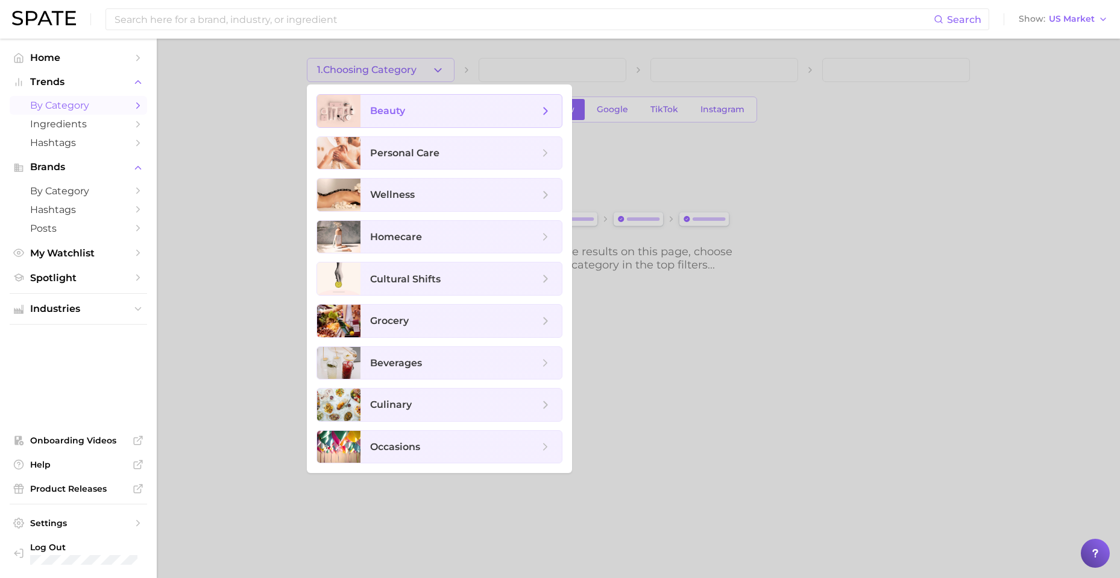
click at [415, 118] on span "beauty" at bounding box center [460, 111] width 201 height 33
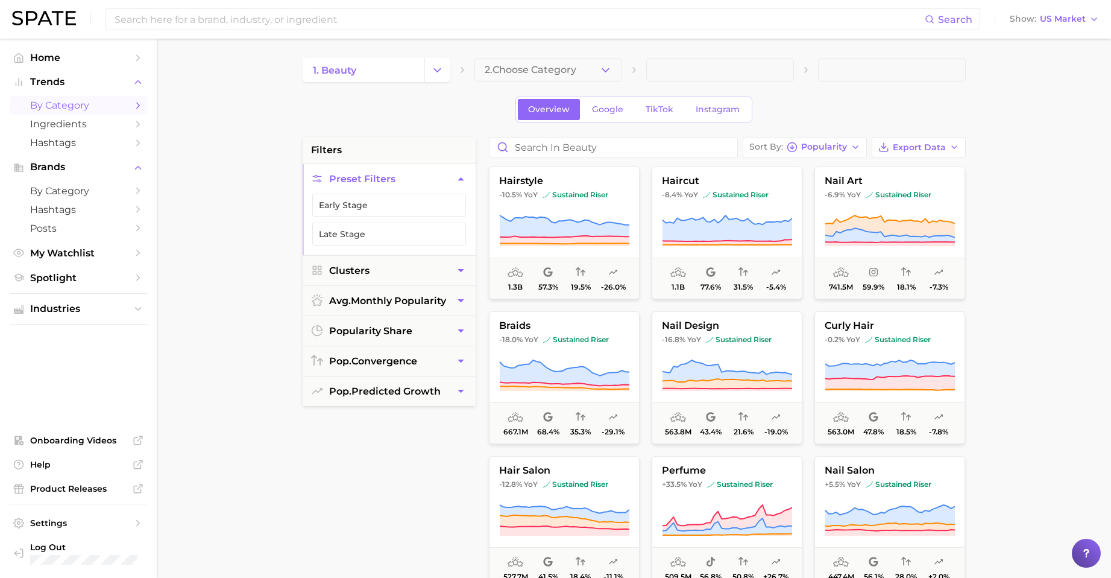
click at [602, 76] on icon "button" at bounding box center [605, 70] width 13 height 13
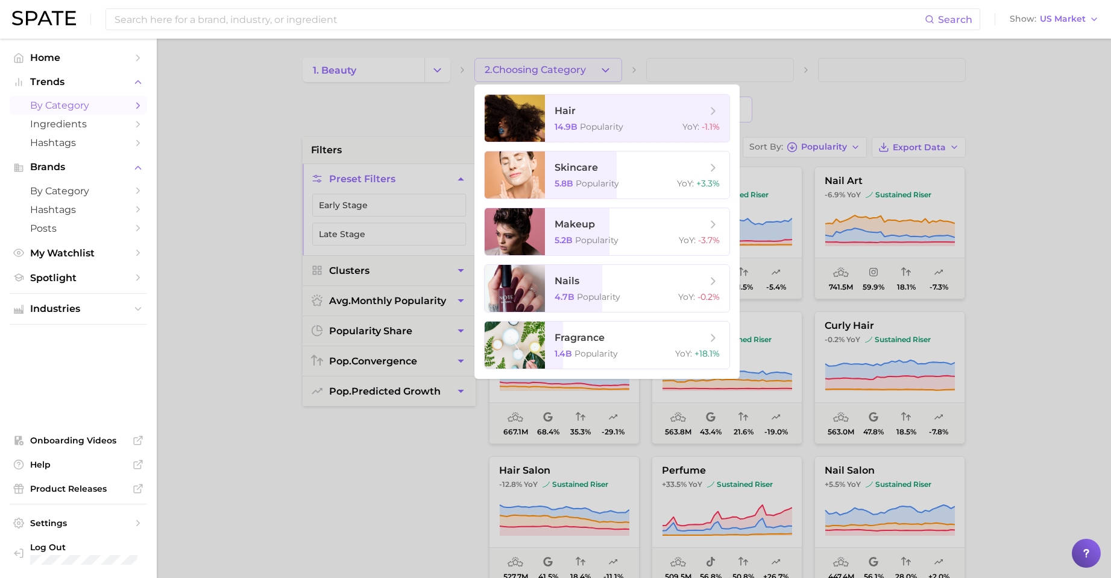
click at [468, 116] on div at bounding box center [555, 289] width 1111 height 578
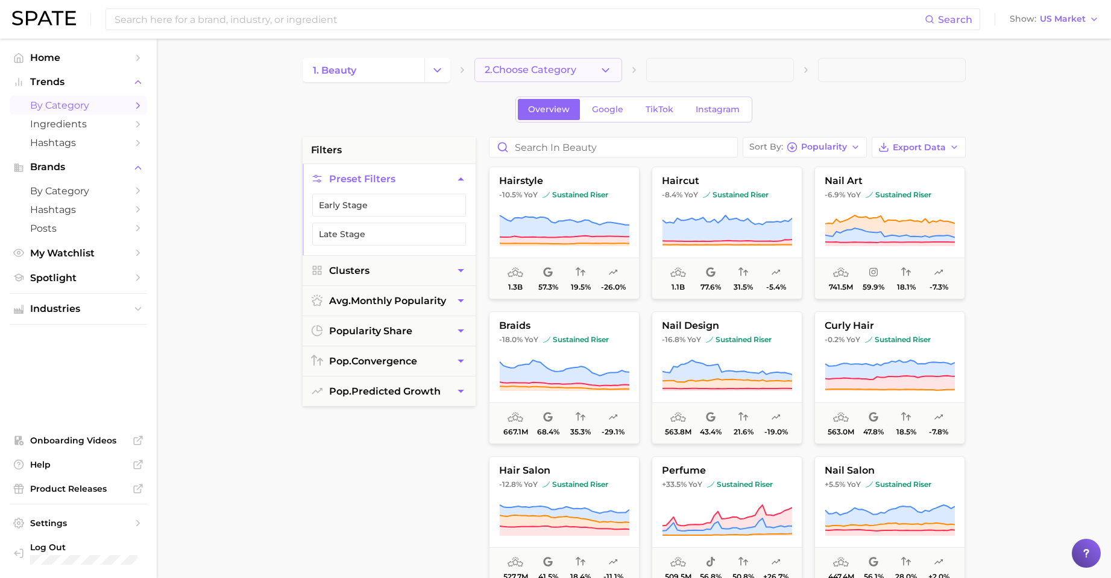
click at [602, 74] on icon "button" at bounding box center [605, 70] width 13 height 13
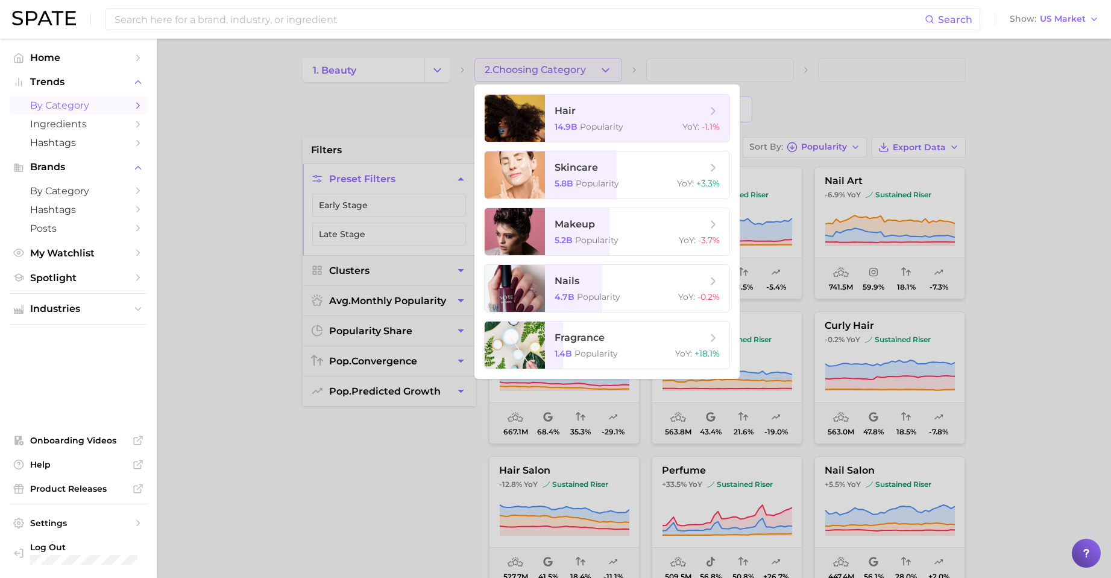
click at [241, 270] on div at bounding box center [555, 289] width 1111 height 578
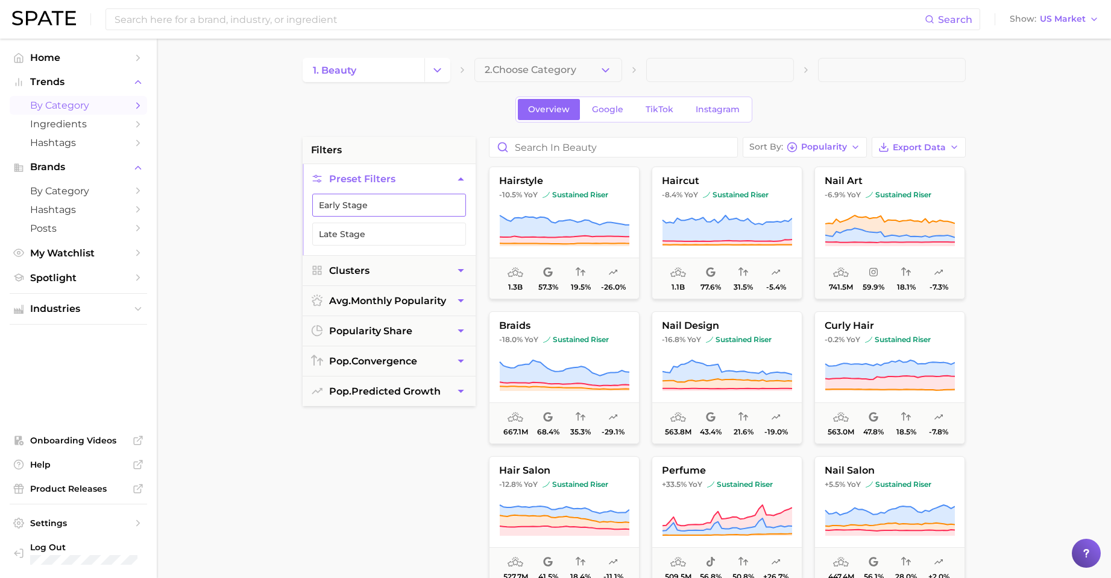
click at [376, 207] on button "Early Stage" at bounding box center [389, 205] width 154 height 23
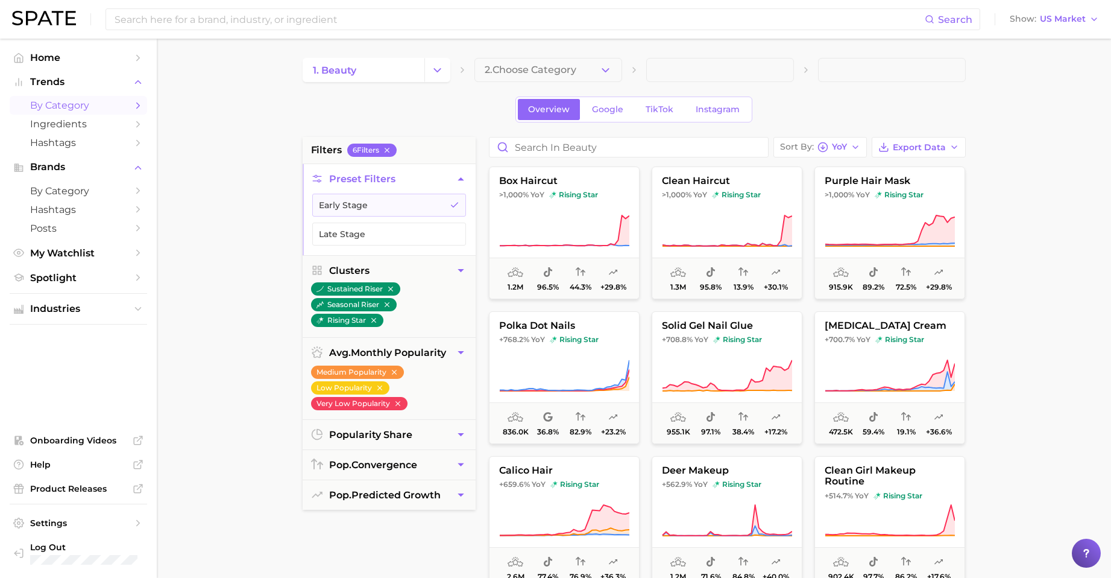
click at [482, 165] on div "filters 6 Filter s Preset Filters Early Stage Late Stage Clusters sustained ris…" at bounding box center [637, 515] width 669 height 756
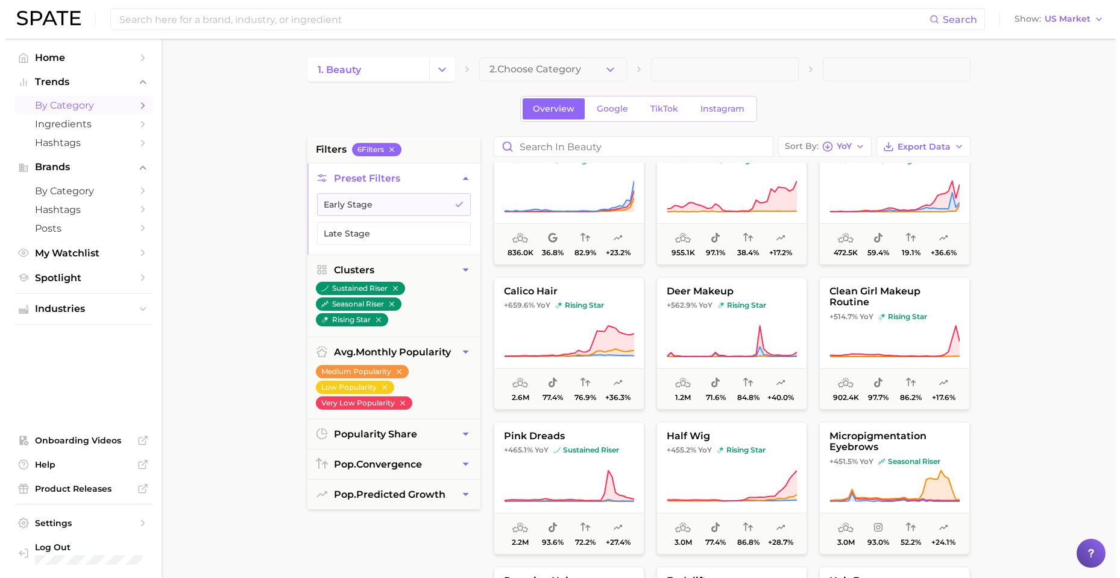
scroll to position [189, 0]
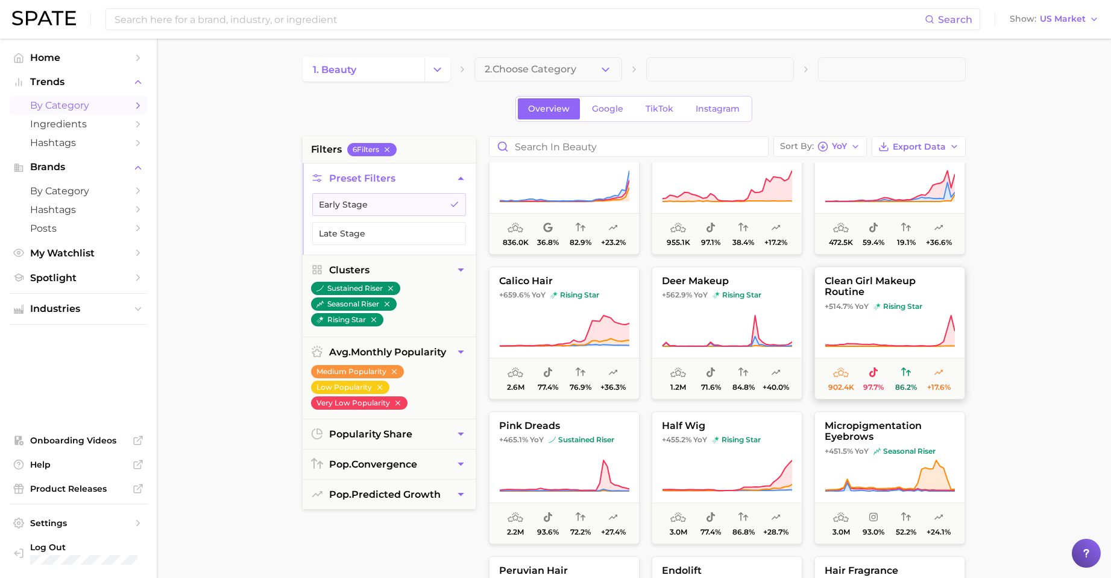
click at [858, 281] on span "clean girl makeup routine" at bounding box center [890, 286] width 150 height 22
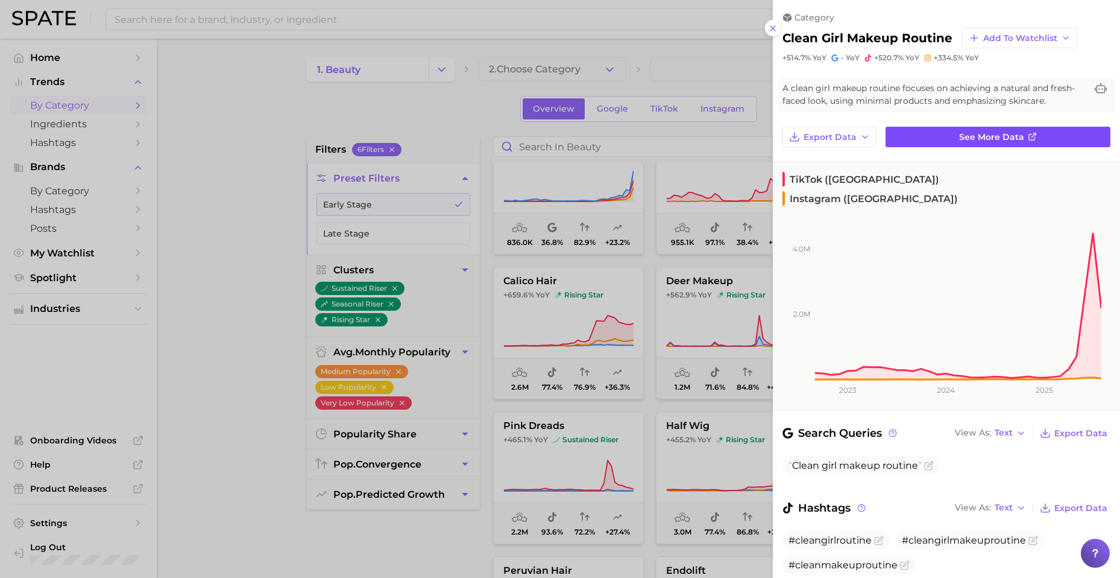
click at [858, 135] on link "See more data" at bounding box center [998, 137] width 225 height 20
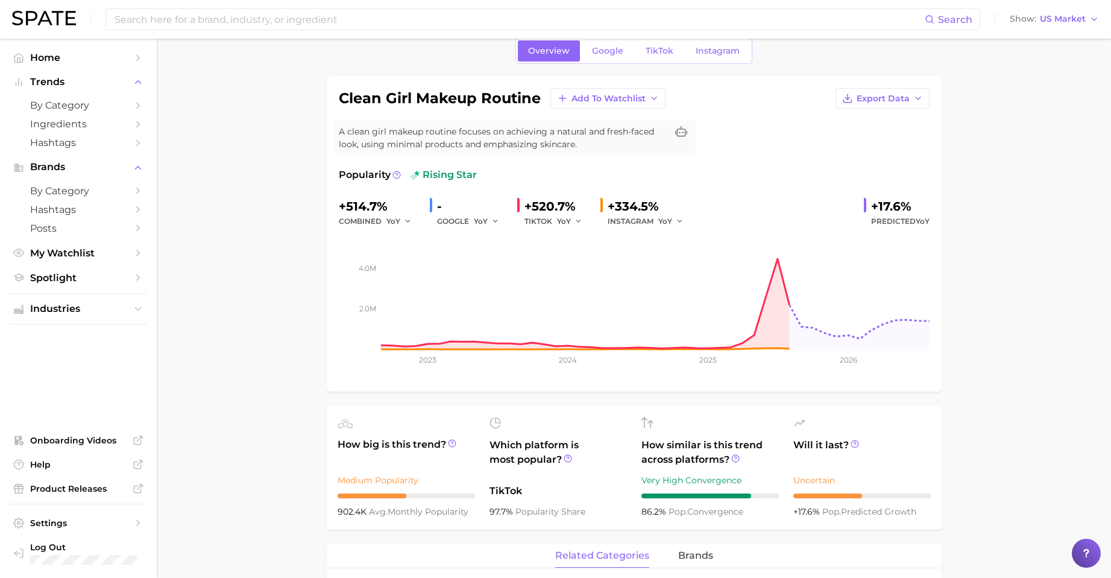
scroll to position [55, 0]
click at [668, 49] on span "TikTok" at bounding box center [660, 50] width 28 height 10
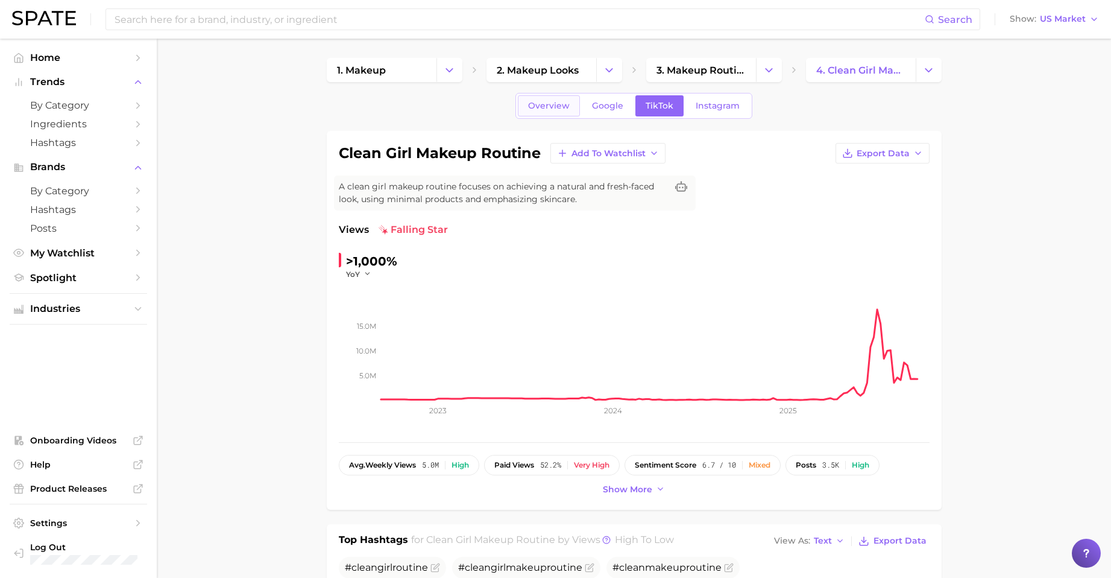
click at [555, 102] on span "Overview" at bounding box center [549, 106] width 42 height 10
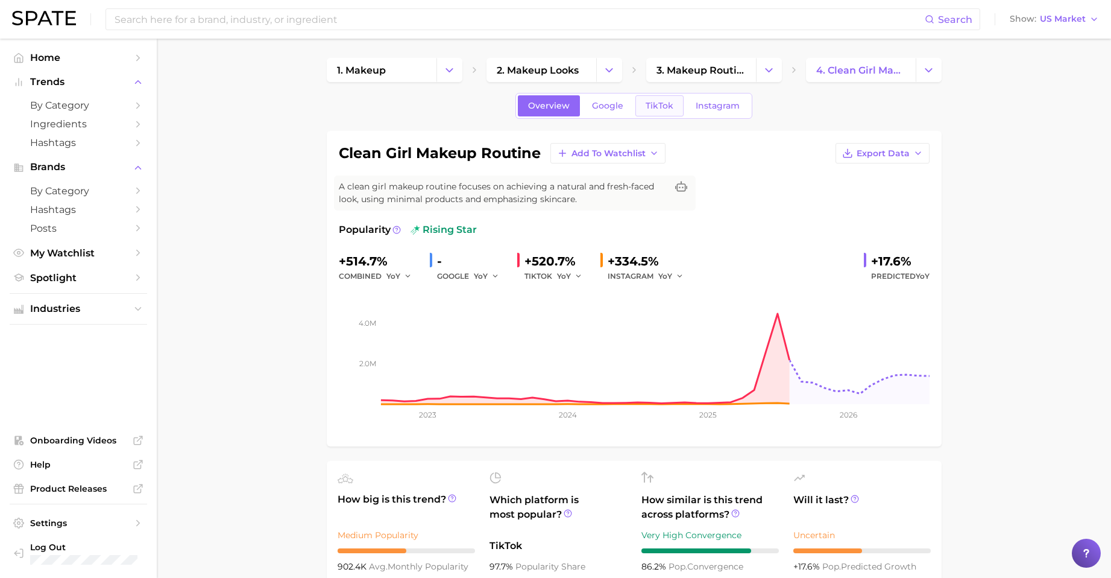
click at [663, 115] on link "TikTok" at bounding box center [659, 105] width 48 height 21
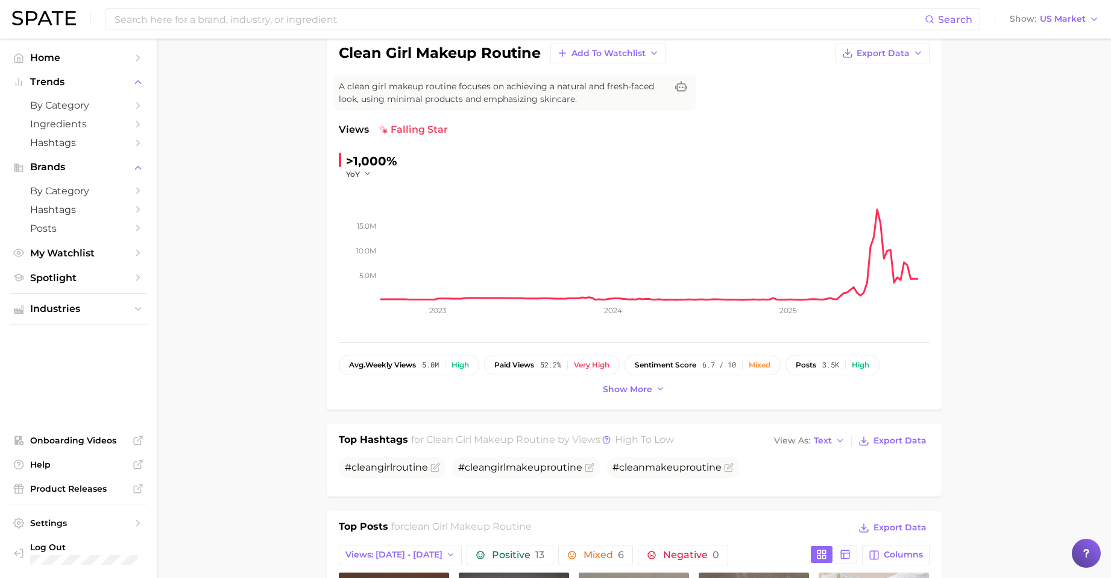
scroll to position [98, 0]
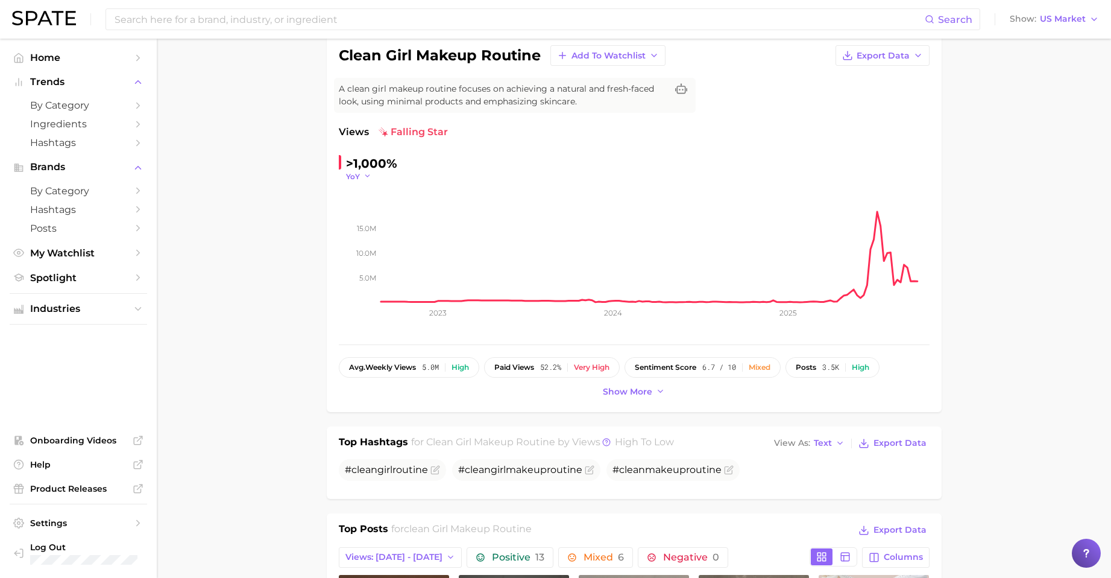
click at [365, 175] on icon "button" at bounding box center [368, 176] width 8 height 8
click at [365, 253] on span "WoW" at bounding box center [364, 258] width 24 height 10
click at [362, 177] on span "WoW" at bounding box center [356, 176] width 21 height 10
click at [361, 233] on span "MoM" at bounding box center [362, 236] width 21 height 10
click at [361, 173] on span "MoM" at bounding box center [355, 176] width 18 height 10
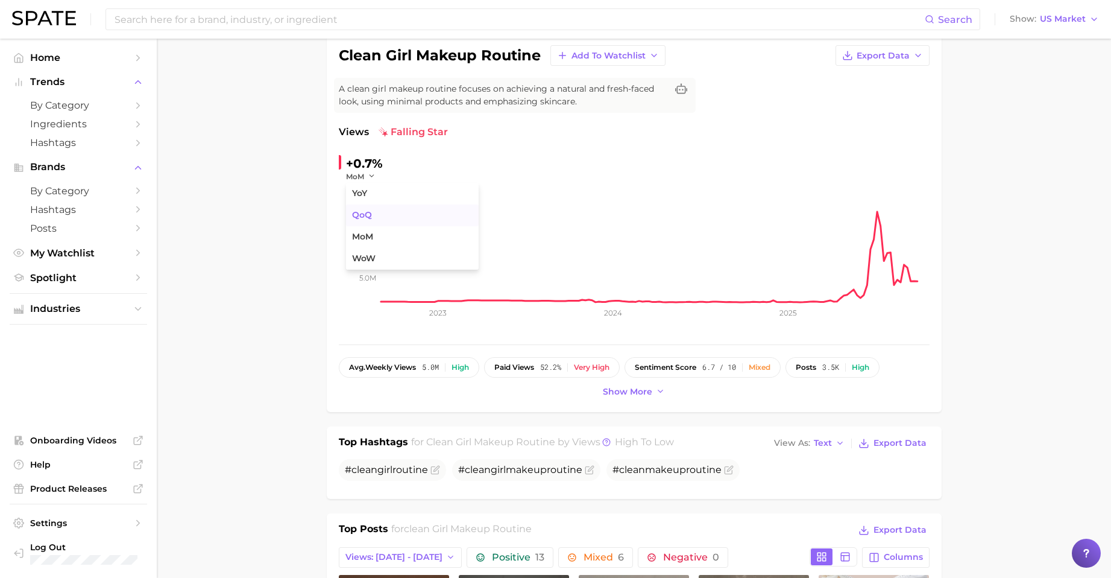
click at [361, 218] on span "QoQ" at bounding box center [362, 215] width 20 height 10
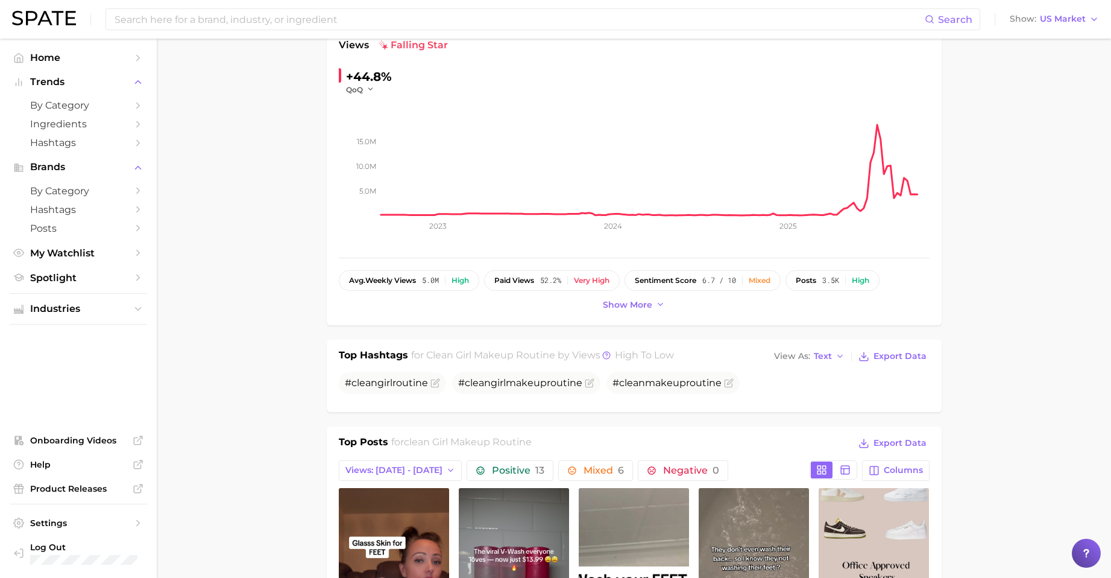
scroll to position [0, 0]
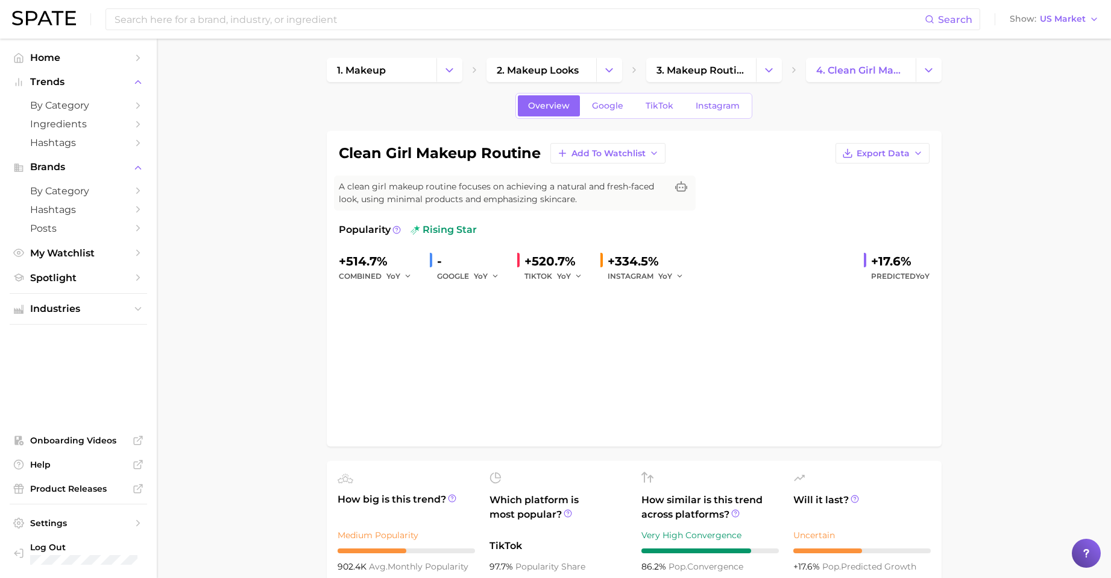
scroll to position [55, 0]
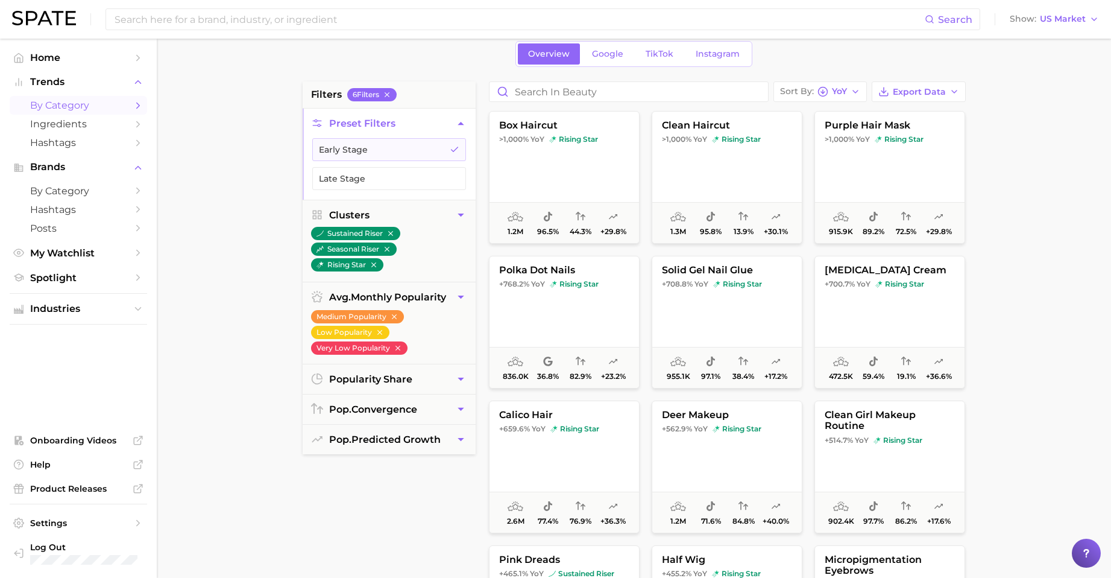
scroll to position [1, 0]
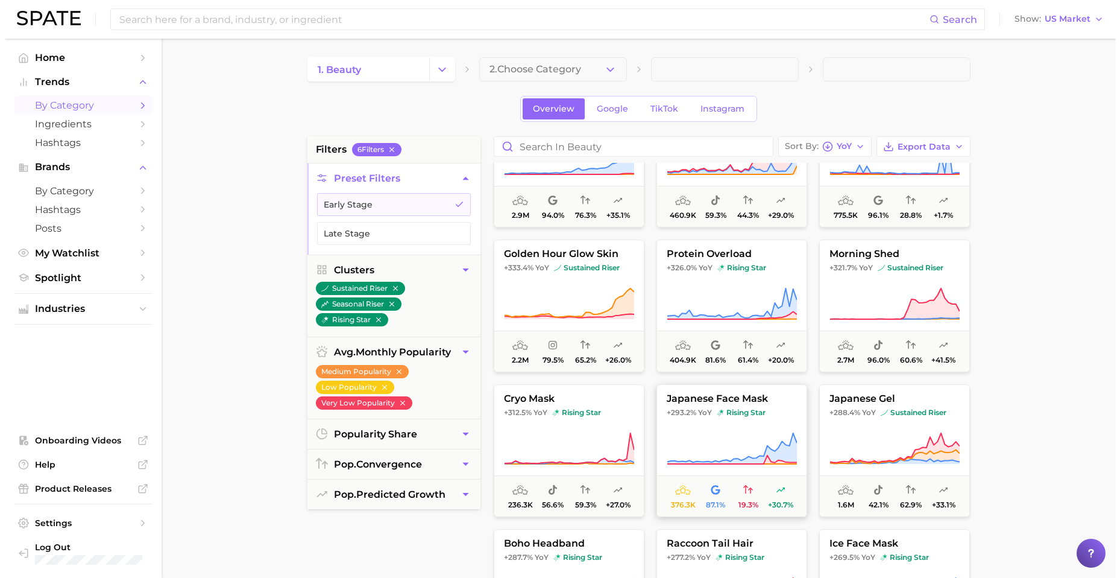
scroll to position [708, 0]
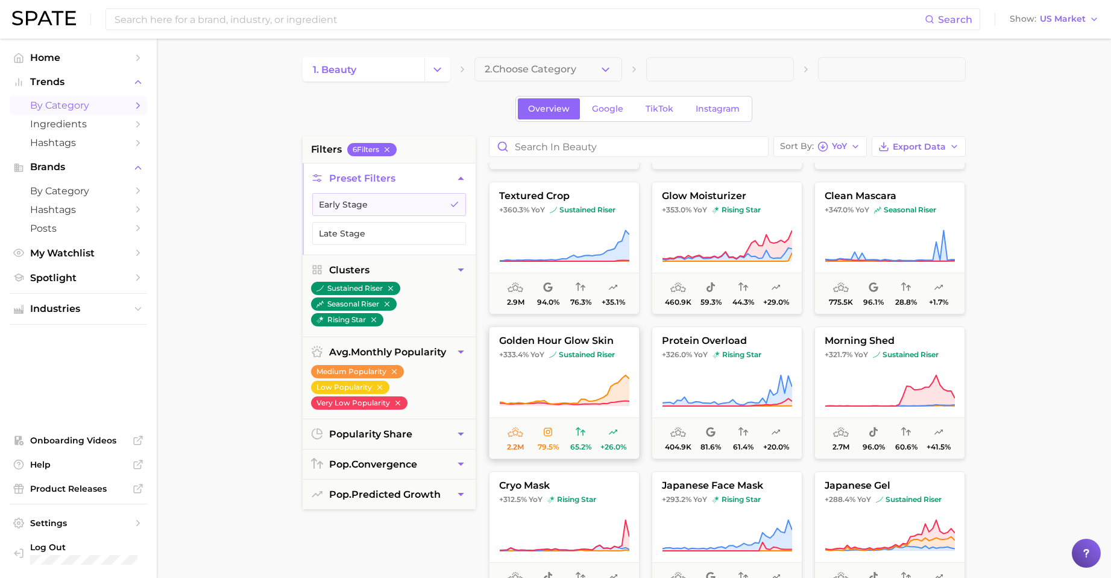
click at [537, 338] on span "golden hour glow skin" at bounding box center [564, 340] width 150 height 11
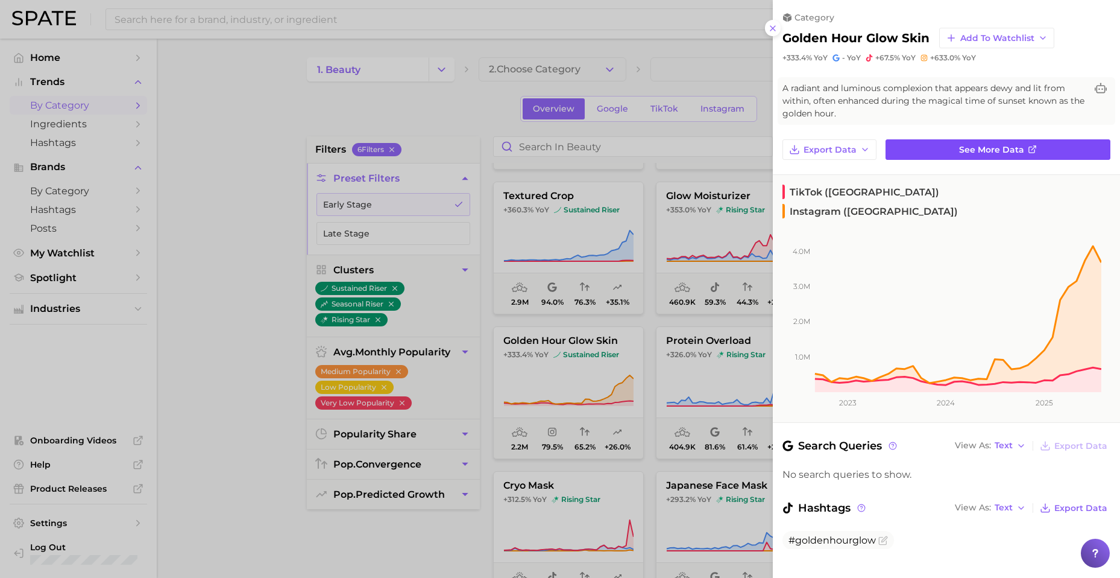
click at [858, 145] on span "See more data" at bounding box center [991, 150] width 65 height 10
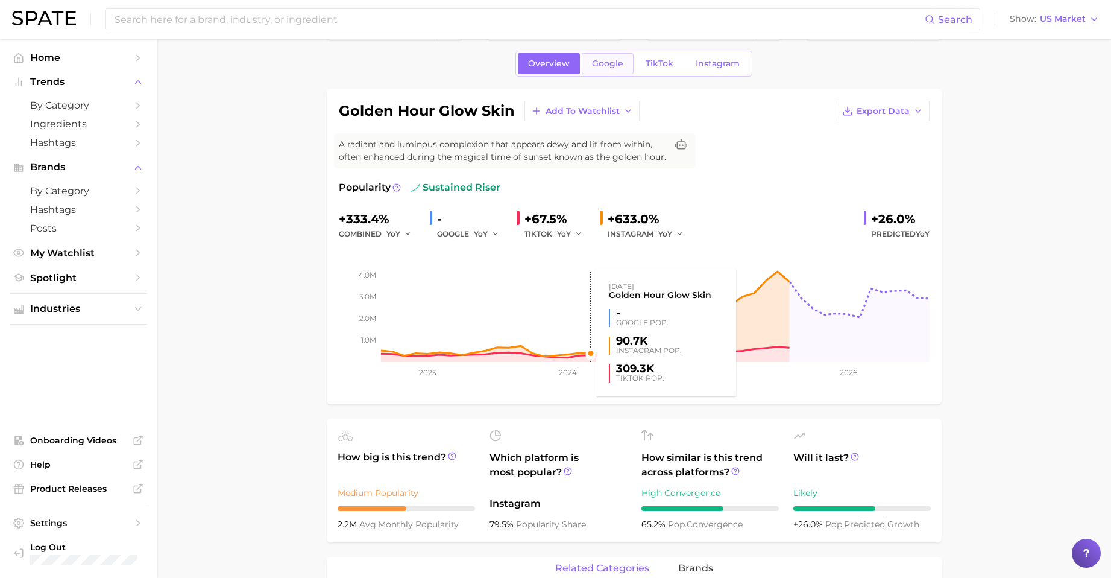
scroll to position [42, 0]
click at [669, 54] on link "TikTok" at bounding box center [659, 63] width 48 height 21
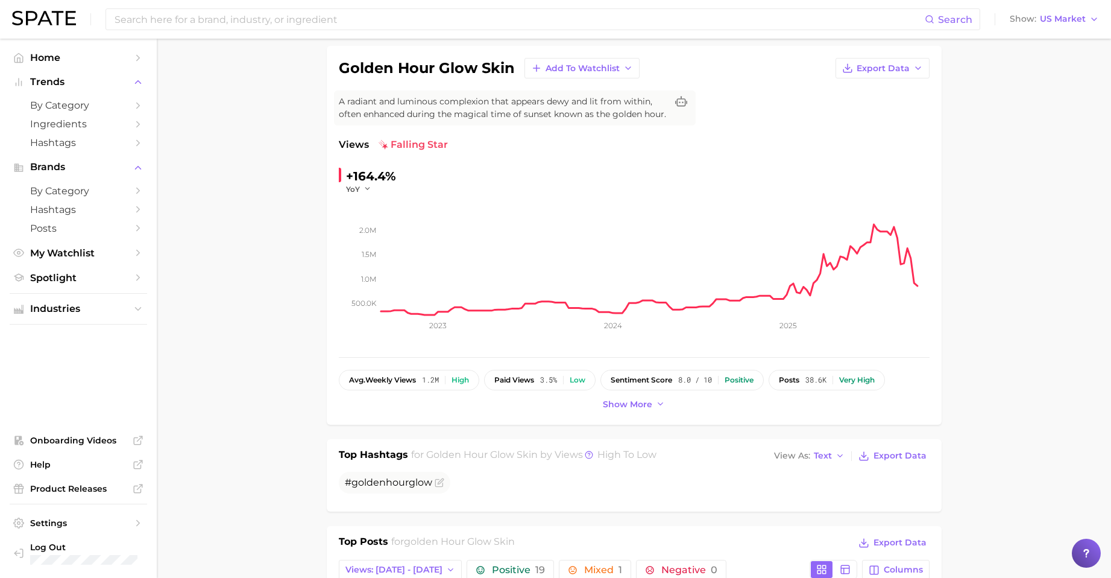
scroll to position [78, 0]
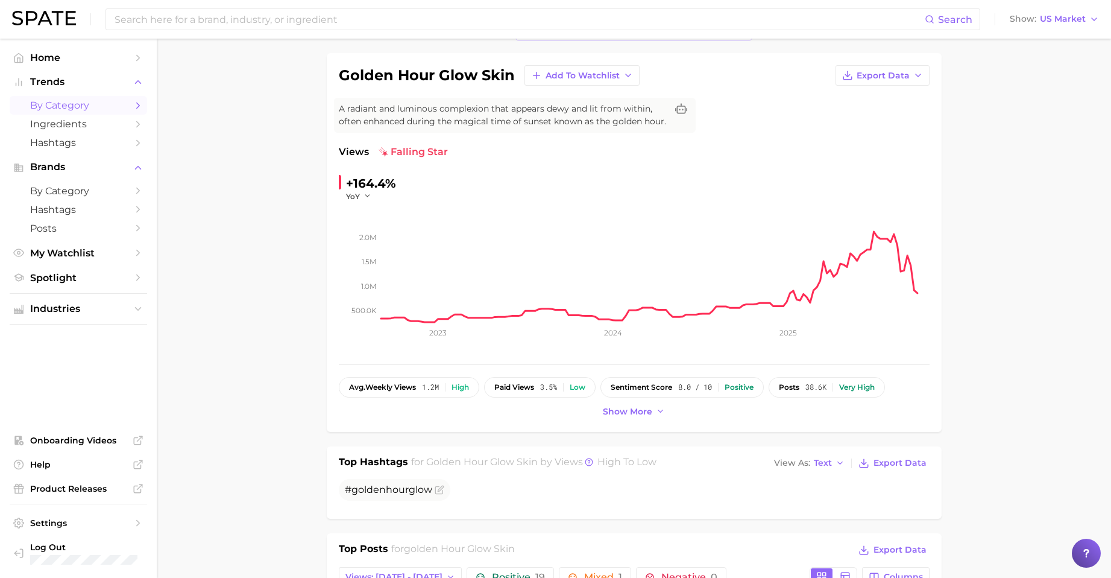
click at [125, 105] on span "by Category" at bounding box center [78, 104] width 96 height 11
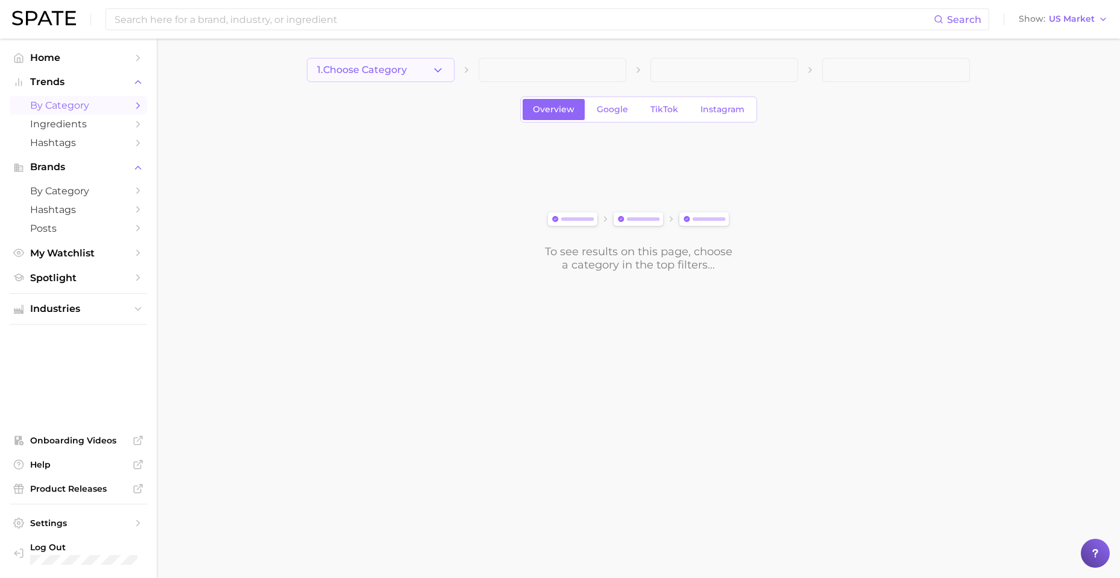
click at [432, 63] on button "1. Choose Category" at bounding box center [381, 70] width 148 height 24
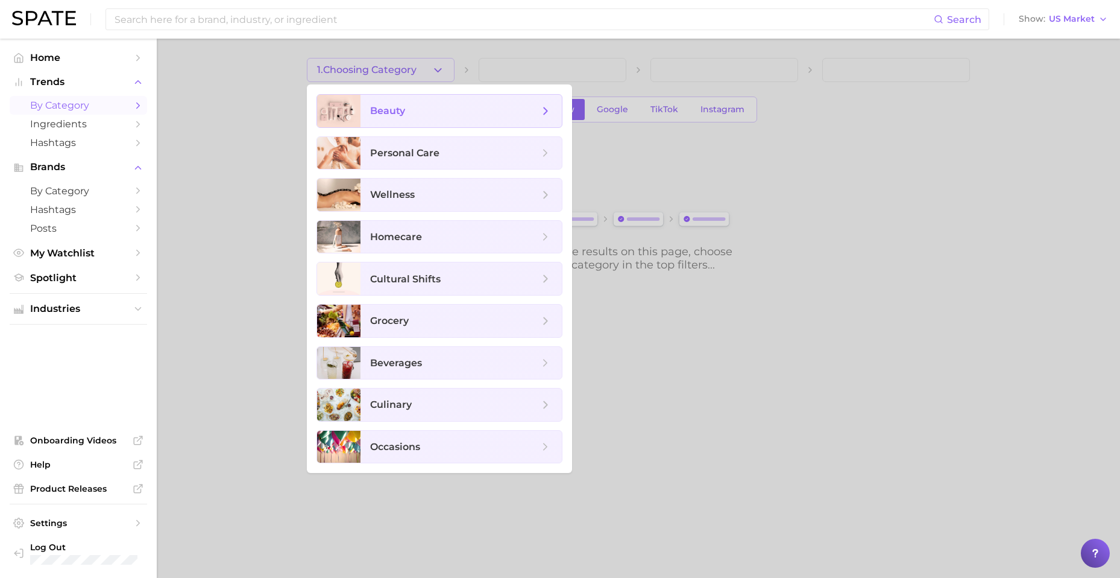
click at [417, 111] on span "beauty" at bounding box center [454, 110] width 169 height 13
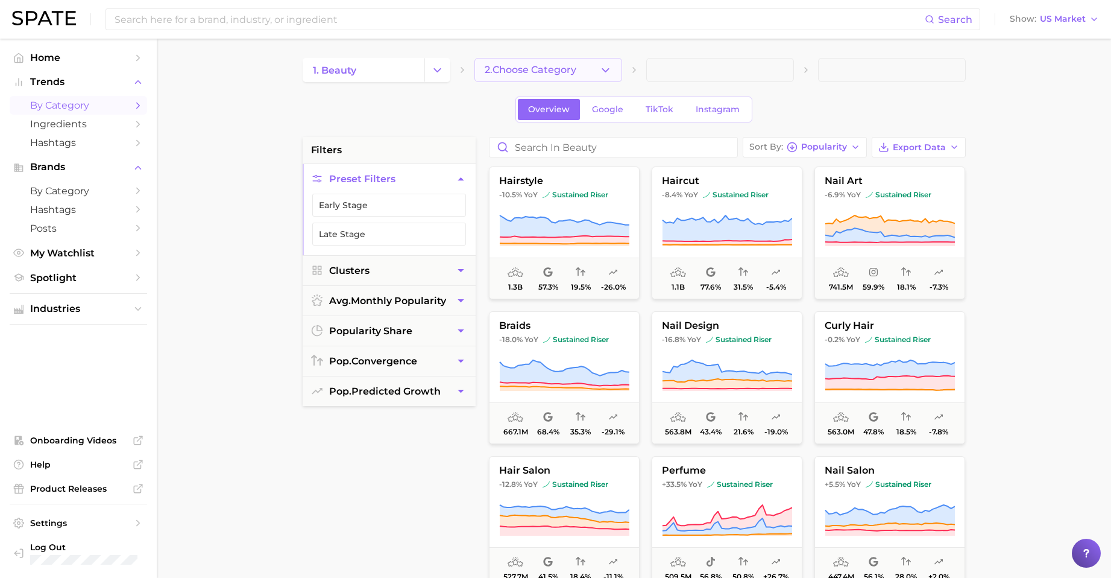
click at [548, 70] on span "2. Choose Category" at bounding box center [531, 70] width 92 height 11
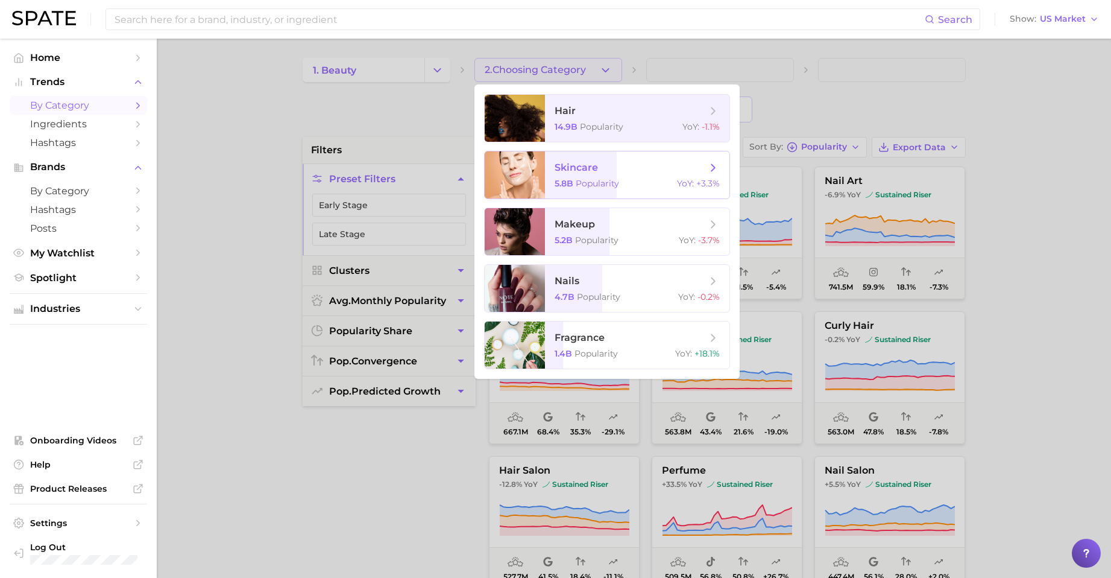
click at [611, 168] on span "skincare" at bounding box center [631, 167] width 152 height 13
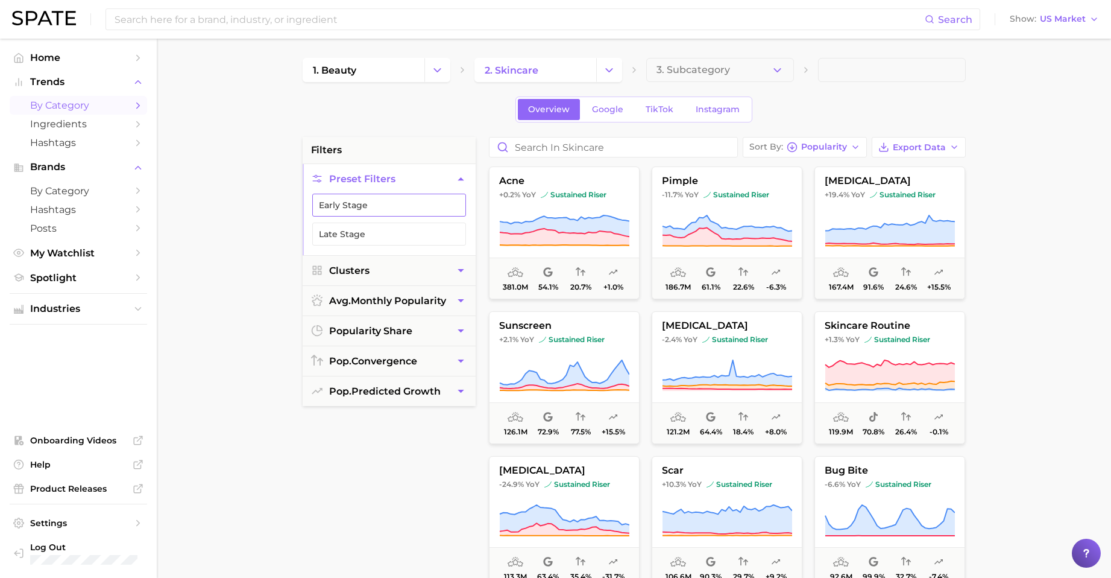
click at [398, 207] on button "Early Stage" at bounding box center [389, 205] width 154 height 23
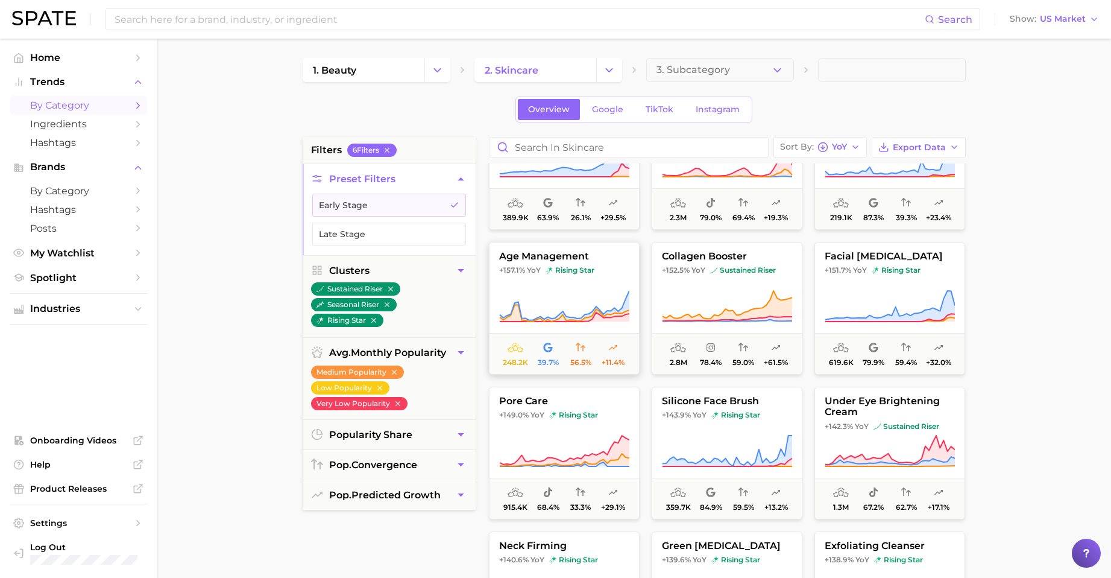
scroll to position [648, 0]
click at [694, 259] on span "collagen booster" at bounding box center [727, 256] width 150 height 11
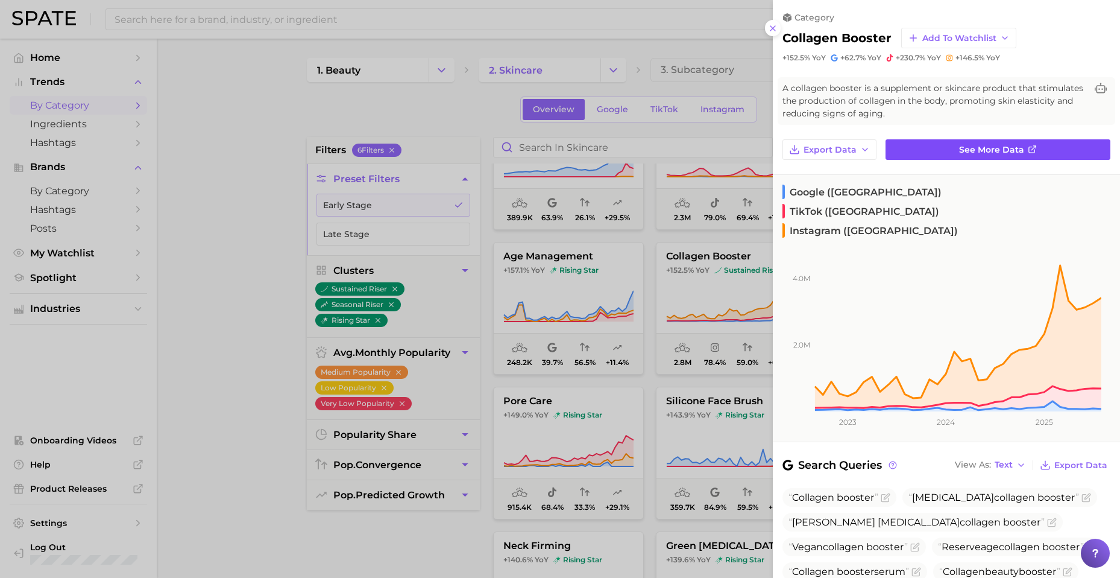
click at [858, 148] on link "See more data" at bounding box center [998, 149] width 225 height 20
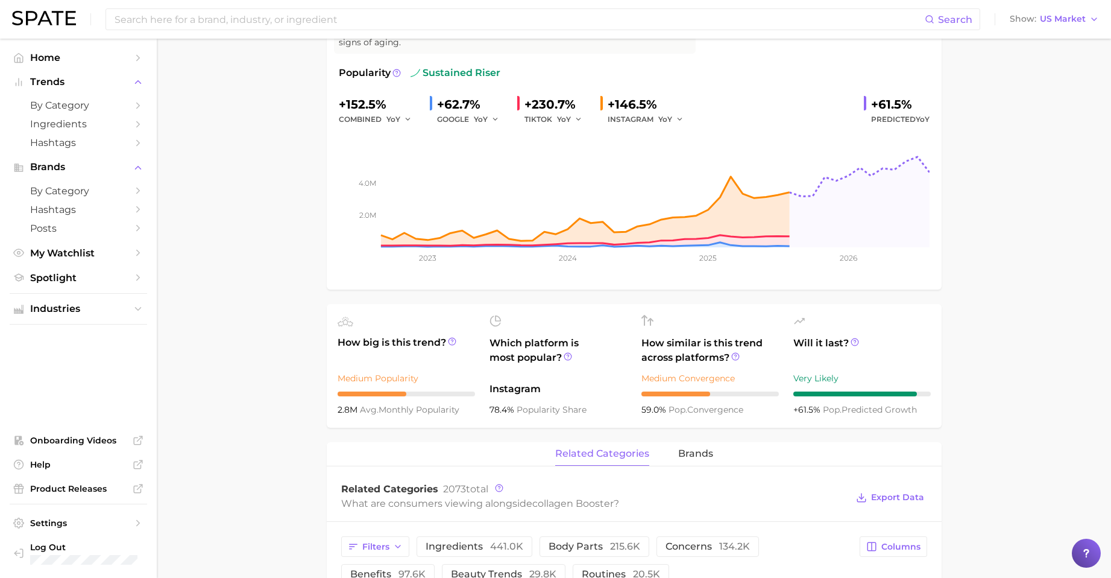
scroll to position [37, 0]
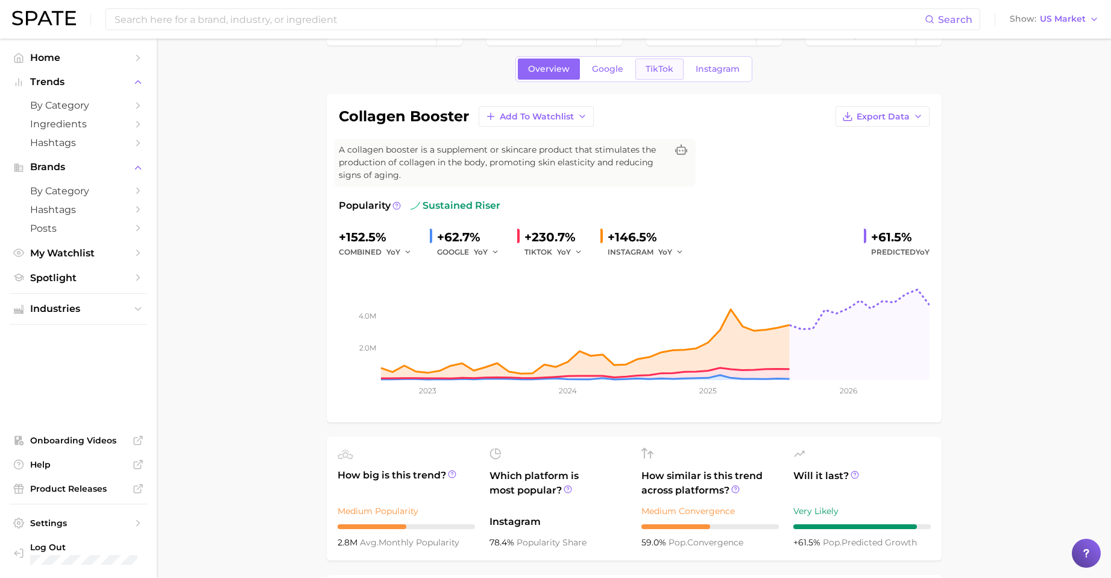
click at [669, 75] on link "TikTok" at bounding box center [659, 68] width 48 height 21
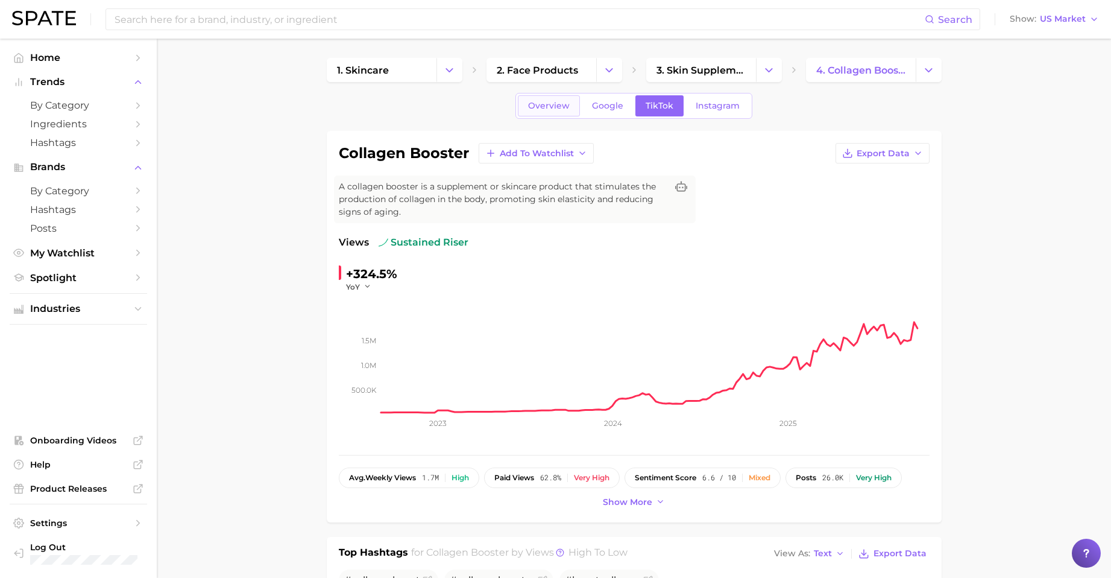
click at [556, 110] on span "Overview" at bounding box center [549, 106] width 42 height 10
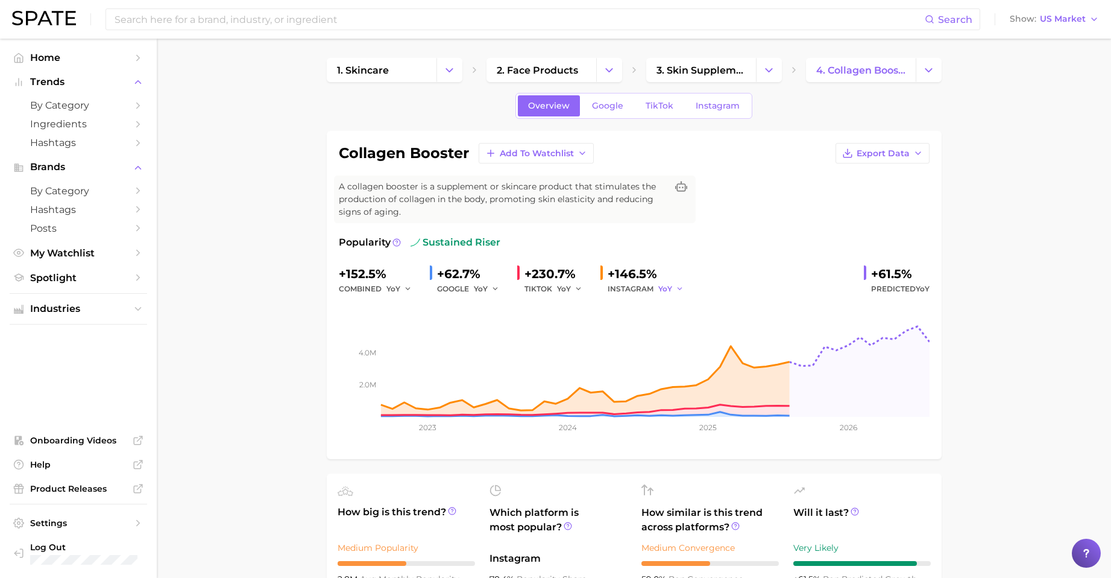
click at [676, 285] on icon "button" at bounding box center [680, 289] width 8 height 8
click at [673, 346] on span "MoM" at bounding box center [674, 351] width 21 height 10
click at [565, 283] on span "YoY" at bounding box center [564, 288] width 14 height 10
click at [568, 341] on button "MoM" at bounding box center [623, 352] width 133 height 22
click at [485, 282] on button "YoY" at bounding box center [487, 289] width 26 height 14
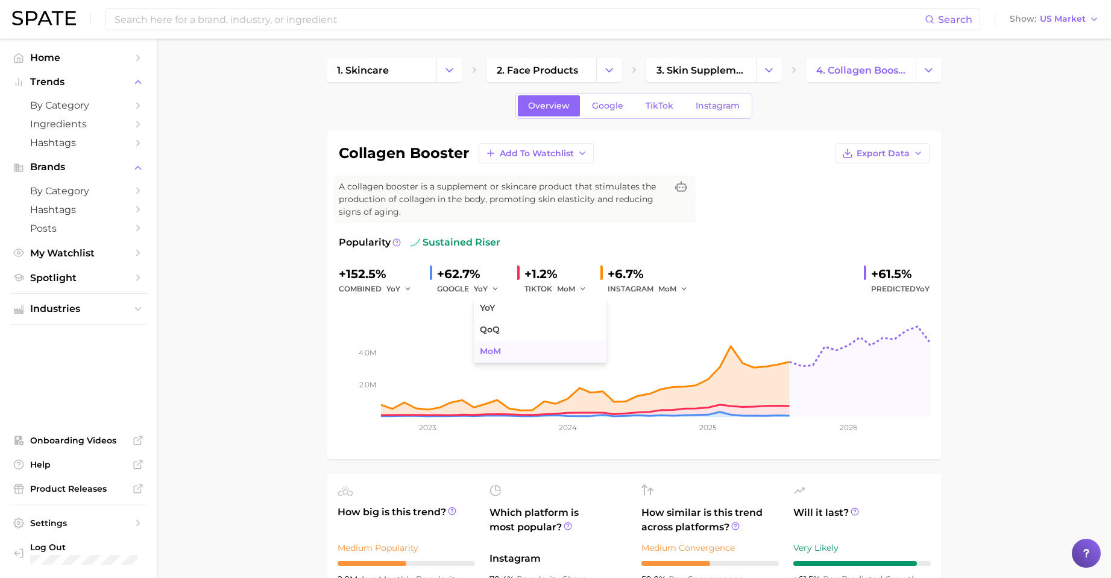
click at [489, 346] on span "MoM" at bounding box center [490, 351] width 21 height 10
click at [496, 285] on icon "button" at bounding box center [500, 289] width 8 height 8
click at [499, 319] on button "QoQ" at bounding box center [540, 330] width 133 height 22
click at [579, 285] on icon "button" at bounding box center [583, 289] width 8 height 8
click at [579, 319] on button "QoQ" at bounding box center [623, 330] width 133 height 22
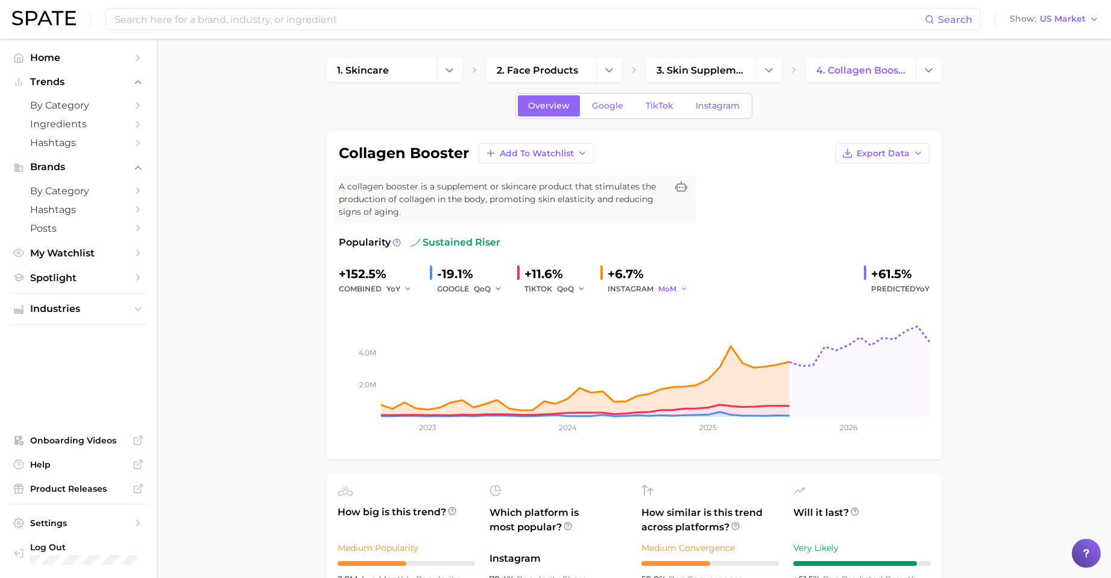
click at [682, 288] on polyline "button" at bounding box center [684, 289] width 4 height 2
click at [674, 324] on span "QoQ" at bounding box center [674, 329] width 20 height 10
click at [679, 285] on icon "button" at bounding box center [683, 289] width 8 height 8
click at [669, 297] on button "YoY" at bounding box center [724, 308] width 133 height 22
click at [557, 283] on span "QoQ" at bounding box center [565, 288] width 17 height 10
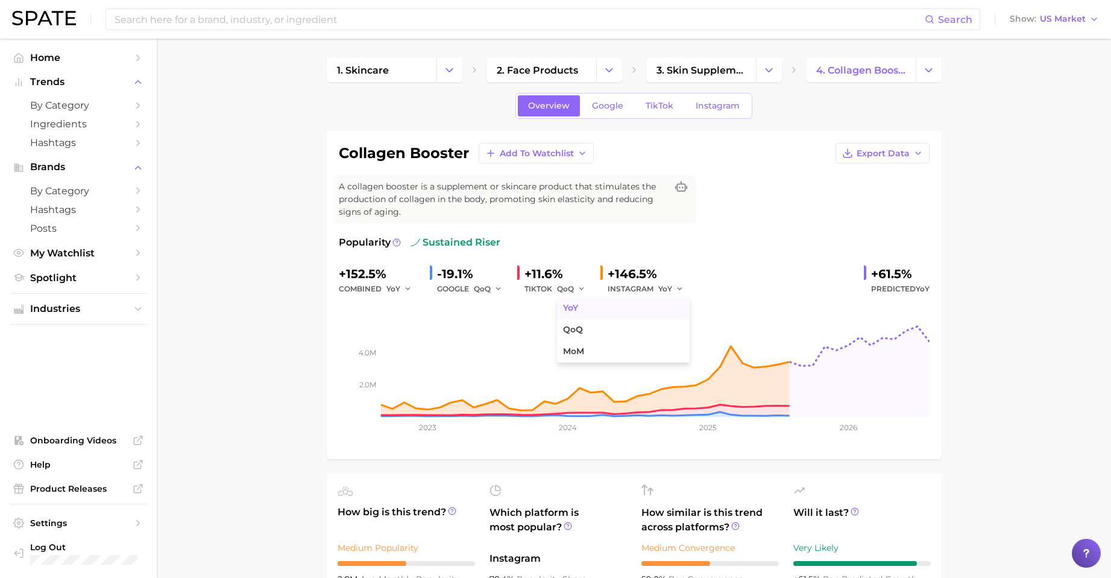
click at [565, 303] on span "YoY" at bounding box center [570, 308] width 15 height 10
click at [467, 282] on div "GOOGLE QoQ" at bounding box center [472, 289] width 71 height 14
click at [486, 282] on button "QoQ" at bounding box center [488, 289] width 29 height 14
click at [486, 303] on span "YoY" at bounding box center [487, 308] width 15 height 10
click at [674, 105] on link "TikTok" at bounding box center [659, 105] width 48 height 21
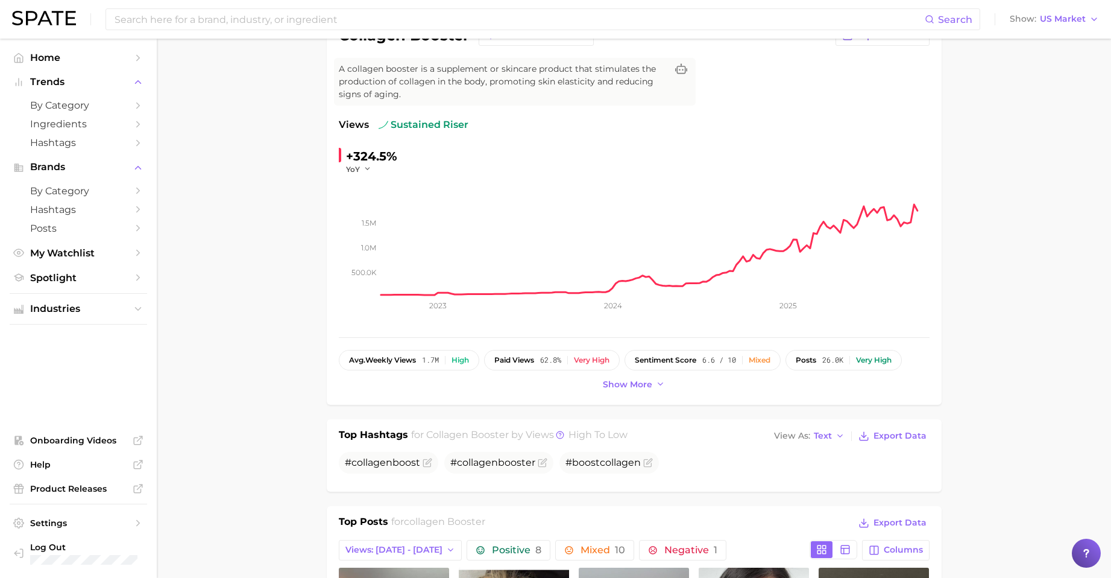
scroll to position [55, 0]
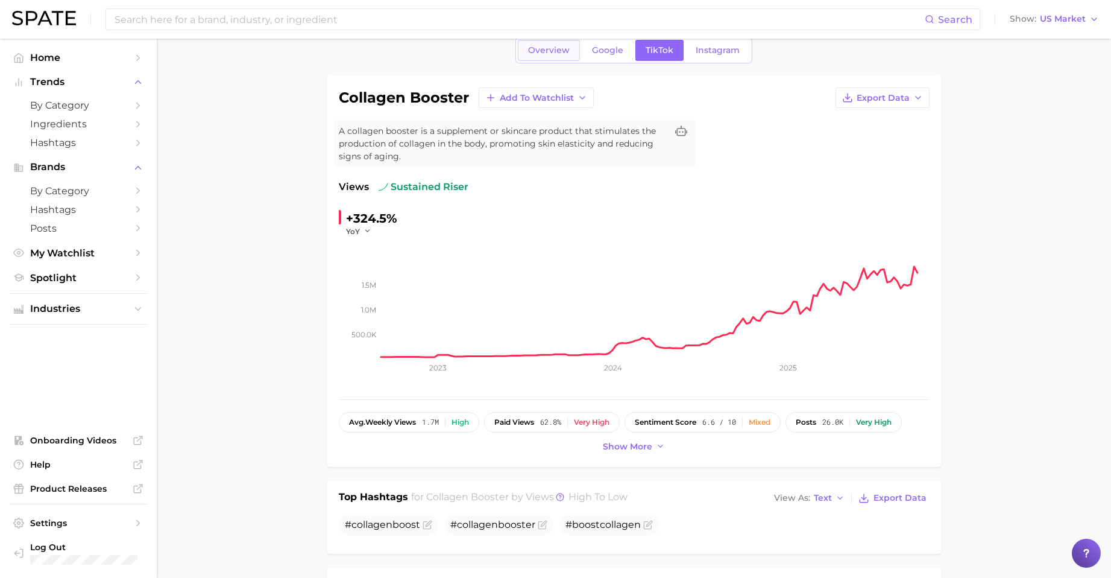
click at [560, 51] on span "Overview" at bounding box center [549, 50] width 42 height 10
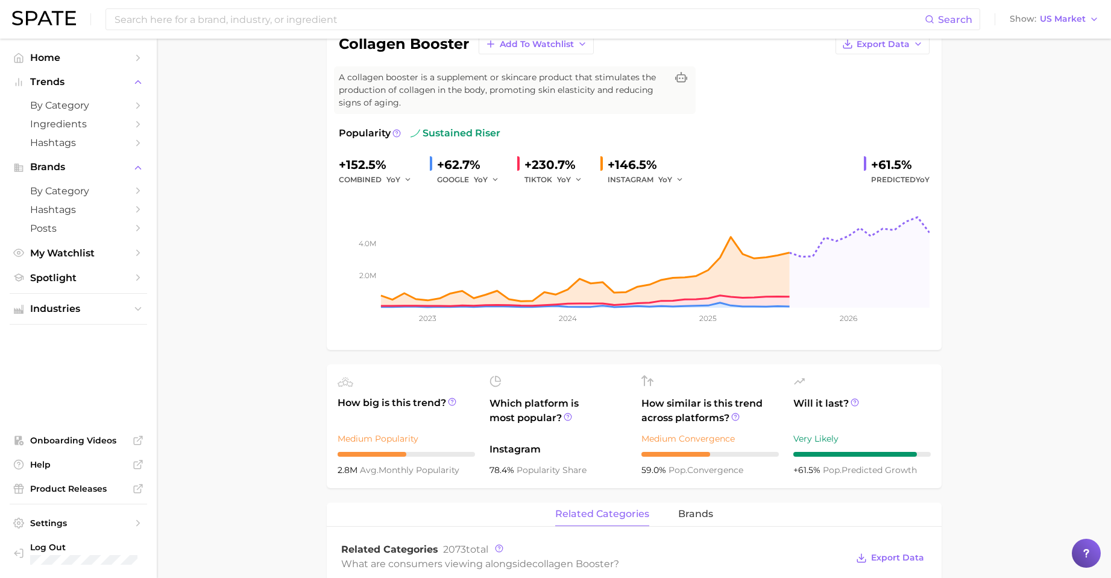
scroll to position [92, 0]
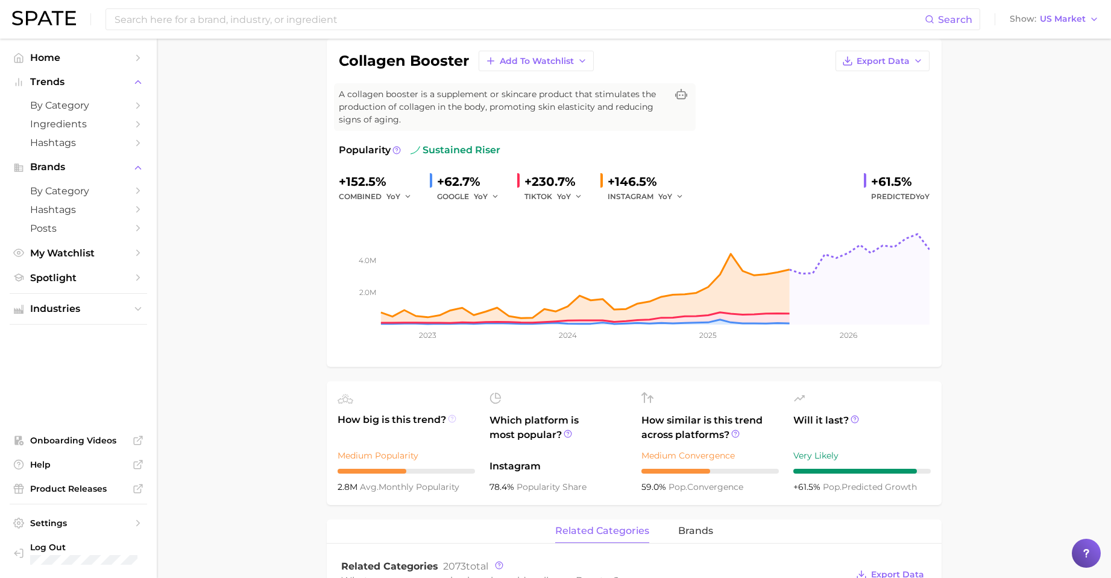
click at [448, 414] on icon at bounding box center [452, 418] width 8 height 8
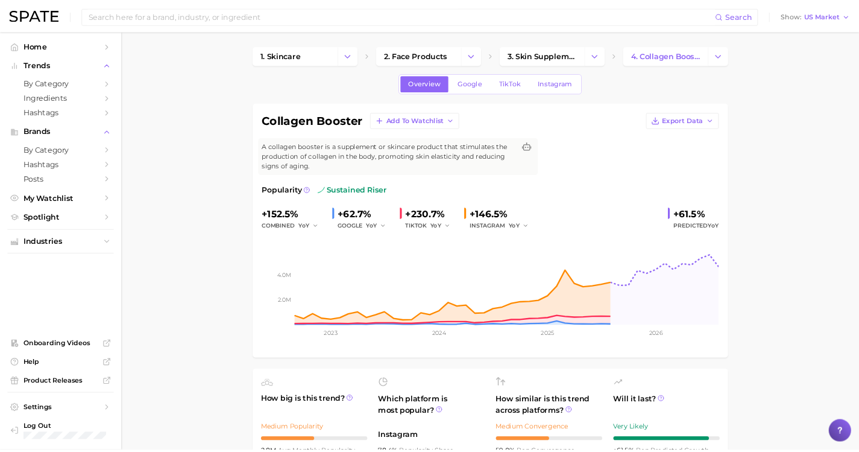
scroll to position [0, 0]
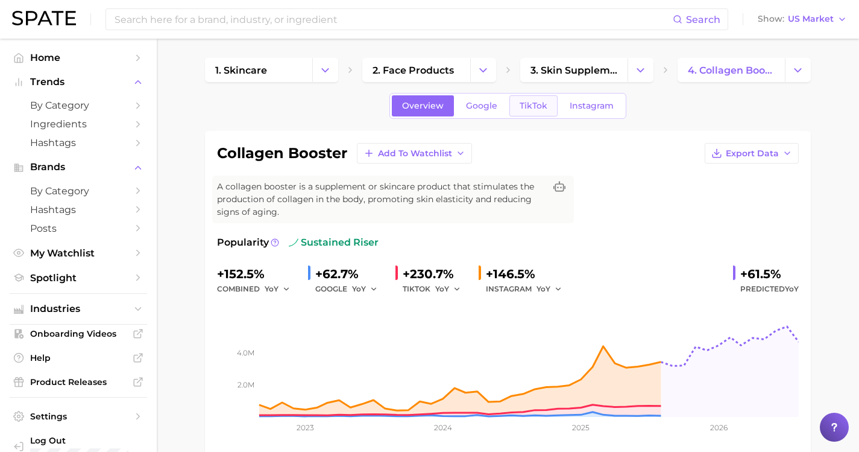
click at [534, 101] on span "TikTok" at bounding box center [534, 106] width 28 height 10
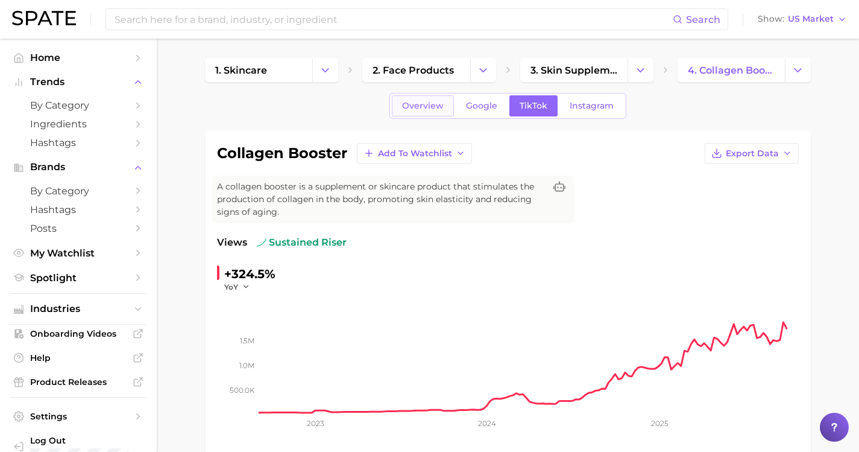
click at [430, 103] on span "Overview" at bounding box center [423, 106] width 42 height 10
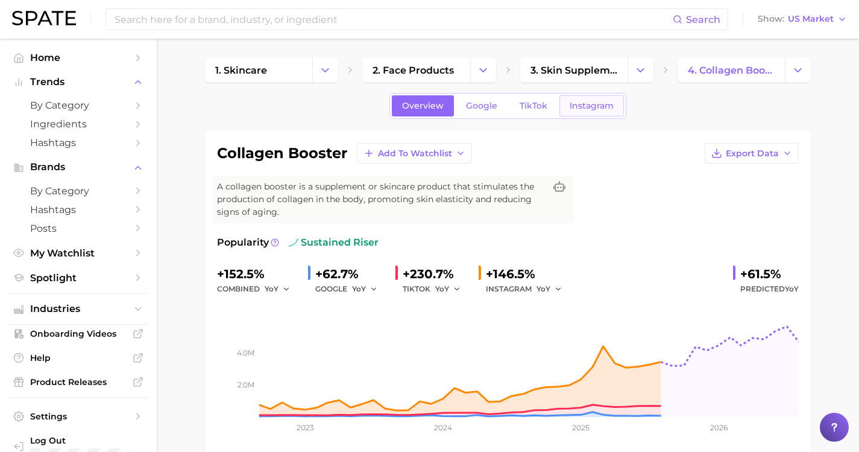
click at [588, 109] on span "Instagram" at bounding box center [592, 106] width 44 height 10
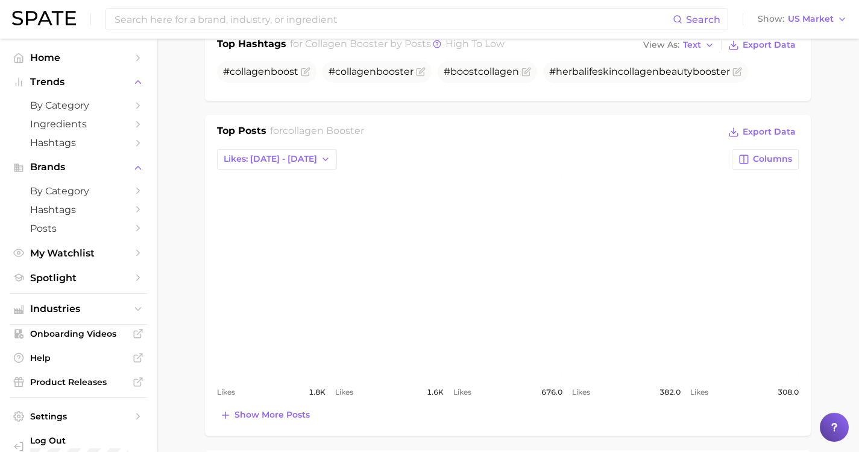
scroll to position [441, 0]
click at [267, 409] on span "Show more posts" at bounding box center [271, 414] width 75 height 10
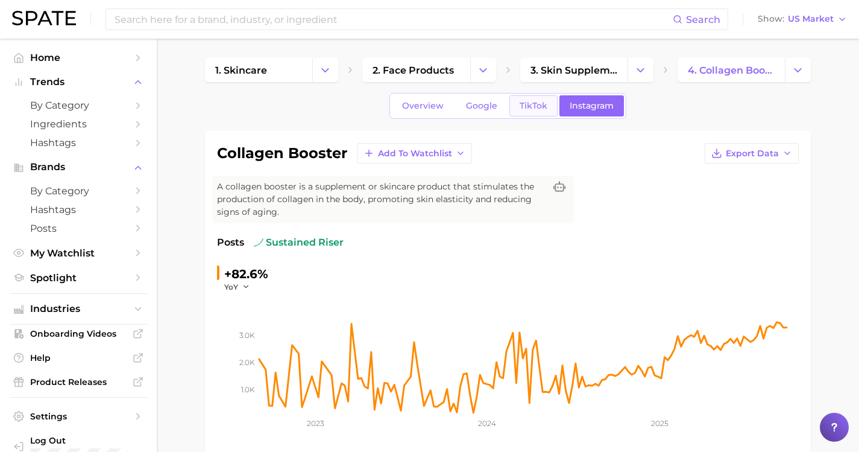
scroll to position [0, 0]
click at [525, 105] on span "TikTok" at bounding box center [534, 106] width 28 height 10
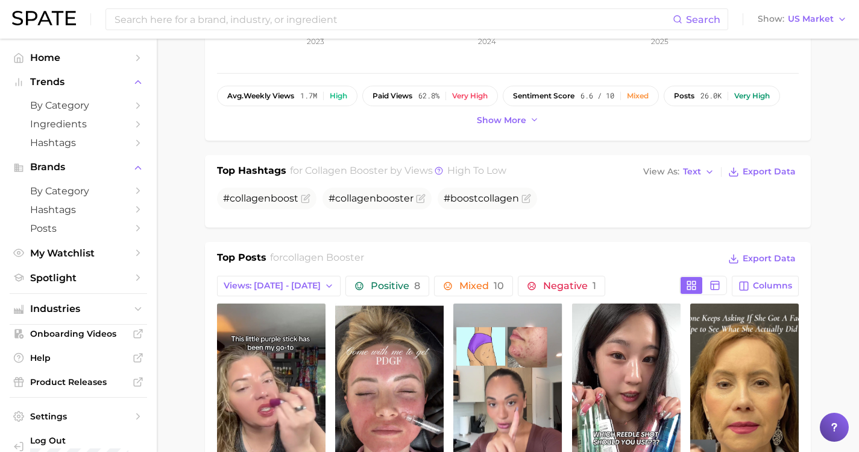
scroll to position [491, 0]
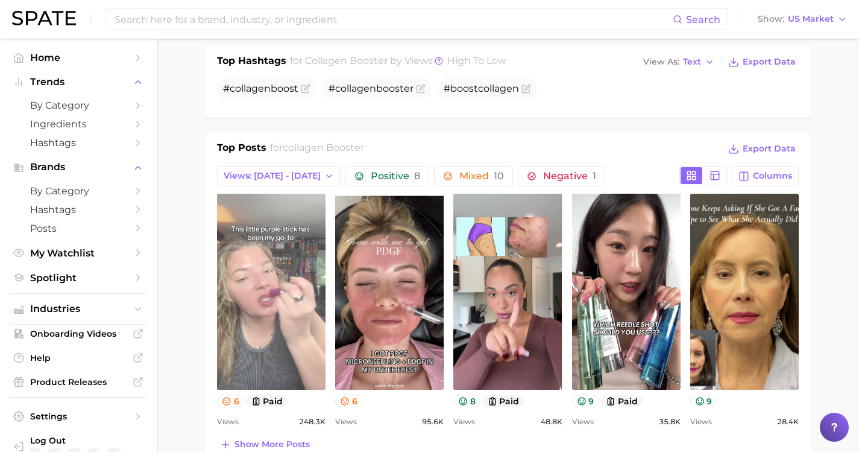
click at [254, 265] on link "view post on TikTok" at bounding box center [271, 292] width 109 height 196
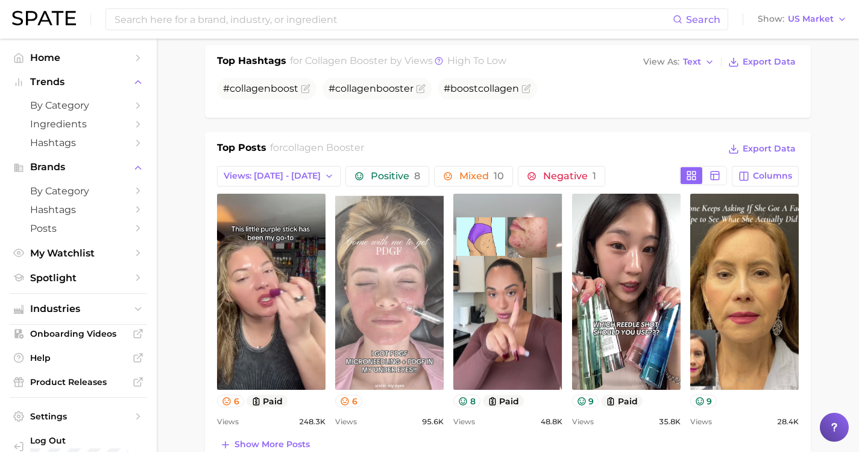
click at [360, 284] on link "view post on TikTok" at bounding box center [389, 292] width 109 height 196
click at [409, 270] on link "view post on TikTok" at bounding box center [389, 292] width 109 height 196
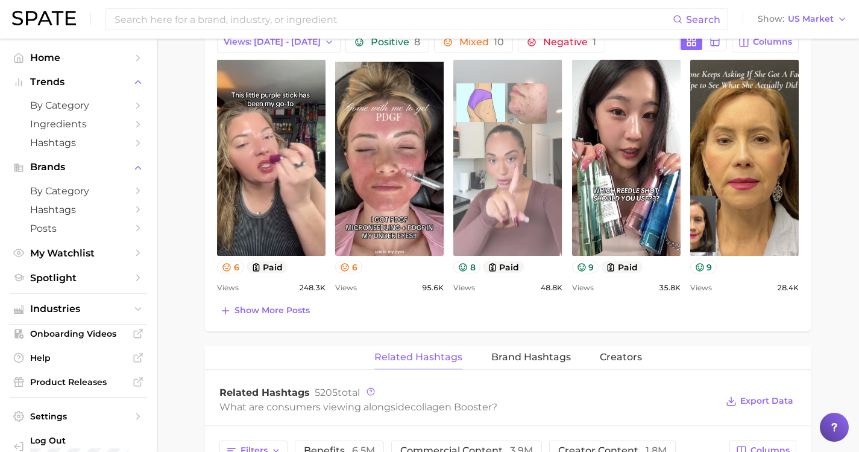
scroll to position [631, 0]
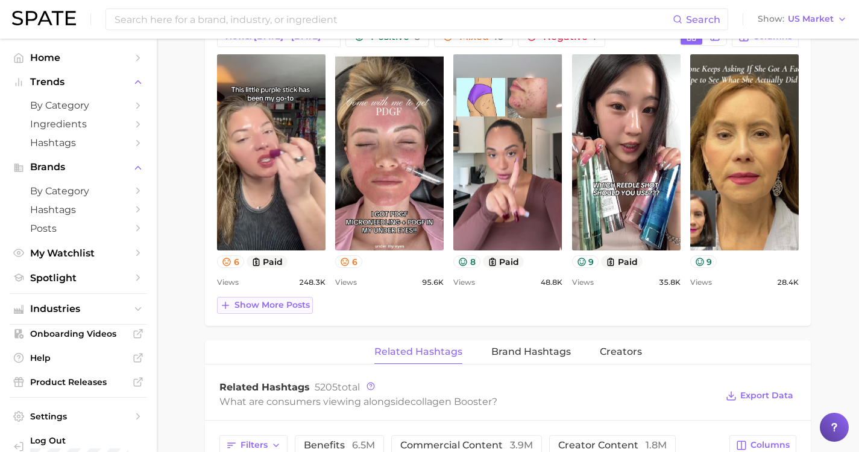
click at [264, 300] on span "Show more posts" at bounding box center [271, 305] width 75 height 10
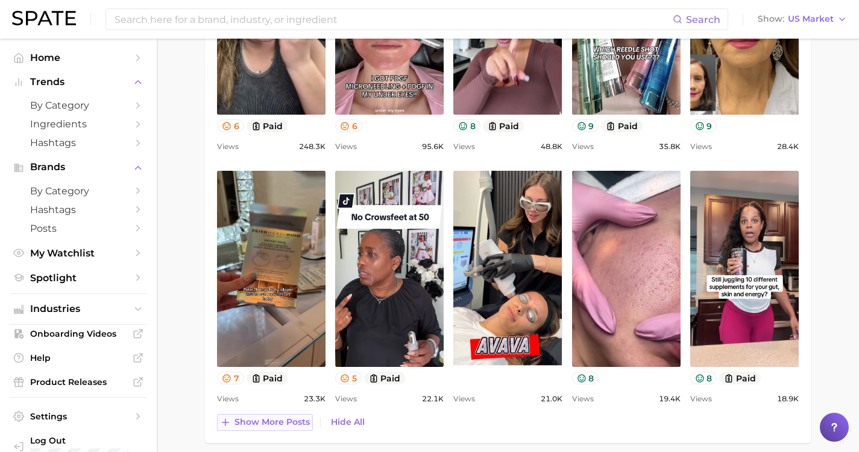
scroll to position [781, 0]
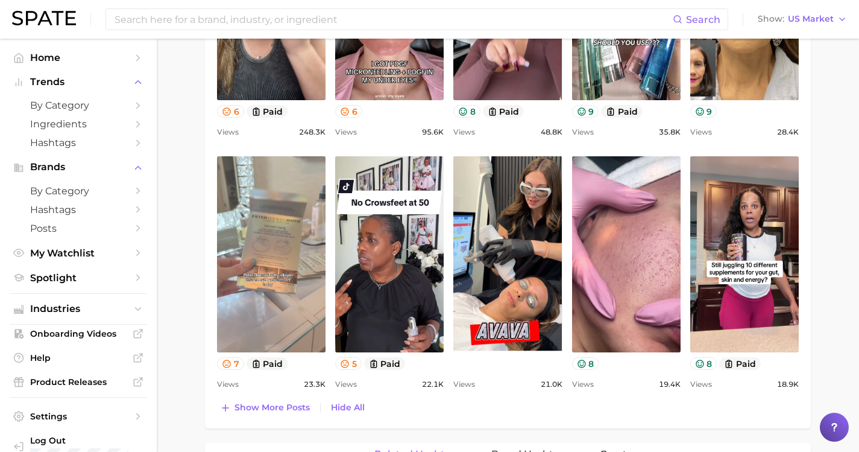
click at [262, 213] on link "view post on TikTok" at bounding box center [271, 254] width 109 height 196
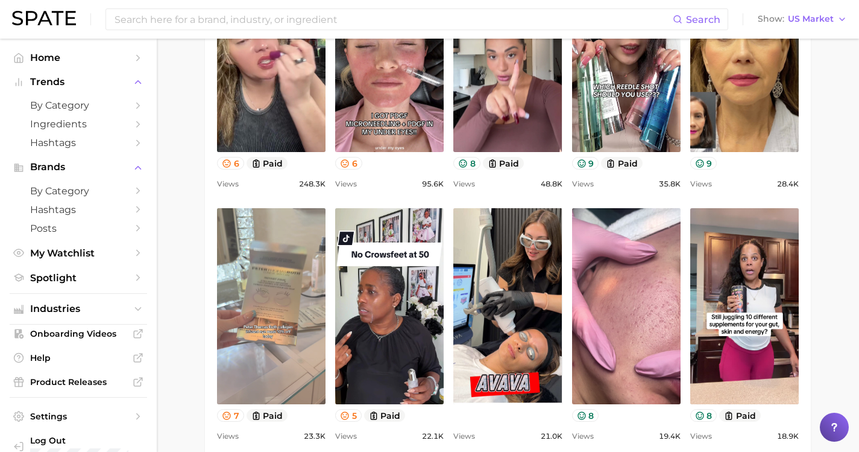
scroll to position [574, 0]
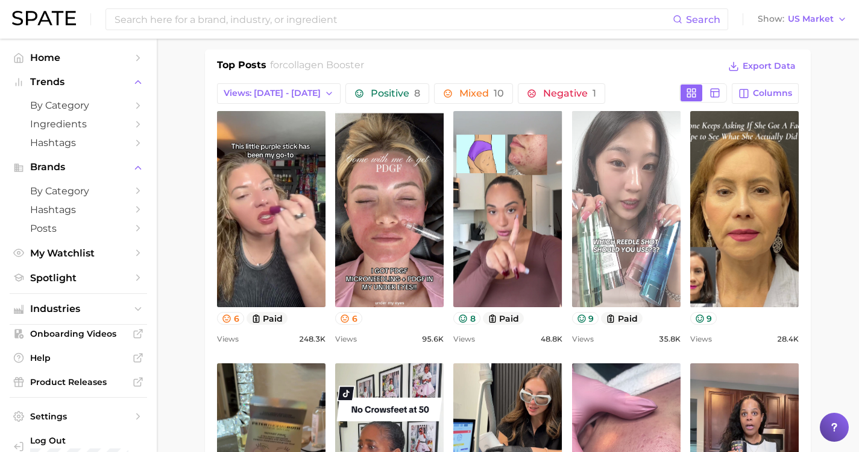
click at [614, 234] on link "view post on TikTok" at bounding box center [626, 209] width 109 height 196
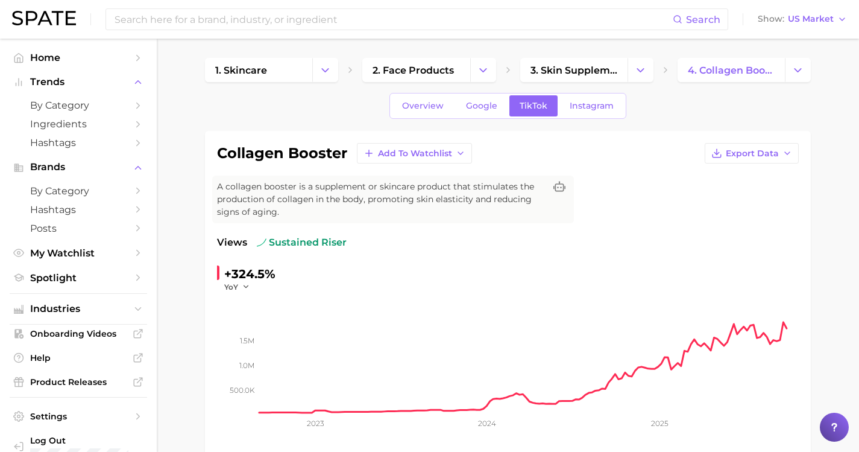
scroll to position [0, 0]
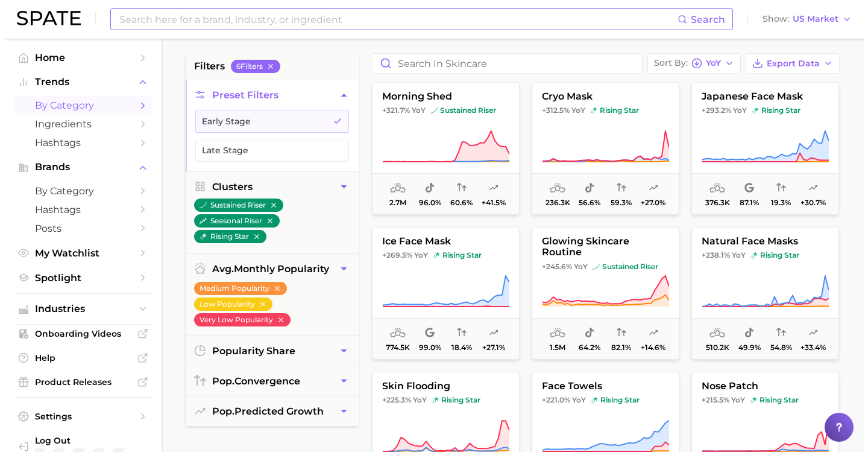
scroll to position [190, 0]
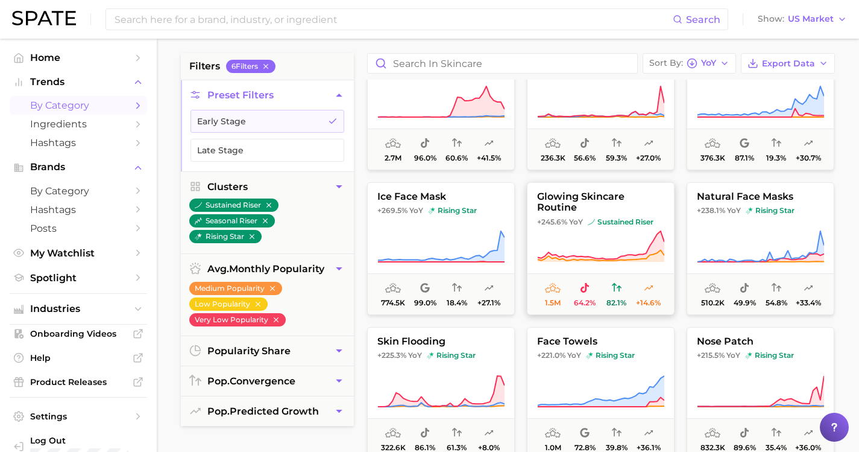
click at [567, 198] on span "glowing skincare routine" at bounding box center [600, 202] width 146 height 22
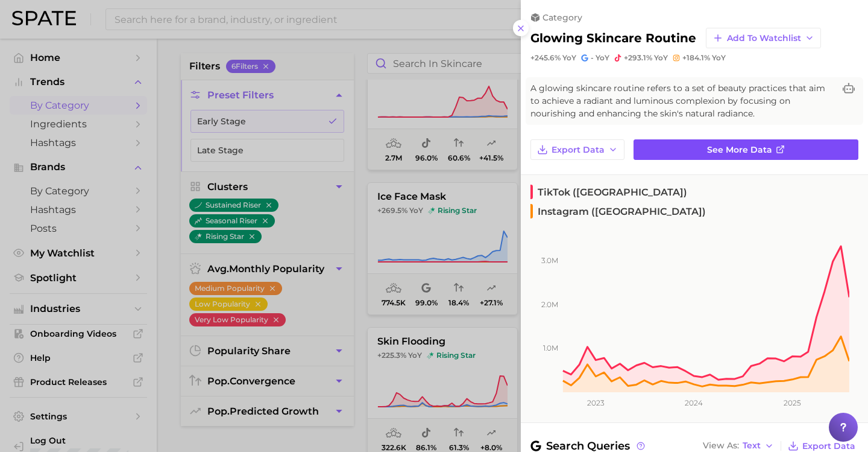
click at [712, 145] on span "See more data" at bounding box center [739, 150] width 65 height 10
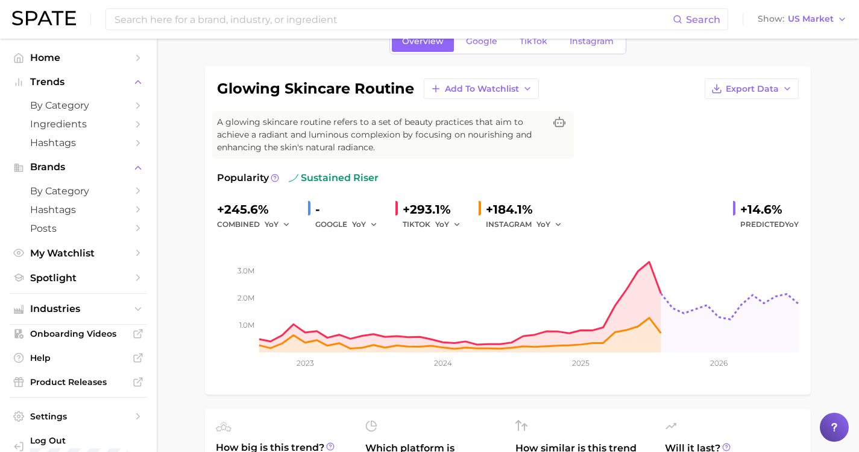
scroll to position [65, 0]
click at [265, 221] on span "YoY" at bounding box center [272, 223] width 14 height 10
click at [276, 263] on span "QoQ" at bounding box center [281, 264] width 20 height 10
click at [274, 221] on span "QoQ" at bounding box center [273, 223] width 17 height 10
click at [275, 285] on span "MoM" at bounding box center [281, 286] width 21 height 10
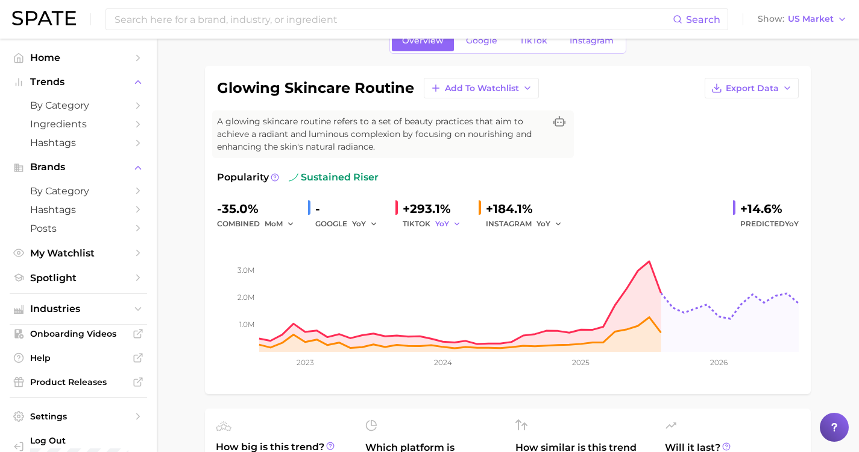
click at [435, 225] on span "YoY" at bounding box center [442, 223] width 14 height 10
click at [449, 289] on span "MoM" at bounding box center [451, 286] width 21 height 10
click at [449, 223] on button "MoM" at bounding box center [450, 223] width 30 height 14
click at [450, 267] on span "QoQ" at bounding box center [451, 264] width 20 height 10
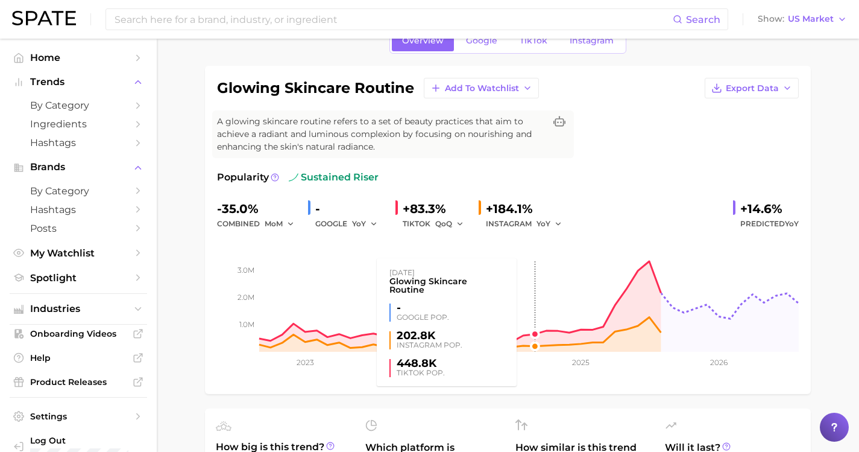
click at [528, 231] on rect at bounding box center [508, 291] width 582 height 121
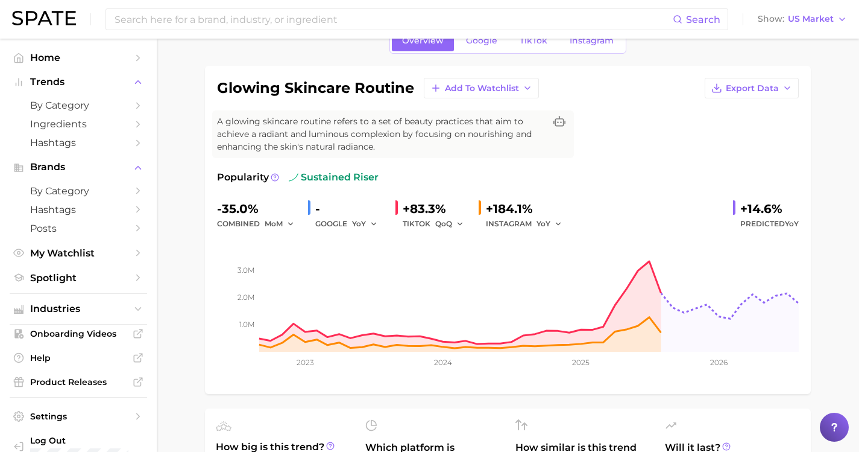
click at [528, 223] on div "INSTAGRAM YoY" at bounding box center [528, 223] width 84 height 14
click at [554, 224] on icon "button" at bounding box center [558, 223] width 8 height 8
click at [548, 285] on span "MoM" at bounding box center [553, 286] width 21 height 10
click at [544, 225] on span "MoM" at bounding box center [546, 223] width 18 height 10
click at [544, 256] on button "QoQ" at bounding box center [603, 265] width 133 height 22
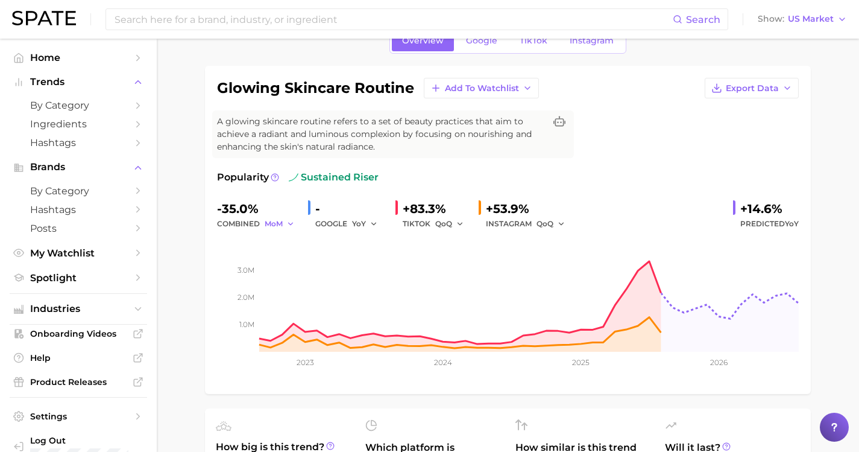
click at [274, 220] on span "MoM" at bounding box center [274, 223] width 18 height 10
click at [274, 257] on button "QoQ" at bounding box center [331, 265] width 133 height 22
click at [374, 220] on div "YoY" at bounding box center [369, 223] width 34 height 14
click at [370, 220] on icon "button" at bounding box center [374, 223] width 8 height 8
click at [366, 264] on span "QoQ" at bounding box center [368, 264] width 20 height 10
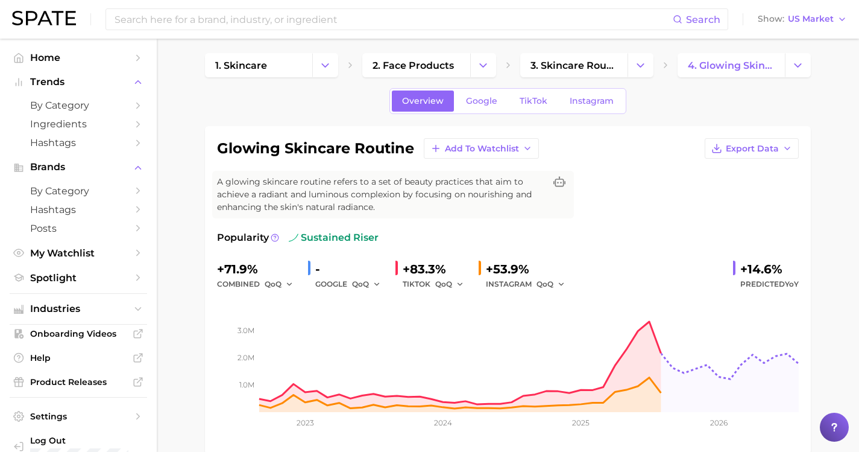
scroll to position [0, 0]
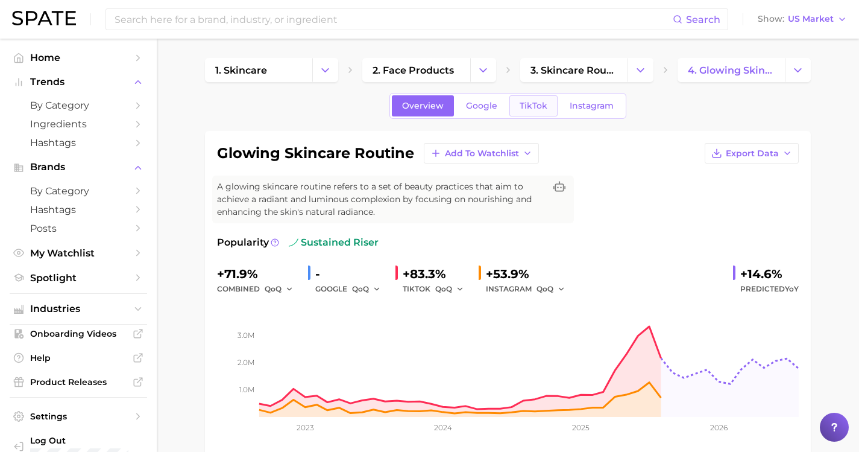
click at [526, 105] on span "TikTok" at bounding box center [534, 106] width 28 height 10
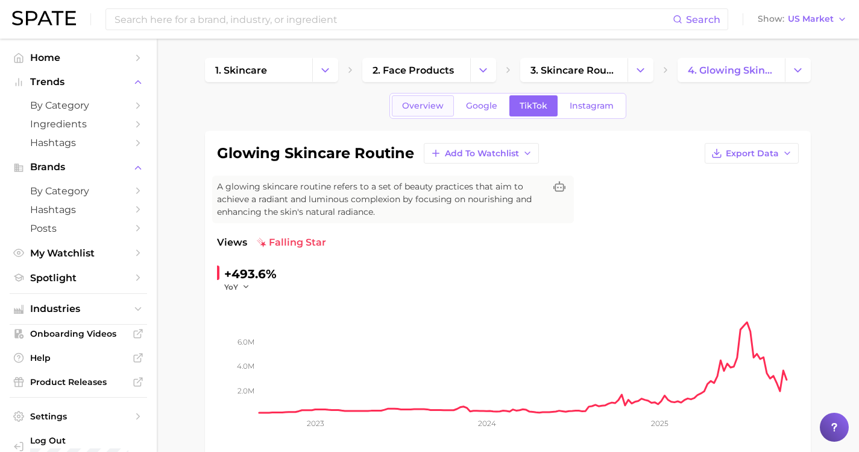
click at [427, 110] on span "Overview" at bounding box center [423, 106] width 42 height 10
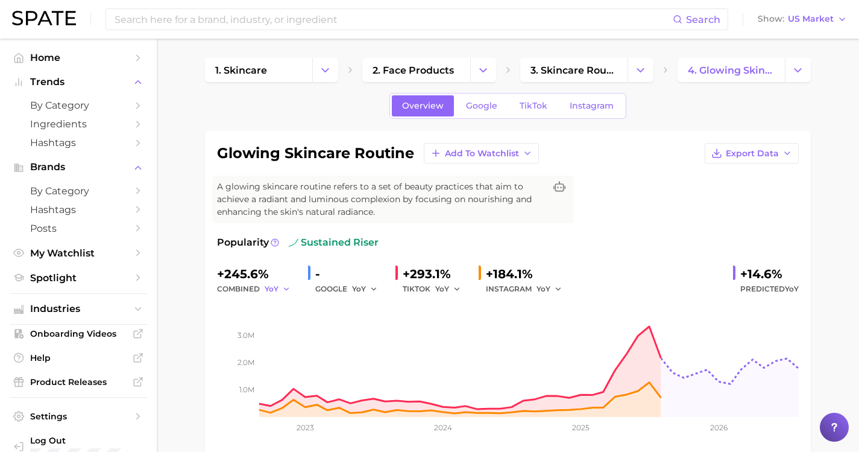
click at [266, 289] on span "YoY" at bounding box center [272, 288] width 14 height 10
click at [278, 330] on span "QoQ" at bounding box center [281, 329] width 20 height 10
click at [359, 289] on span "YoY" at bounding box center [359, 288] width 14 height 10
click at [370, 325] on span "QoQ" at bounding box center [368, 329] width 20 height 10
click at [439, 289] on span "YoY" at bounding box center [442, 288] width 14 height 10
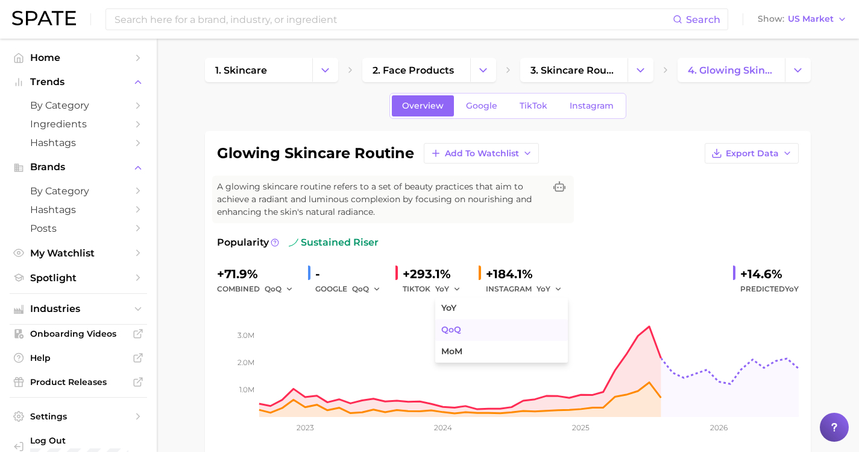
click at [450, 323] on button "QoQ" at bounding box center [501, 330] width 133 height 22
click at [527, 286] on div "INSTAGRAM YoY" at bounding box center [528, 289] width 84 height 14
click at [539, 286] on span "YoY" at bounding box center [544, 288] width 14 height 10
click at [540, 320] on button "QoQ" at bounding box center [603, 330] width 133 height 22
click at [537, 100] on link "TikTok" at bounding box center [533, 105] width 48 height 21
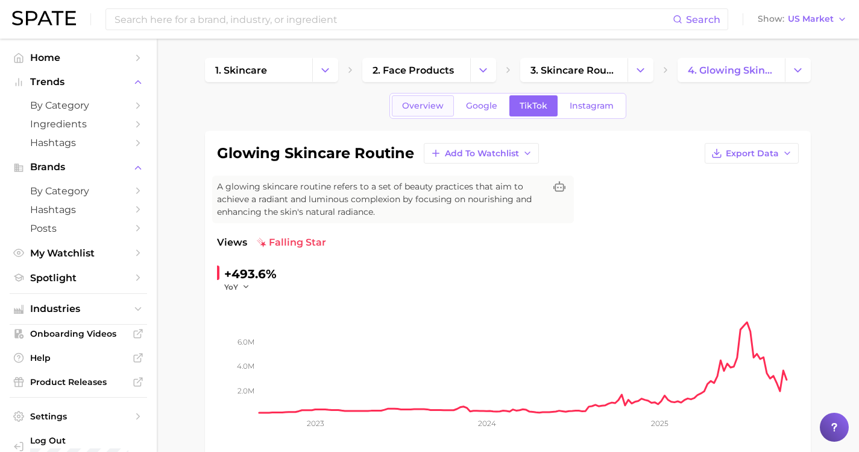
click at [430, 102] on span "Overview" at bounding box center [423, 106] width 42 height 10
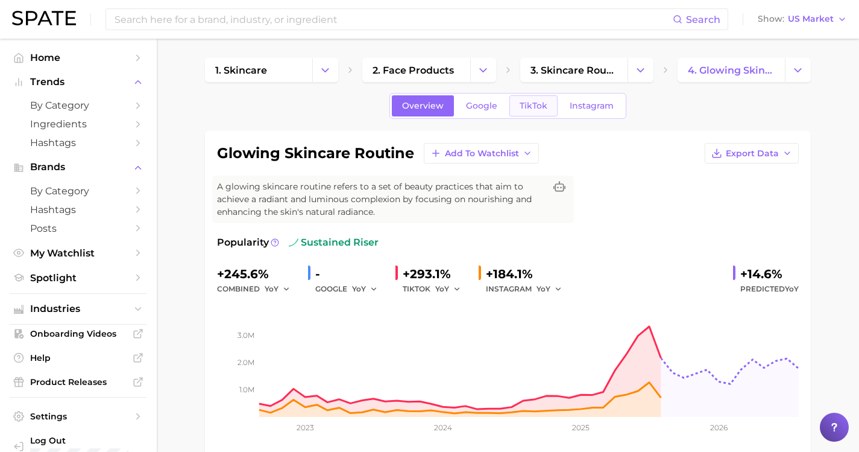
click at [540, 107] on span "TikTok" at bounding box center [534, 106] width 28 height 10
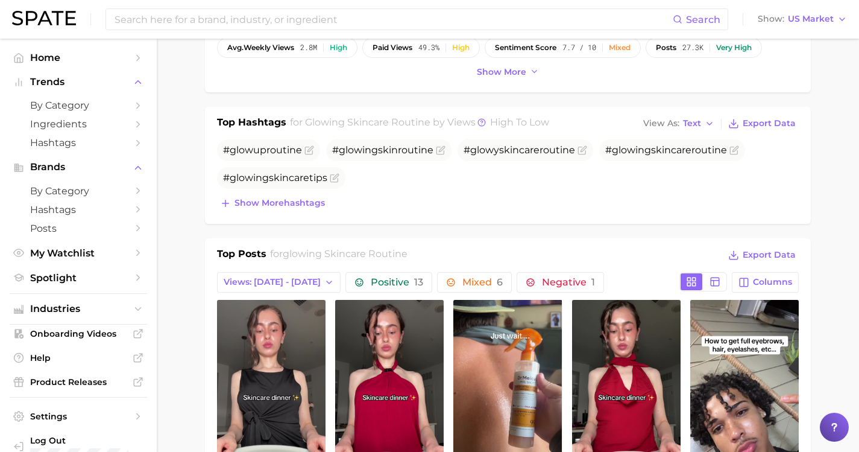
scroll to position [596, 0]
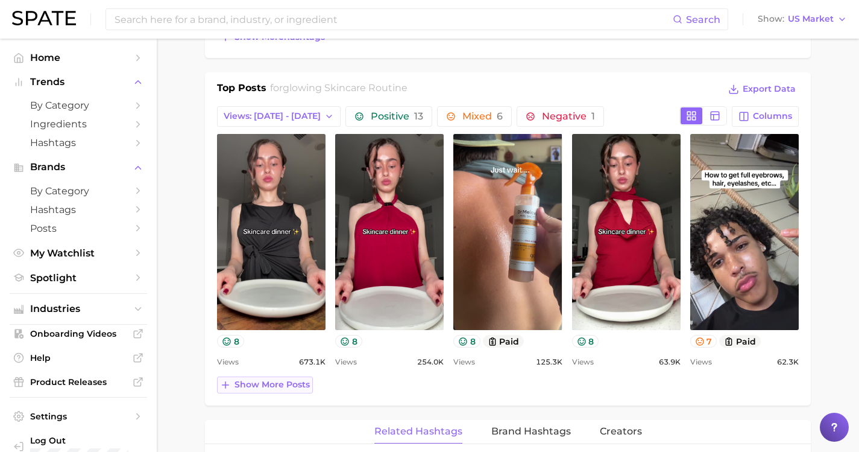
click at [254, 388] on span "Show more posts" at bounding box center [271, 384] width 75 height 10
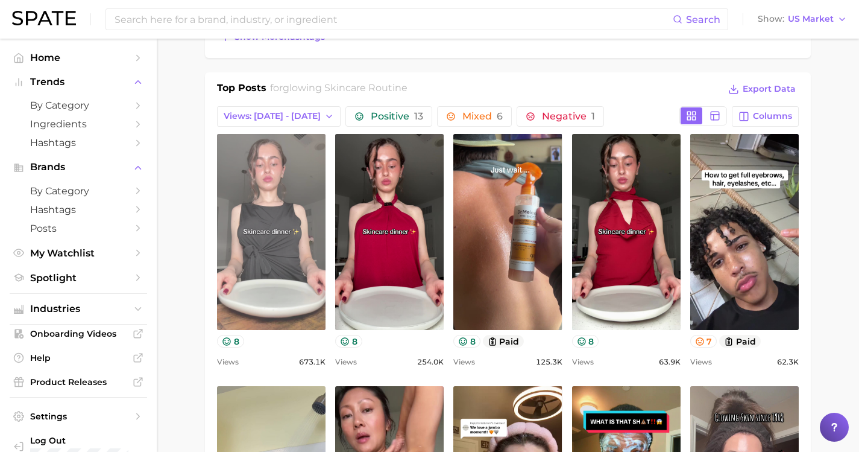
scroll to position [0, 0]
click at [277, 253] on link "view post on TikTok" at bounding box center [271, 232] width 109 height 196
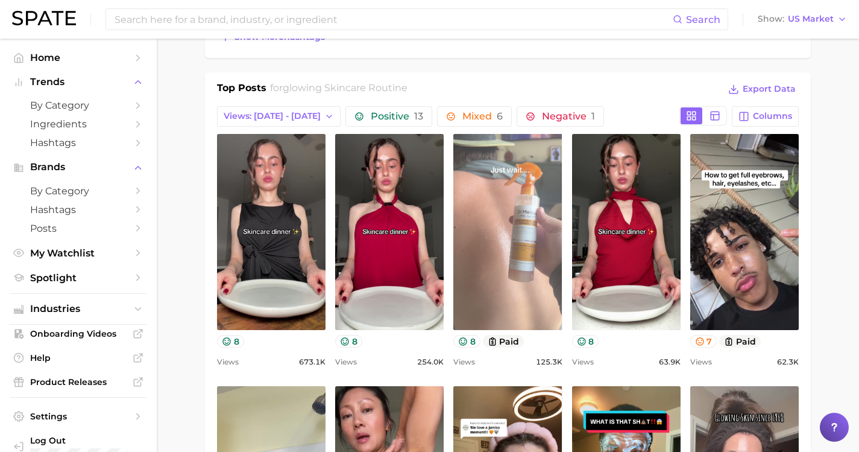
click at [500, 244] on link "view post on TikTok" at bounding box center [507, 232] width 109 height 196
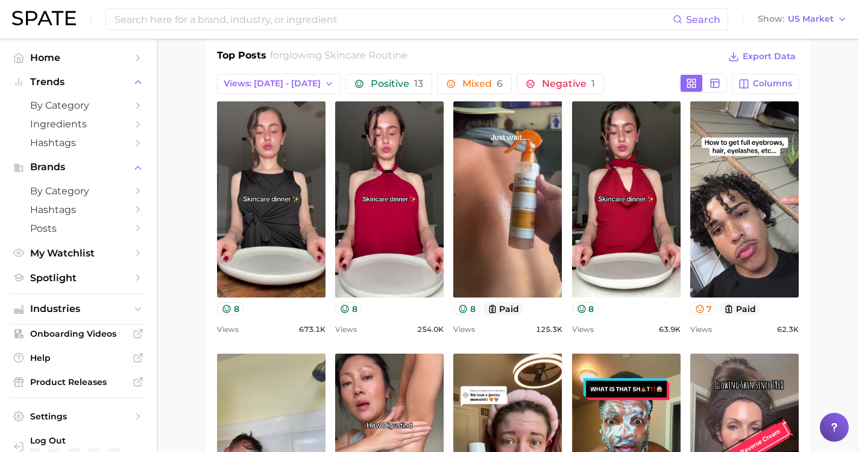
scroll to position [761, 0]
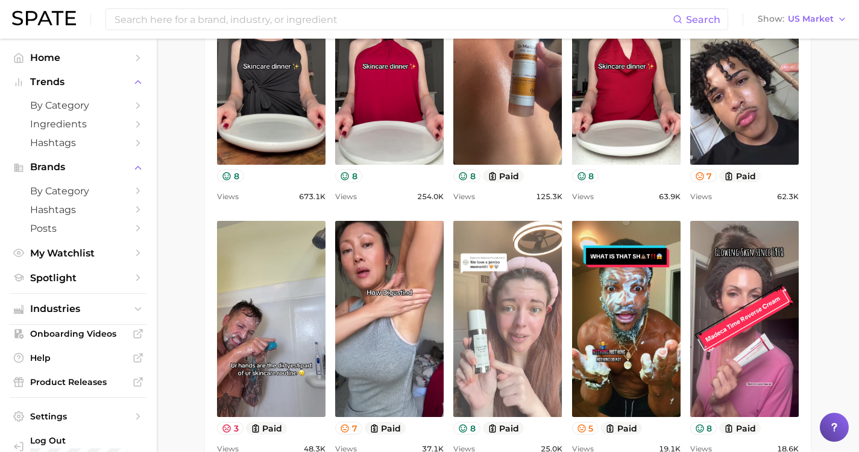
click at [500, 306] on link "view post on TikTok" at bounding box center [507, 319] width 109 height 196
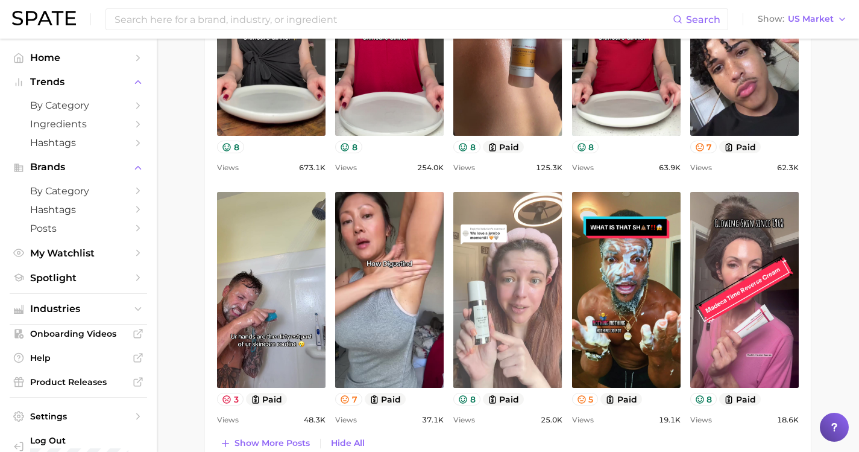
scroll to position [867, 0]
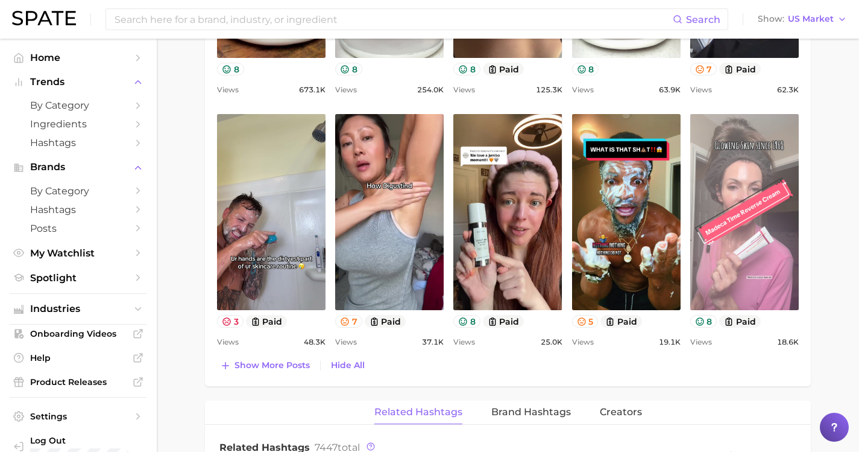
click at [723, 200] on link "view post on TikTok" at bounding box center [744, 212] width 109 height 196
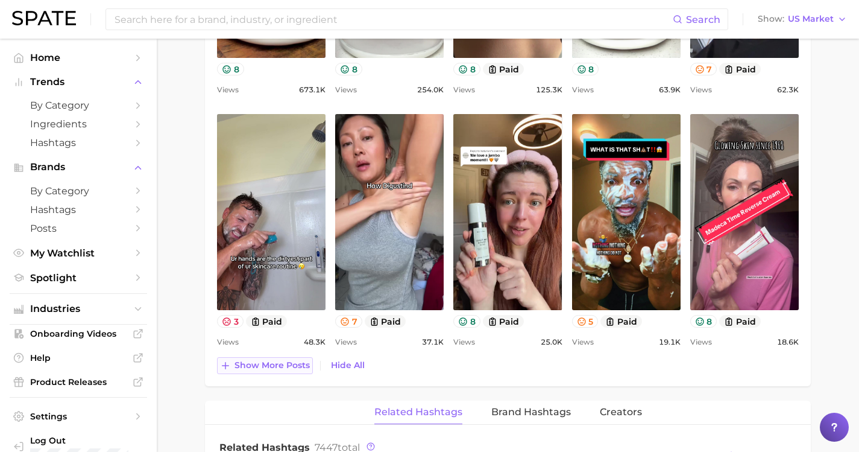
click at [285, 370] on span "Show more posts" at bounding box center [271, 365] width 75 height 10
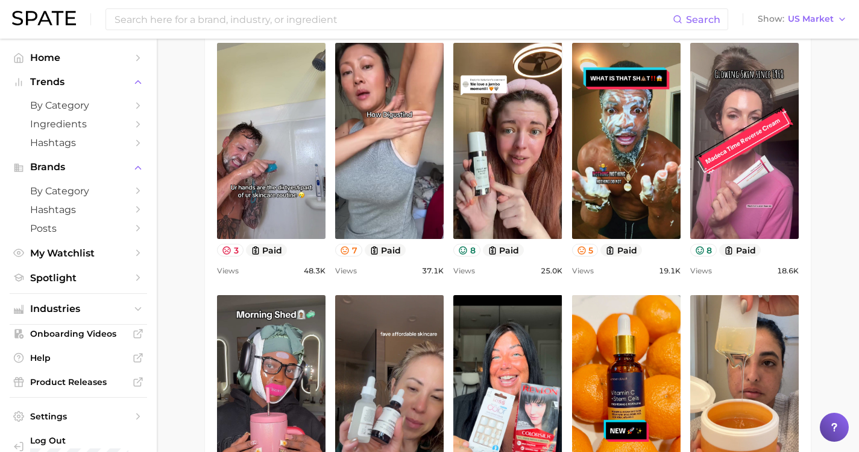
scroll to position [1127, 0]
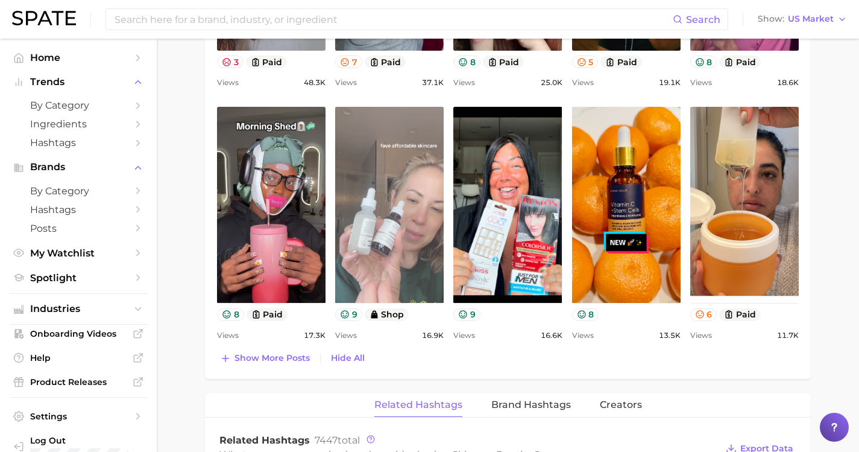
click at [386, 198] on link "view post on TikTok" at bounding box center [389, 205] width 109 height 196
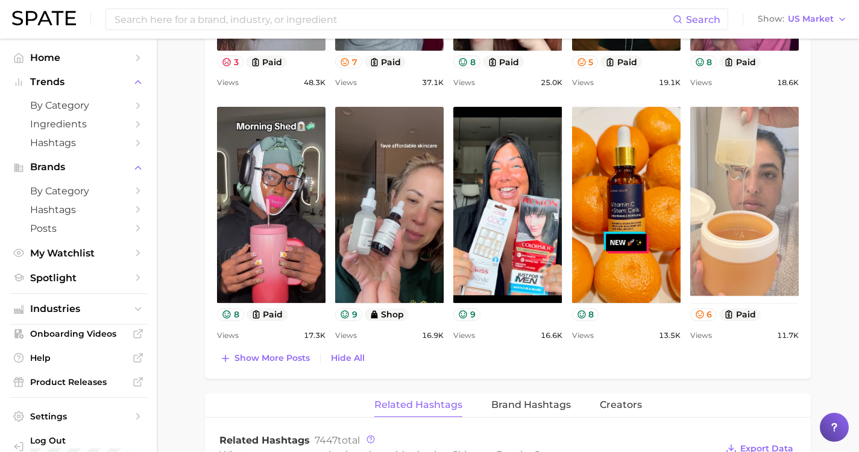
click at [721, 200] on link "view post on TikTok" at bounding box center [744, 205] width 109 height 196
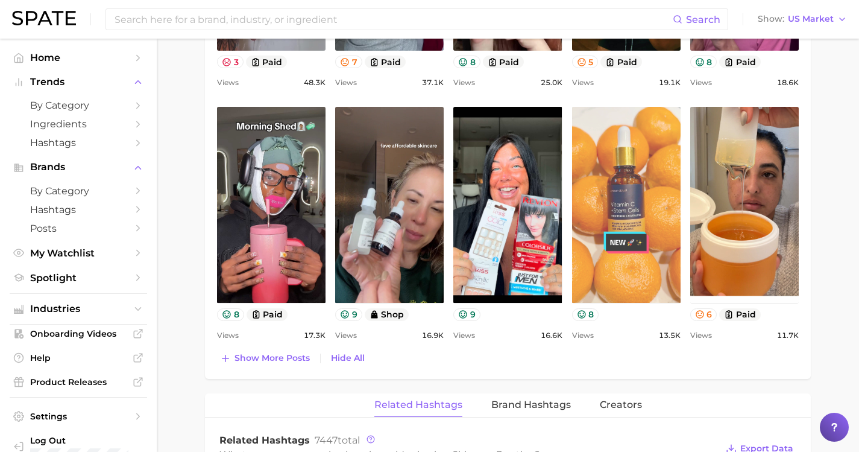
click at [595, 206] on link "view post on TikTok" at bounding box center [626, 205] width 109 height 196
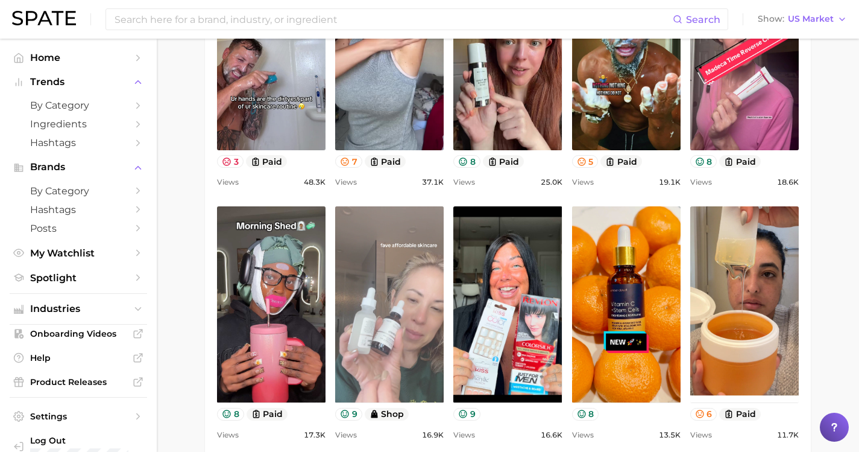
scroll to position [1020, 0]
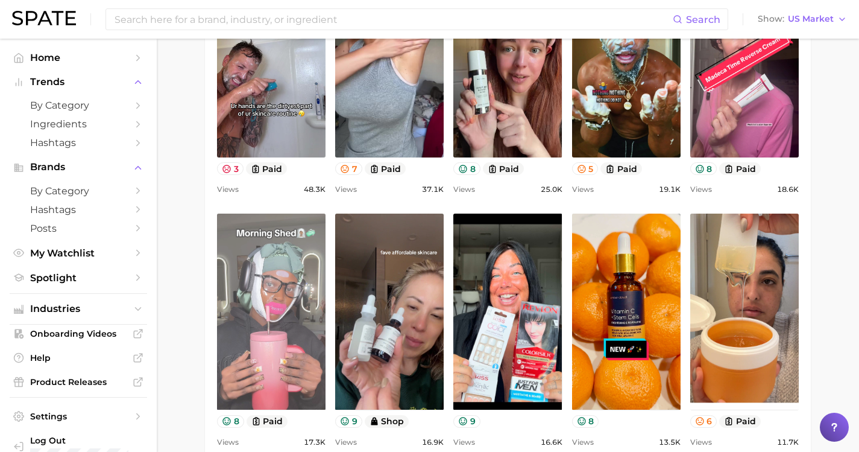
click at [284, 258] on link "view post on TikTok" at bounding box center [271, 311] width 109 height 196
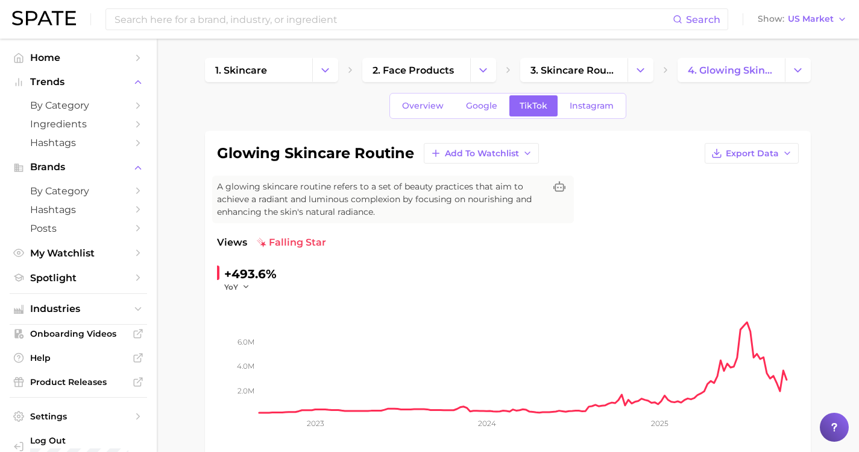
scroll to position [0, 0]
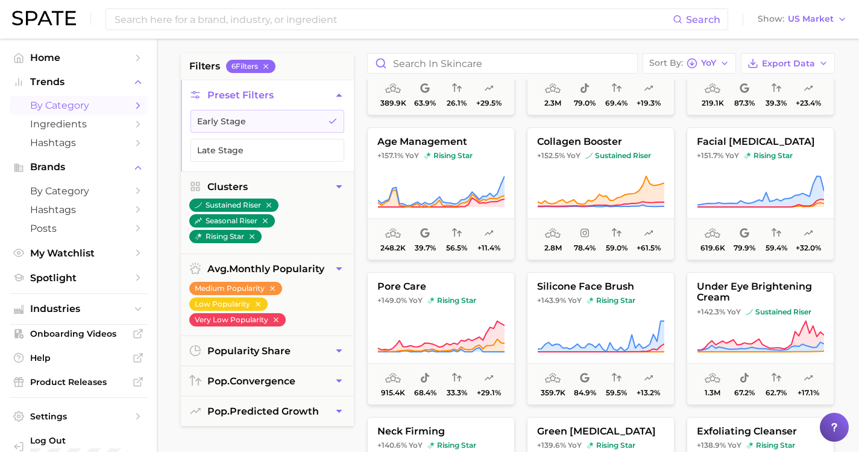
scroll to position [762, 0]
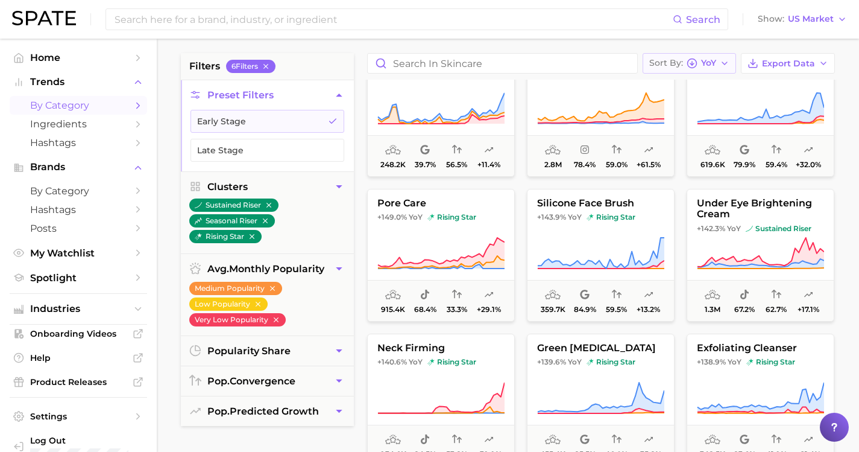
click at [731, 69] on button "Sort By YoY" at bounding box center [689, 63] width 93 height 20
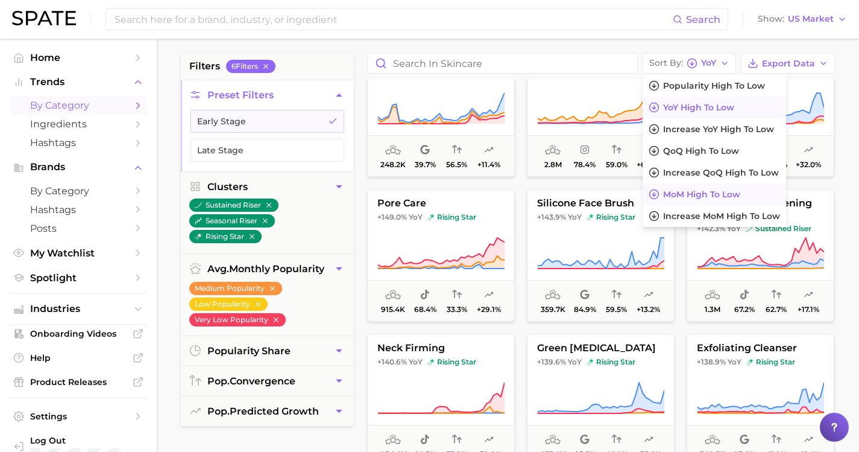
click at [731, 191] on span "MoM high to low" at bounding box center [701, 194] width 77 height 10
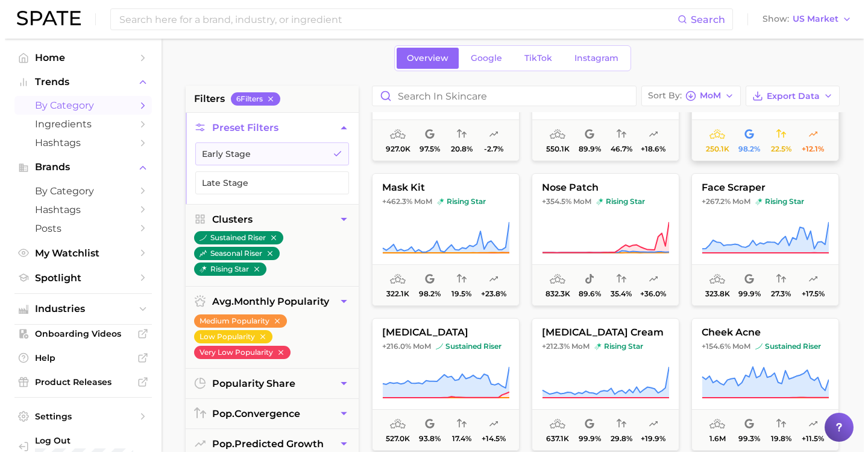
scroll to position [96, 0]
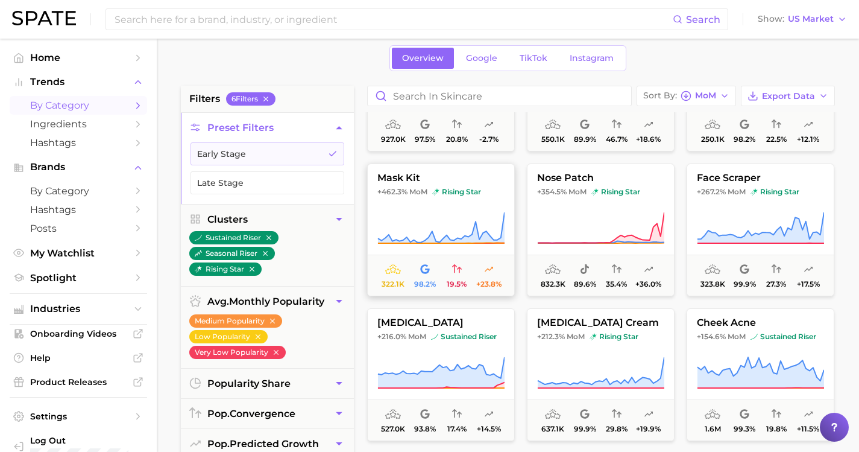
click at [408, 174] on span "mask kit" at bounding box center [441, 177] width 146 height 11
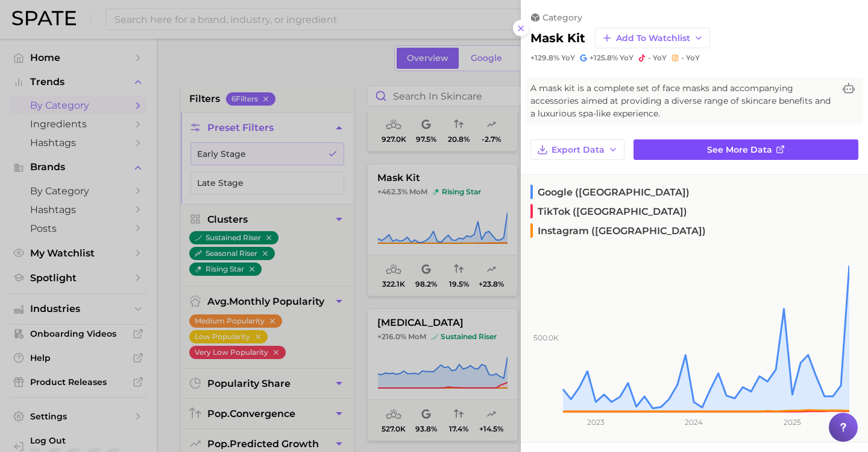
click at [700, 153] on link "See more data" at bounding box center [746, 149] width 225 height 20
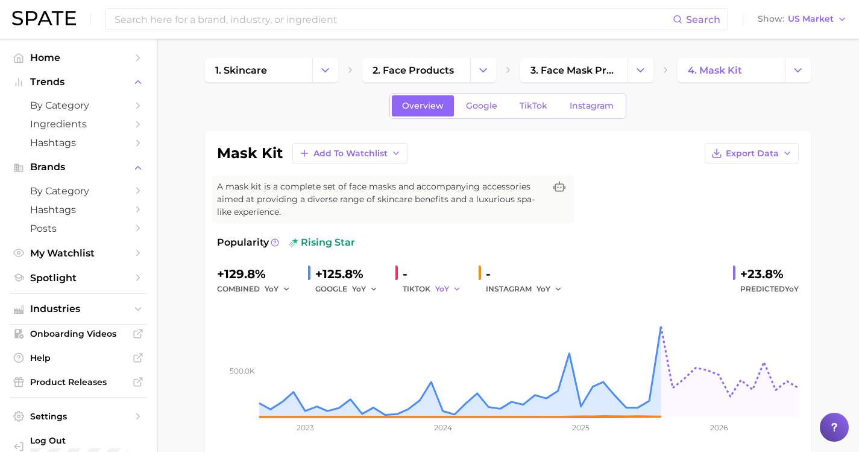
click at [453, 285] on icon "button" at bounding box center [457, 289] width 8 height 8
click at [456, 346] on span "MoM" at bounding box center [451, 351] width 21 height 10
click at [437, 283] on span "MoM" at bounding box center [444, 288] width 18 height 10
click at [439, 319] on button "QoQ" at bounding box center [501, 330] width 133 height 22
click at [532, 264] on div "-" at bounding box center [528, 273] width 84 height 19
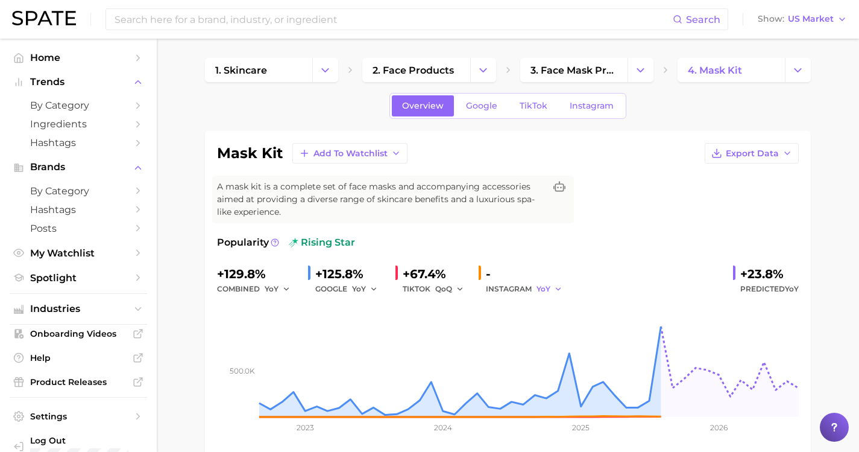
click at [537, 283] on span "YoY" at bounding box center [544, 288] width 14 height 10
click at [537, 319] on button "QoQ" at bounding box center [603, 330] width 133 height 22
click at [537, 283] on span "QoQ" at bounding box center [545, 288] width 17 height 10
click at [545, 346] on span "MoM" at bounding box center [553, 351] width 21 height 10
click at [270, 283] on span "YoY" at bounding box center [272, 288] width 14 height 10
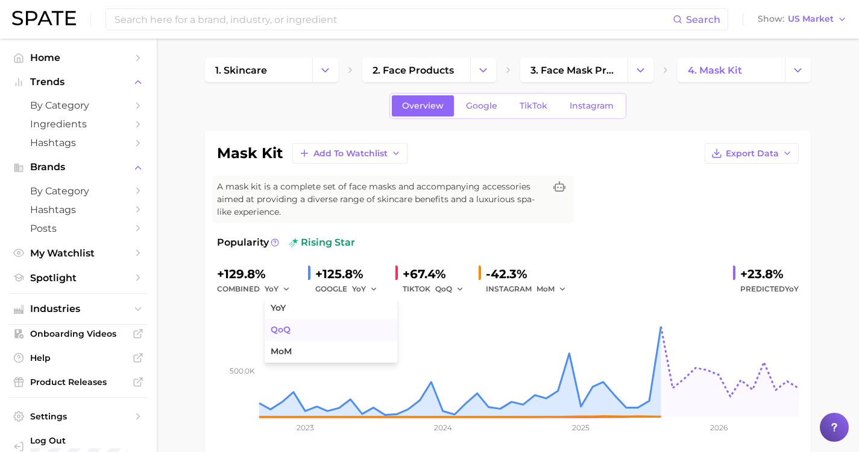
click at [275, 324] on span "QoQ" at bounding box center [281, 329] width 20 height 10
click at [352, 283] on span "YoY" at bounding box center [359, 288] width 14 height 10
click at [363, 324] on button "QoQ" at bounding box center [418, 330] width 133 height 22
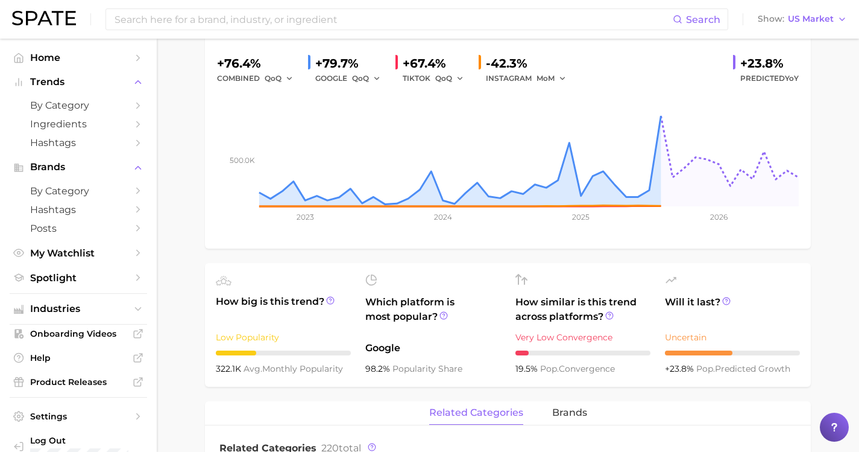
scroll to position [213, 0]
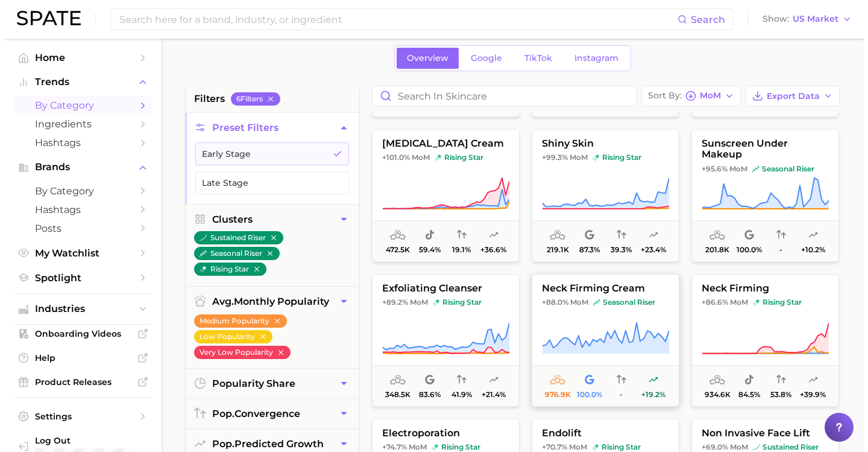
scroll to position [860, 0]
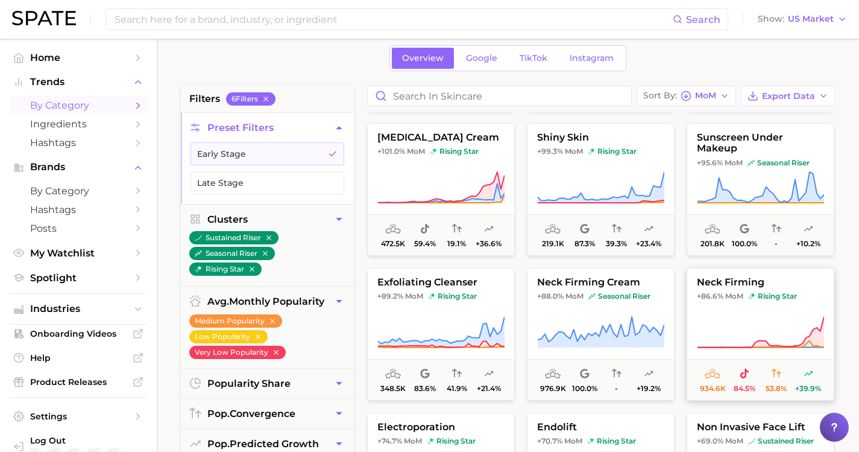
click at [720, 283] on span "neck firming" at bounding box center [760, 282] width 146 height 11
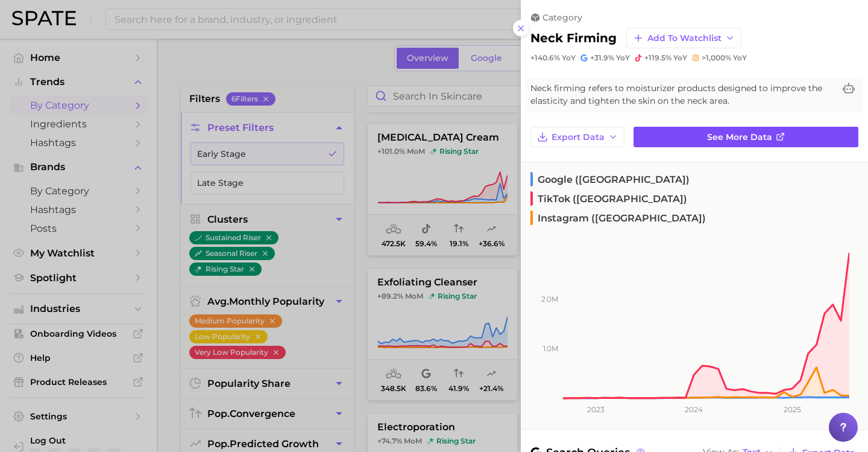
click at [719, 143] on link "See more data" at bounding box center [746, 137] width 225 height 20
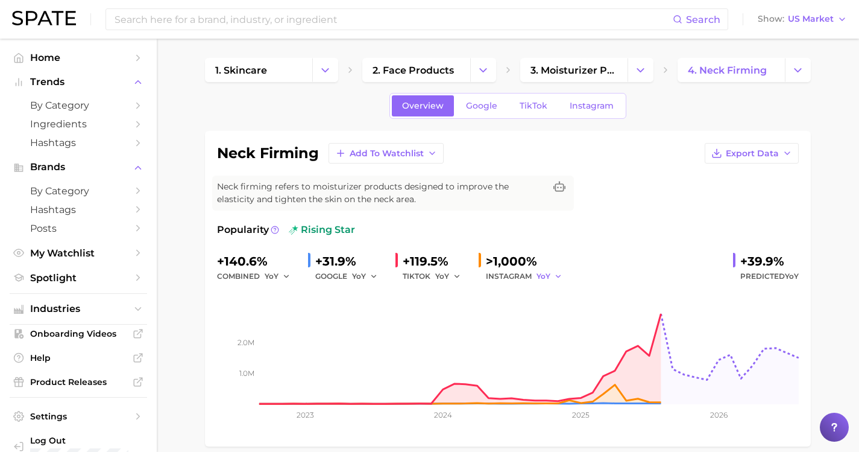
click at [537, 277] on span "YoY" at bounding box center [544, 276] width 14 height 10
click at [512, 278] on div "INSTAGRAM YoY" at bounding box center [528, 276] width 84 height 14
click at [546, 277] on button "YoY" at bounding box center [550, 276] width 26 height 14
click at [546, 341] on span "MoM" at bounding box center [553, 338] width 21 height 10
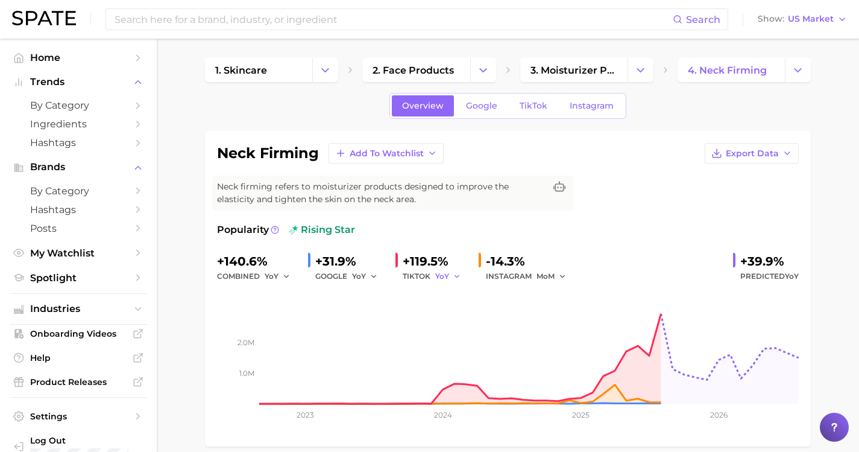
click at [455, 276] on polyline "button" at bounding box center [457, 276] width 4 height 2
click at [453, 345] on button "MoM" at bounding box center [501, 339] width 133 height 22
click at [370, 275] on icon "button" at bounding box center [374, 276] width 8 height 8
click at [367, 333] on span "MoM" at bounding box center [368, 338] width 21 height 10
click at [282, 278] on icon "button" at bounding box center [286, 276] width 8 height 8
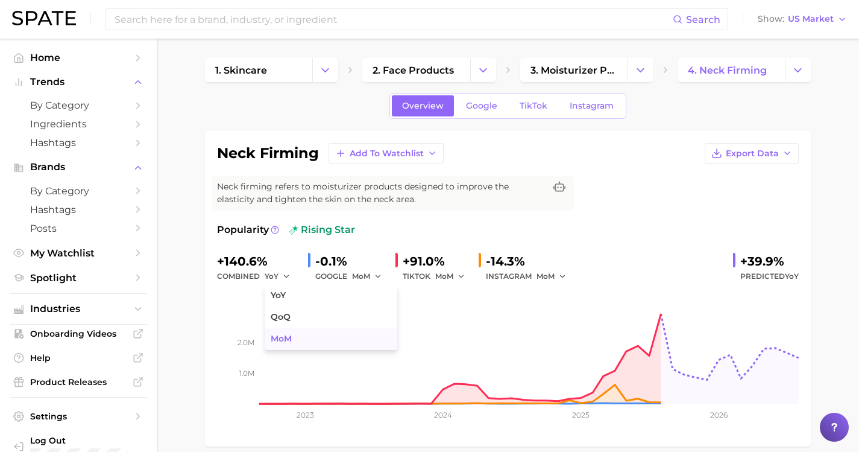
click at [282, 337] on span "MoM" at bounding box center [281, 338] width 21 height 10
click at [374, 275] on icon "button" at bounding box center [378, 276] width 8 height 8
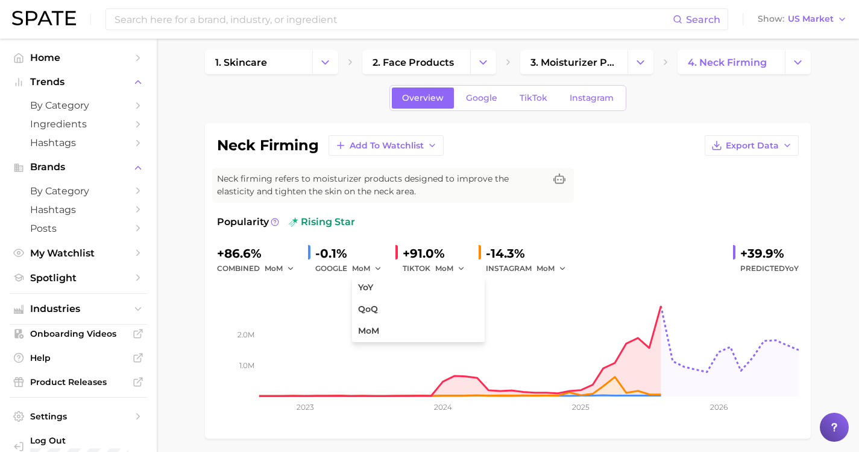
scroll to position [8, 0]
click at [531, 101] on span "TikTok" at bounding box center [534, 97] width 28 height 10
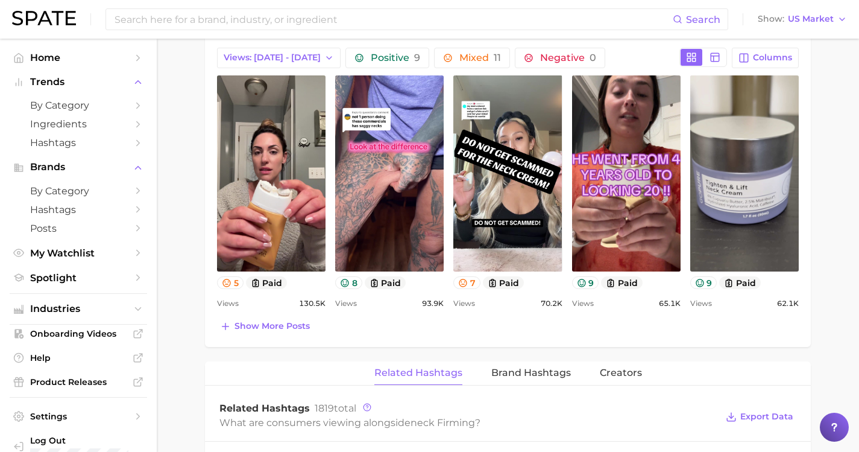
scroll to position [620, 0]
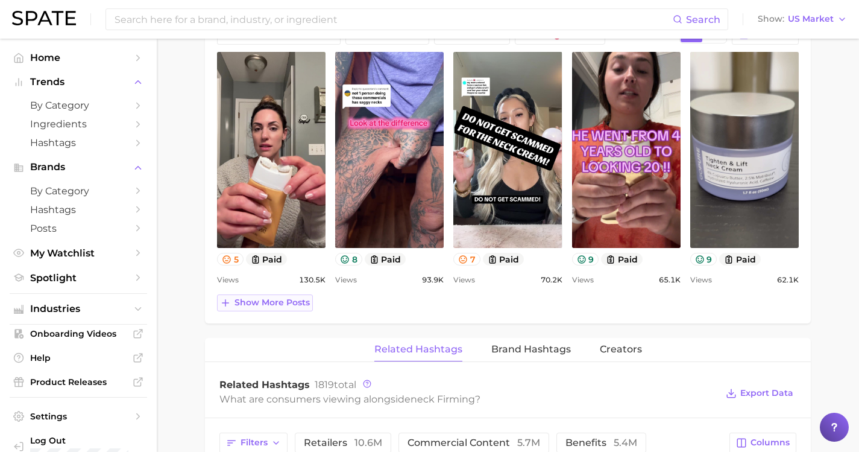
click at [240, 307] on span "Show more posts" at bounding box center [271, 302] width 75 height 10
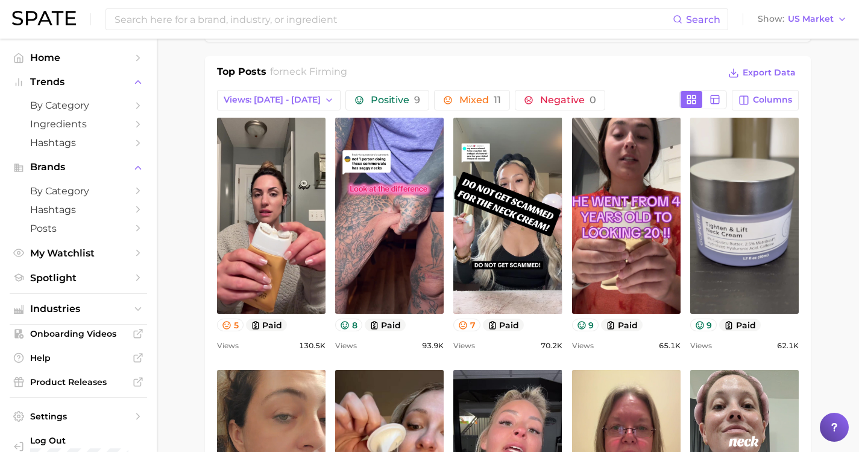
scroll to position [553, 0]
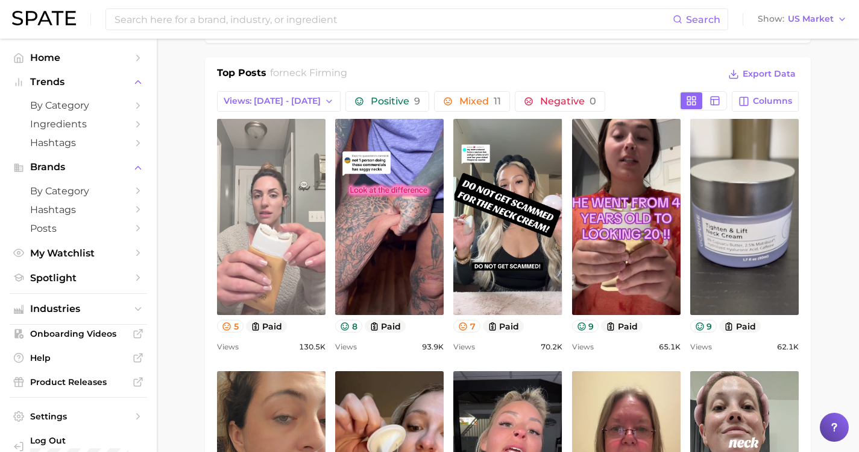
click at [269, 212] on link "view post on TikTok" at bounding box center [271, 217] width 109 height 196
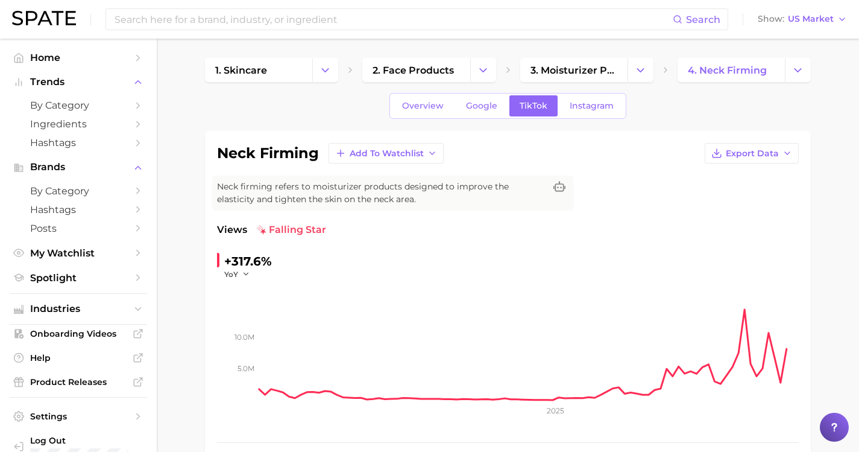
scroll to position [0, 0]
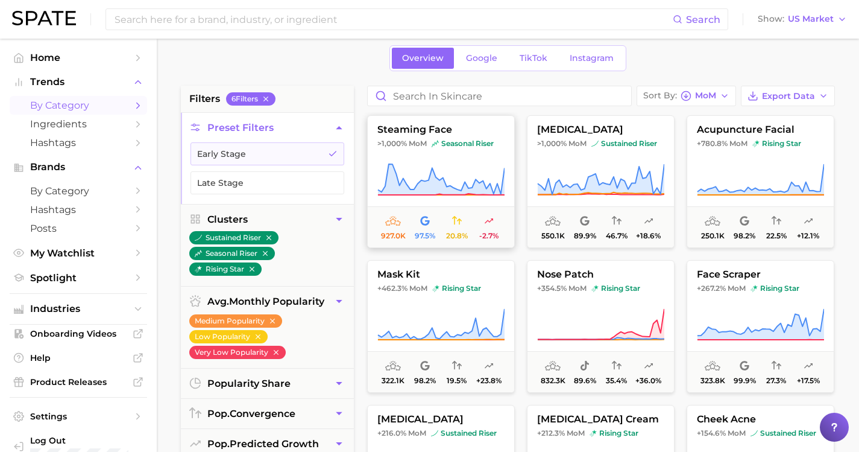
click at [402, 131] on span "steaming face" at bounding box center [441, 129] width 146 height 11
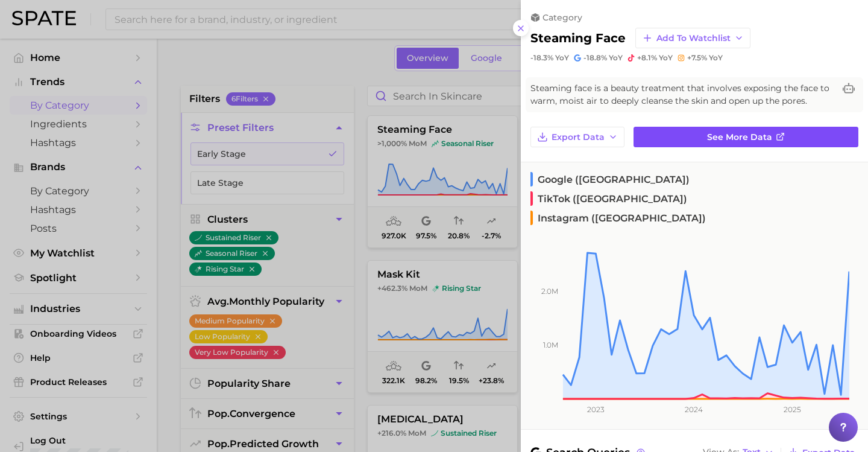
click at [709, 134] on span "See more data" at bounding box center [739, 137] width 65 height 10
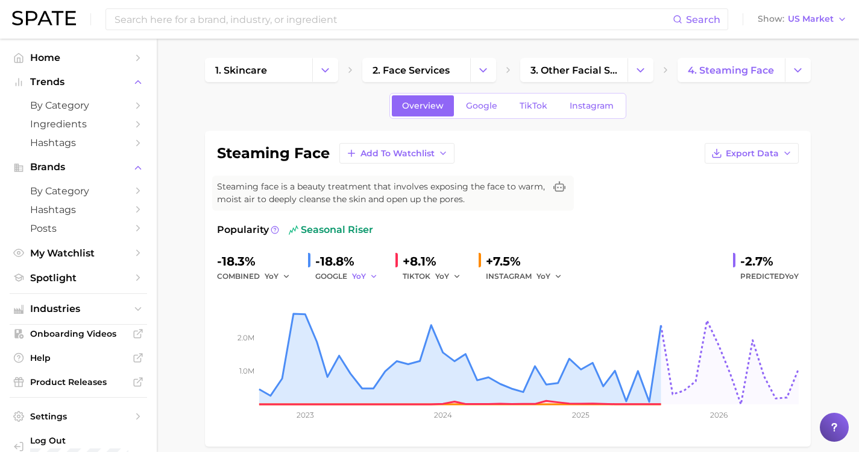
click at [370, 278] on icon "button" at bounding box center [374, 276] width 8 height 8
click at [370, 342] on span "MoM" at bounding box center [368, 338] width 21 height 10
click at [453, 277] on icon "button" at bounding box center [457, 276] width 8 height 8
click at [449, 338] on span "MoM" at bounding box center [451, 338] width 21 height 10
click at [519, 275] on div "INSTAGRAM YoY" at bounding box center [528, 276] width 84 height 14
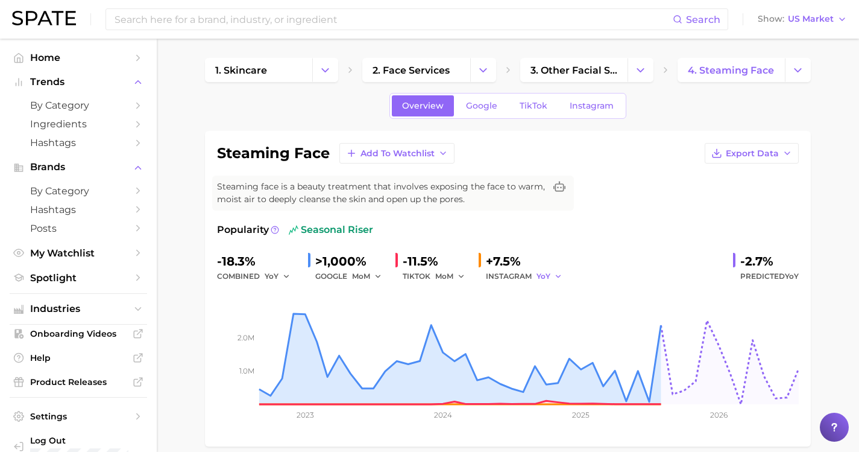
click at [544, 275] on button "YoY" at bounding box center [550, 276] width 26 height 14
click at [543, 339] on span "MoM" at bounding box center [553, 338] width 21 height 10
click at [457, 272] on icon "button" at bounding box center [461, 276] width 8 height 8
click at [274, 273] on span "YoY" at bounding box center [272, 276] width 14 height 10
click at [275, 337] on span "MoM" at bounding box center [281, 338] width 21 height 10
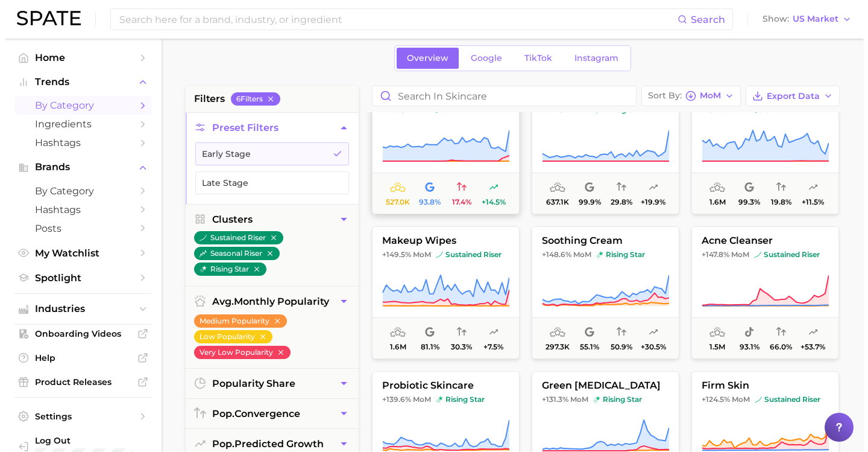
scroll to position [356, 0]
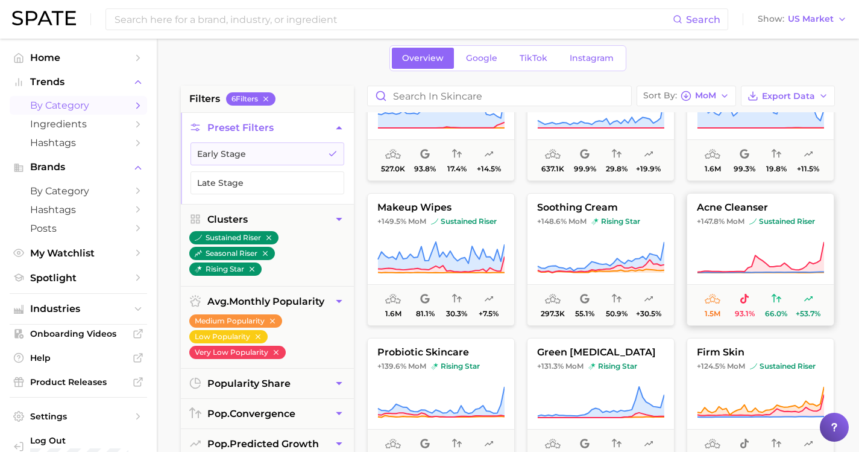
click at [712, 201] on button "acne cleanser +147.8% MoM sustained riser 1.5m 93.1% 66.0% +53.7%" at bounding box center [761, 259] width 148 height 133
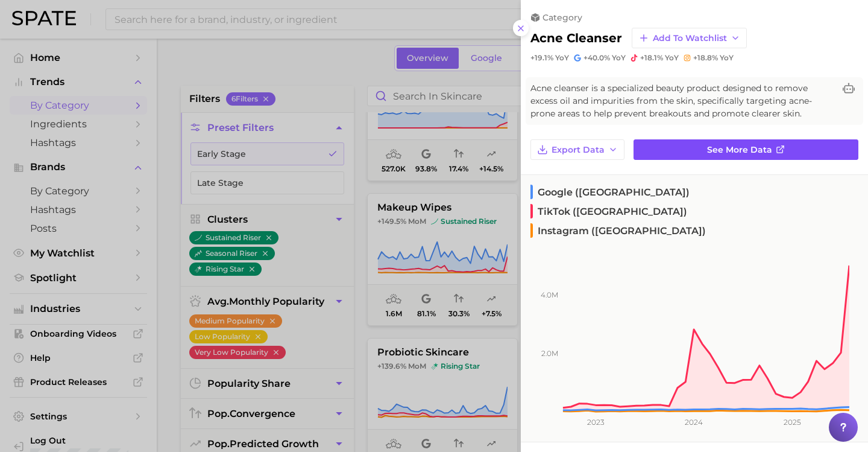
click at [714, 154] on link "See more data" at bounding box center [746, 149] width 225 height 20
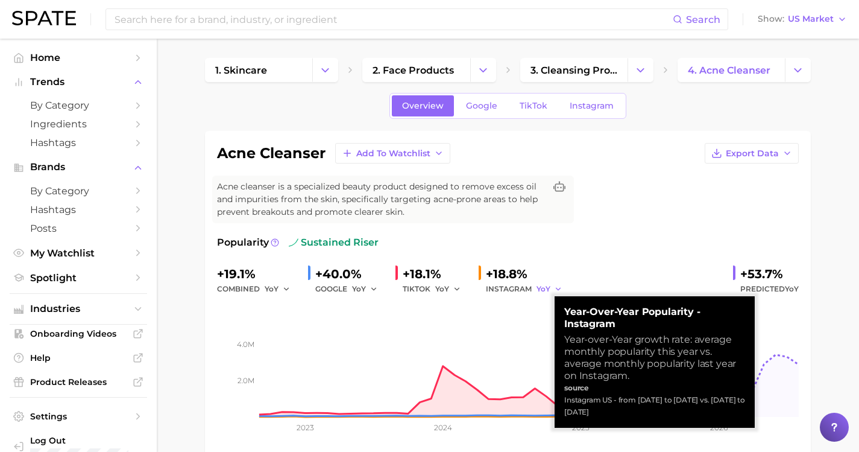
click at [554, 289] on icon "button" at bounding box center [558, 289] width 8 height 8
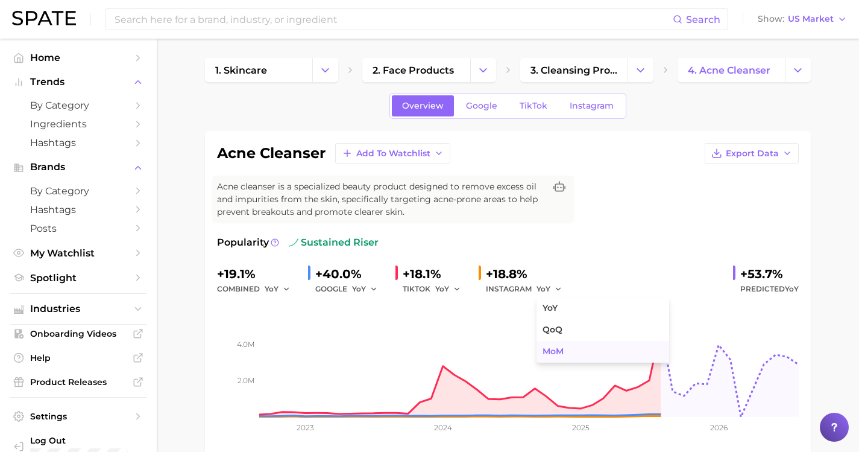
click at [548, 347] on span "MoM" at bounding box center [553, 351] width 21 height 10
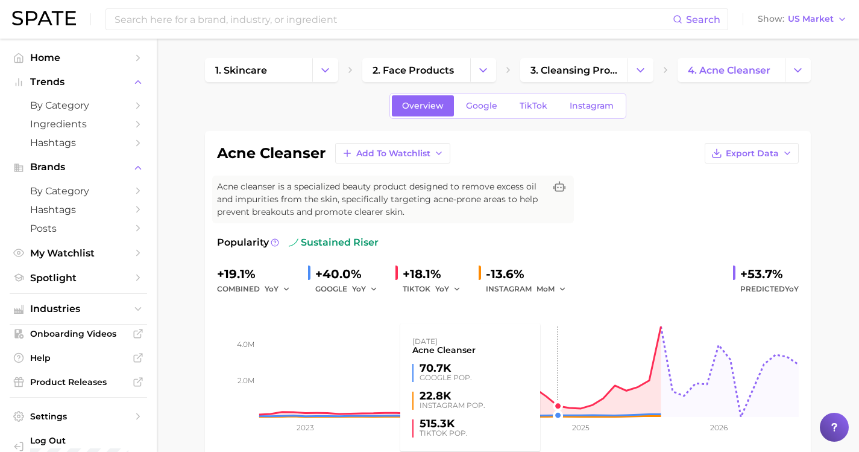
click at [548, 297] on rect at bounding box center [508, 356] width 582 height 121
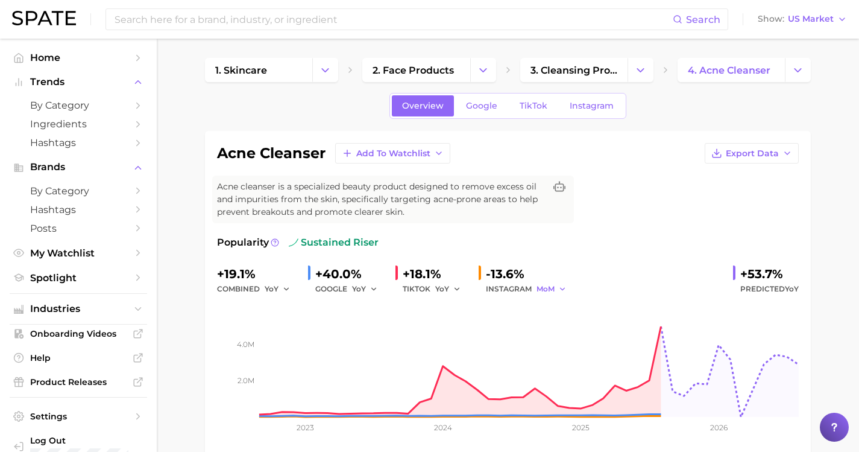
click at [548, 288] on button "MoM" at bounding box center [552, 289] width 30 height 14
click at [547, 323] on button "QoQ" at bounding box center [603, 330] width 133 height 22
click at [453, 285] on icon "button" at bounding box center [457, 289] width 8 height 8
click at [453, 334] on span "QoQ" at bounding box center [451, 329] width 20 height 10
click at [370, 286] on icon "button" at bounding box center [374, 289] width 8 height 8
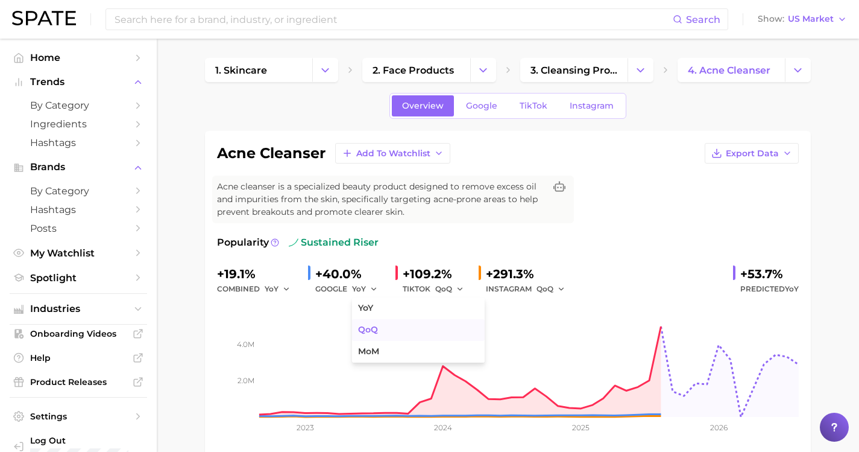
click at [370, 329] on span "QoQ" at bounding box center [368, 329] width 20 height 10
click at [276, 286] on button "YoY" at bounding box center [278, 289] width 26 height 14
click at [282, 329] on span "QoQ" at bounding box center [281, 329] width 20 height 10
click at [524, 112] on link "TikTok" at bounding box center [533, 105] width 48 height 21
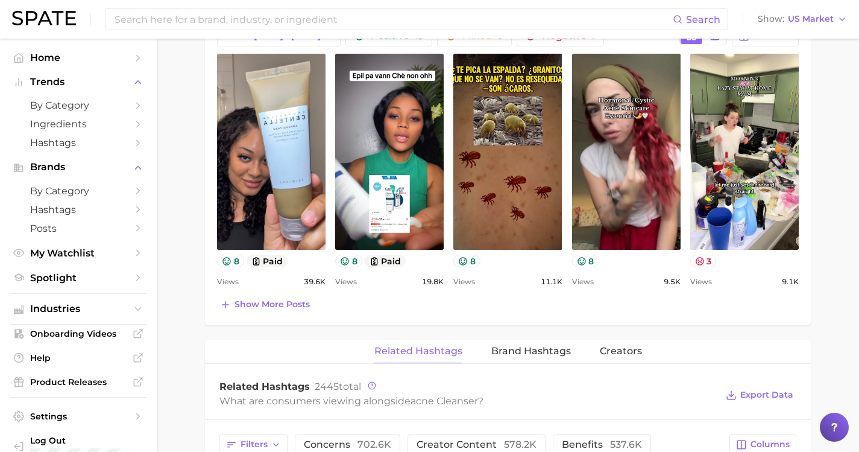
scroll to position [620, 0]
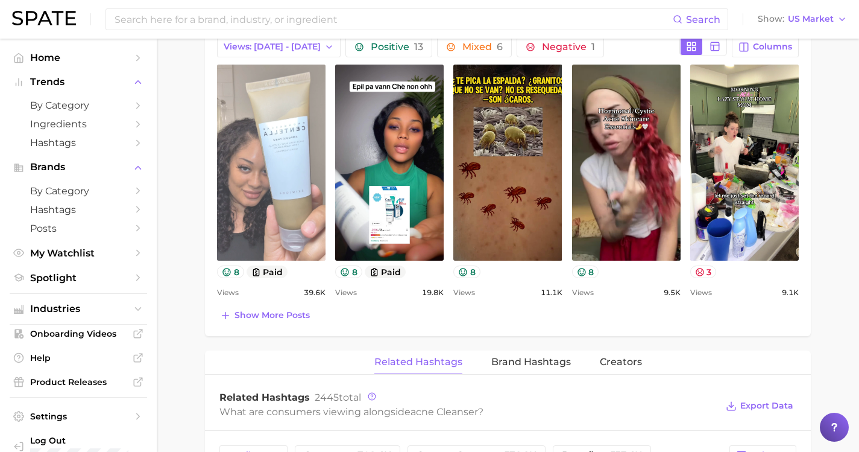
click at [260, 146] on link "view post on TikTok" at bounding box center [271, 163] width 109 height 196
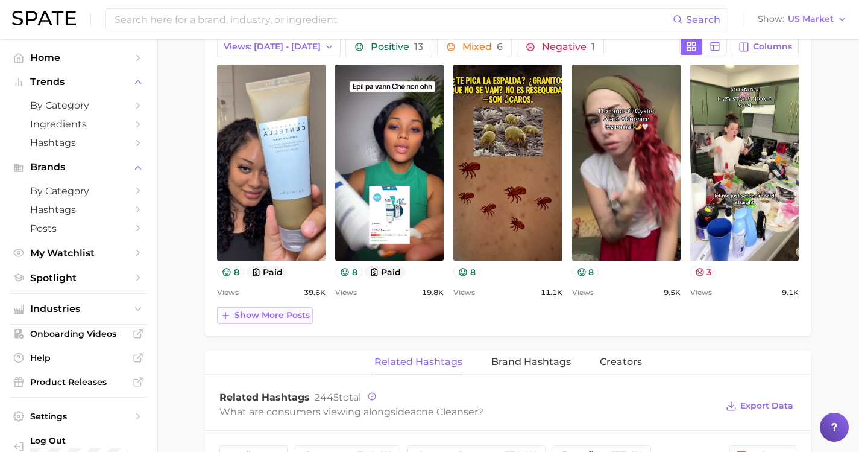
click at [291, 313] on span "Show more posts" at bounding box center [271, 315] width 75 height 10
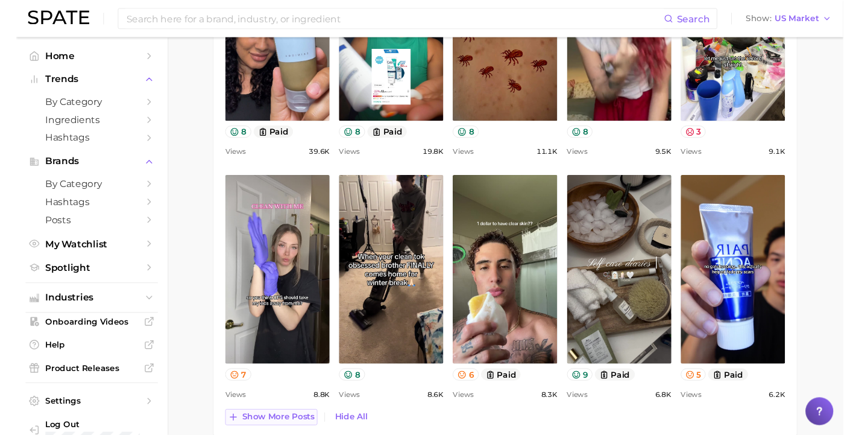
scroll to position [757, 0]
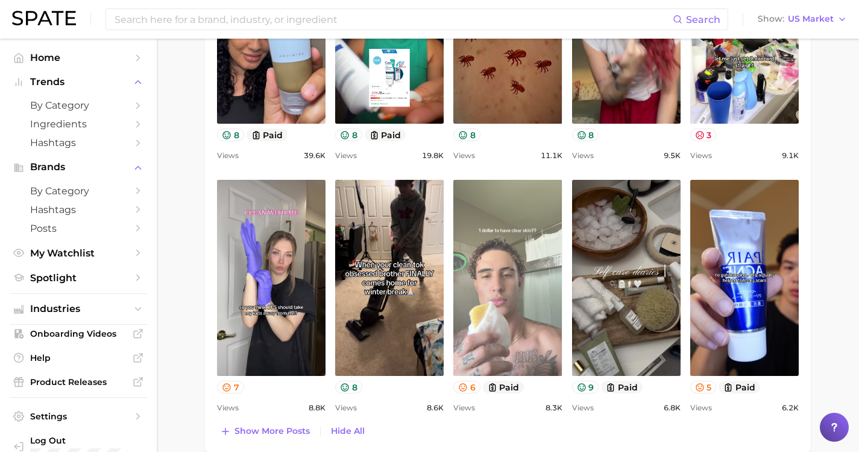
click at [517, 266] on link "view post on TikTok" at bounding box center [507, 278] width 109 height 196
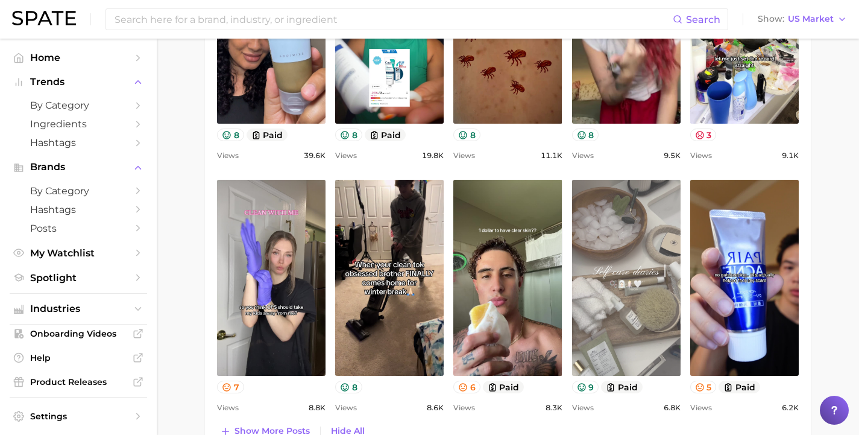
click at [620, 254] on link "view post on TikTok" at bounding box center [626, 278] width 109 height 196
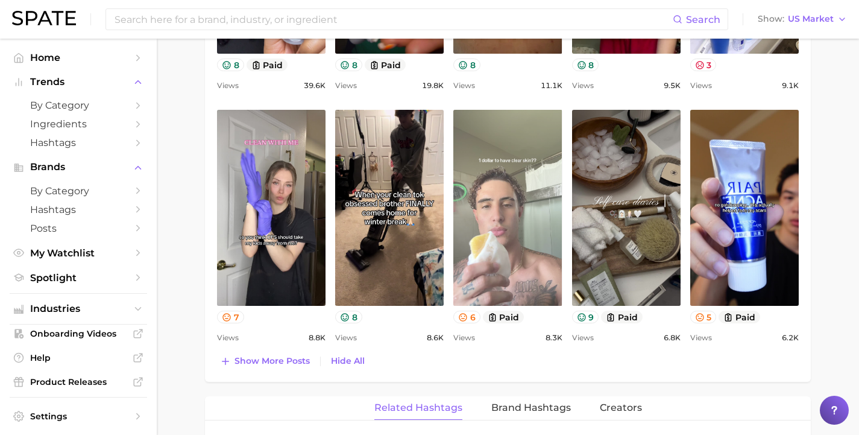
scroll to position [833, 0]
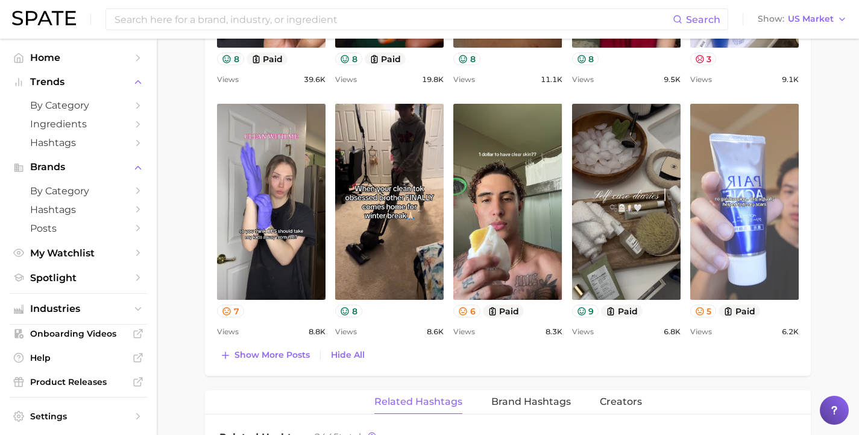
click at [733, 228] on link "view post on TikTok" at bounding box center [744, 202] width 109 height 196
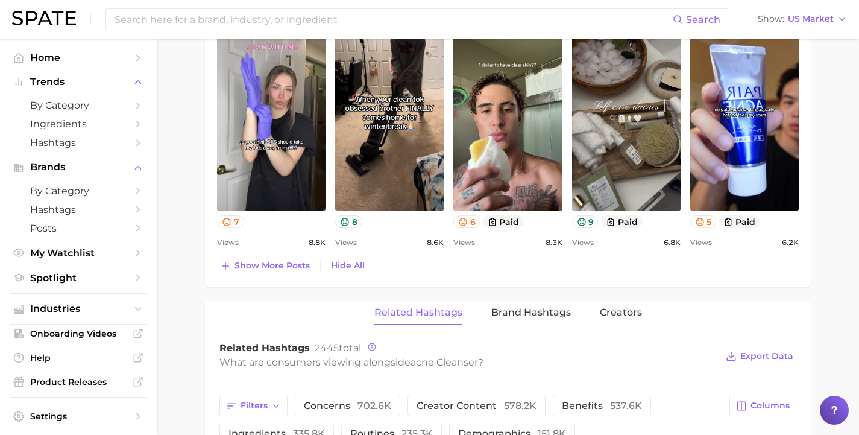
scroll to position [922, 0]
click at [270, 272] on button "Show more posts" at bounding box center [265, 265] width 96 height 17
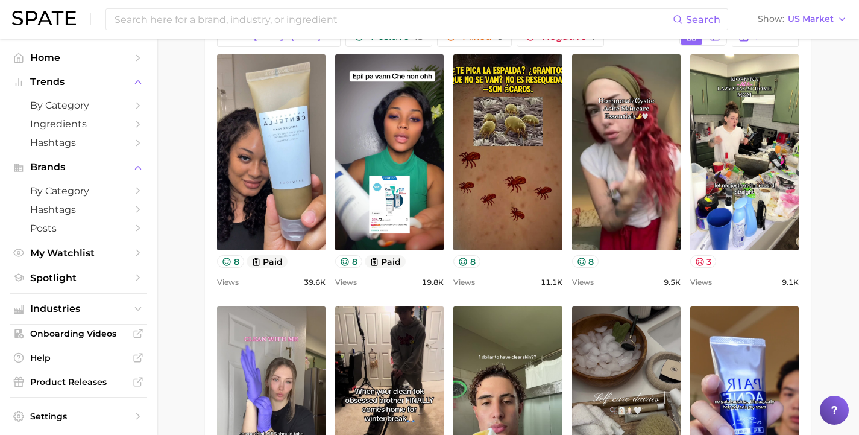
scroll to position [447, 0]
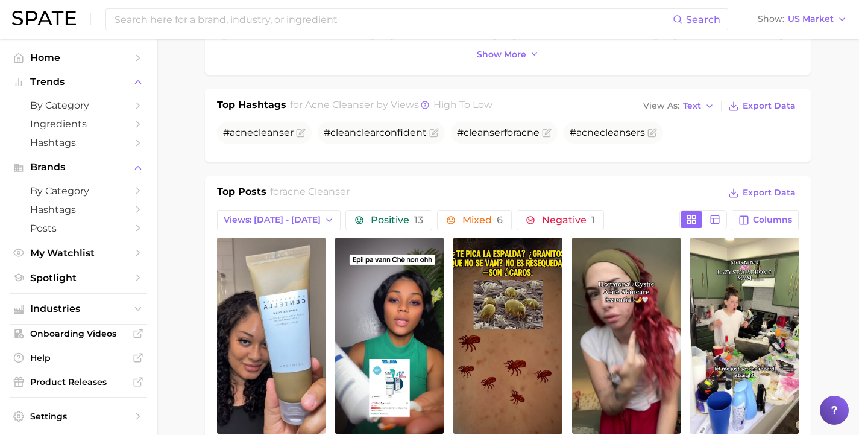
click at [288, 213] on button "Views: [DATE] - [DATE]" at bounding box center [279, 220] width 124 height 20
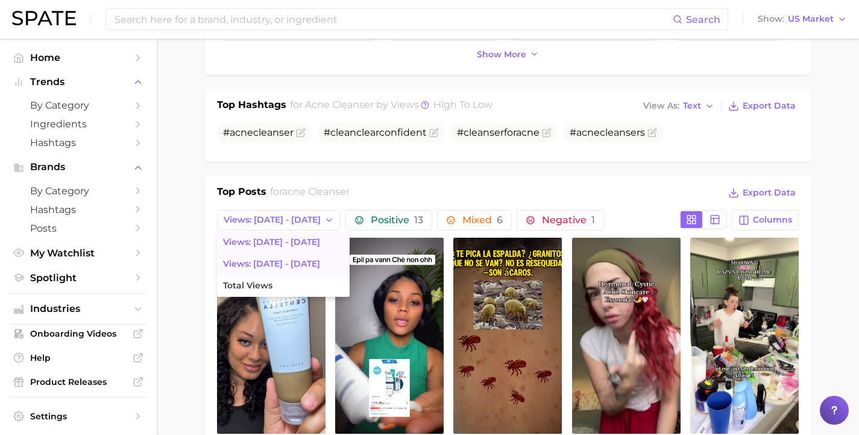
click at [286, 267] on span "Views: [DATE] - [DATE]" at bounding box center [271, 264] width 97 height 10
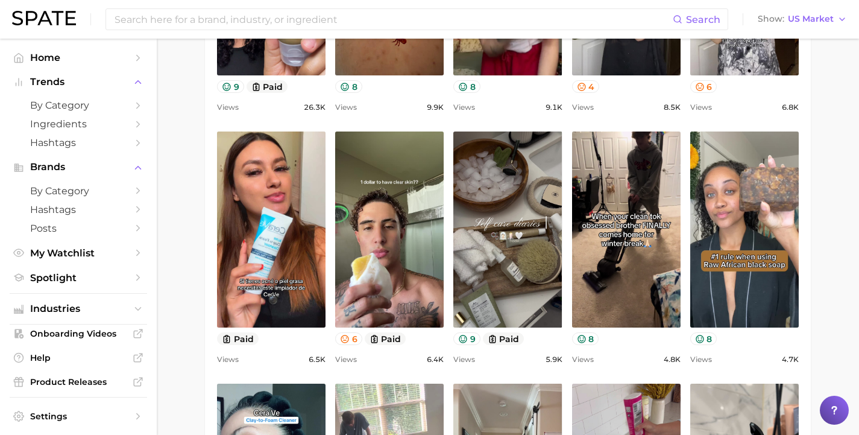
scroll to position [817, 0]
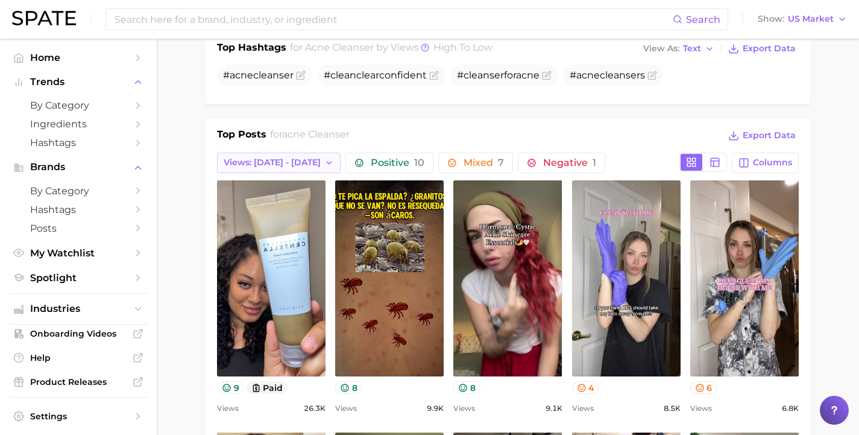
click at [266, 160] on span "Views: [DATE] - [DATE]" at bounding box center [272, 162] width 97 height 10
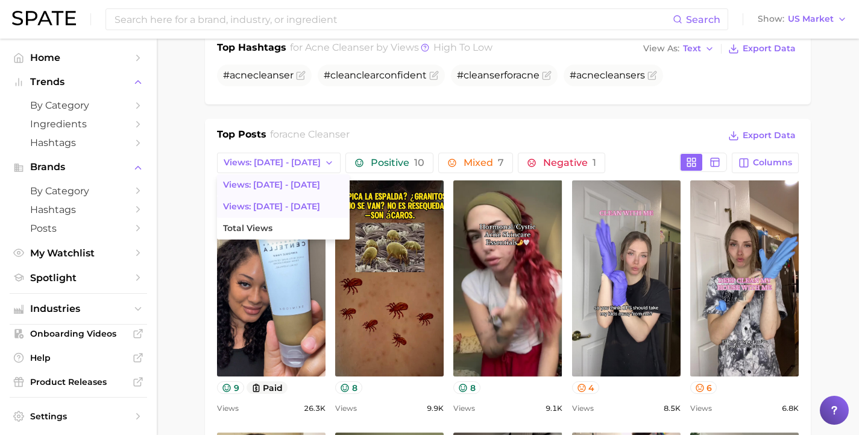
click at [266, 182] on span "Views: [DATE] - [DATE]" at bounding box center [271, 185] width 97 height 10
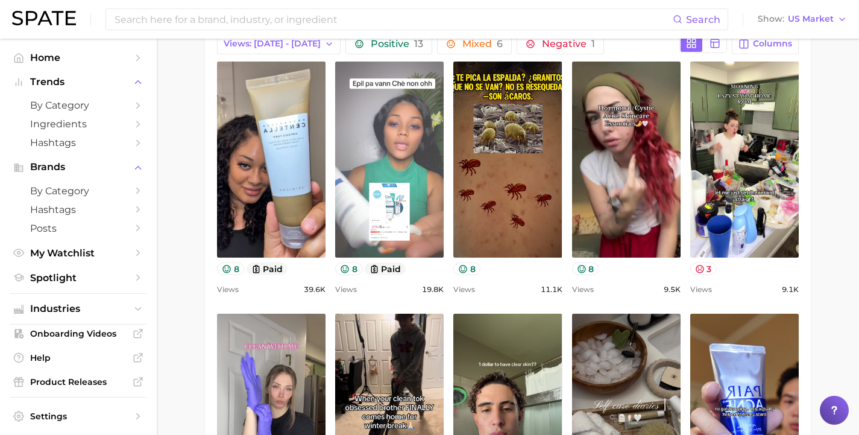
click at [367, 156] on link "view post on TikTok" at bounding box center [389, 159] width 109 height 196
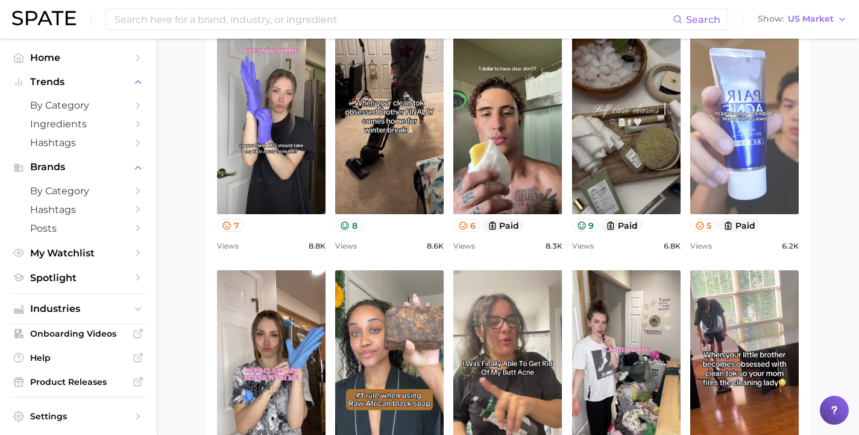
click at [743, 131] on link "view post on TikTok" at bounding box center [744, 116] width 109 height 196
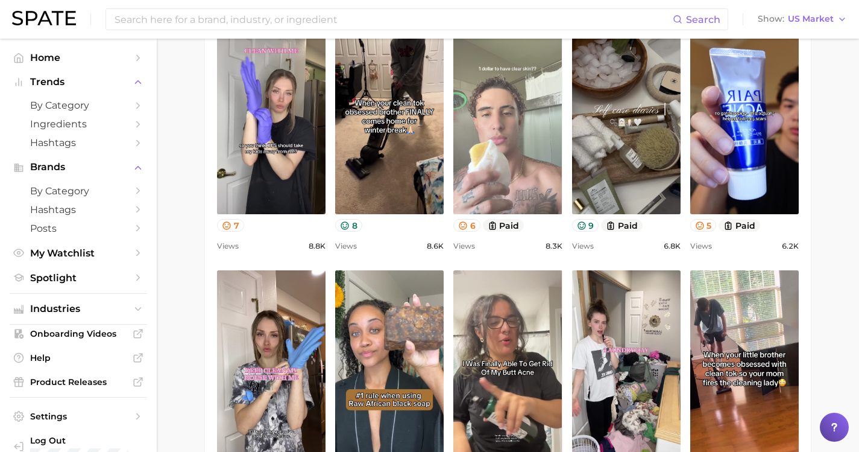
click at [530, 136] on link "view post on TikTok" at bounding box center [507, 116] width 109 height 196
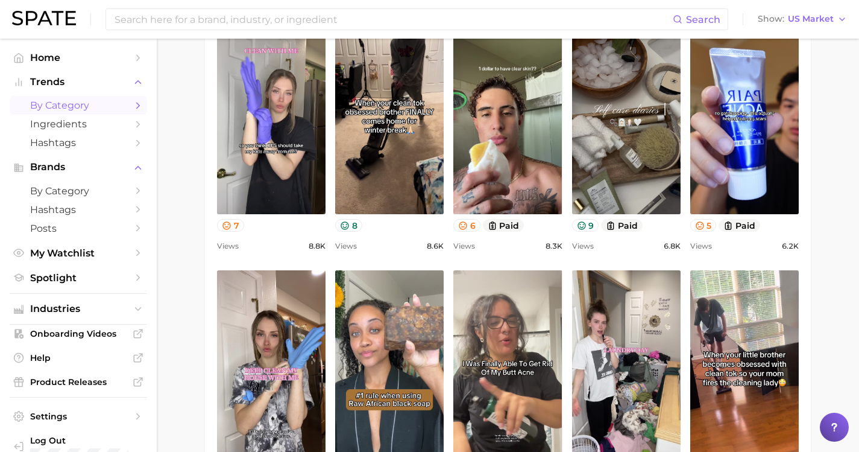
click at [109, 102] on span "by Category" at bounding box center [78, 104] width 96 height 11
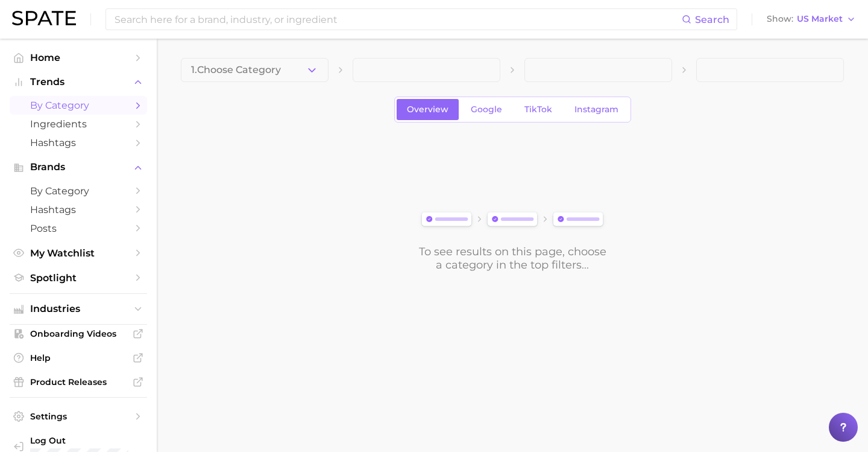
click at [109, 102] on span "by Category" at bounding box center [78, 104] width 96 height 11
click at [74, 79] on span "Trends" at bounding box center [78, 82] width 96 height 11
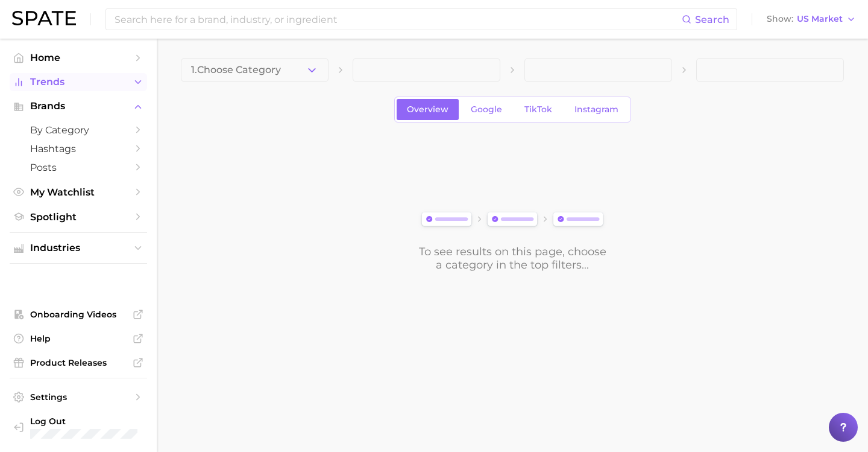
click at [75, 79] on span "Trends" at bounding box center [78, 82] width 96 height 11
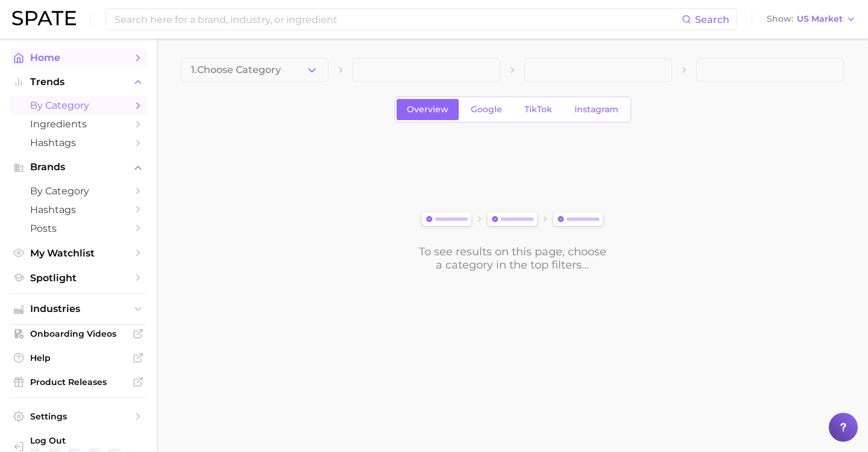
click at [68, 61] on span "Home" at bounding box center [78, 57] width 96 height 11
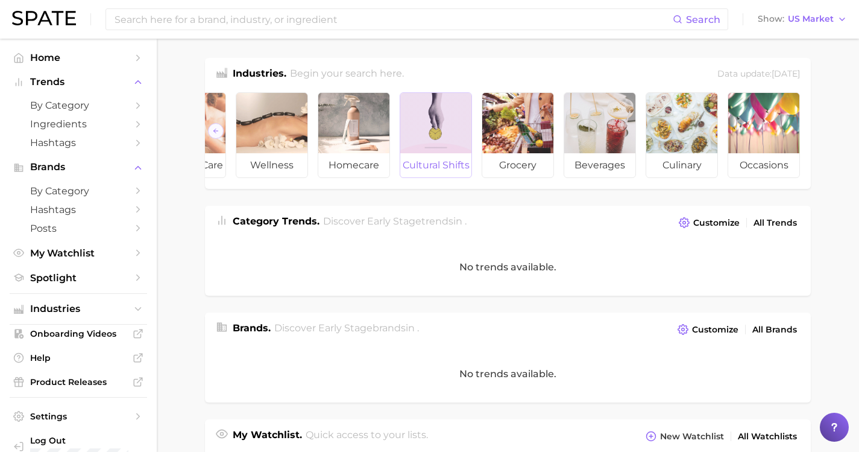
scroll to position [0, 145]
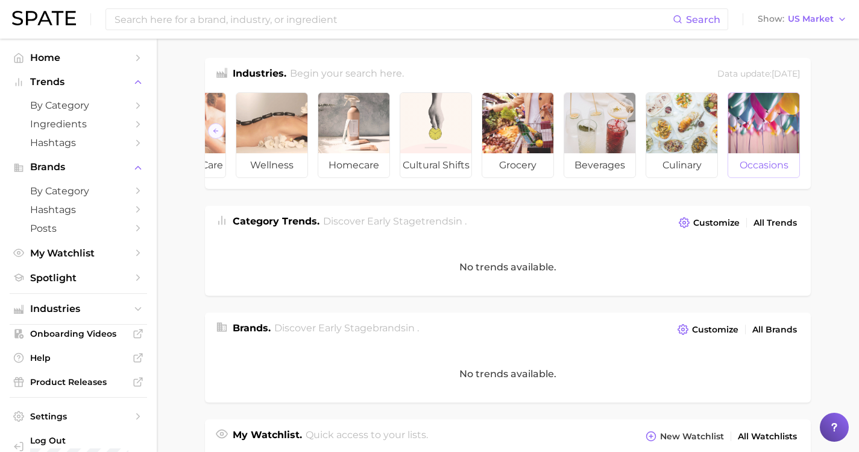
click at [768, 133] on div at bounding box center [763, 123] width 71 height 60
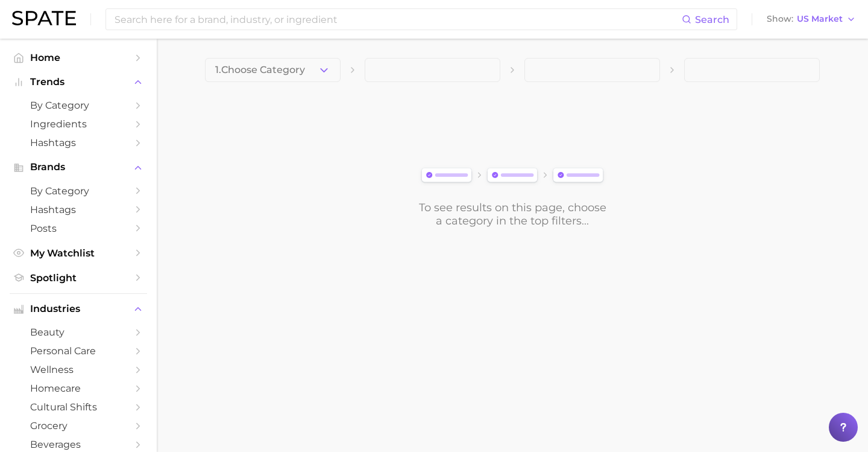
click at [270, 211] on div "To see results on this page, choose a category in the top filters..." at bounding box center [512, 160] width 615 height 134
click at [324, 71] on polyline "button" at bounding box center [324, 69] width 7 height 3
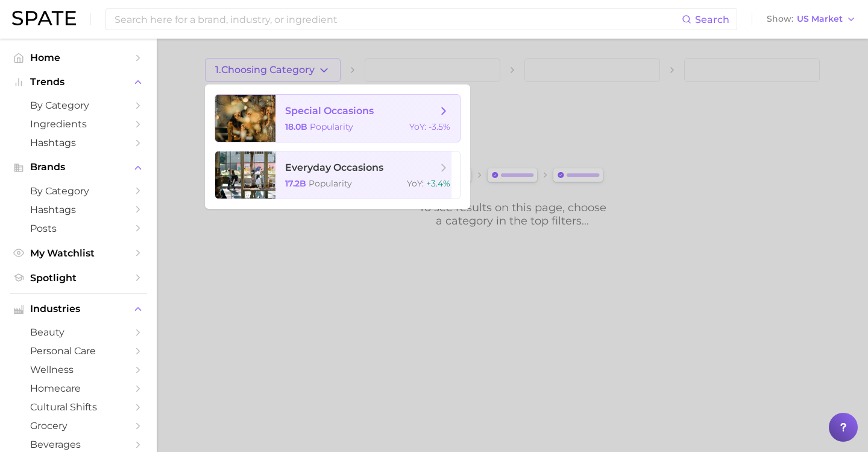
click at [385, 110] on span "special occasions" at bounding box center [361, 110] width 152 height 13
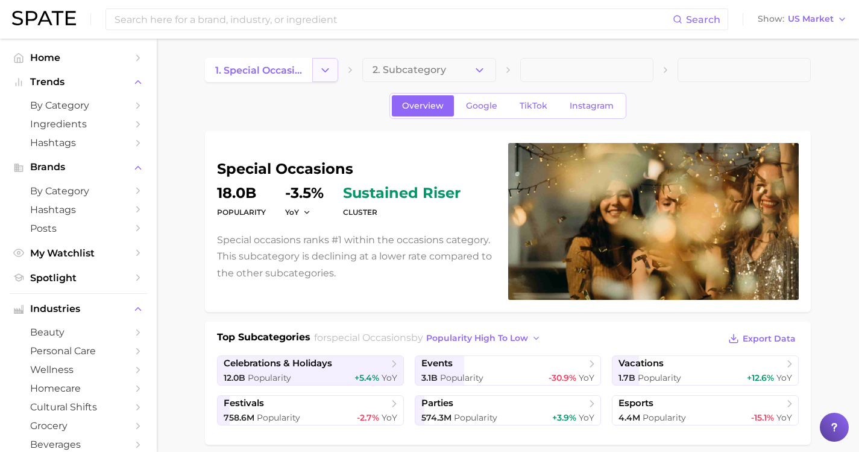
click at [323, 71] on icon "Change Category" at bounding box center [325, 70] width 13 height 13
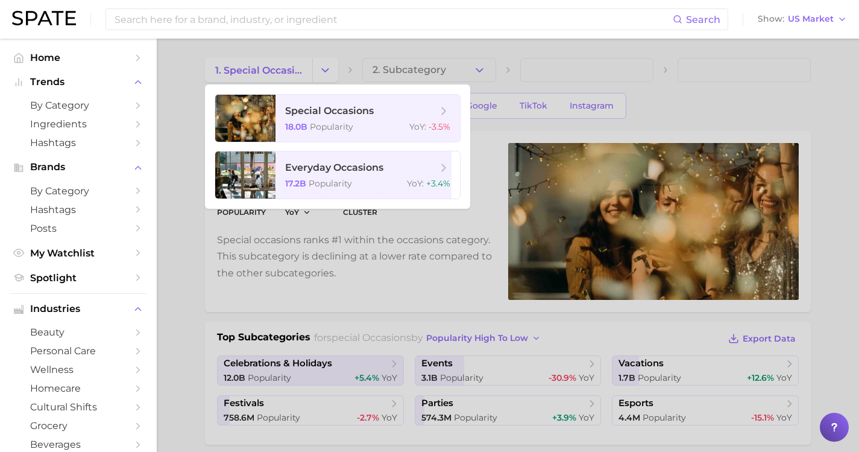
click at [195, 256] on div at bounding box center [429, 226] width 859 height 452
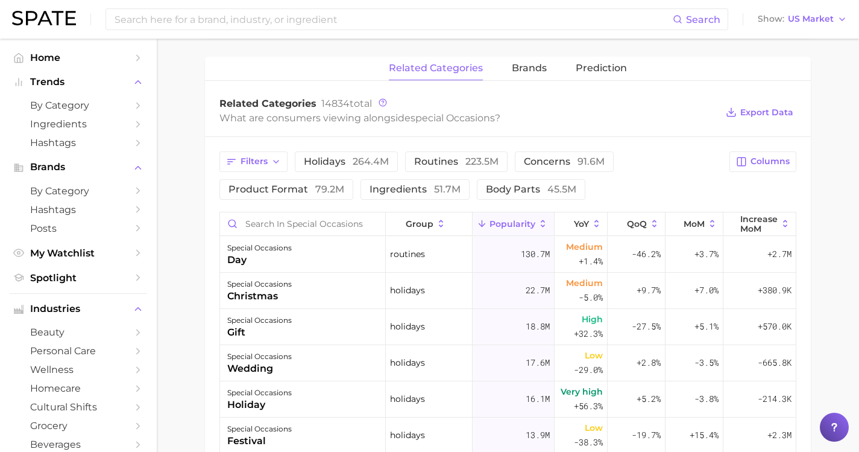
scroll to position [436, 0]
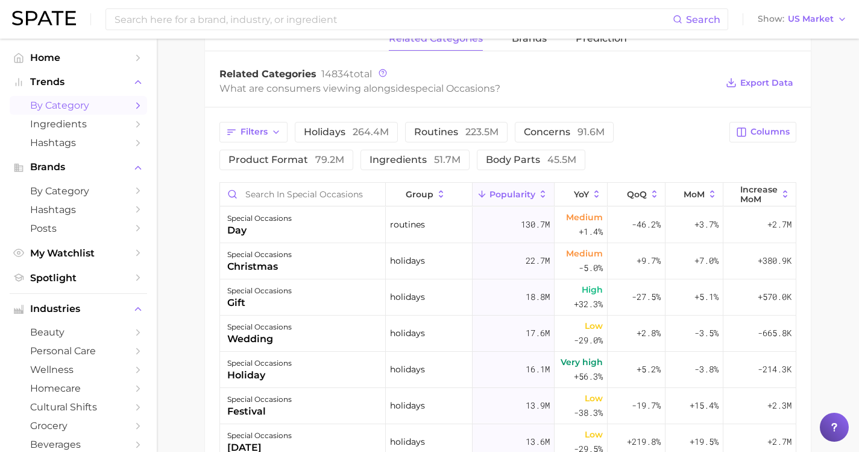
click at [95, 101] on span "by Category" at bounding box center [78, 104] width 96 height 11
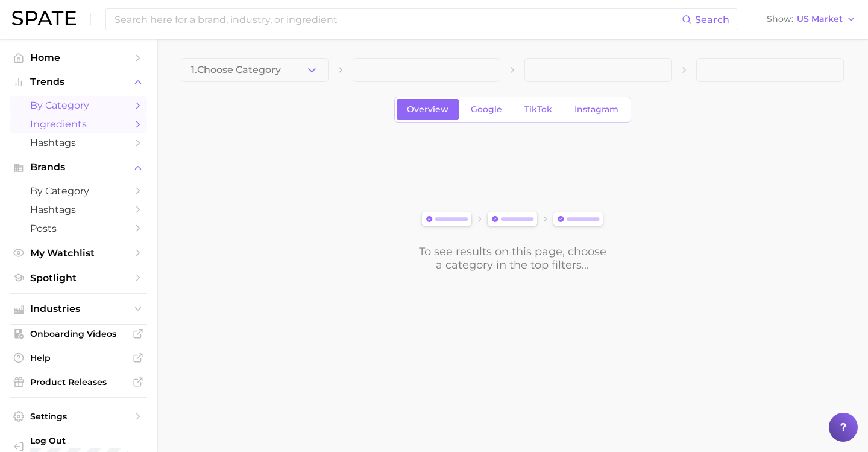
click at [63, 122] on span "Ingredients" at bounding box center [78, 123] width 96 height 11
click at [69, 145] on span "Hashtags" at bounding box center [78, 142] width 96 height 11
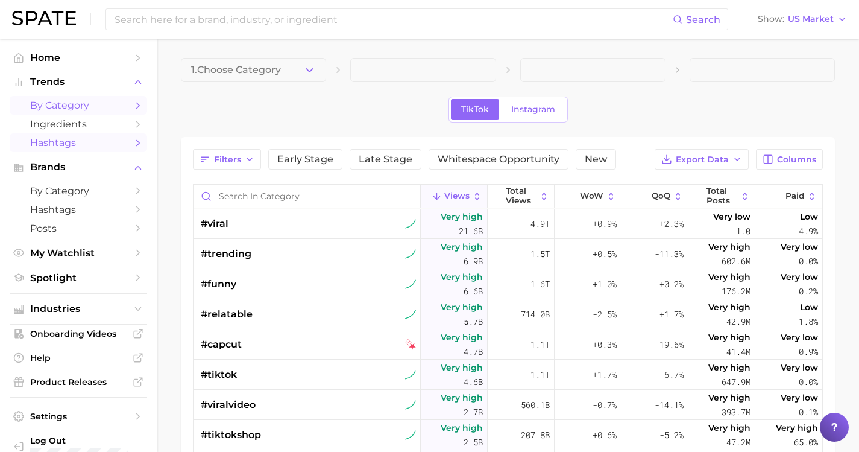
click at [91, 104] on span "by Category" at bounding box center [78, 104] width 96 height 11
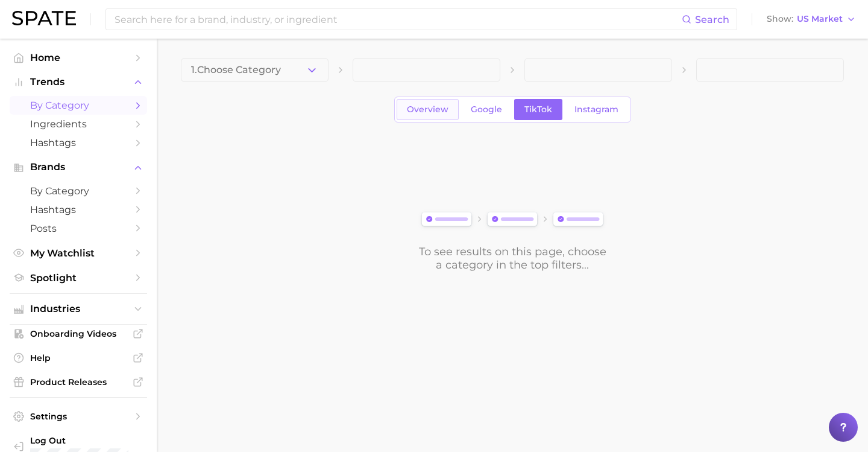
click at [433, 117] on link "Overview" at bounding box center [428, 109] width 62 height 21
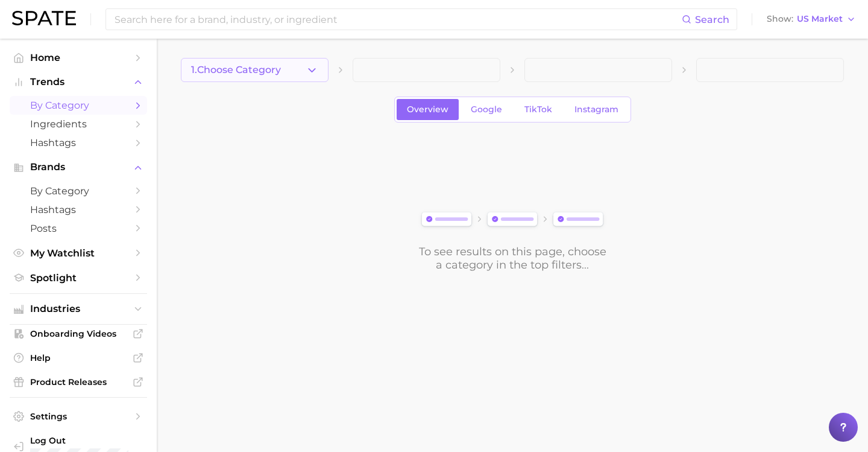
click at [258, 74] on span "1. Choose Category" at bounding box center [236, 70] width 90 height 11
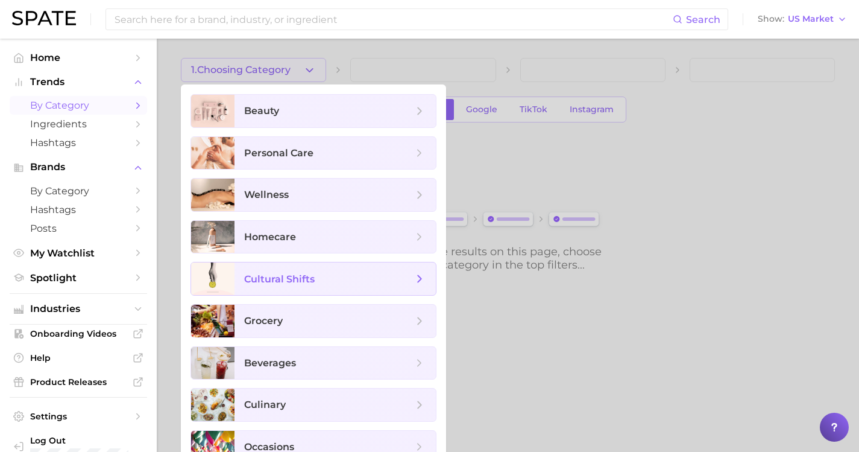
click at [294, 263] on span "cultural shifts" at bounding box center [334, 278] width 201 height 33
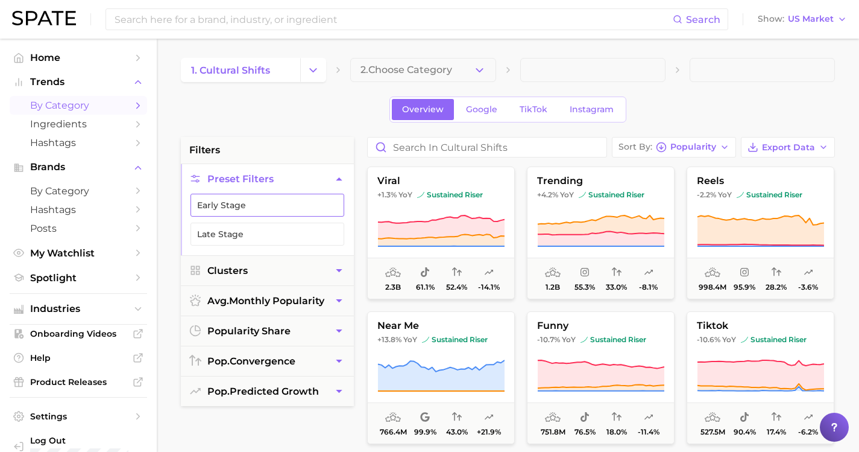
click at [296, 198] on button "Early Stage" at bounding box center [267, 205] width 154 height 23
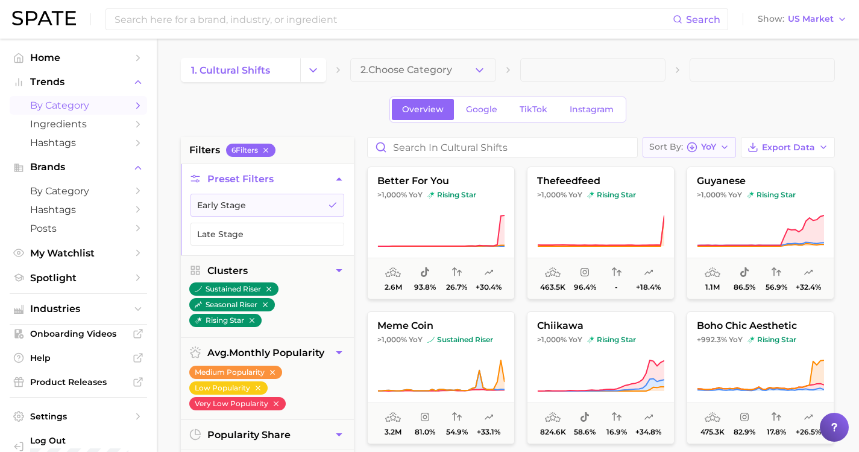
click at [708, 143] on span "YoY" at bounding box center [708, 146] width 15 height 7
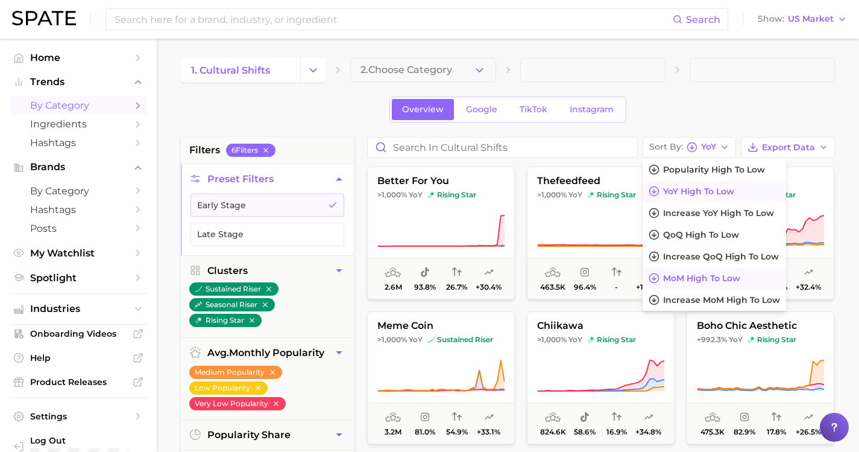
click at [716, 274] on span "MoM high to low" at bounding box center [701, 278] width 77 height 10
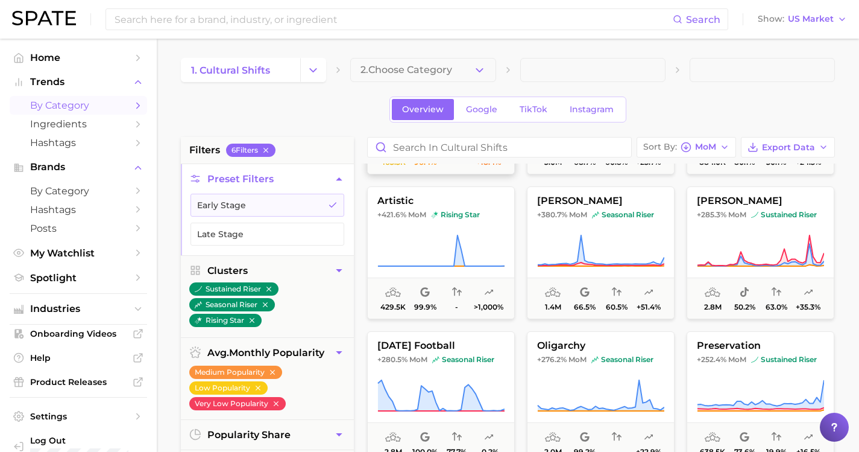
scroll to position [187, 0]
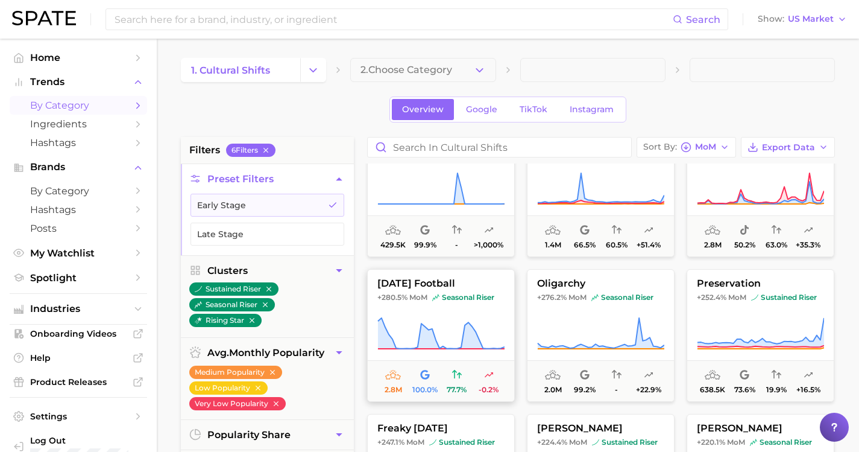
click at [420, 277] on button "sunday football +280.5% MoM seasonal riser 2.8m 100.0% 77.7% -0.2%" at bounding box center [441, 335] width 148 height 133
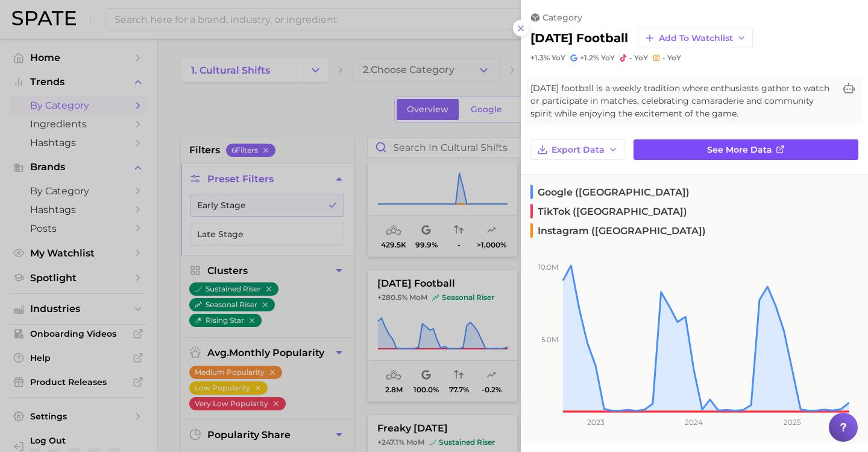
click at [691, 142] on link "See more data" at bounding box center [746, 149] width 225 height 20
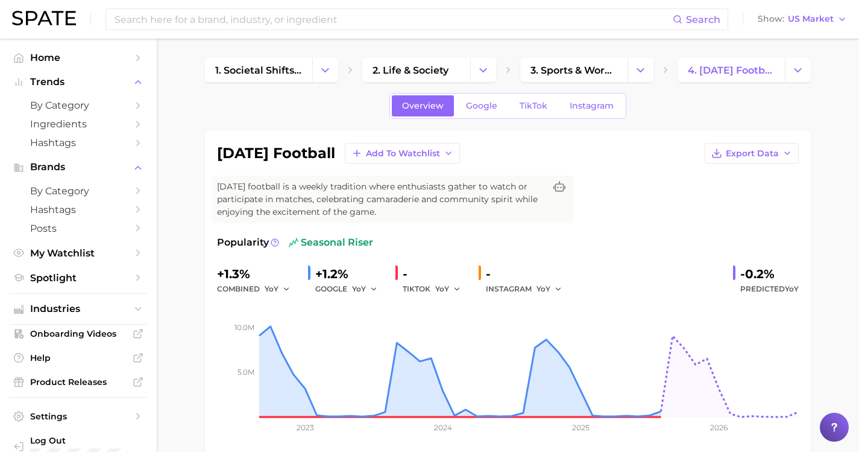
click at [519, 283] on div "INSTAGRAM YoY" at bounding box center [528, 289] width 84 height 14
click at [538, 289] on span "YoY" at bounding box center [544, 288] width 14 height 10
click at [550, 349] on span "MoM" at bounding box center [553, 351] width 21 height 10
click at [453, 286] on icon "button" at bounding box center [457, 289] width 8 height 8
click at [461, 358] on button "MoM" at bounding box center [501, 352] width 133 height 22
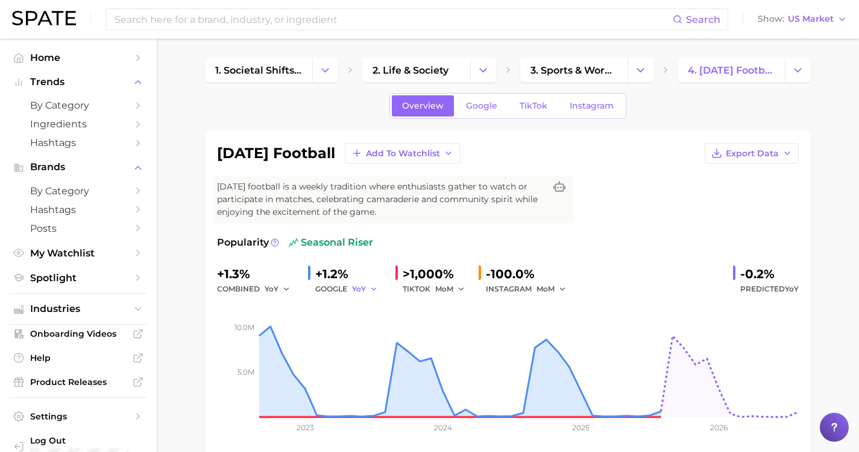
click at [364, 287] on button "YoY" at bounding box center [365, 289] width 26 height 14
click at [372, 347] on span "MoM" at bounding box center [368, 351] width 21 height 10
click at [276, 287] on button "YoY" at bounding box center [278, 289] width 26 height 14
click at [277, 344] on button "MoM" at bounding box center [331, 352] width 133 height 22
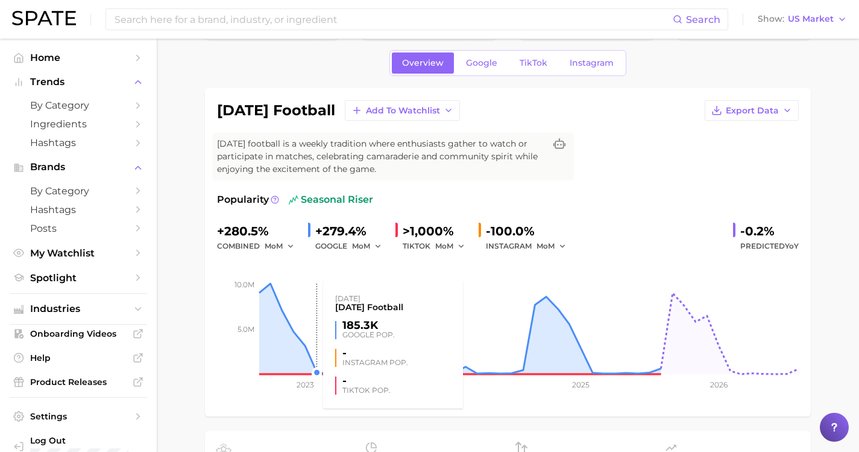
scroll to position [43, 0]
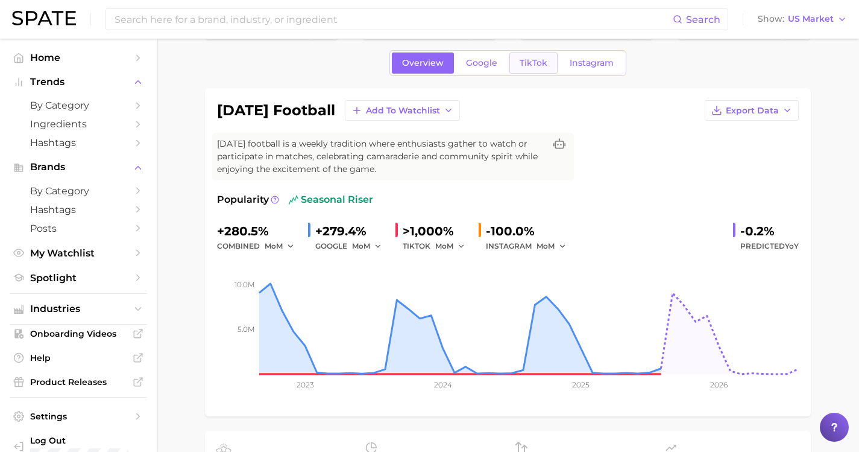
click at [532, 67] on span "TikTok" at bounding box center [534, 63] width 28 height 10
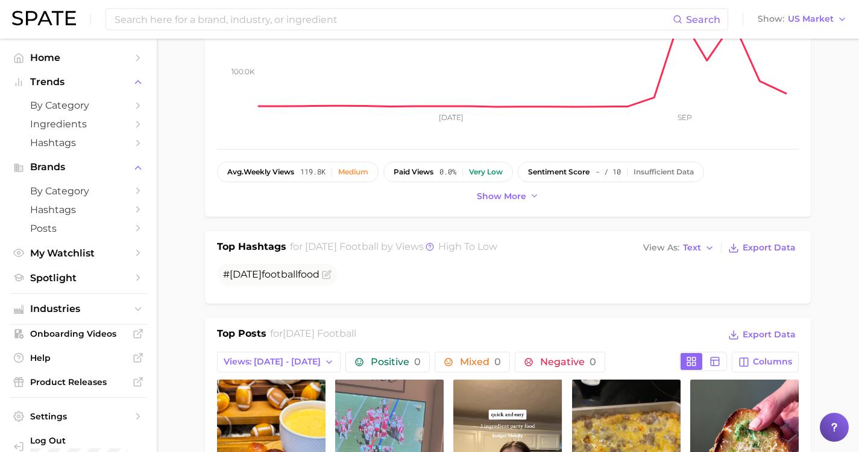
scroll to position [228, 0]
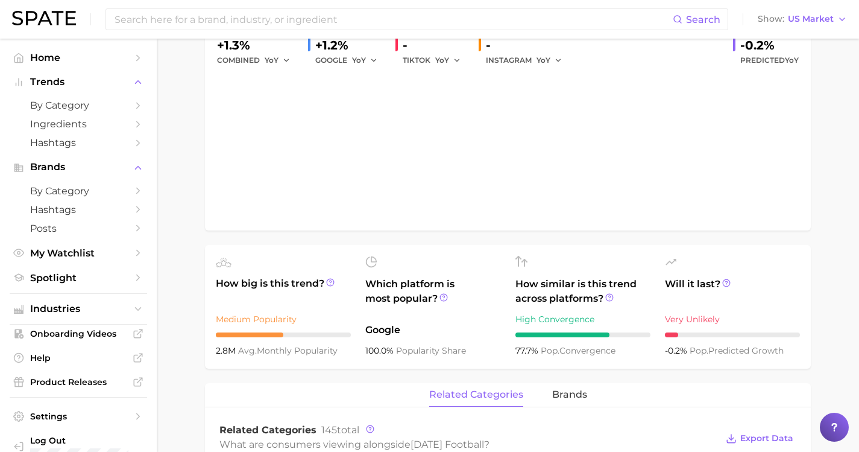
scroll to position [43, 0]
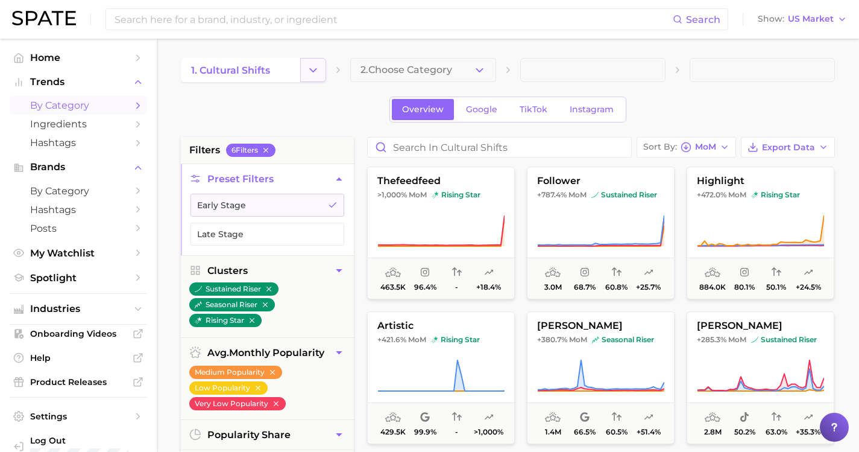
click at [307, 69] on icon "Change Category" at bounding box center [313, 70] width 13 height 13
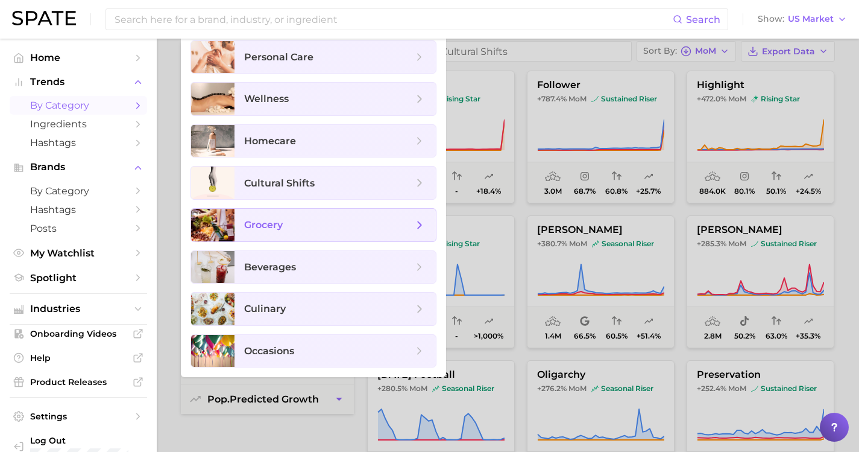
scroll to position [97, 0]
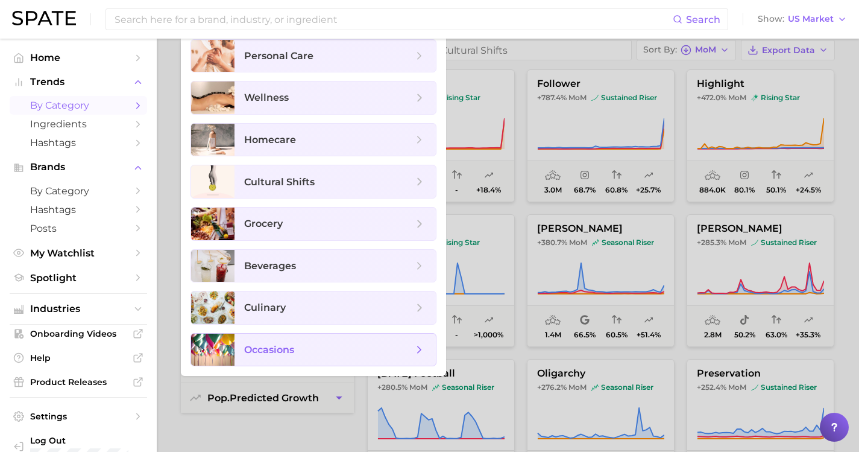
click at [360, 350] on span "occasions" at bounding box center [328, 349] width 169 height 13
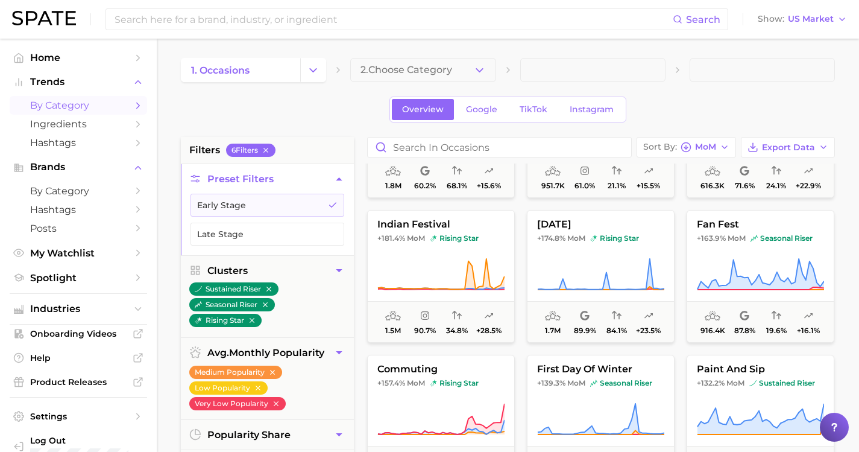
scroll to position [538, 0]
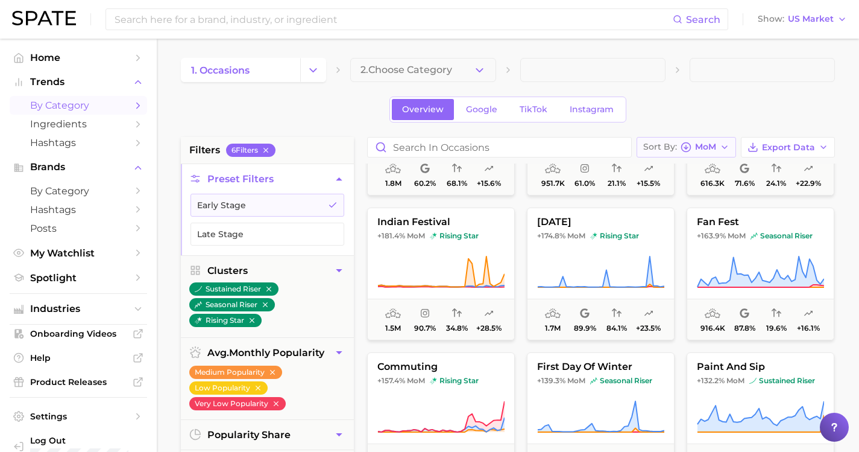
click at [729, 143] on icon "button" at bounding box center [725, 147] width 10 height 10
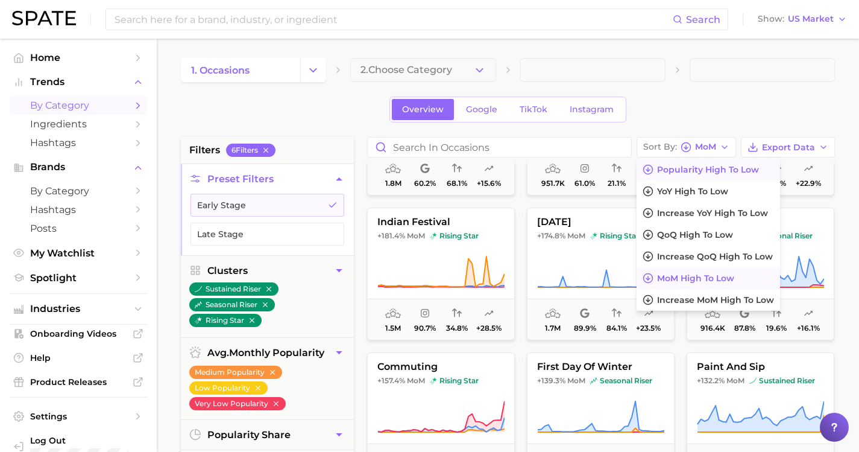
click at [729, 169] on span "Popularity high to low" at bounding box center [708, 170] width 102 height 10
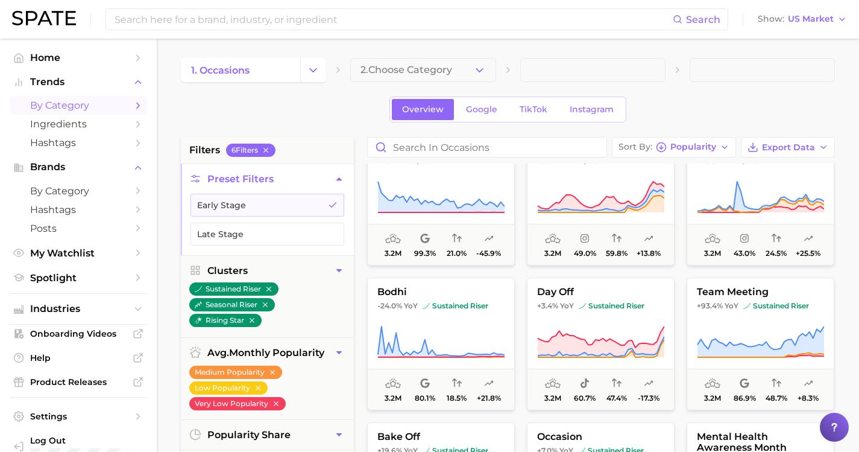
scroll to position [403, 0]
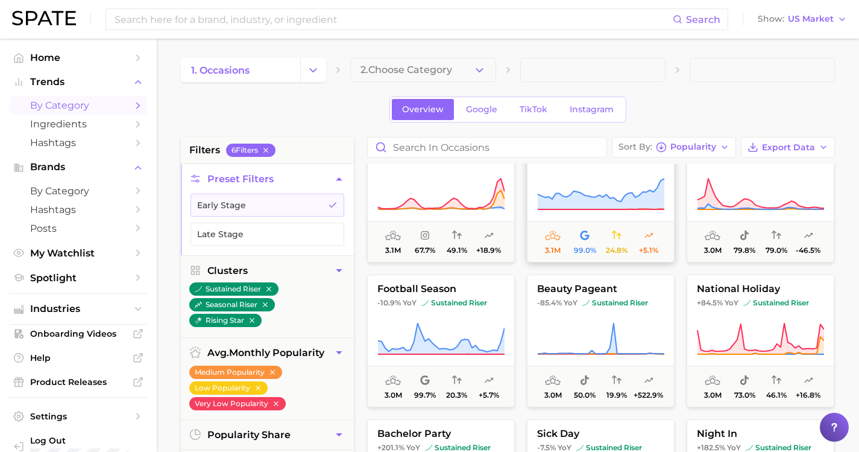
scroll to position [964, 0]
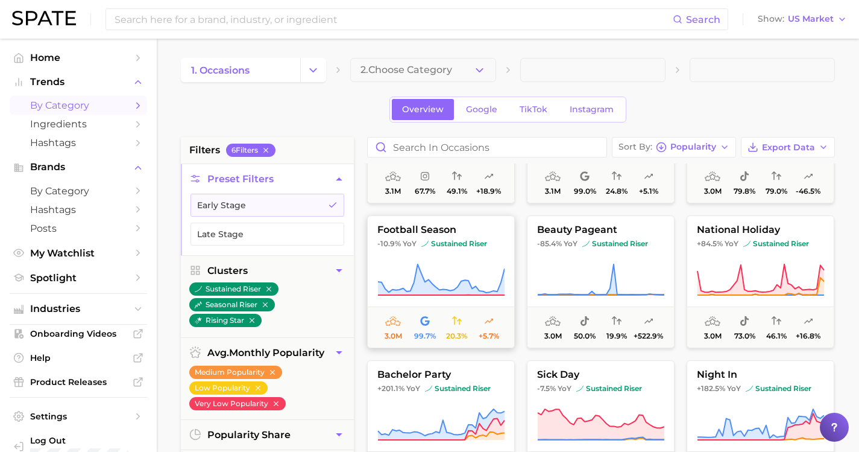
click at [443, 233] on span "football season" at bounding box center [441, 229] width 146 height 11
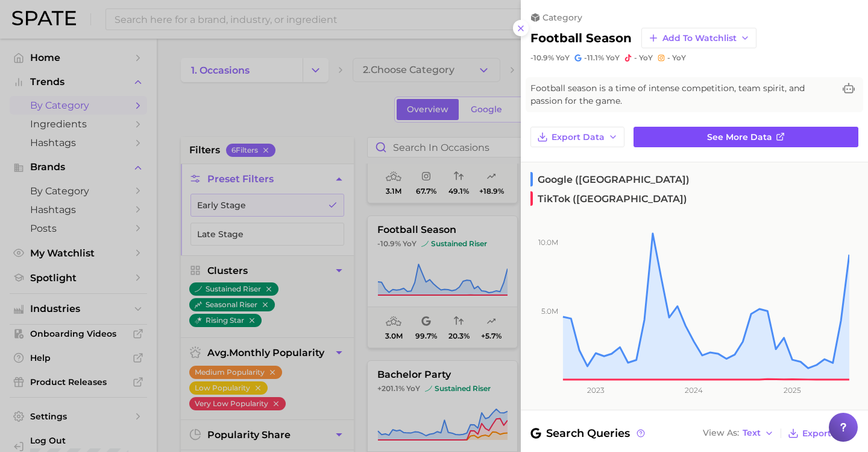
click at [776, 134] on icon at bounding box center [781, 137] width 10 height 10
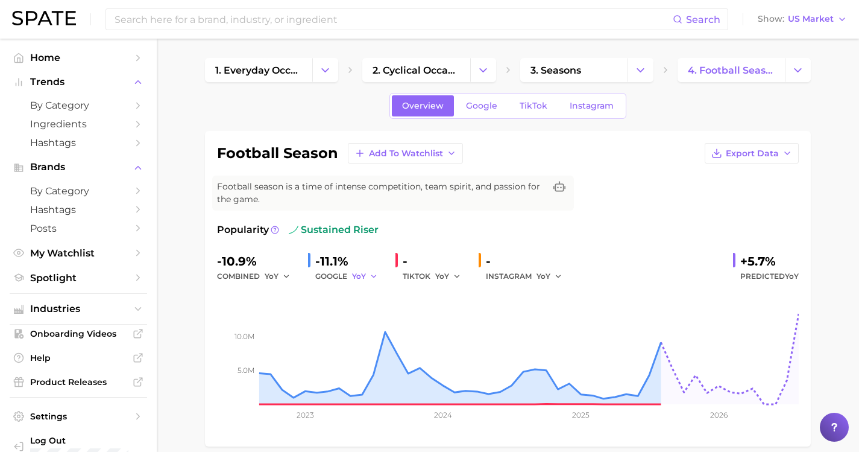
click at [370, 272] on icon "button" at bounding box center [374, 276] width 8 height 8
click at [359, 333] on span "MoM" at bounding box center [368, 338] width 21 height 10
click at [443, 271] on span "YoY" at bounding box center [442, 276] width 14 height 10
click at [464, 331] on button "MoM" at bounding box center [501, 339] width 133 height 22
click at [537, 271] on span "YoY" at bounding box center [544, 276] width 14 height 10
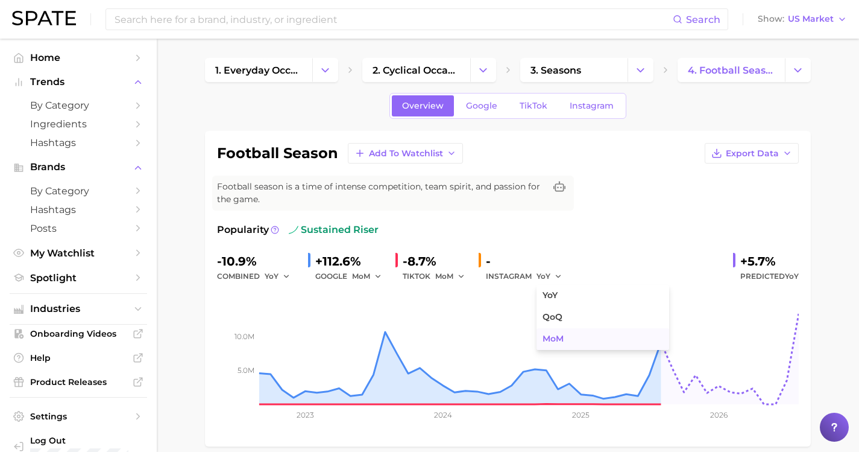
click at [543, 333] on span "MoM" at bounding box center [553, 338] width 21 height 10
click at [449, 269] on button "MoM" at bounding box center [450, 276] width 30 height 14
click at [455, 312] on span "QoQ" at bounding box center [451, 317] width 20 height 10
click at [549, 269] on button "MoM" at bounding box center [552, 276] width 30 height 14
click at [551, 312] on span "QoQ" at bounding box center [553, 317] width 20 height 10
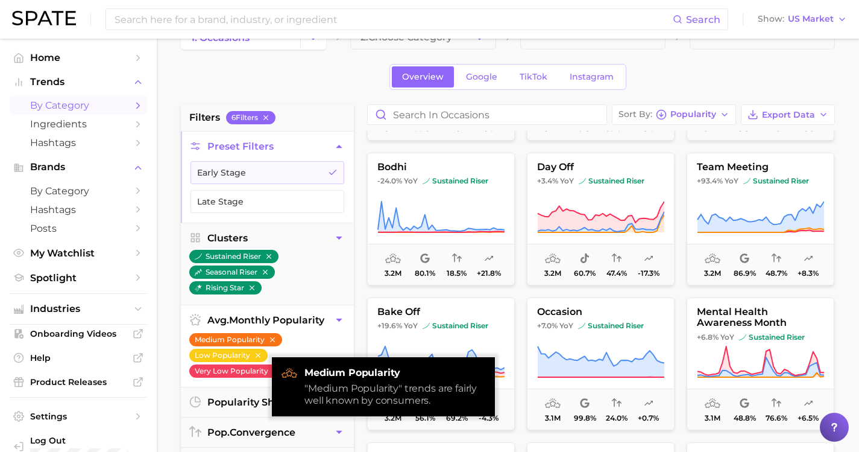
scroll to position [37, 0]
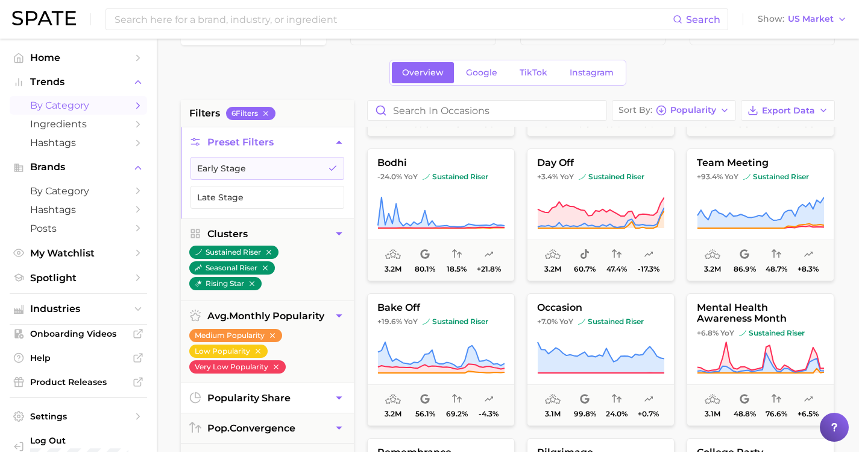
click at [233, 389] on button "popularity share" at bounding box center [267, 398] width 173 height 30
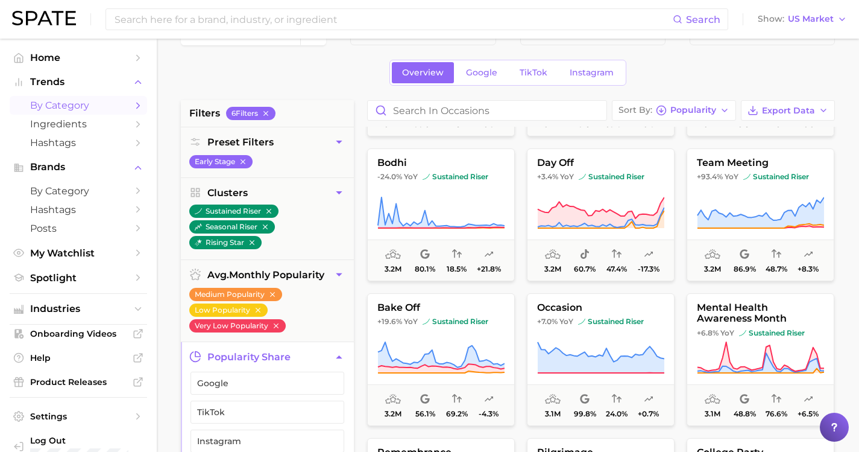
click at [334, 350] on icon "button" at bounding box center [339, 356] width 13 height 13
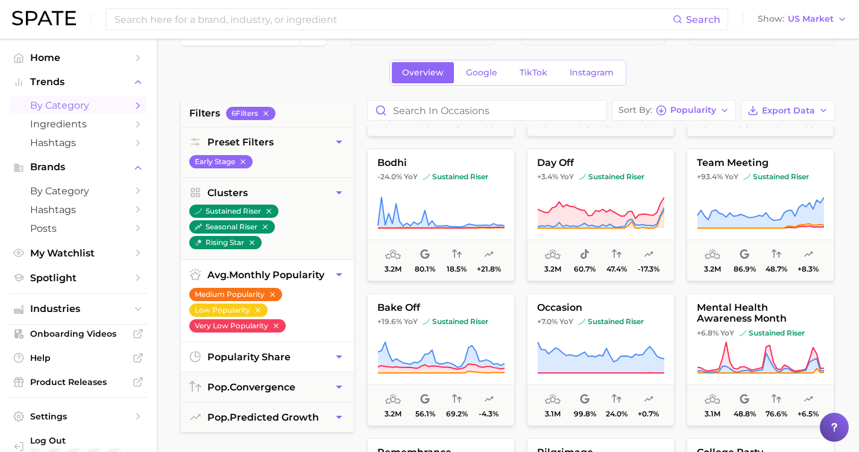
click at [229, 288] on button "Medium Popularity" at bounding box center [235, 294] width 93 height 13
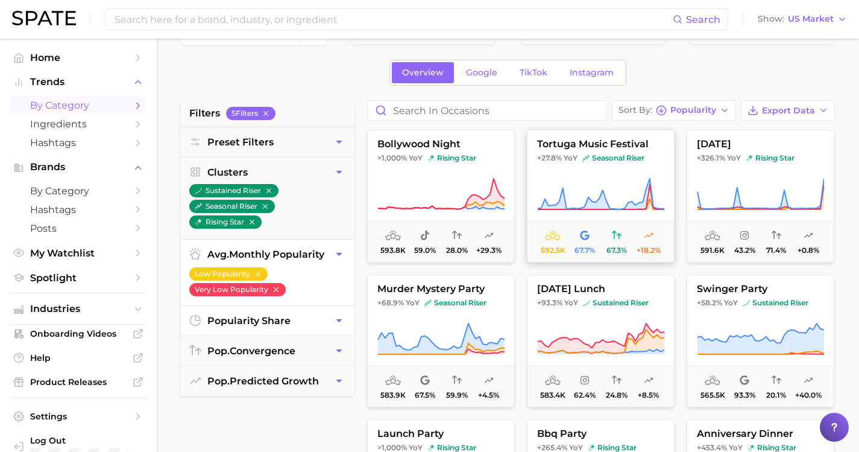
scroll to position [664, 0]
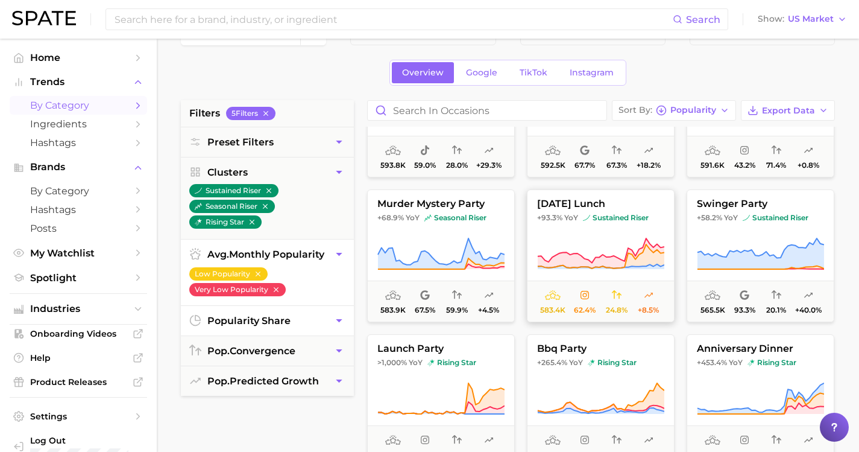
click at [561, 201] on span "[DATE] lunch" at bounding box center [600, 203] width 146 height 11
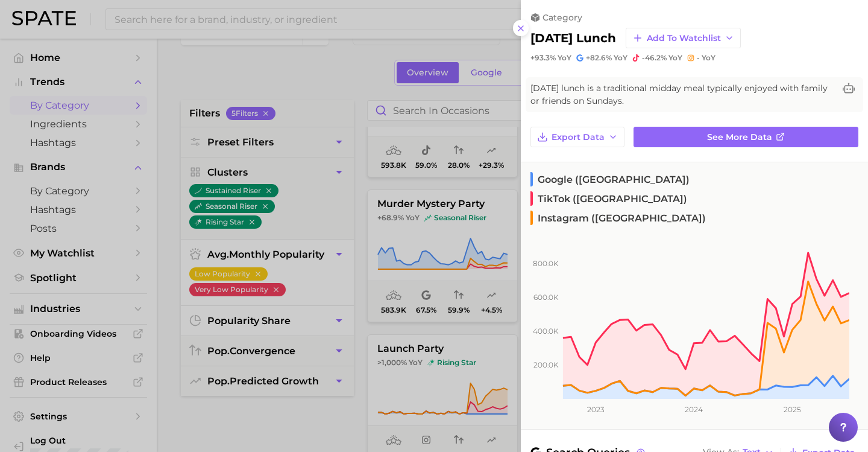
click at [514, 185] on div at bounding box center [434, 226] width 868 height 452
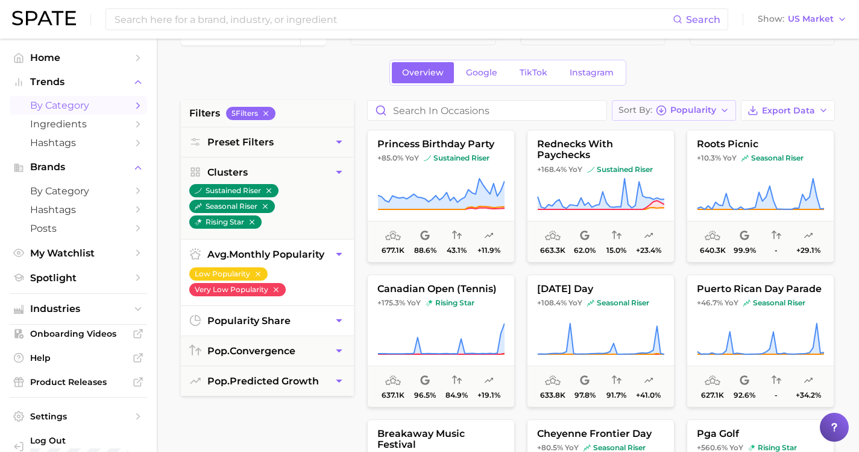
scroll to position [0, 0]
click at [702, 115] on div "Sort By Popularity" at bounding box center [667, 110] width 98 height 11
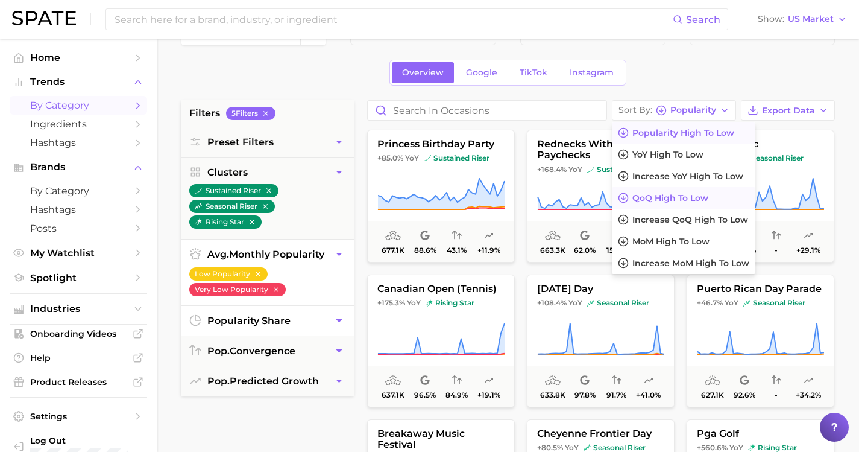
click at [700, 188] on button "QoQ high to low" at bounding box center [683, 198] width 143 height 22
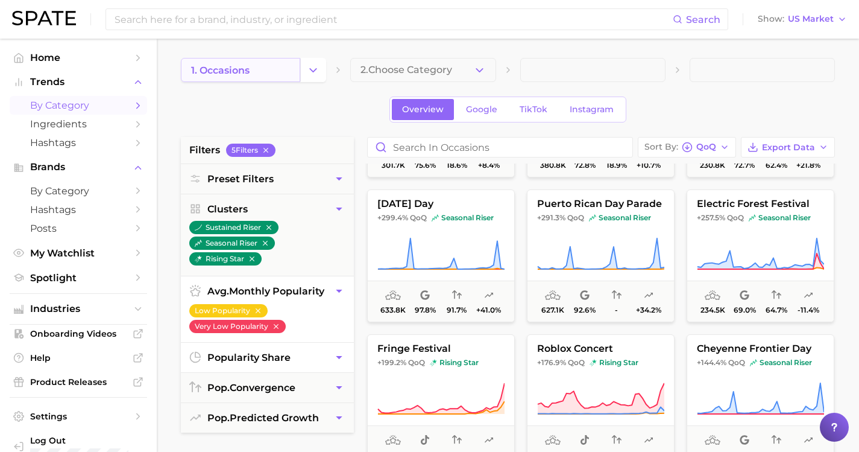
click at [269, 68] on link "1. occasions" at bounding box center [240, 70] width 119 height 24
click at [309, 66] on icon "Change Category" at bounding box center [313, 70] width 13 height 13
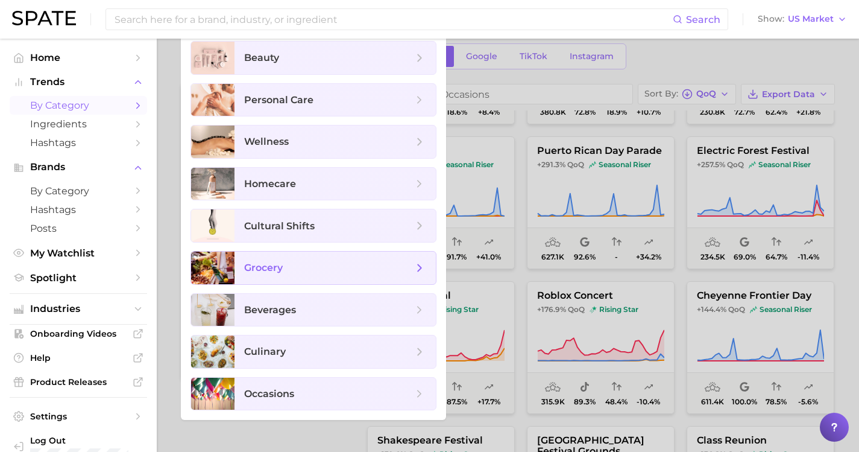
scroll to position [83, 0]
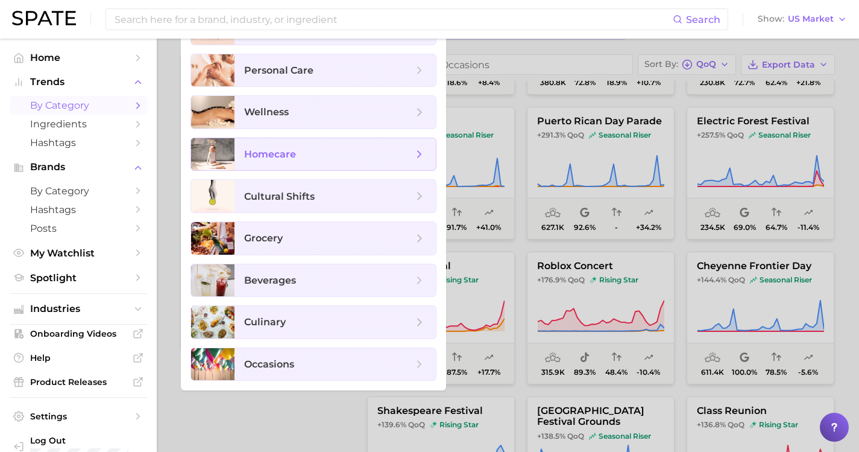
click at [269, 150] on span "homecare" at bounding box center [270, 153] width 52 height 11
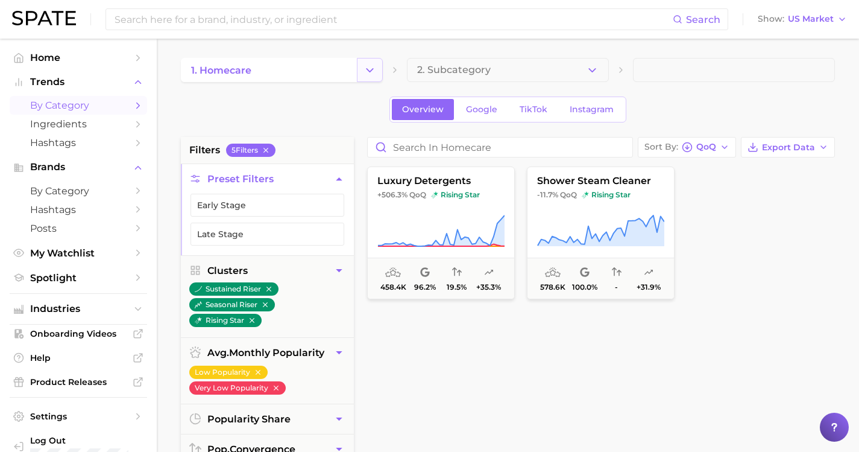
click at [372, 74] on icon "Change Category" at bounding box center [370, 70] width 13 height 13
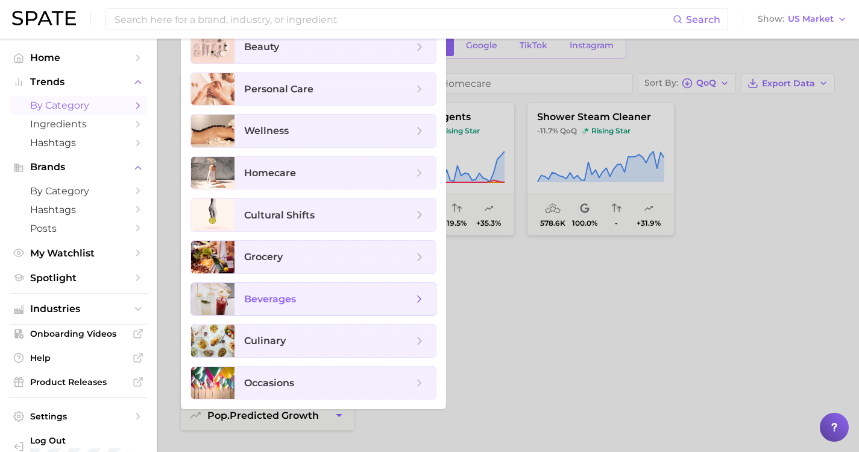
scroll to position [65, 0]
click at [260, 177] on span "homecare" at bounding box center [270, 171] width 52 height 11
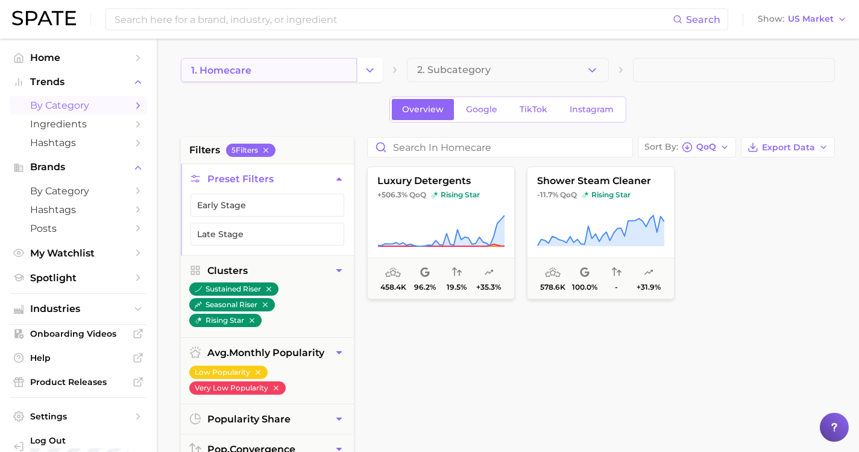
scroll to position [0, 0]
click at [367, 69] on polyline "Change Category" at bounding box center [370, 69] width 7 height 3
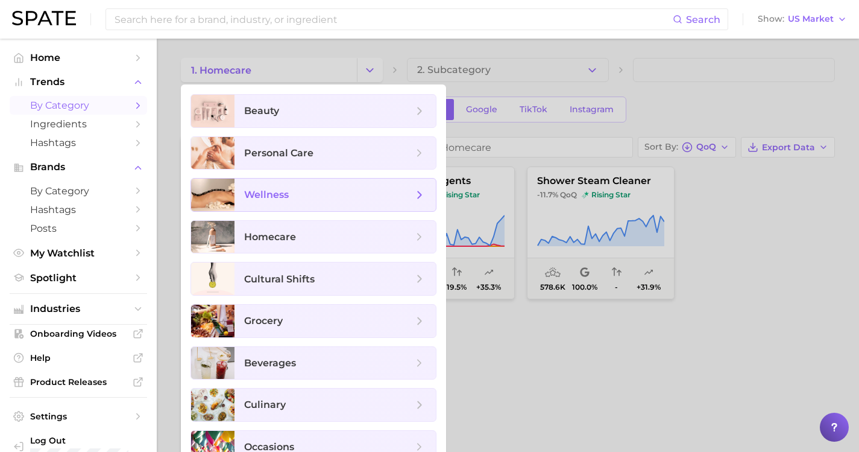
click at [303, 192] on span "wellness" at bounding box center [328, 194] width 169 height 13
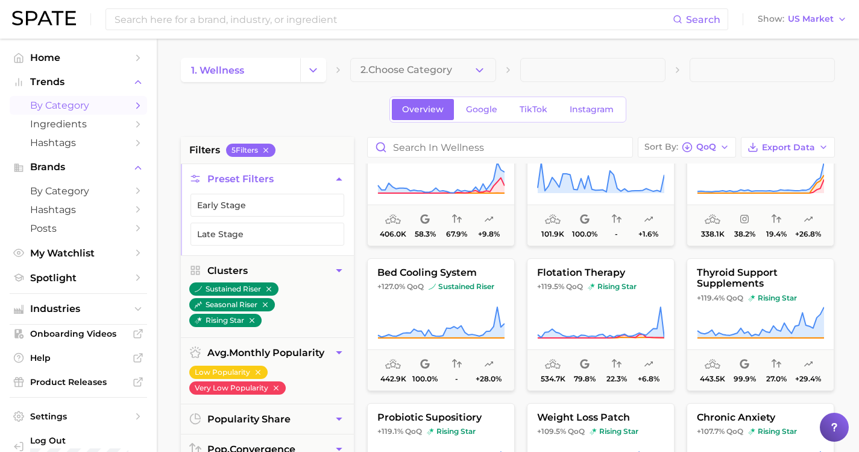
scroll to position [257, 0]
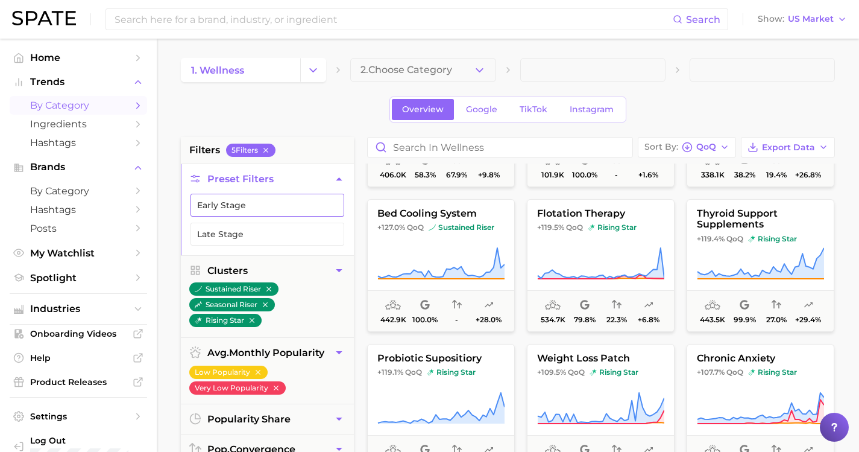
click at [277, 207] on button "Early Stage" at bounding box center [267, 205] width 154 height 23
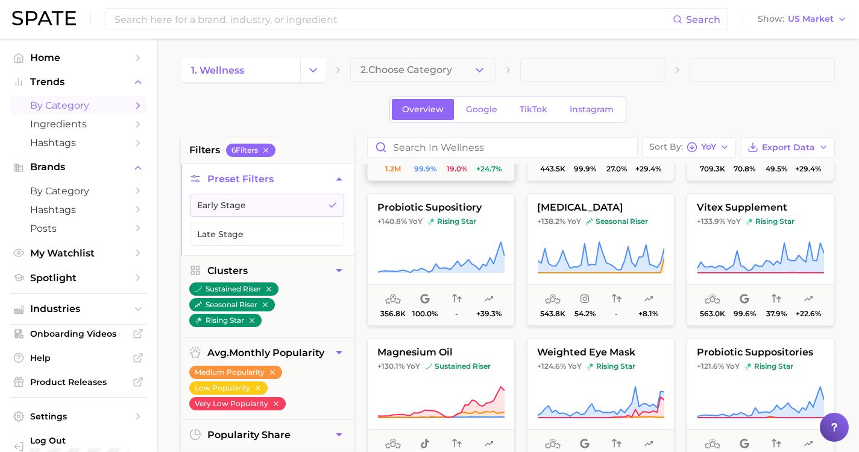
scroll to position [1150, 0]
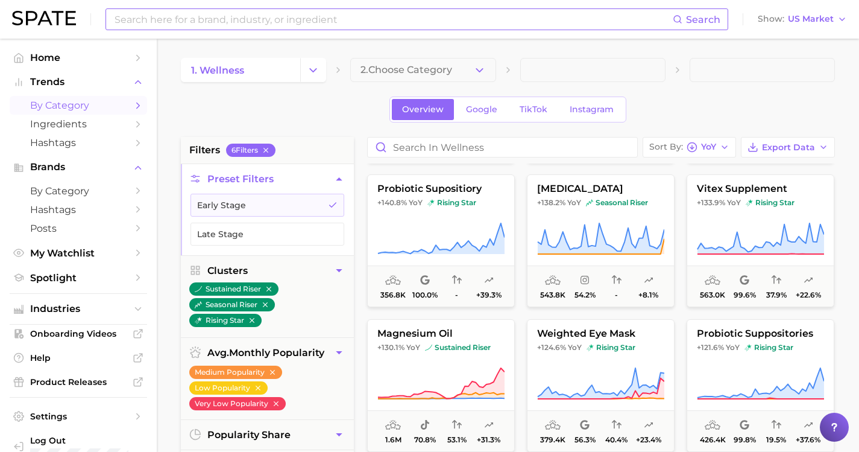
click at [260, 17] on input at bounding box center [392, 19] width 559 height 20
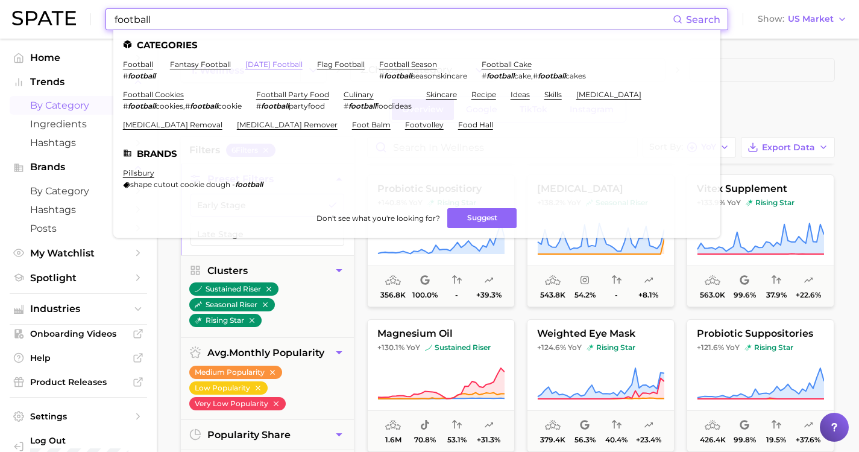
type input "football"
click at [272, 62] on link "[DATE] football" at bounding box center [273, 64] width 57 height 9
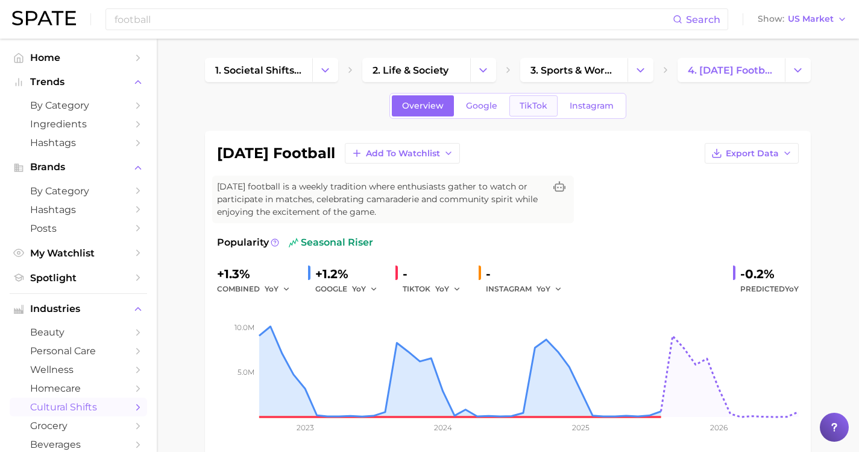
click at [535, 102] on span "TikTok" at bounding box center [534, 106] width 28 height 10
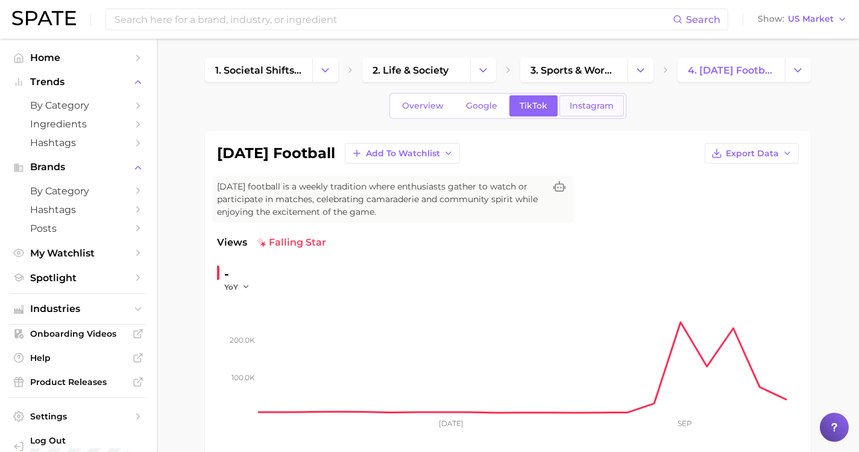
click at [570, 105] on span "Instagram" at bounding box center [592, 106] width 44 height 10
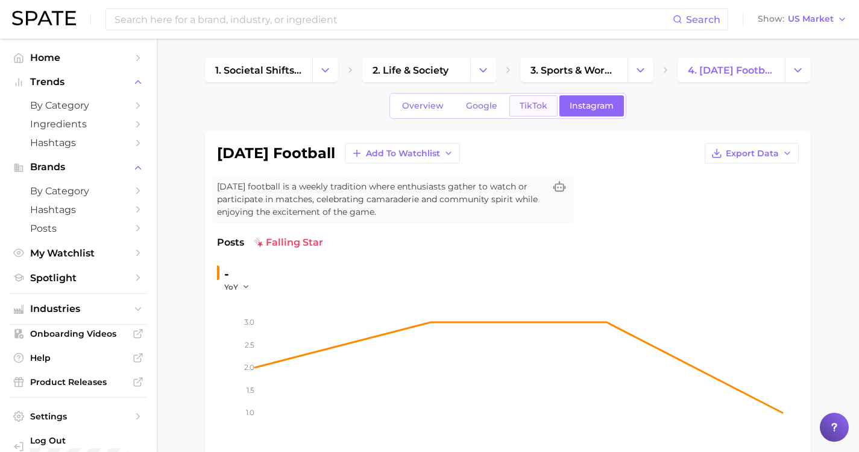
scroll to position [-1, 0]
click at [527, 110] on span "TikTok" at bounding box center [534, 106] width 28 height 10
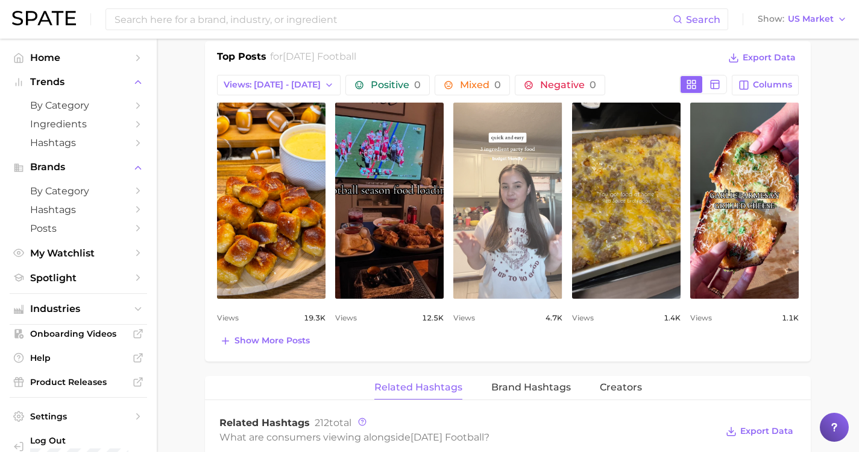
scroll to position [649, 0]
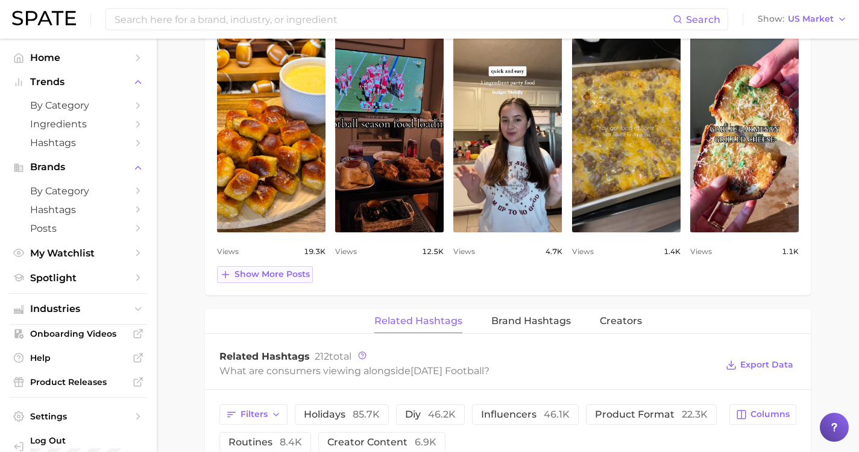
click at [274, 275] on span "Show more posts" at bounding box center [271, 274] width 75 height 10
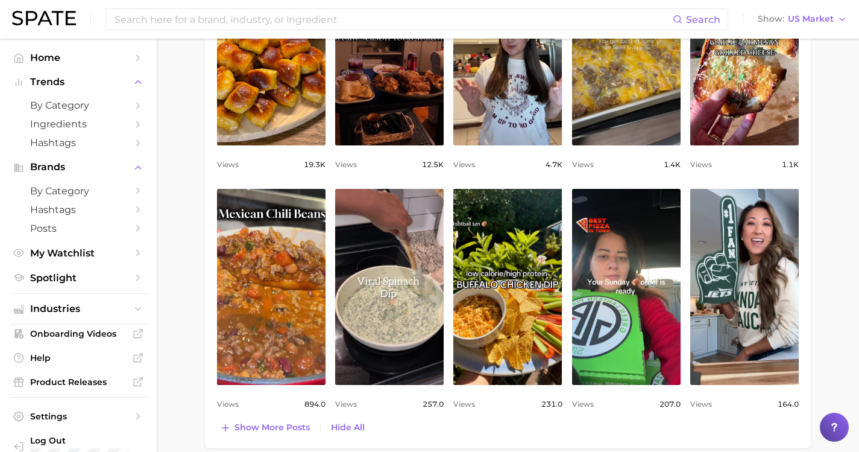
scroll to position [0, 0]
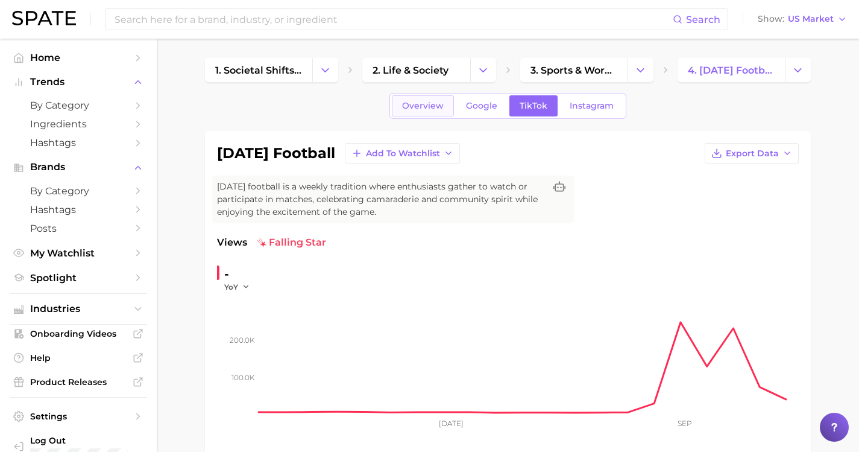
click at [421, 108] on span "Overview" at bounding box center [423, 106] width 42 height 10
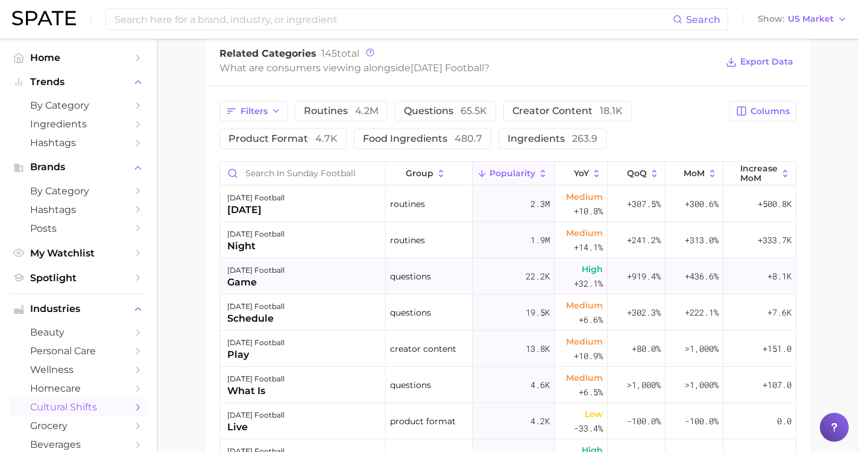
click at [318, 280] on div "[DATE] football game" at bounding box center [303, 276] width 166 height 36
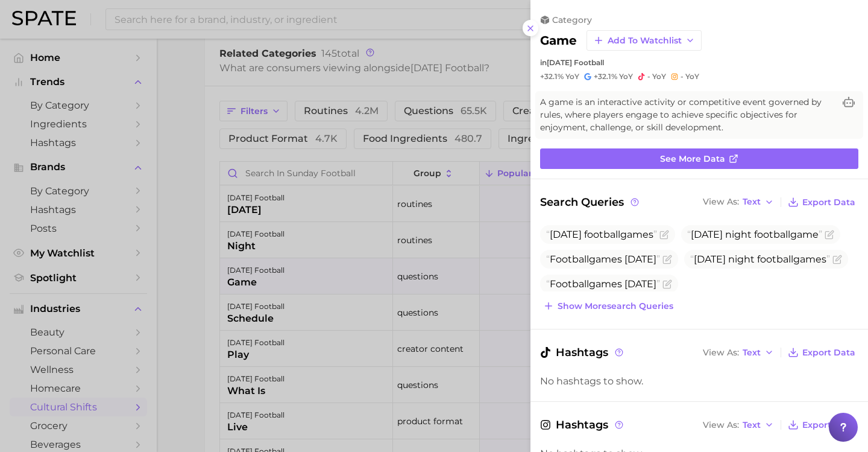
click at [213, 245] on div at bounding box center [434, 226] width 868 height 452
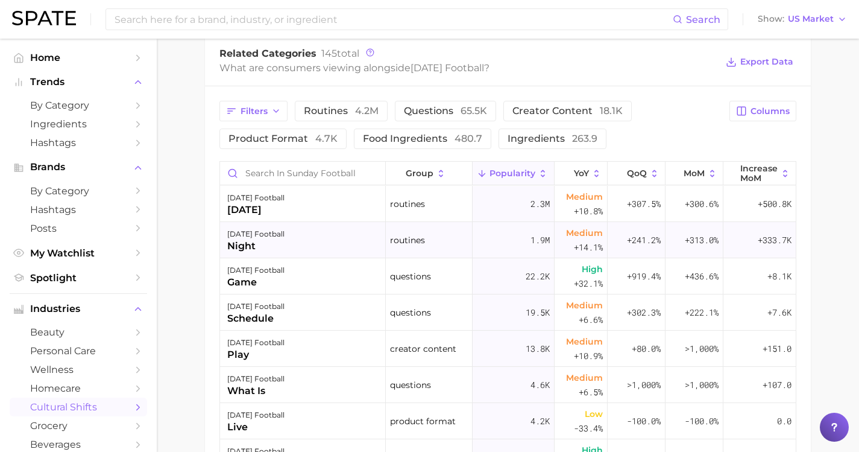
click at [272, 235] on div "[DATE] football" at bounding box center [255, 234] width 57 height 14
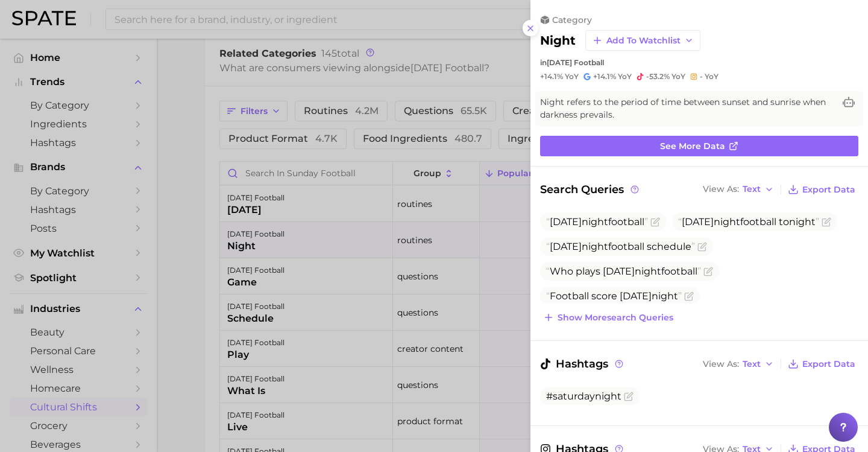
click at [201, 236] on div at bounding box center [434, 226] width 868 height 452
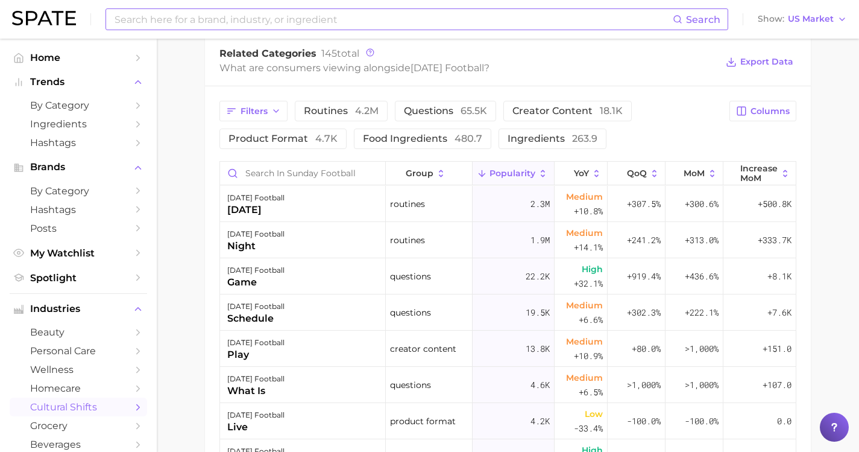
click at [257, 22] on input at bounding box center [392, 19] width 559 height 20
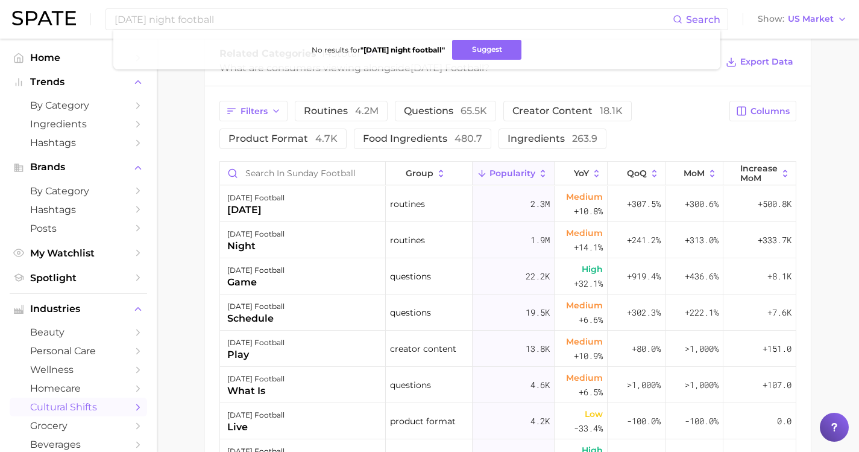
click at [205, 229] on div "Filters routines 4.2m questions 65.5k creator content 18.1k product format 4.7k…" at bounding box center [508, 356] width 606 height 541
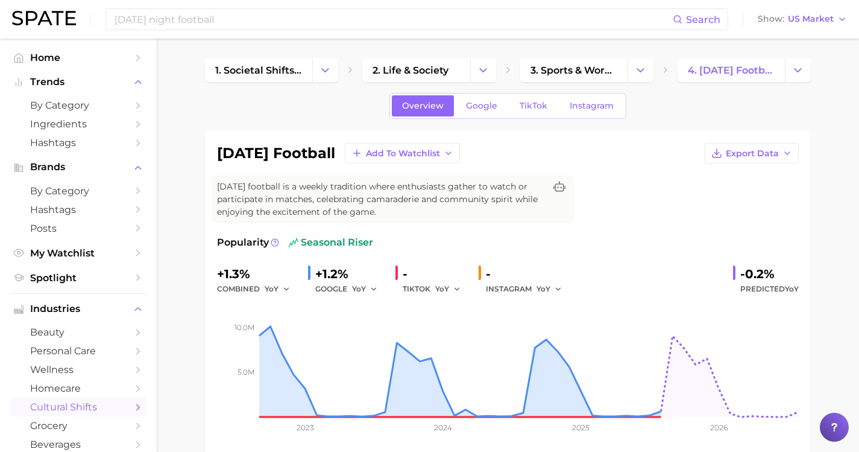
scroll to position [-1, 0]
click at [230, 21] on input "[DATE] night football" at bounding box center [392, 19] width 559 height 20
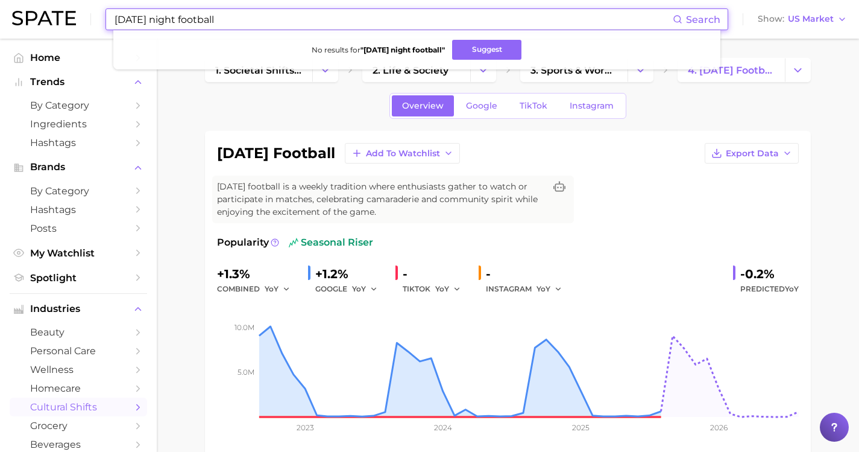
drag, startPoint x: 230, startPoint y: 21, endPoint x: 72, endPoint y: 21, distance: 157.3
click at [72, 21] on div "[DATE] night football Search No results for " [DATE] night football " Suggest S…" at bounding box center [429, 19] width 835 height 39
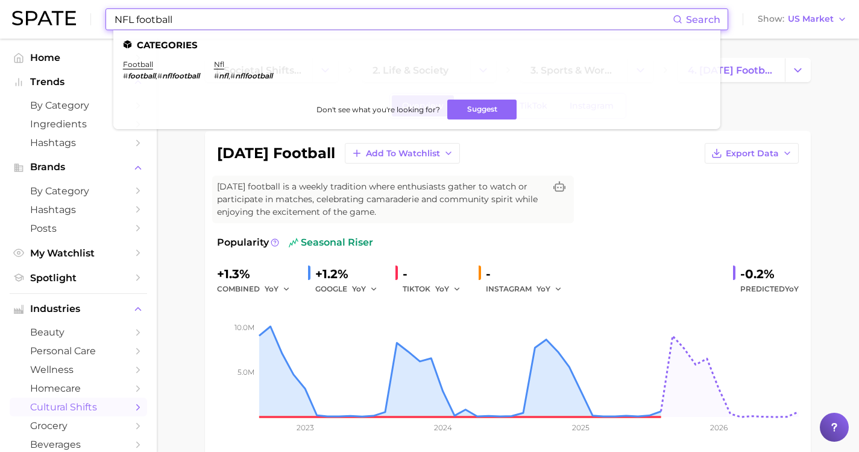
type input "NFL football"
click at [219, 65] on li "nfl # nfl , # nflfootball" at bounding box center [243, 70] width 58 height 20
click at [210, 65] on ul "football # football , # nflfootball nfl # nfl , # nflfootball" at bounding box center [417, 75] width 588 height 30
click at [221, 59] on ul "Categories football # football , # nflfootball nfl # nfl , # nflfootball Don't …" at bounding box center [416, 79] width 607 height 99
click at [214, 62] on link "nfl" at bounding box center [219, 64] width 10 height 9
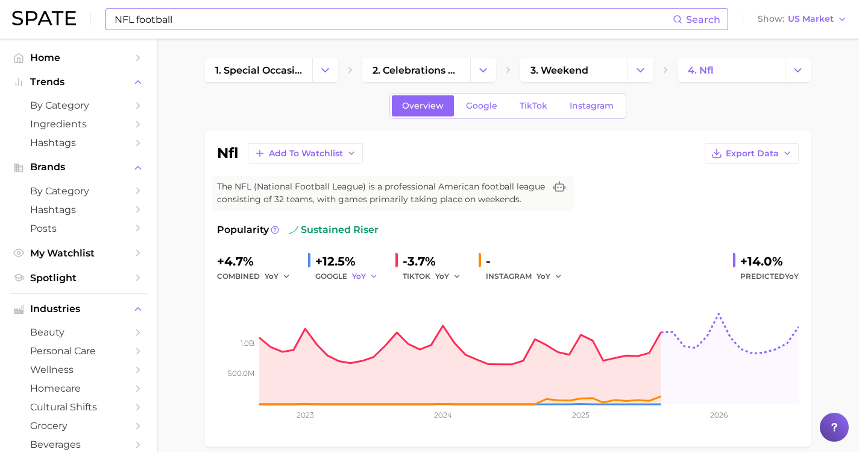
click at [359, 271] on span "YoY" at bounding box center [359, 276] width 14 height 10
click at [369, 329] on button "MoM" at bounding box center [418, 339] width 133 height 22
click at [429, 275] on div "TIKTOK YoY" at bounding box center [436, 276] width 66 height 14
click at [446, 272] on button "YoY" at bounding box center [448, 276] width 26 height 14
click at [453, 337] on span "MoM" at bounding box center [451, 338] width 21 height 10
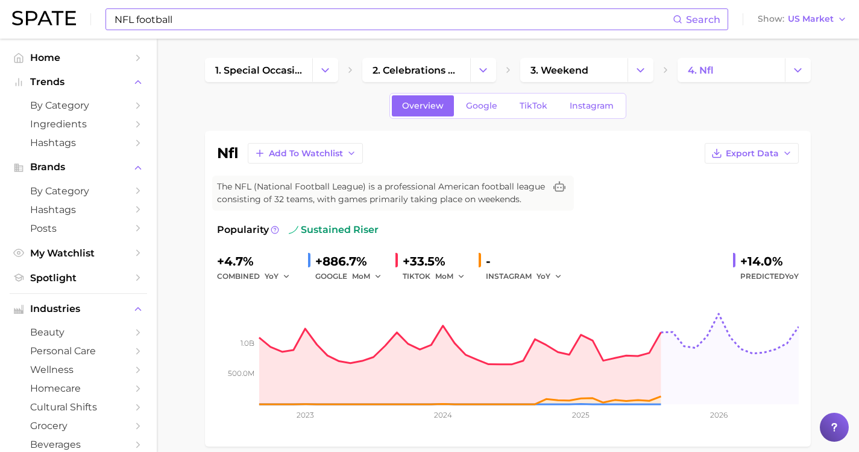
click at [516, 275] on div "INSTAGRAM YoY" at bounding box center [528, 276] width 84 height 14
click at [554, 278] on icon "button" at bounding box center [558, 276] width 8 height 8
click at [557, 339] on button "MoM" at bounding box center [603, 339] width 133 height 22
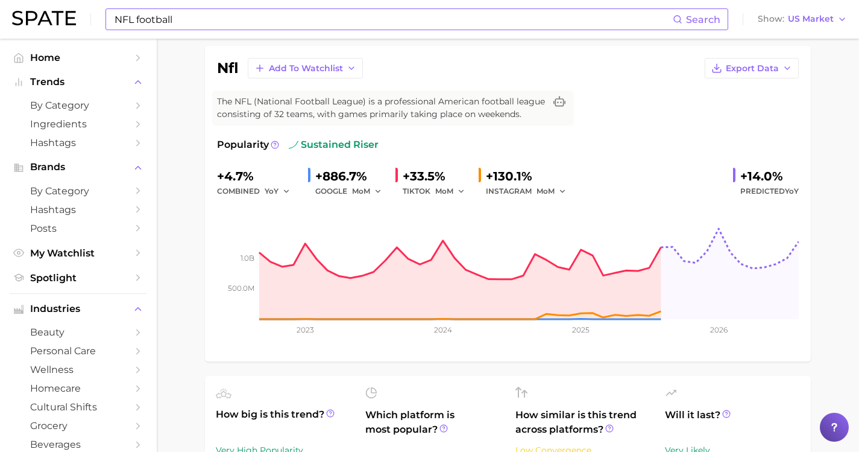
scroll to position [88, 0]
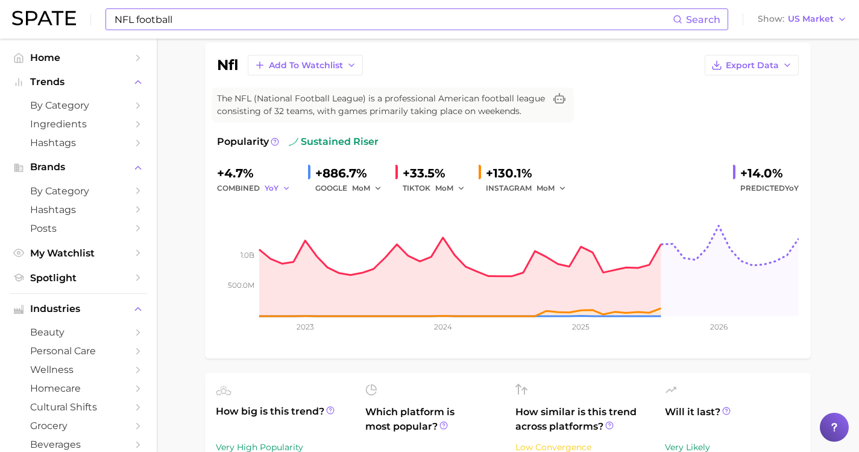
click at [277, 189] on button "YoY" at bounding box center [278, 188] width 26 height 14
click at [281, 256] on button "MoM" at bounding box center [331, 251] width 133 height 22
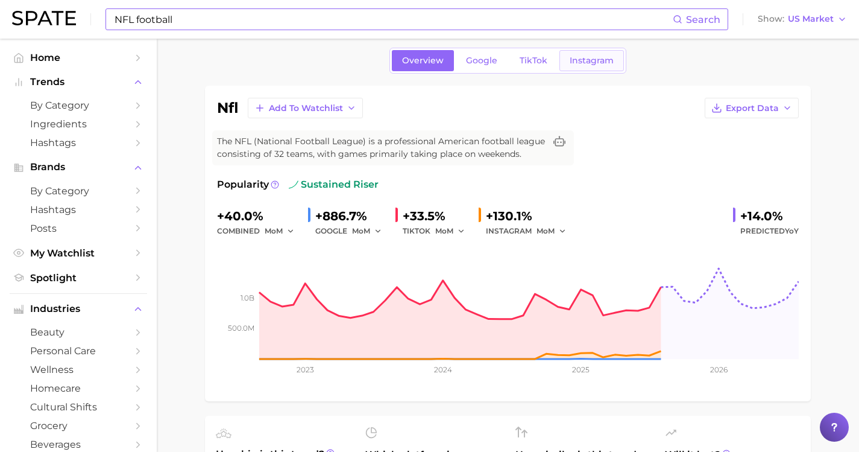
scroll to position [46, 0]
click at [534, 60] on span "TikTok" at bounding box center [534, 60] width 28 height 10
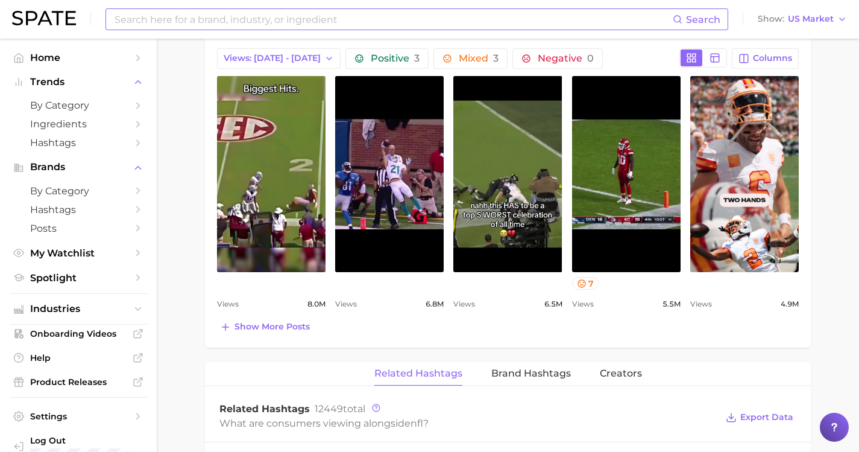
scroll to position [597, 0]
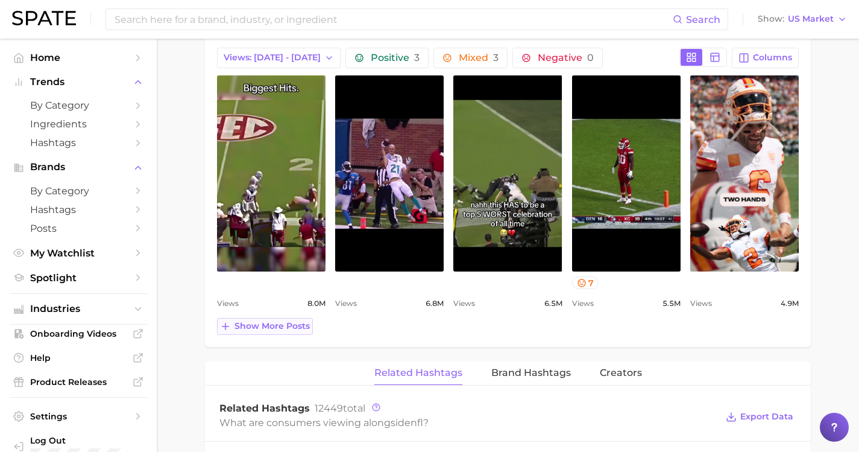
click at [282, 329] on span "Show more posts" at bounding box center [271, 326] width 75 height 10
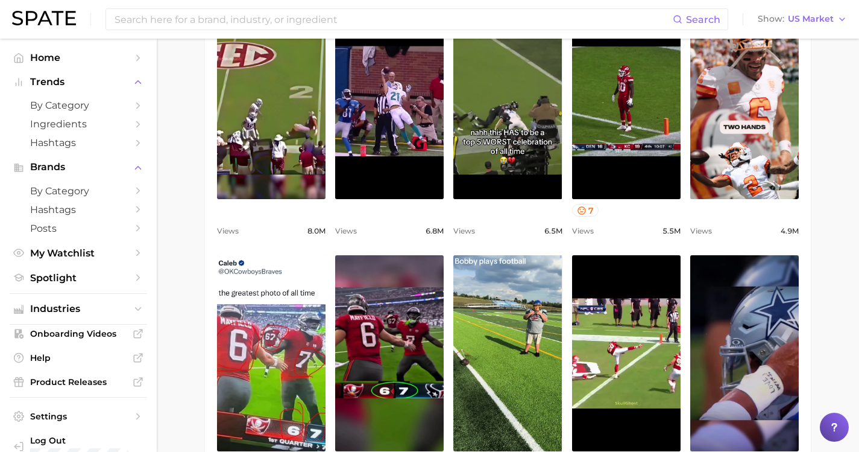
scroll to position [848, 0]
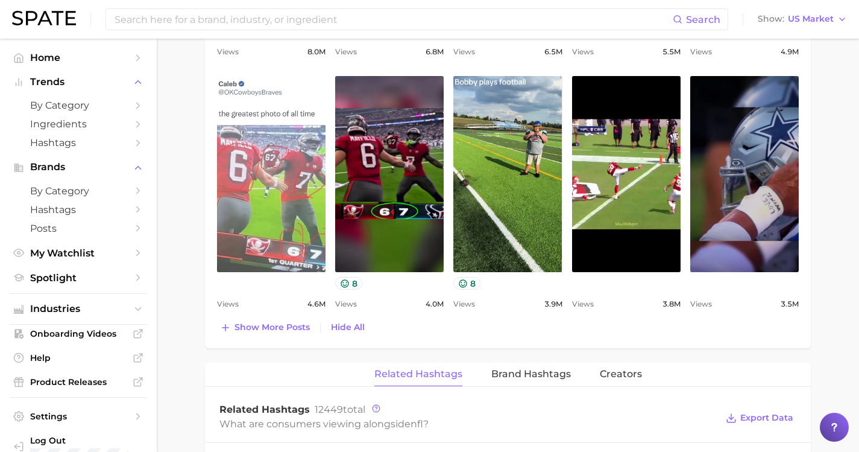
click at [269, 204] on link "view post on TikTok" at bounding box center [271, 174] width 109 height 196
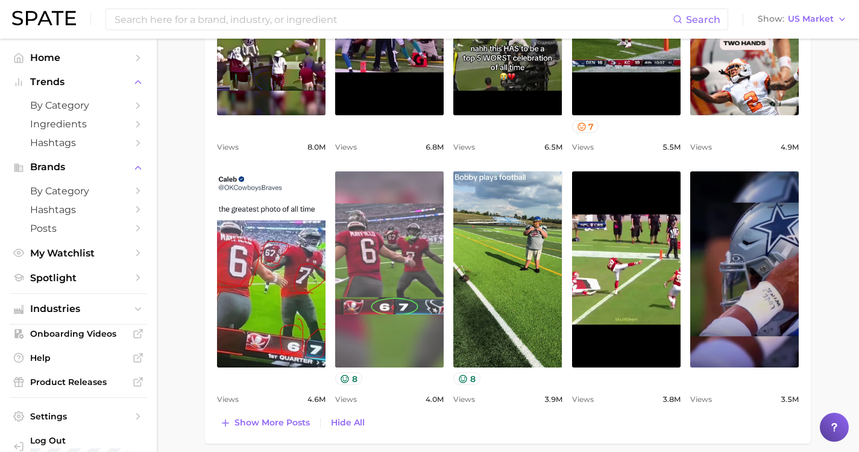
scroll to position [540, 0]
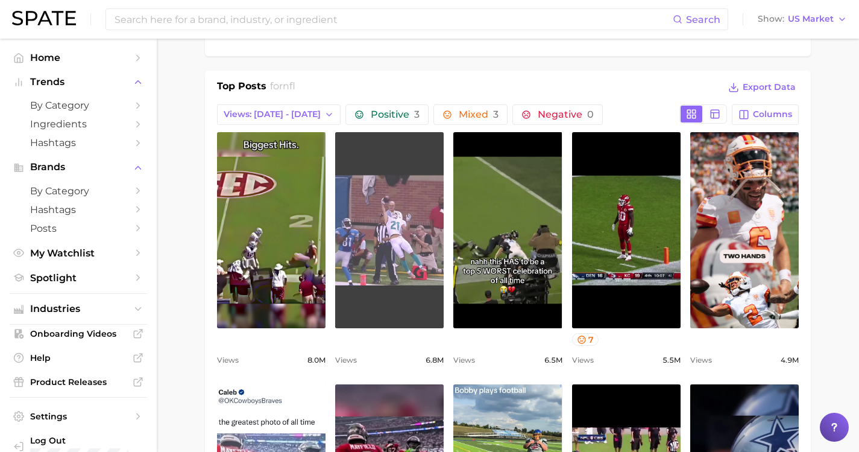
click at [368, 212] on link "view post on TikTok" at bounding box center [389, 230] width 109 height 196
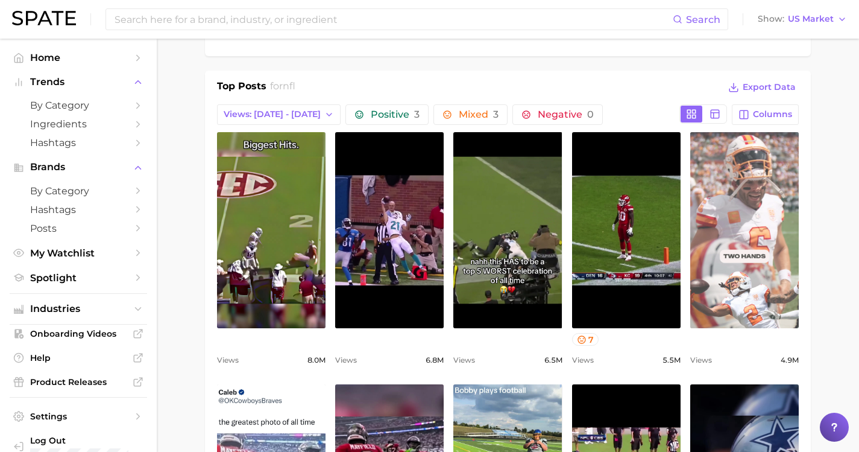
click at [728, 218] on link "view post on TikTok" at bounding box center [744, 230] width 109 height 196
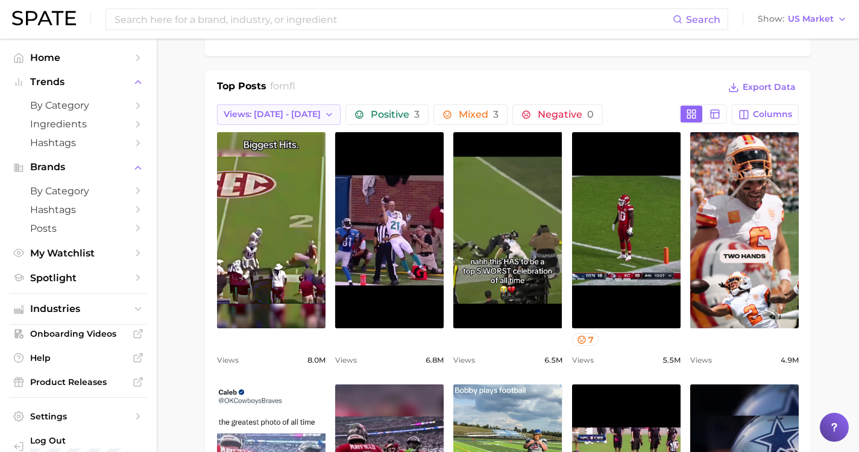
click at [295, 109] on button "Views: [DATE] - [DATE]" at bounding box center [279, 114] width 124 height 20
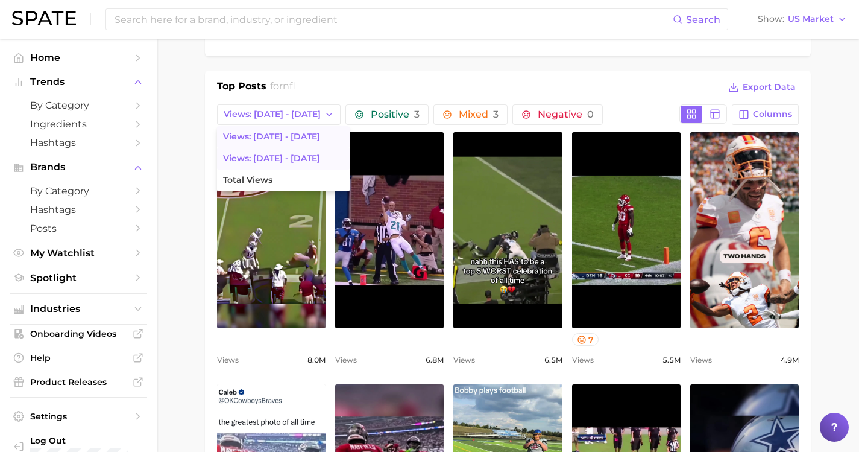
click at [281, 153] on button "Views: [DATE] - [DATE]" at bounding box center [283, 159] width 133 height 22
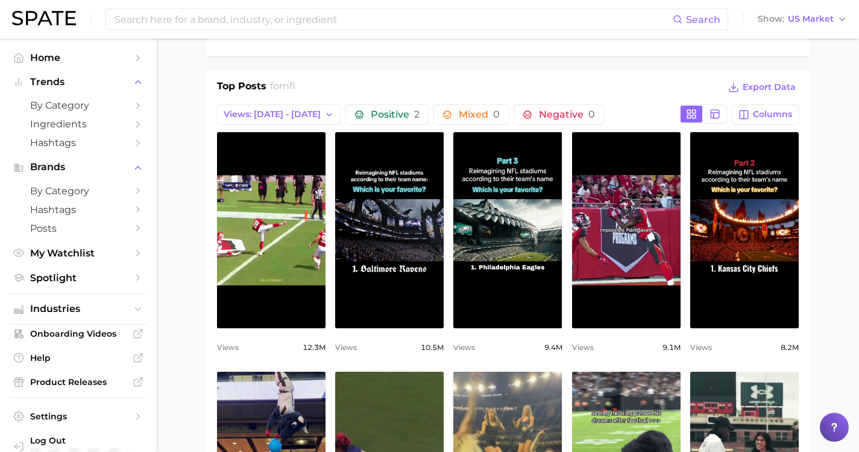
scroll to position [0, 0]
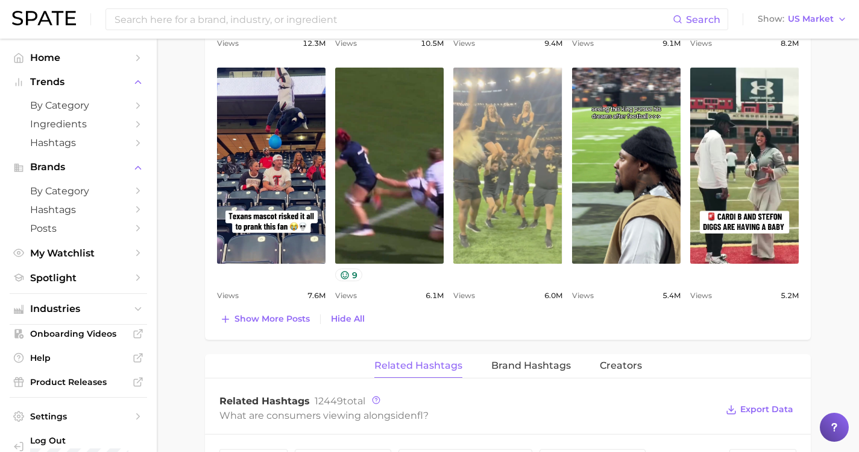
click at [493, 153] on link "view post on TikTok" at bounding box center [507, 166] width 109 height 196
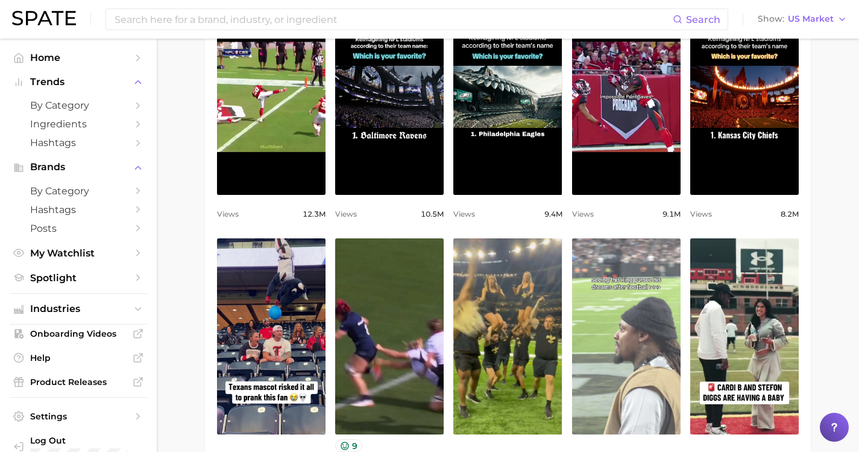
scroll to position [533, 0]
